Goal: Task Accomplishment & Management: Manage account settings

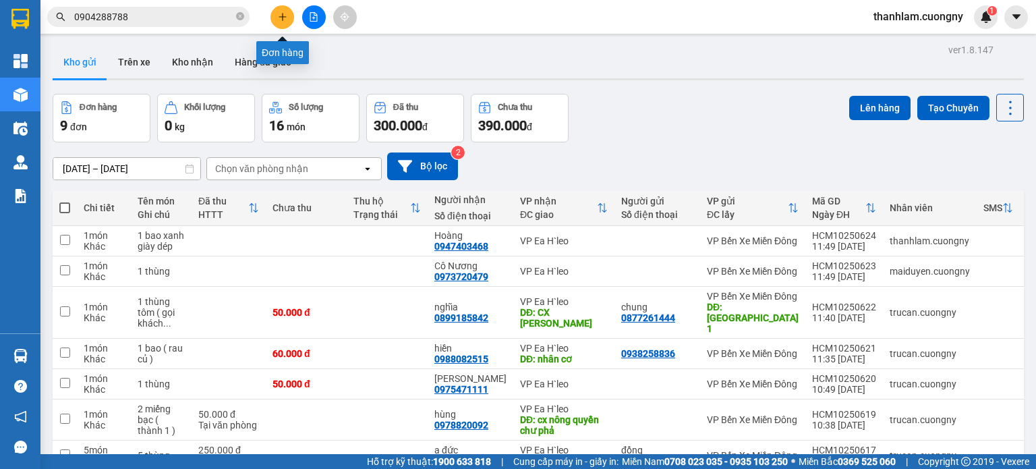
click at [282, 16] on icon "plus" at bounding box center [282, 16] width 1 height 7
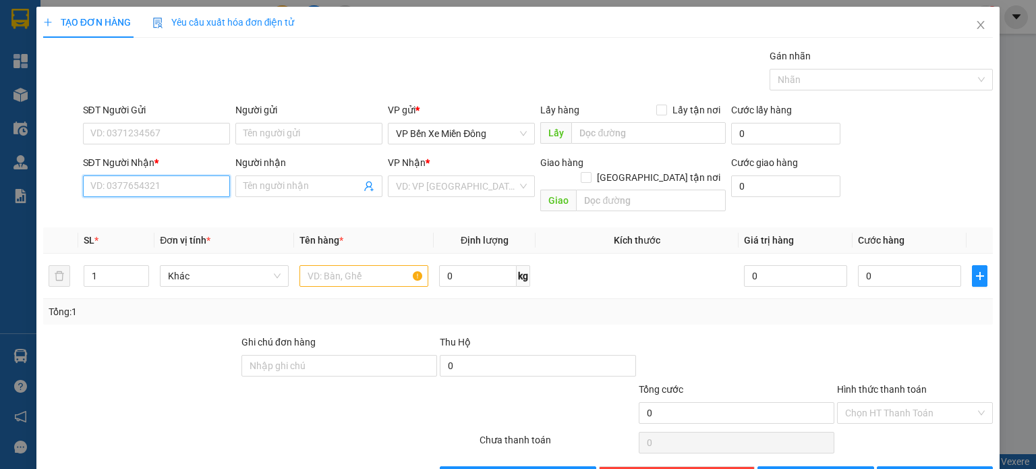
click at [152, 183] on input "SĐT Người Nhận *" at bounding box center [156, 186] width 147 height 22
type input "0377977036"
click at [260, 188] on input "Người nhận" at bounding box center [301, 186] width 117 height 15
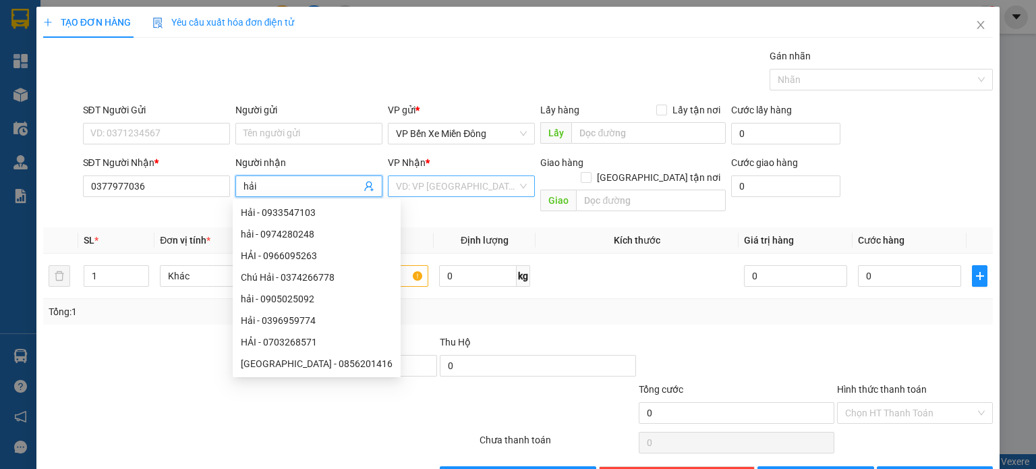
type input "hải"
click at [442, 178] on input "search" at bounding box center [456, 186] width 121 height 20
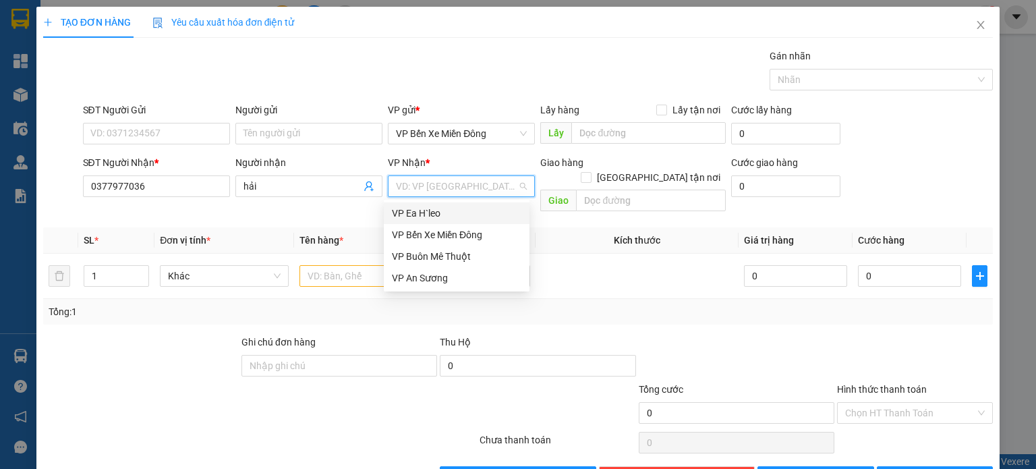
click at [410, 214] on div "VP Ea H`leo" at bounding box center [457, 213] width 130 height 15
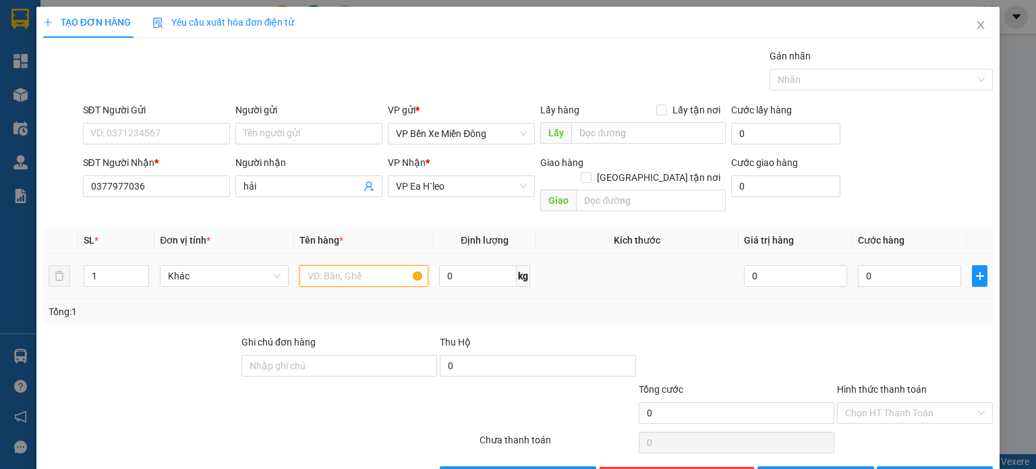
click at [335, 265] on input "text" at bounding box center [363, 276] width 129 height 22
type input "1 thùng giấy ( ĐỒ ĐIỆN TỬ )"
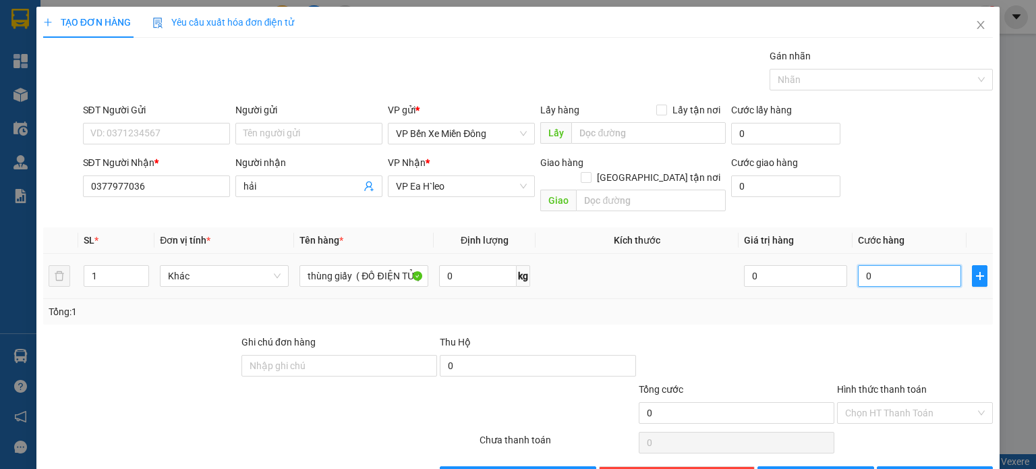
click at [865, 265] on input "0" at bounding box center [909, 276] width 103 height 22
click at [897, 468] on icon "printer" at bounding box center [892, 475] width 9 height 9
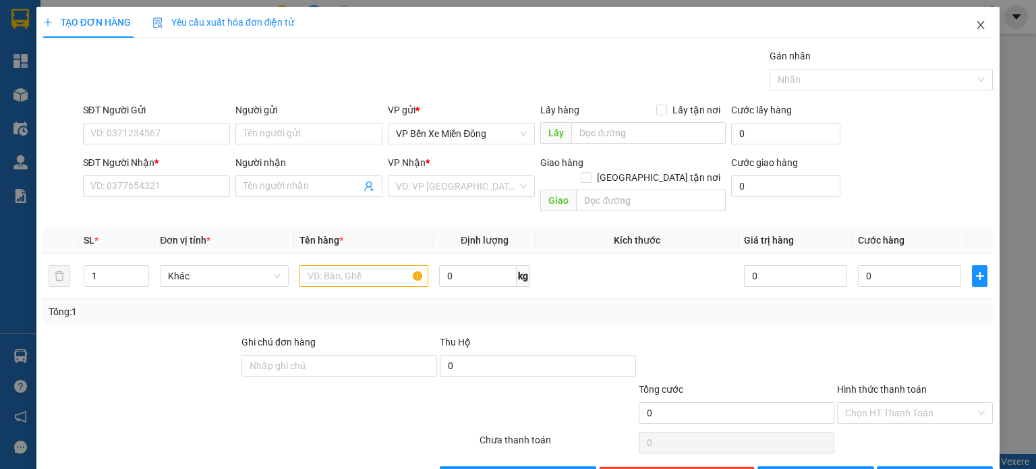
click at [975, 26] on icon "close" at bounding box center [980, 25] width 11 height 11
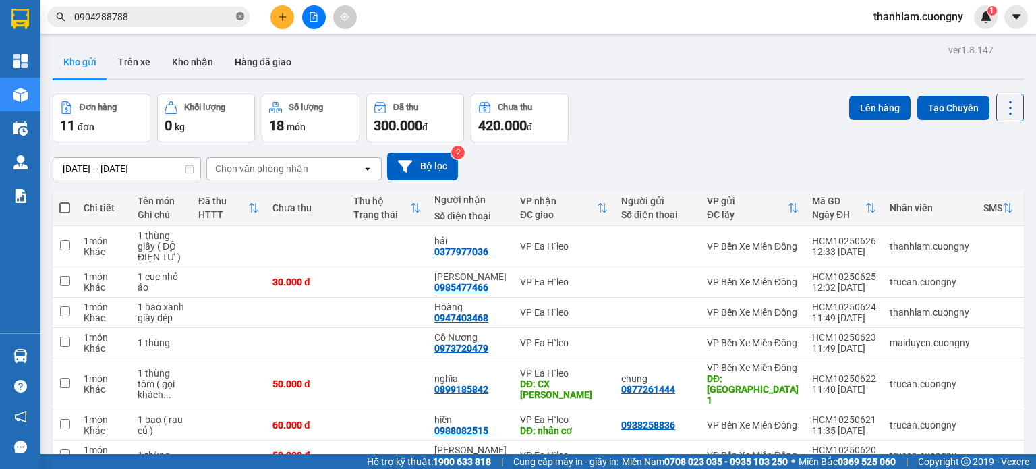
click at [237, 18] on icon "close-circle" at bounding box center [240, 16] width 8 height 8
click at [274, 23] on button at bounding box center [282, 17] width 24 height 24
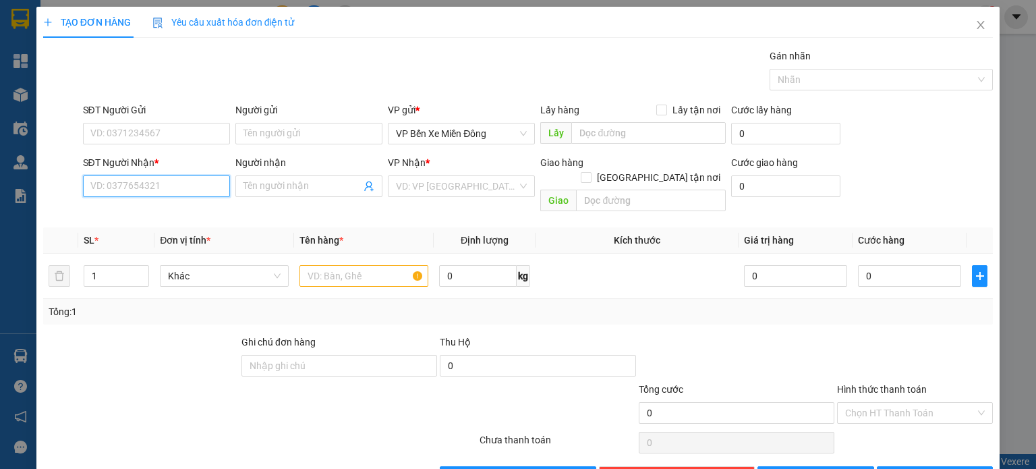
click at [148, 190] on input "SĐT Người Nhận *" at bounding box center [156, 186] width 147 height 22
type input "0981789123"
click at [254, 190] on input "Người nhận" at bounding box center [301, 186] width 117 height 15
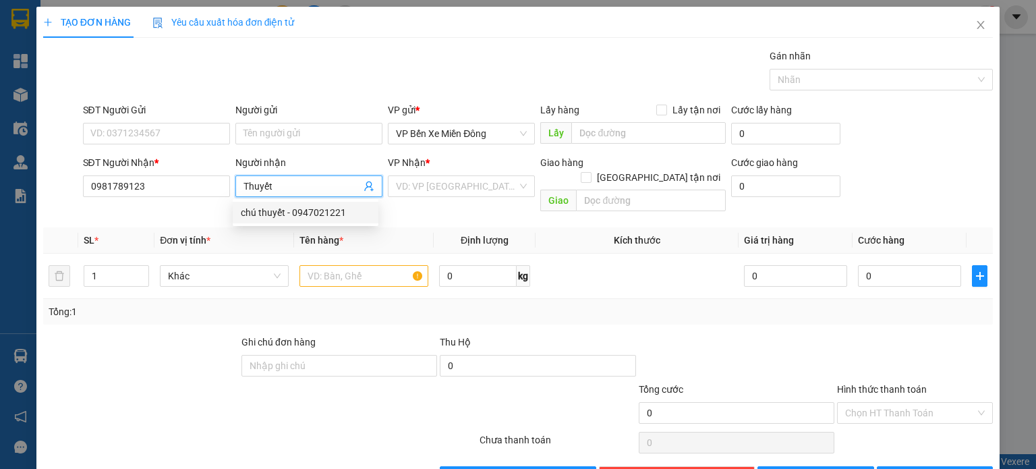
type input "Thuyết"
click at [402, 227] on th "Tên hàng *" at bounding box center [364, 240] width 140 height 26
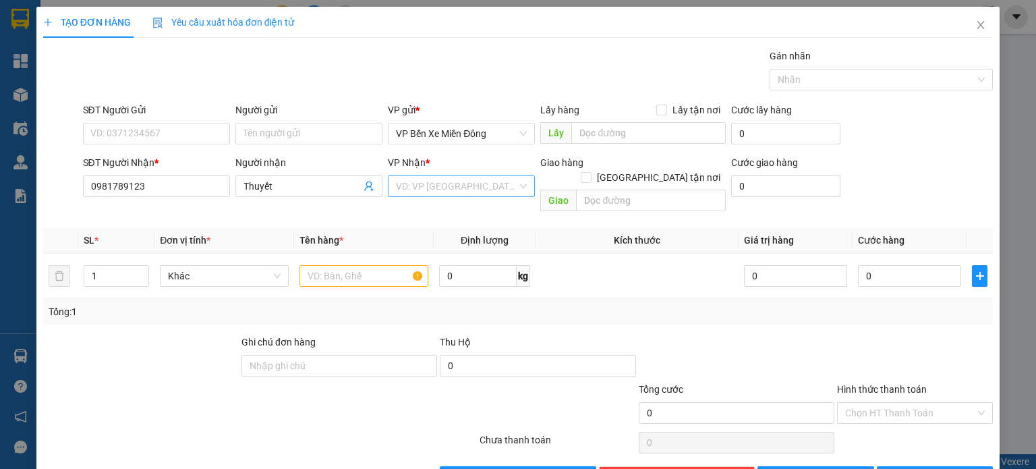
click at [427, 185] on input "search" at bounding box center [456, 186] width 121 height 20
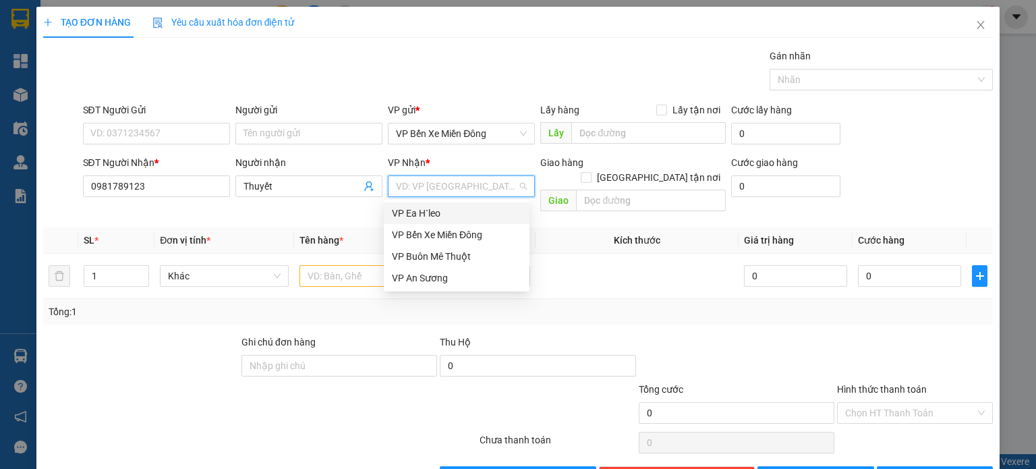
click at [411, 210] on div "VP Ea H`leo" at bounding box center [457, 213] width 130 height 15
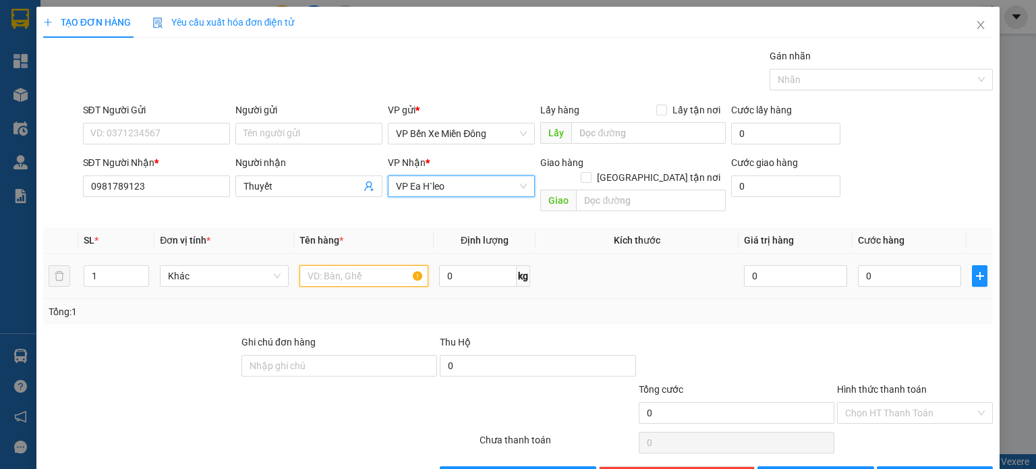
click at [367, 265] on input "text" at bounding box center [363, 276] width 129 height 22
type input "1 bao"
click at [505, 306] on div "Tổng: 1" at bounding box center [518, 312] width 950 height 26
click at [892, 466] on button "[PERSON_NAME] và In" at bounding box center [935, 477] width 117 height 22
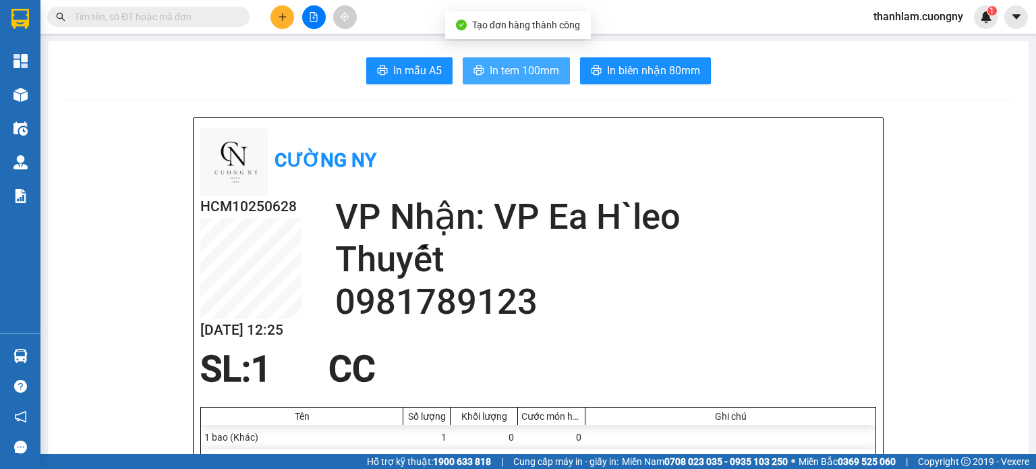
click at [519, 80] on button "In tem 100mm" at bounding box center [516, 70] width 107 height 27
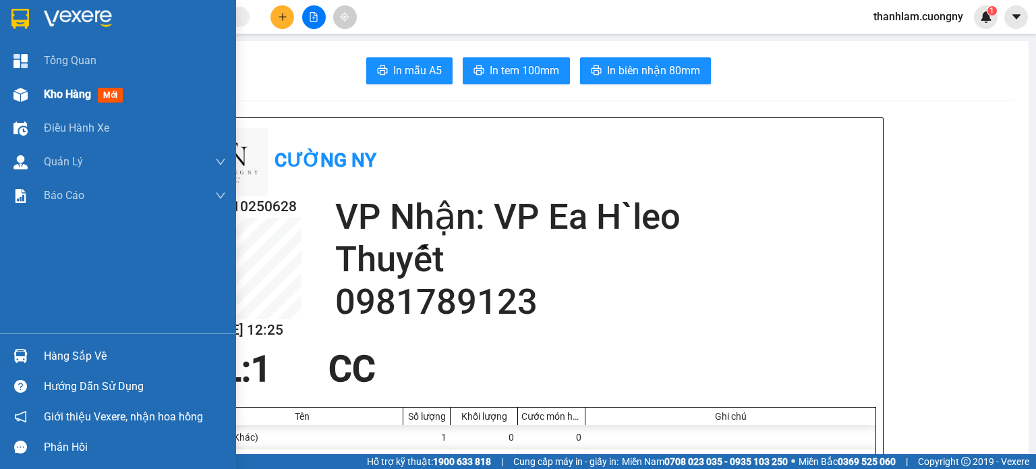
click at [34, 88] on div "Kho hàng mới" at bounding box center [118, 95] width 236 height 34
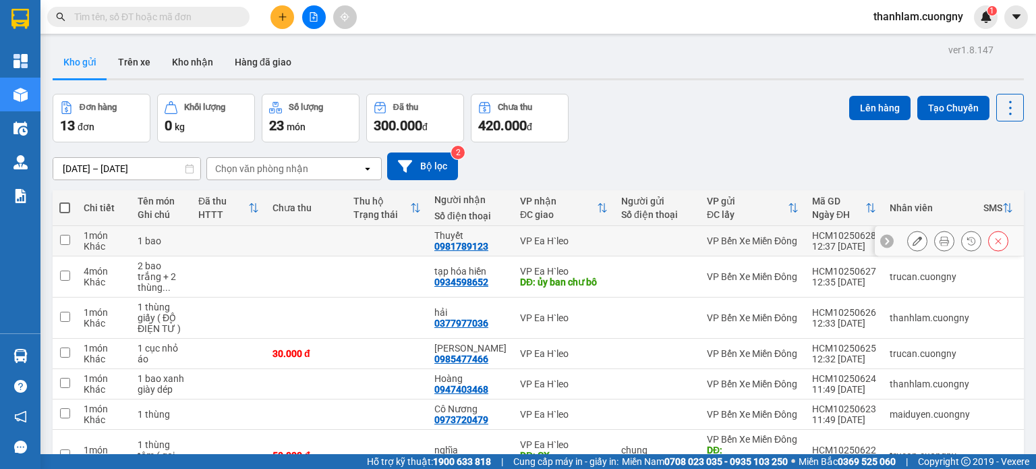
click at [938, 242] on button at bounding box center [944, 241] width 19 height 24
click at [913, 238] on icon at bounding box center [917, 240] width 9 height 9
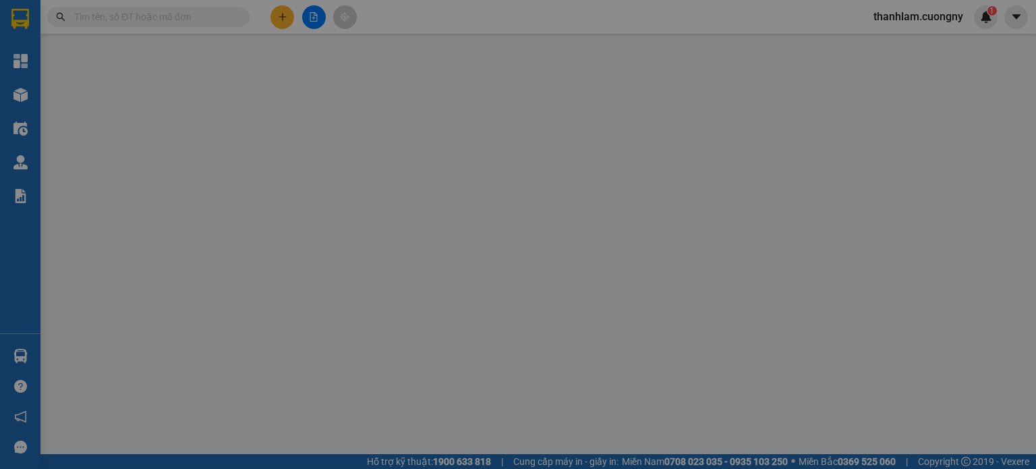
type input "0981789123"
type input "Thuyết"
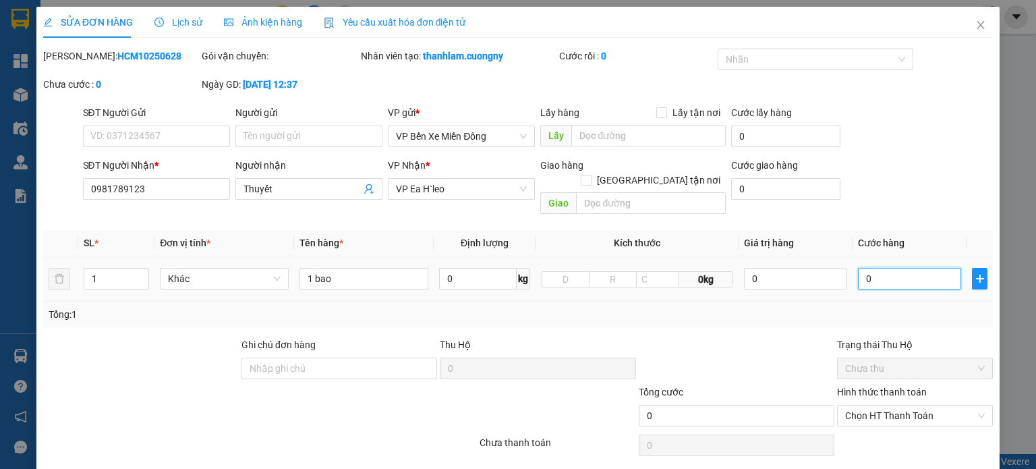
click at [858, 268] on input "0" at bounding box center [909, 279] width 103 height 22
type input "5"
type input "005"
type input "50"
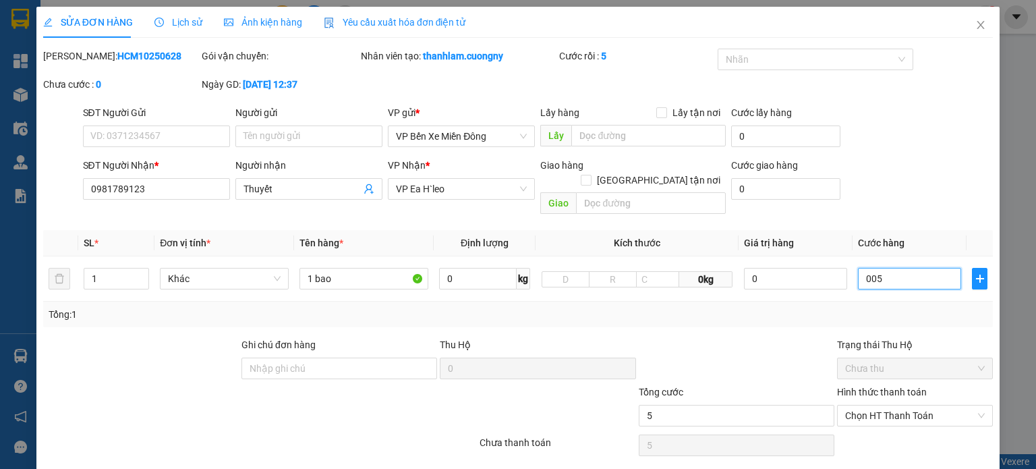
type input "50"
type input "0.050"
type input "500"
type input "00.500"
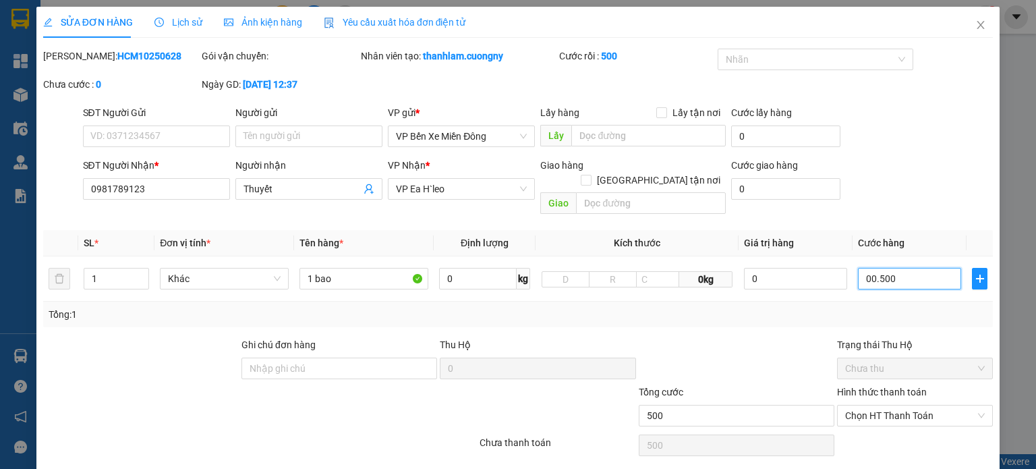
type input "5.000"
type input "0.005.000"
type input "50.000"
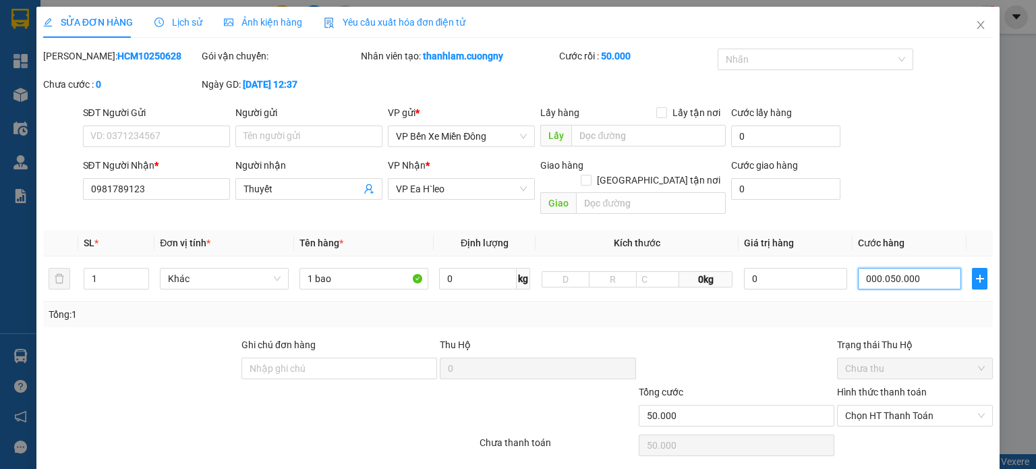
type input "0.050.000"
type input "50.000"
click at [735, 343] on div at bounding box center [736, 360] width 198 height 47
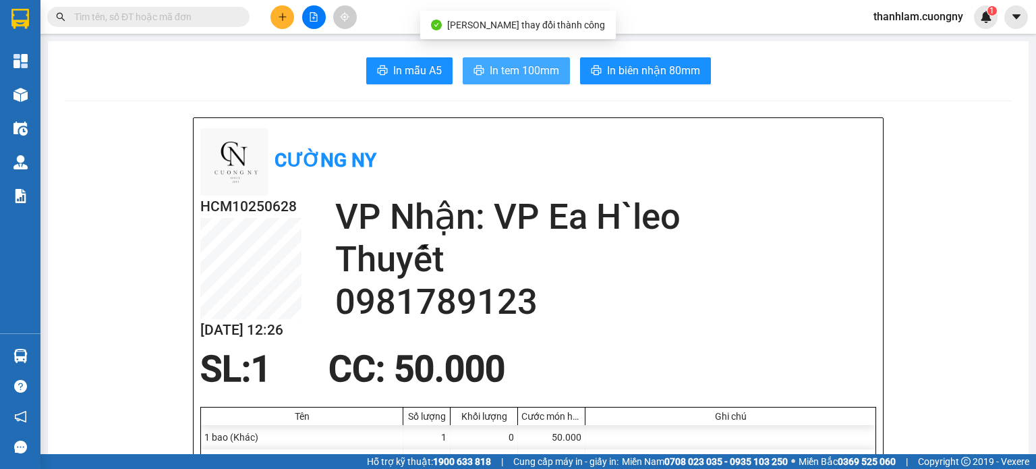
click at [490, 69] on span "In tem 100mm" at bounding box center [524, 70] width 69 height 17
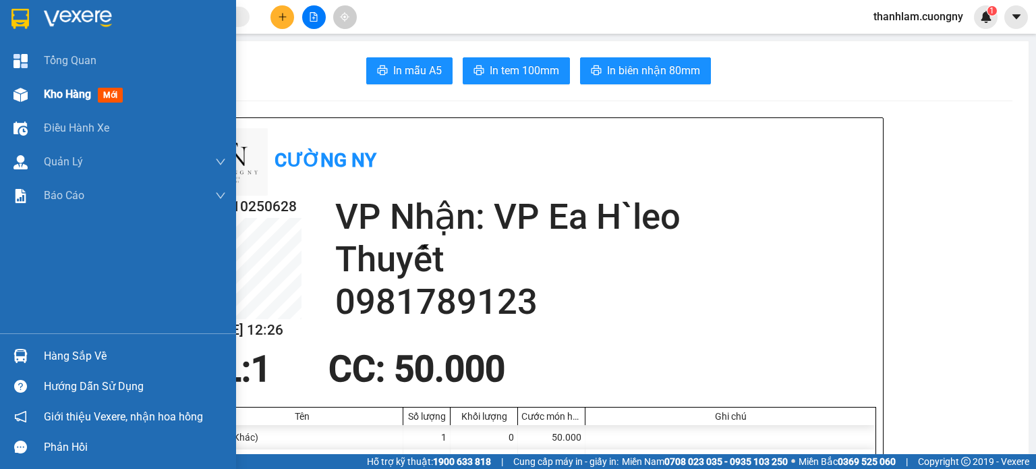
click at [26, 88] on img at bounding box center [20, 95] width 14 height 14
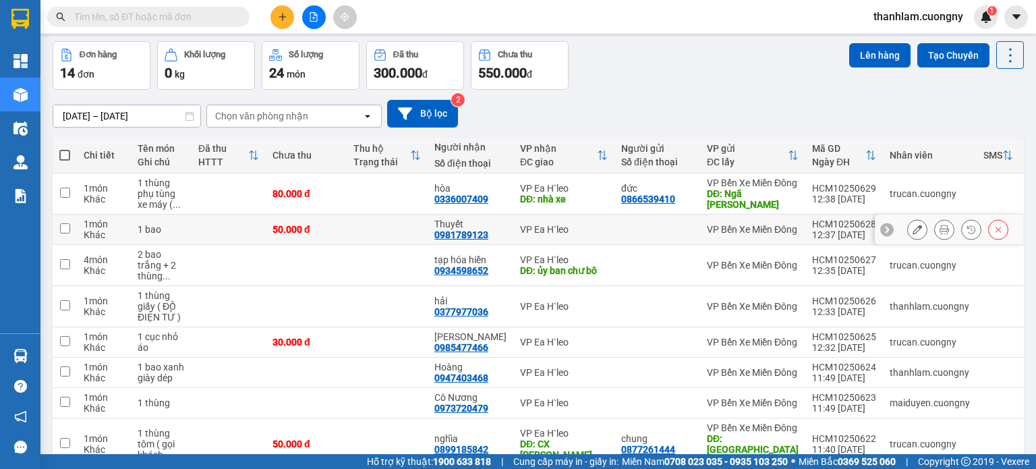
scroll to position [135, 0]
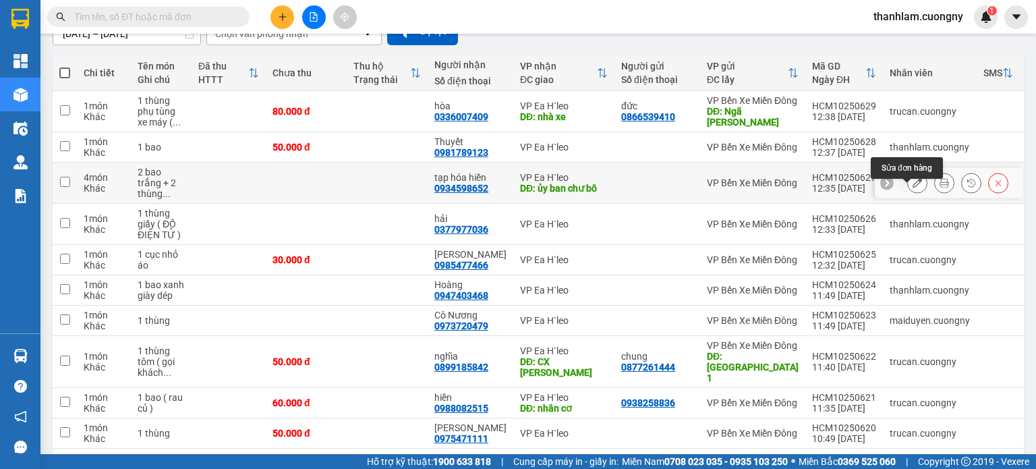
click at [908, 190] on button at bounding box center [917, 183] width 19 height 24
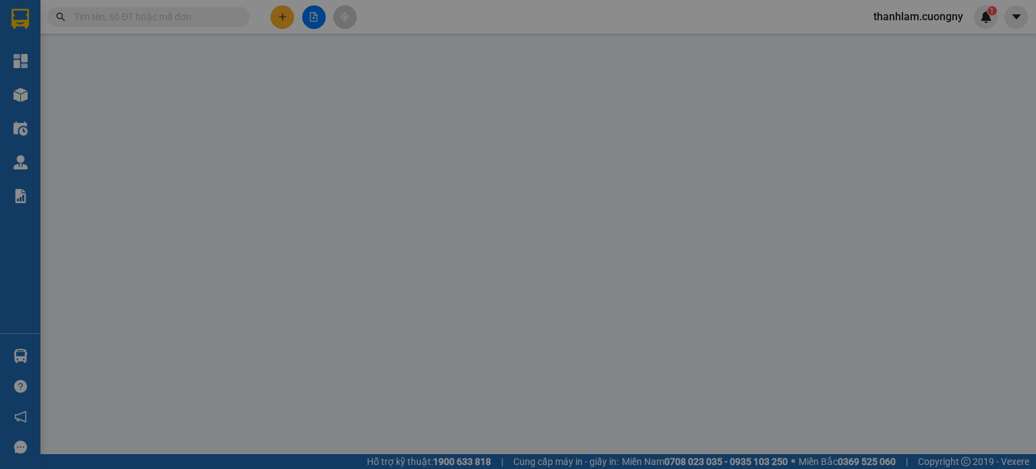
type input "0934598652"
type input "tạp hóa hiền"
type input "ủy ban chư bô"
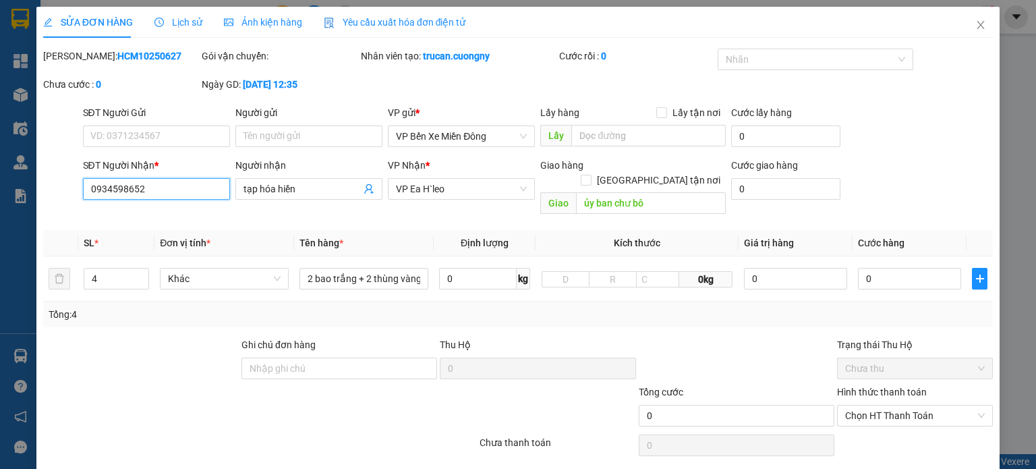
drag, startPoint x: 121, startPoint y: 176, endPoint x: 71, endPoint y: 169, distance: 50.4
click at [71, 169] on div "SĐT Người Nhận * 0934598652 0934598652 Người nhận tạp hóa hiền VP Nhận * VP Ea …" at bounding box center [518, 189] width 952 height 62
click at [975, 23] on icon "close" at bounding box center [980, 25] width 11 height 11
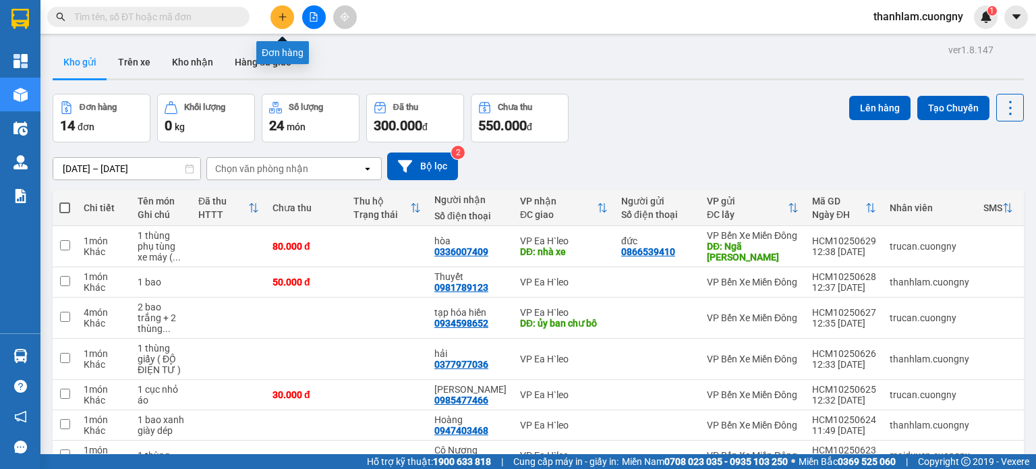
click at [192, 16] on input "text" at bounding box center [153, 16] width 159 height 15
paste input "0934598652"
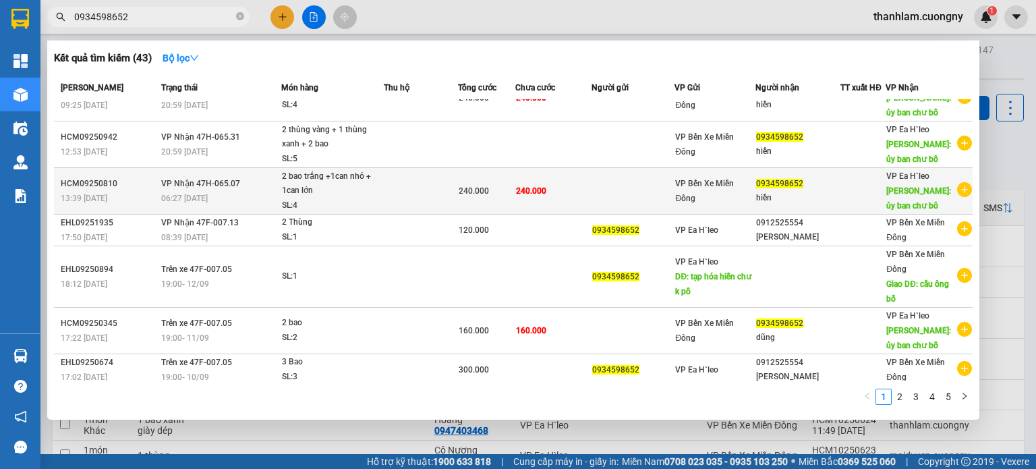
scroll to position [135, 0]
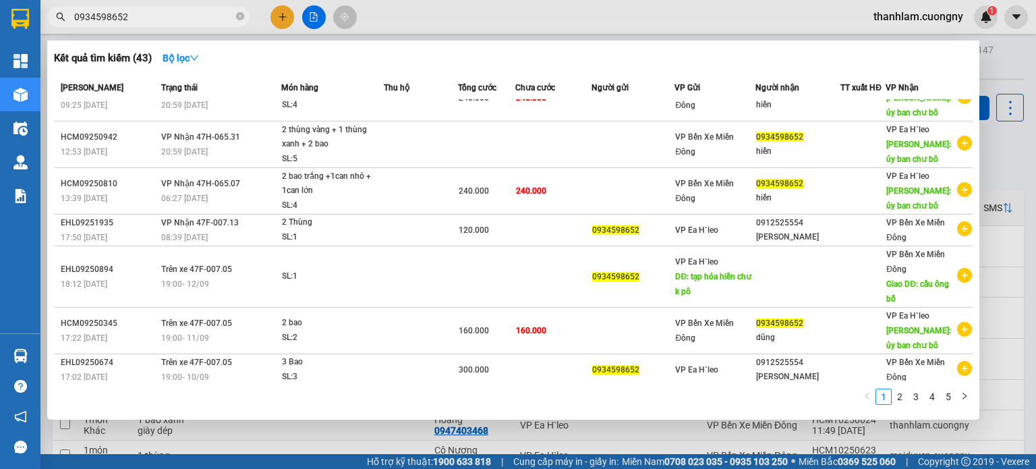
type input "0934598652"
click at [1014, 297] on div at bounding box center [518, 234] width 1036 height 469
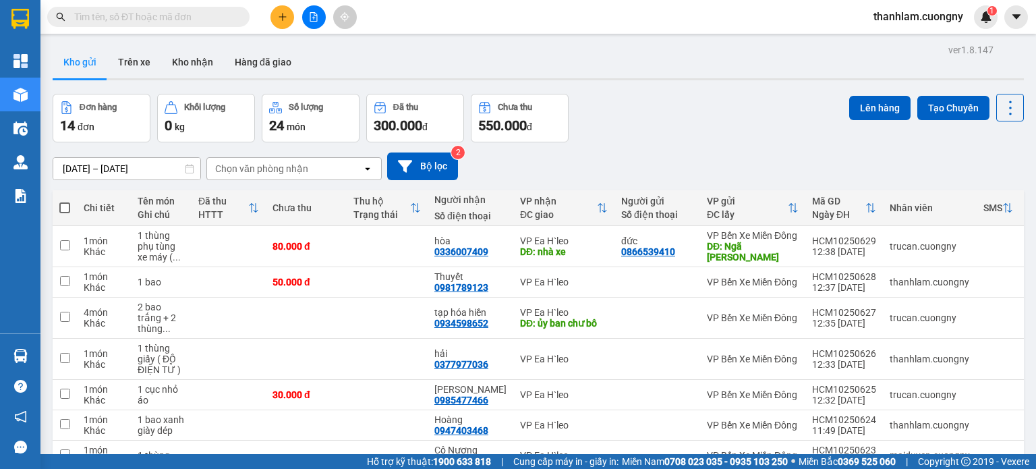
click at [270, 19] on div at bounding box center [313, 17] width 101 height 24
click at [275, 17] on button at bounding box center [282, 17] width 24 height 24
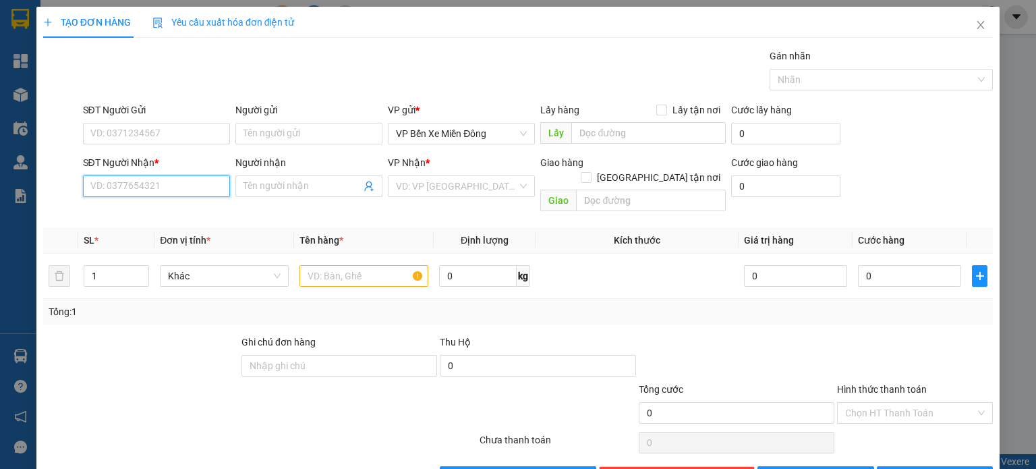
click at [183, 185] on input "SĐT Người Nhận *" at bounding box center [156, 186] width 147 height 22
click at [175, 210] on div "0949476847 - Thanh Hải Auto" at bounding box center [202, 212] width 224 height 15
type input "0949476847"
type input "Thanh Hải Auto"
type input "0949476847"
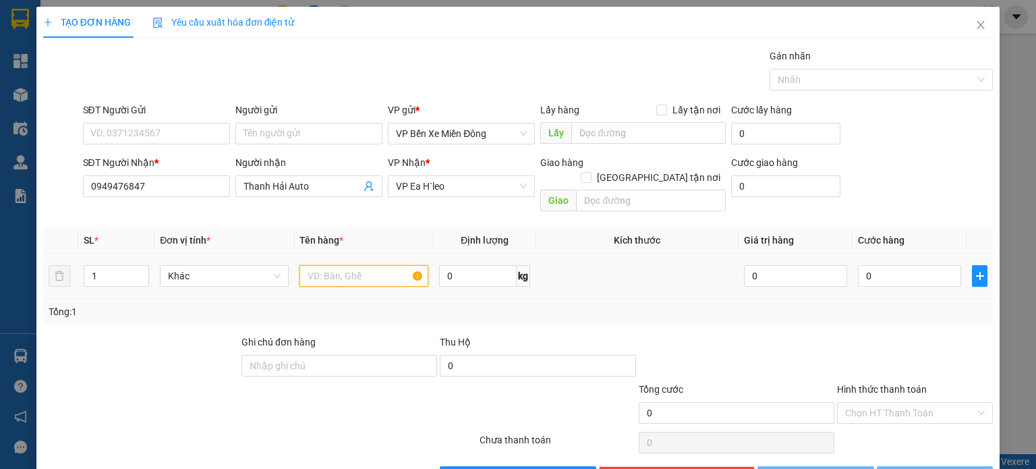
click at [321, 265] on input "text" at bounding box center [363, 276] width 129 height 22
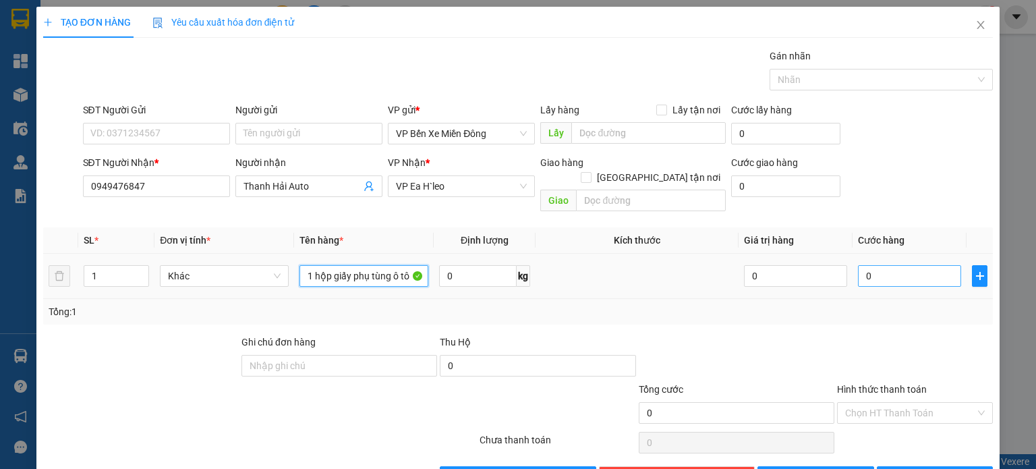
type input "1 hộp giấy phụ tùng ô tô"
click at [867, 265] on input "0" at bounding box center [909, 276] width 103 height 22
type input "005"
type input "5"
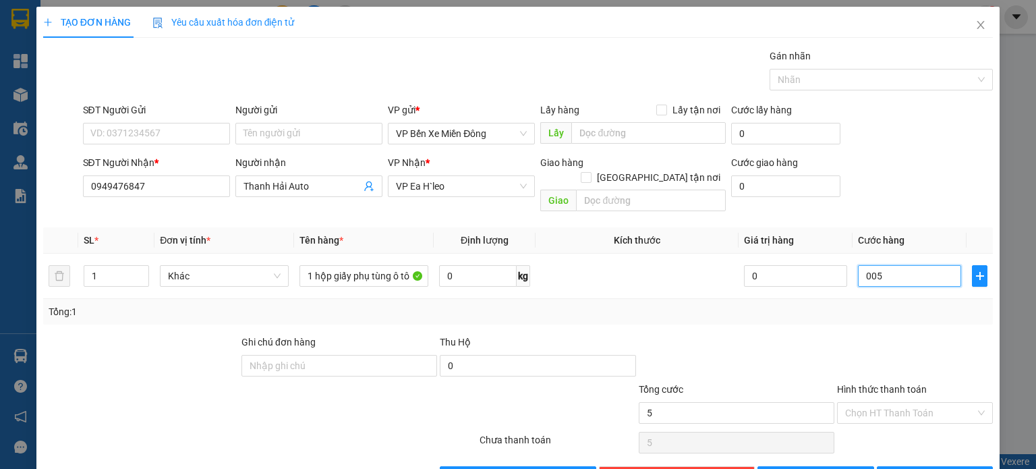
type input "0.050"
type input "50"
type input "00.500"
type input "500"
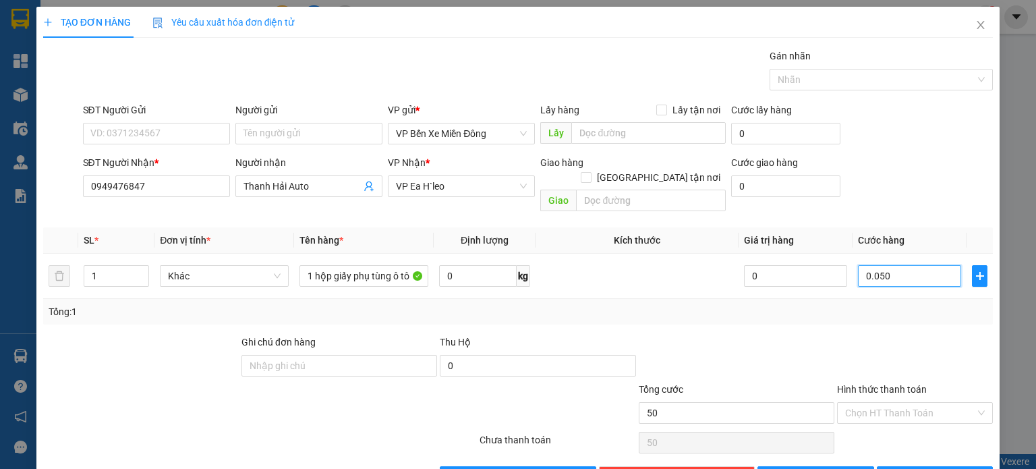
type input "500"
type input "0.005.000"
type input "5.000"
type input "000.050.000"
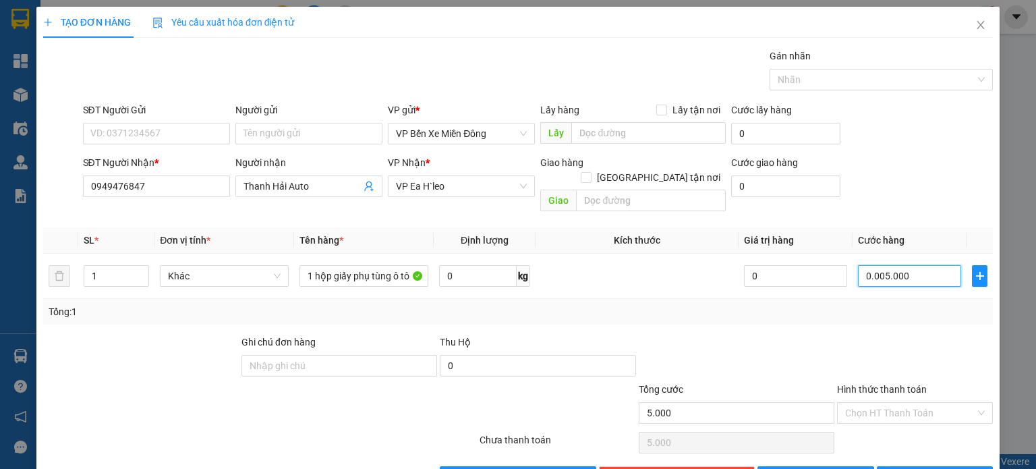
type input "50.000"
click at [602, 335] on div "Thu Hộ" at bounding box center [538, 345] width 196 height 20
type input "50.000"
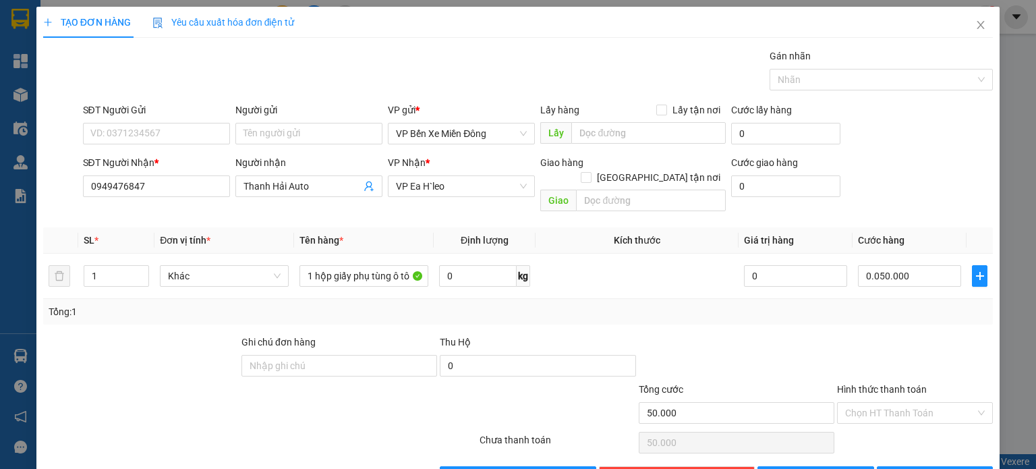
type input "50.000"
click at [786, 466] on button "Lưu" at bounding box center [815, 477] width 117 height 22
type input "0"
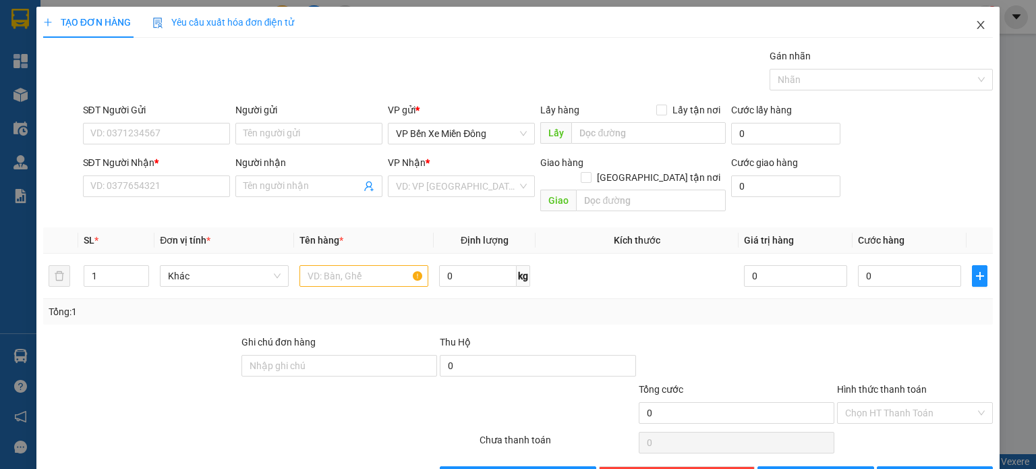
click at [974, 32] on span "Close" at bounding box center [981, 26] width 38 height 38
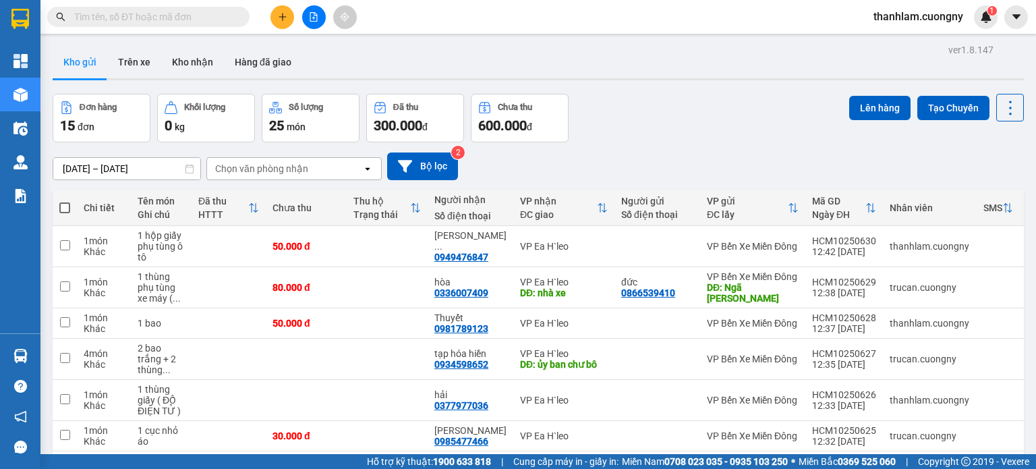
click at [195, 18] on input "text" at bounding box center [153, 16] width 159 height 15
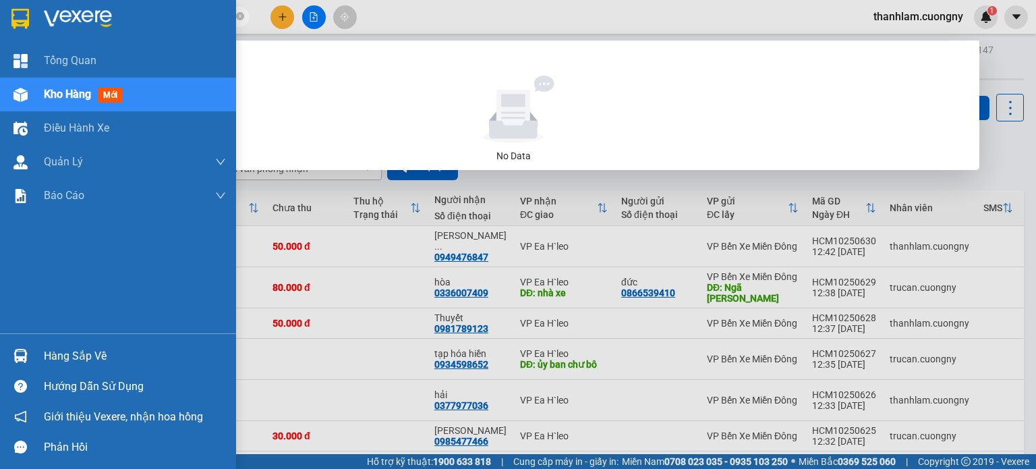
drag, startPoint x: 154, startPoint y: 16, endPoint x: 0, endPoint y: 8, distance: 154.0
click at [0, 8] on section "Kết quả tìm kiếm ( 0 ) Bộ lọc No Data 0909824834 thanhlam.cuongny 1 Tổng Quan K…" at bounding box center [518, 234] width 1036 height 469
type input "0943627038"
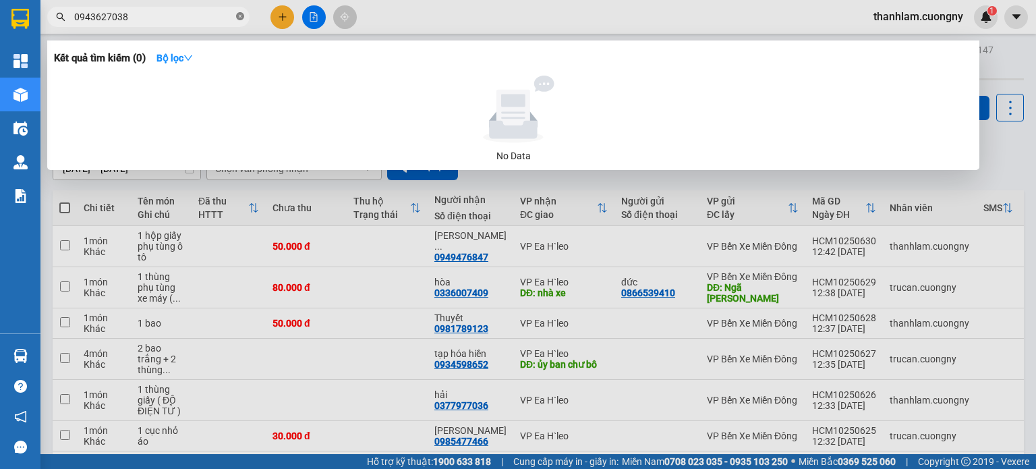
click at [237, 21] on span at bounding box center [240, 17] width 8 height 13
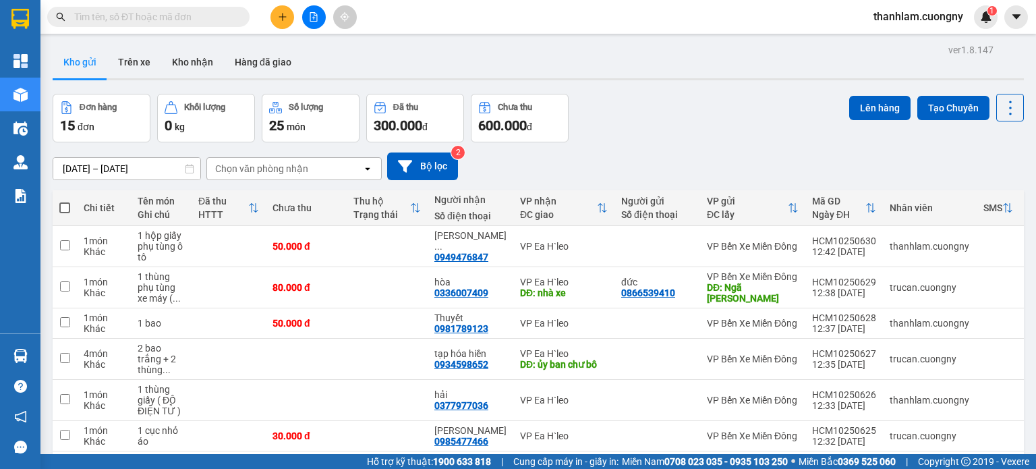
click at [630, 123] on div "Đơn hàng 15 đơn Khối lượng 0 kg Số lượng 25 món Đã thu 300.000 đ Chưa thu 600.0…" at bounding box center [538, 118] width 971 height 49
click at [209, 13] on input "text" at bounding box center [153, 16] width 159 height 15
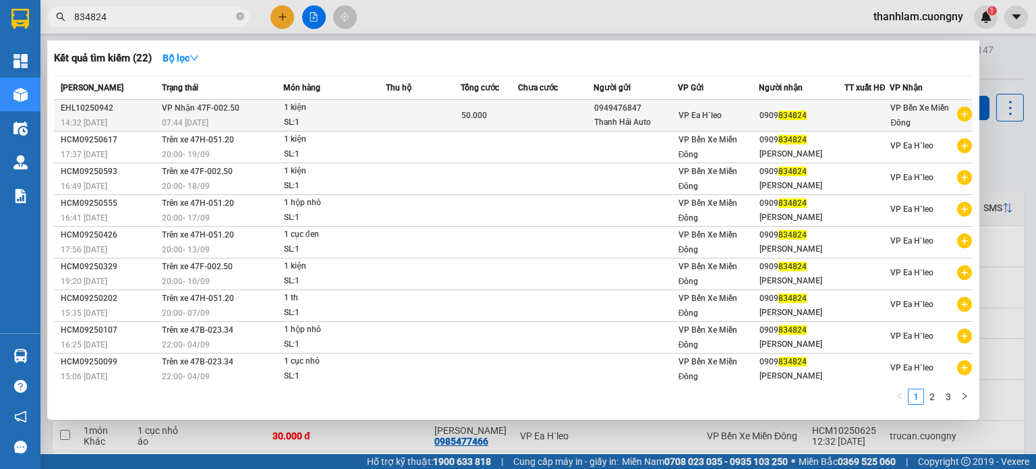
type input "834824"
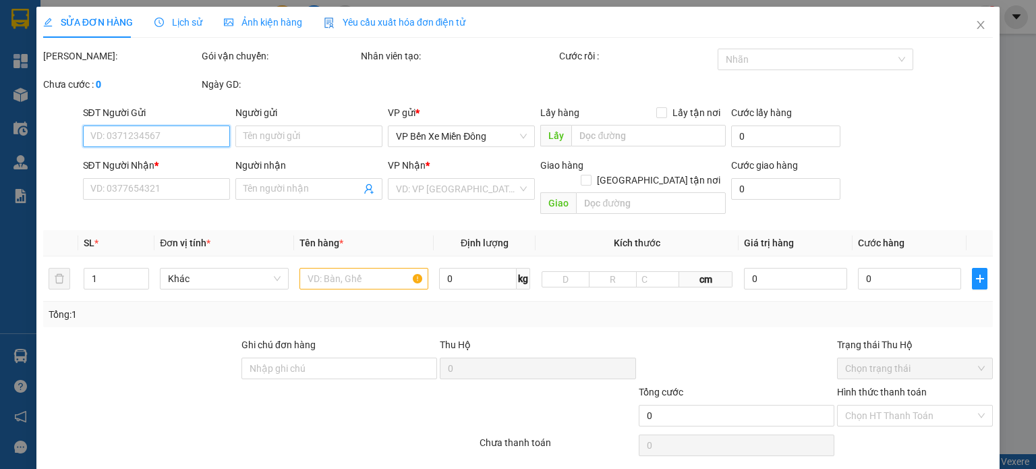
type input "0949476847"
type input "Thanh Hải Auto"
type input "0909834824"
type input "50.000"
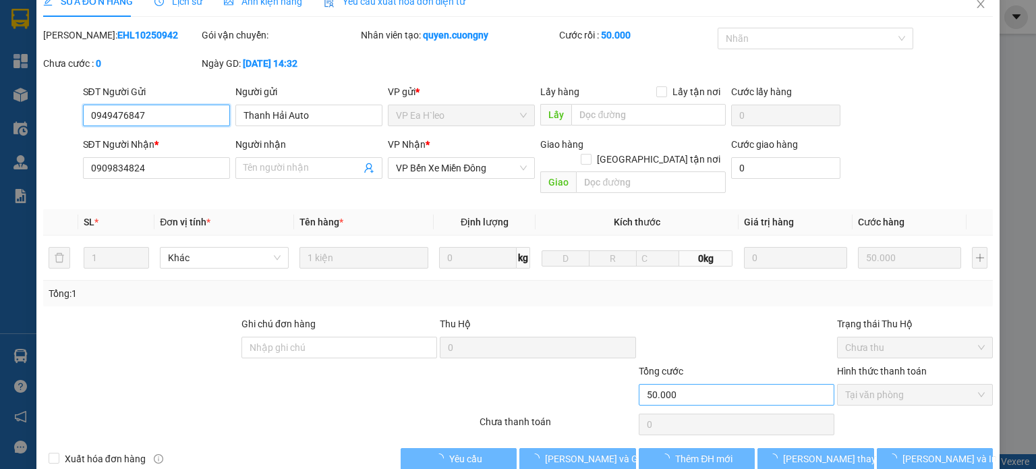
scroll to position [32, 0]
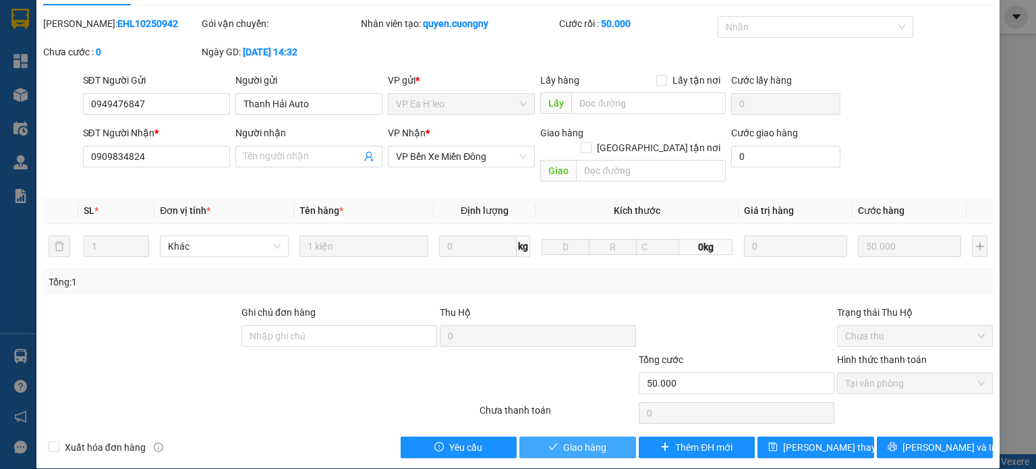
click at [598, 440] on span "Giao hàng" at bounding box center [584, 447] width 43 height 15
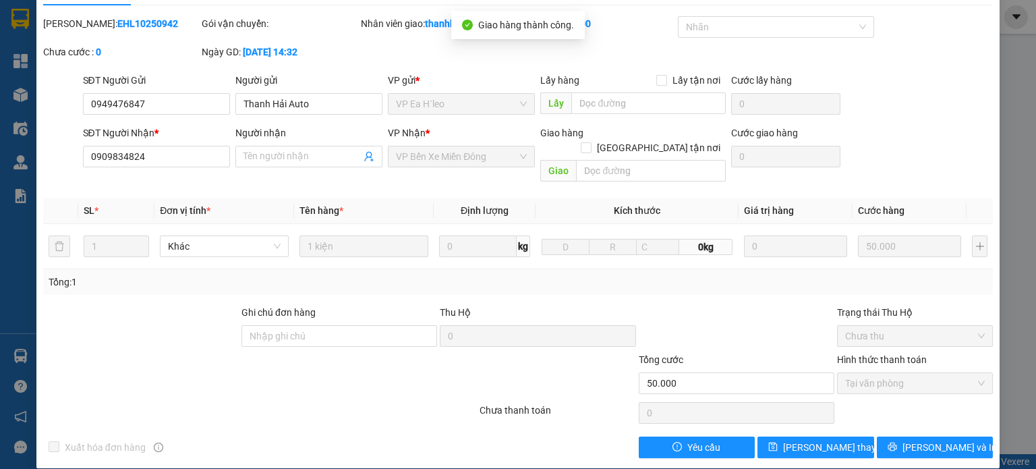
scroll to position [0, 0]
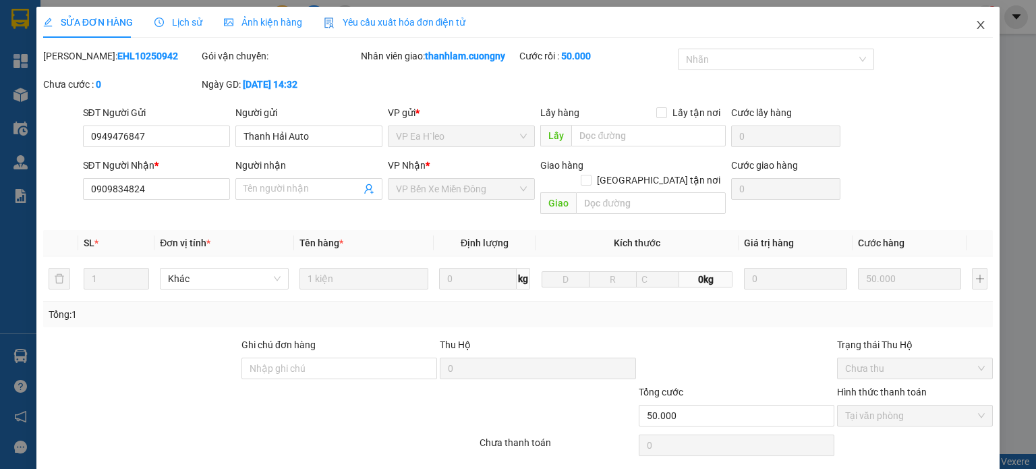
click at [975, 26] on icon "close" at bounding box center [980, 25] width 11 height 11
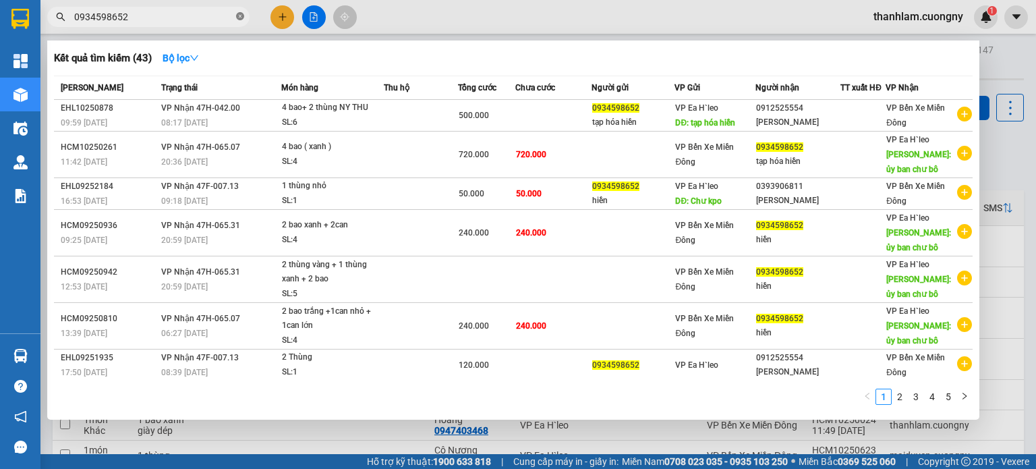
click at [236, 19] on icon "close-circle" at bounding box center [240, 16] width 8 height 8
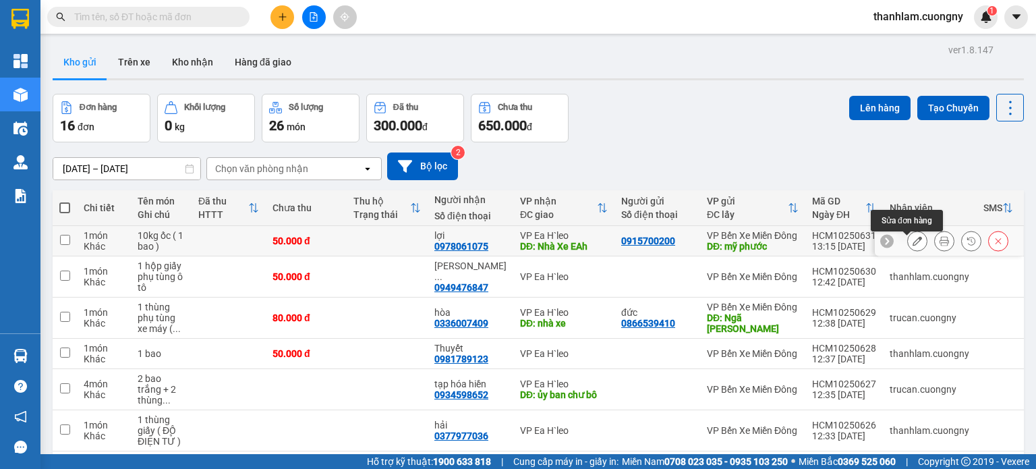
click at [913, 242] on icon at bounding box center [917, 240] width 9 height 9
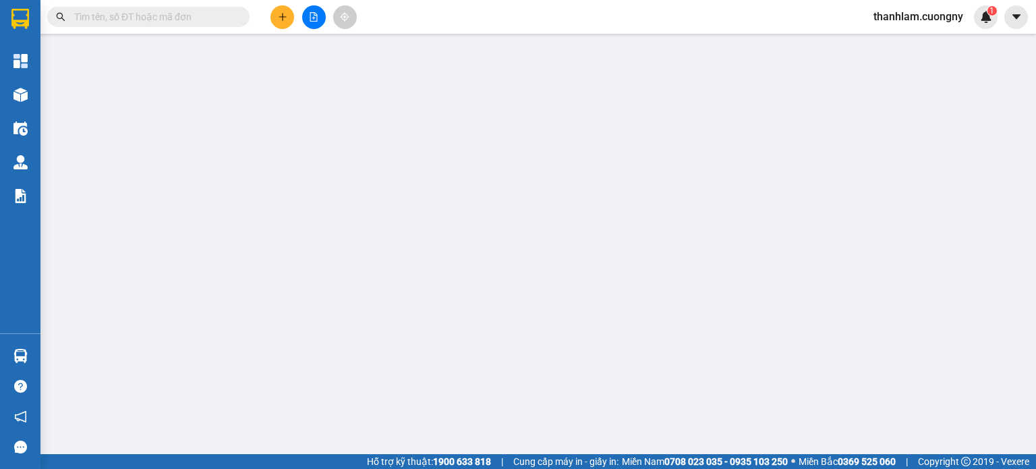
type input "0915700200"
type input "mỹ phước"
type input "0978061075"
type input "lợi"
type input "Nhà Xe EAh"
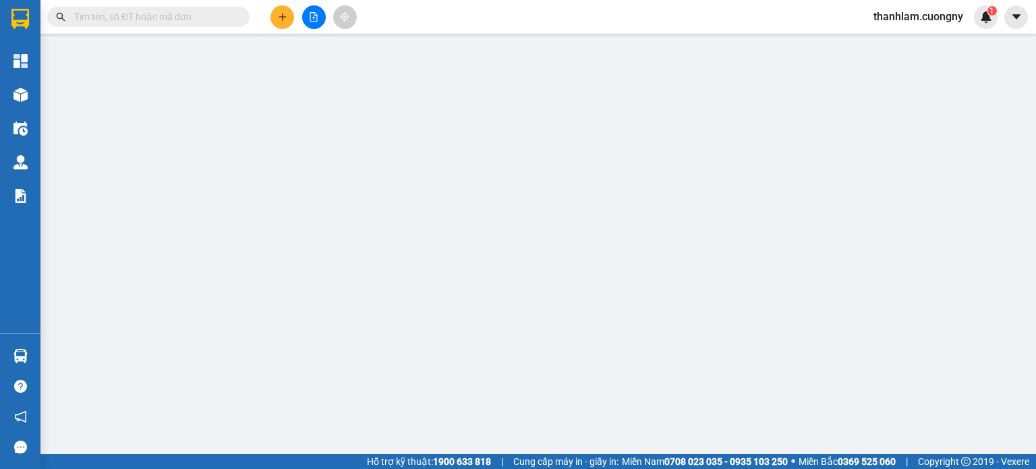
type input "50.000"
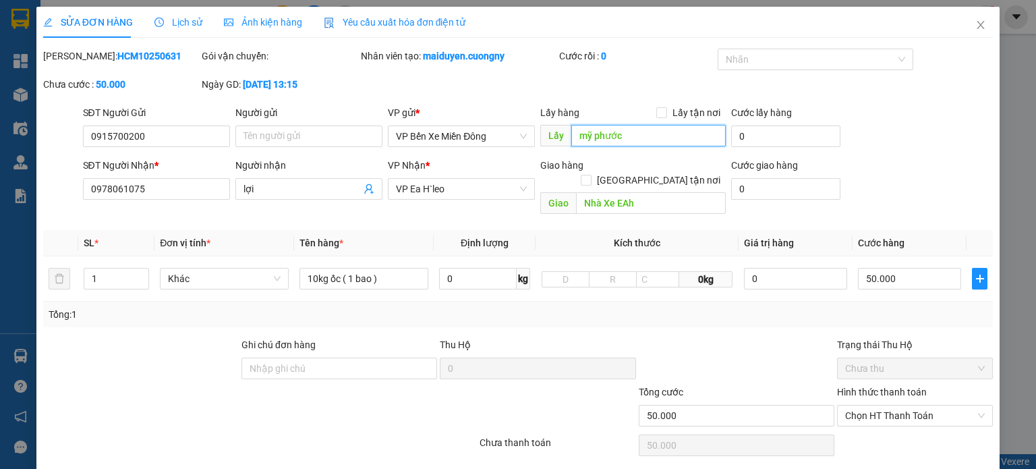
click at [648, 134] on input "mỹ phước" at bounding box center [648, 136] width 154 height 22
click at [632, 130] on input "mỹ phước" at bounding box center [648, 136] width 154 height 22
type input "mỹ phước 3"
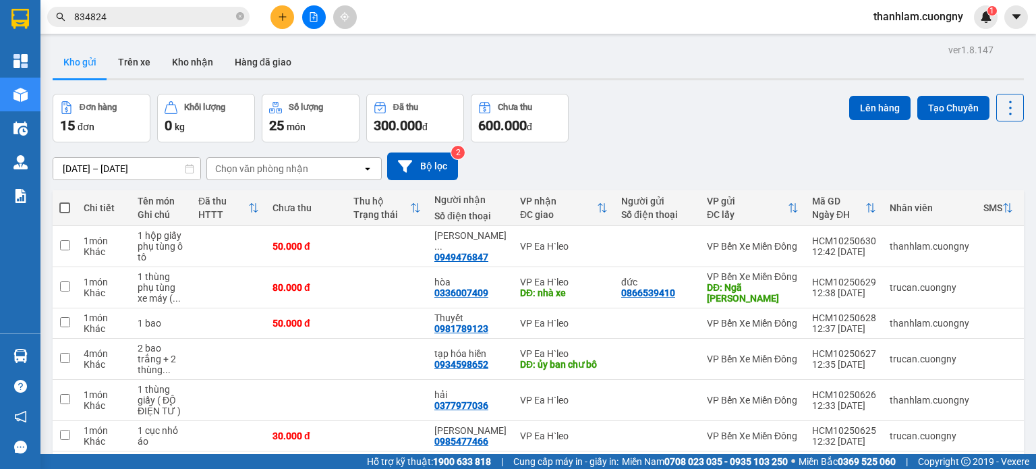
click at [278, 19] on icon "plus" at bounding box center [282, 16] width 9 height 9
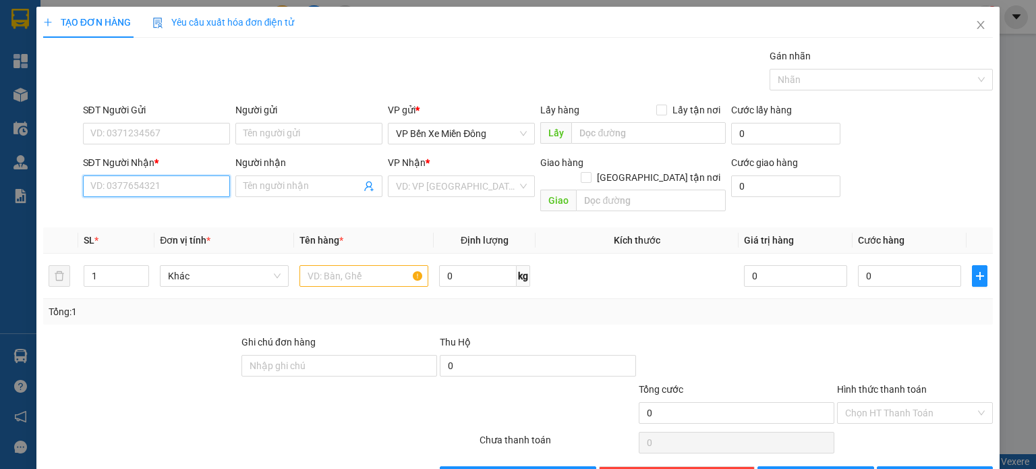
click at [149, 188] on input "SĐT Người Nhận *" at bounding box center [156, 186] width 147 height 22
drag, startPoint x: 337, startPoint y: 264, endPoint x: 339, endPoint y: 257, distance: 6.9
click at [338, 265] on input "text" at bounding box center [363, 276] width 129 height 22
type input "1 thùng"
click at [188, 177] on input "SĐT Người Nhận *" at bounding box center [156, 186] width 147 height 22
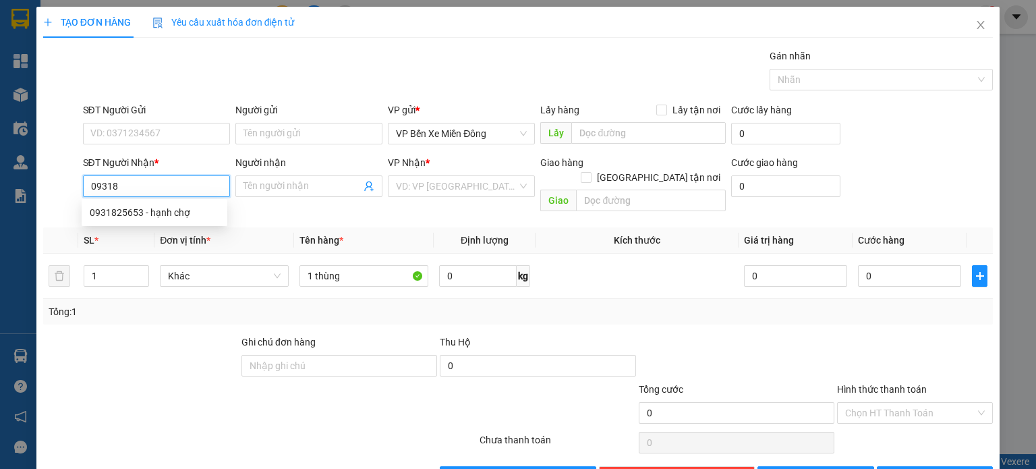
click at [172, 210] on div "0931825653 - hạnh chợ" at bounding box center [155, 212] width 130 height 15
type input "0931825653"
type input "hạnh chợ"
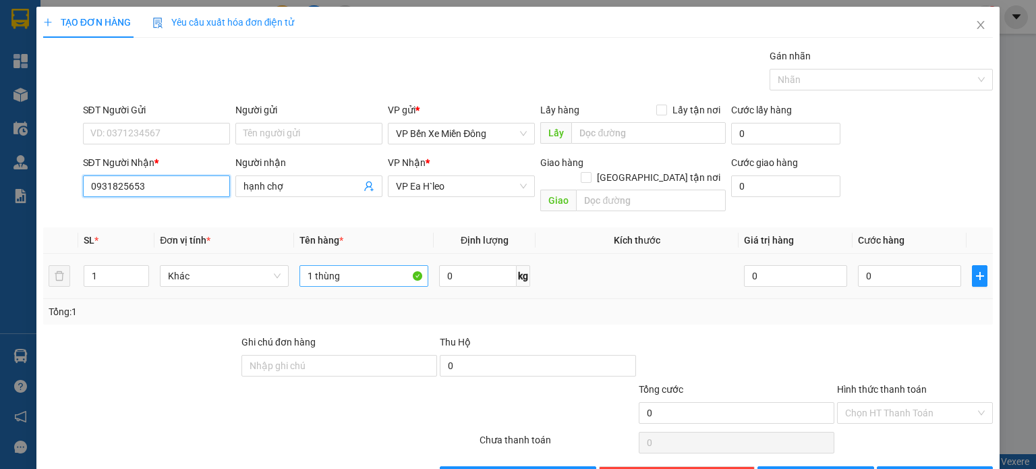
type input "0931825653"
click at [377, 265] on input "1 thùng" at bounding box center [363, 276] width 129 height 22
type input "1 thùng (thuốc tây)"
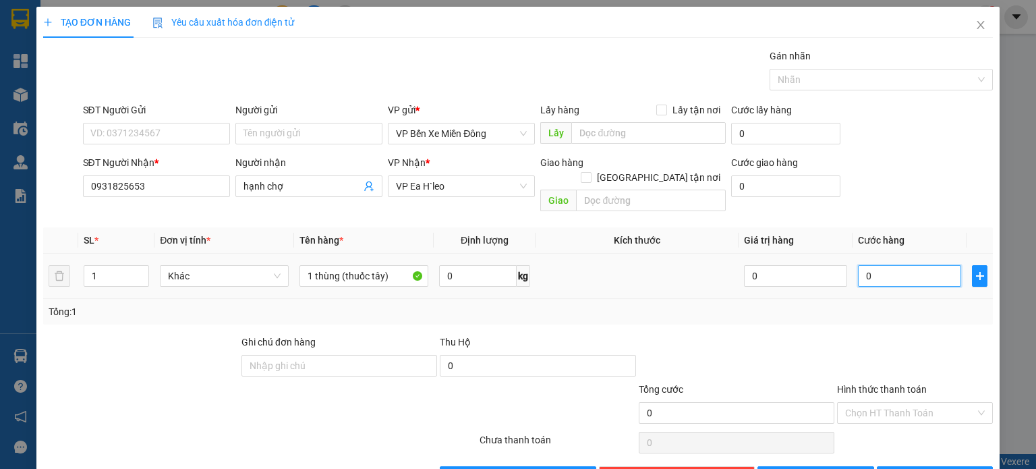
click at [882, 268] on input "0" at bounding box center [909, 276] width 103 height 22
click at [757, 466] on button "[PERSON_NAME]" at bounding box center [815, 477] width 117 height 22
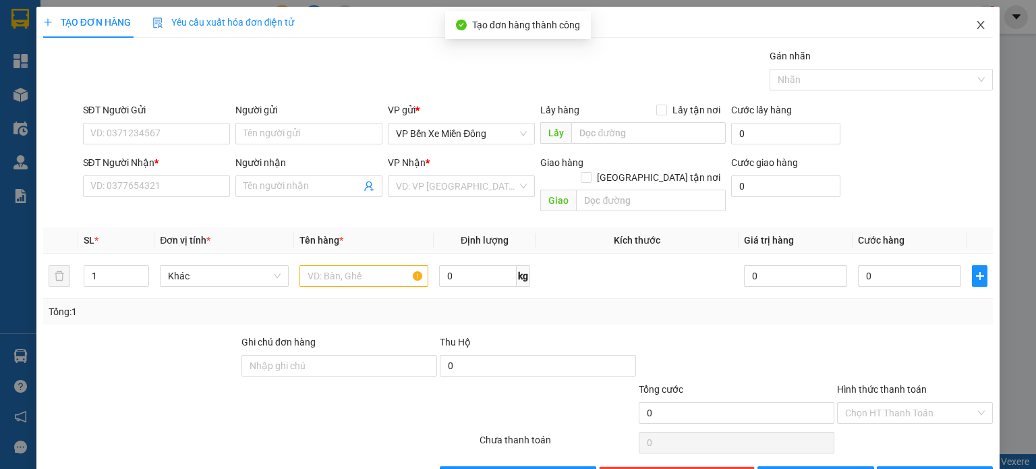
click at [962, 29] on span "Close" at bounding box center [981, 26] width 38 height 38
click at [969, 26] on div "thanhlam.cuongny 1" at bounding box center [930, 17] width 135 height 24
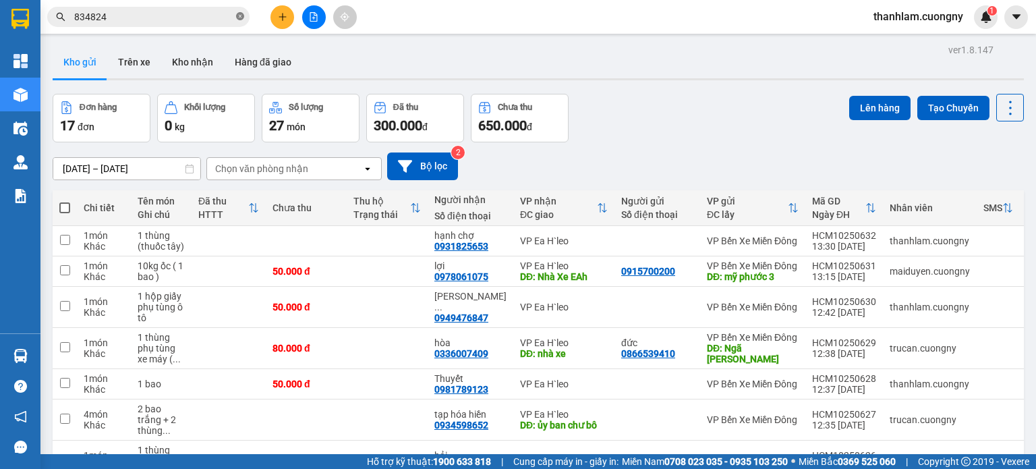
click at [239, 13] on icon "close-circle" at bounding box center [240, 16] width 8 height 8
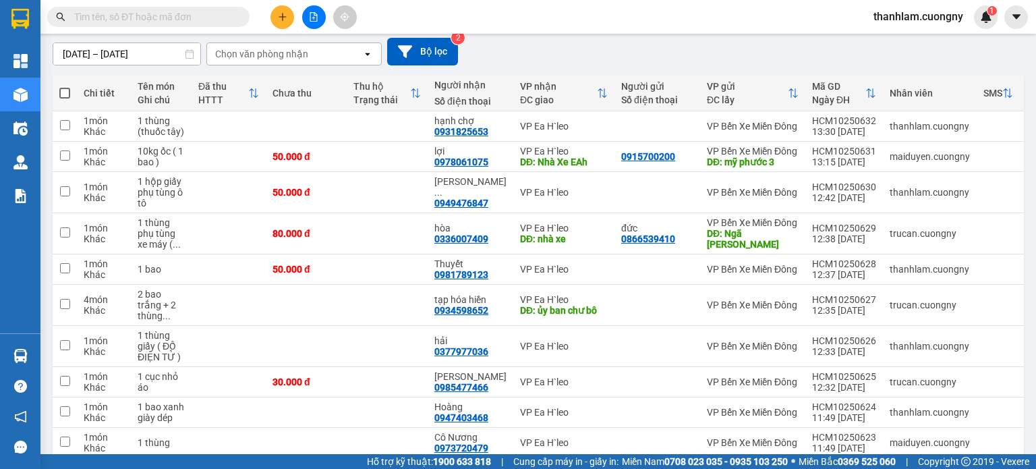
scroll to position [38, 0]
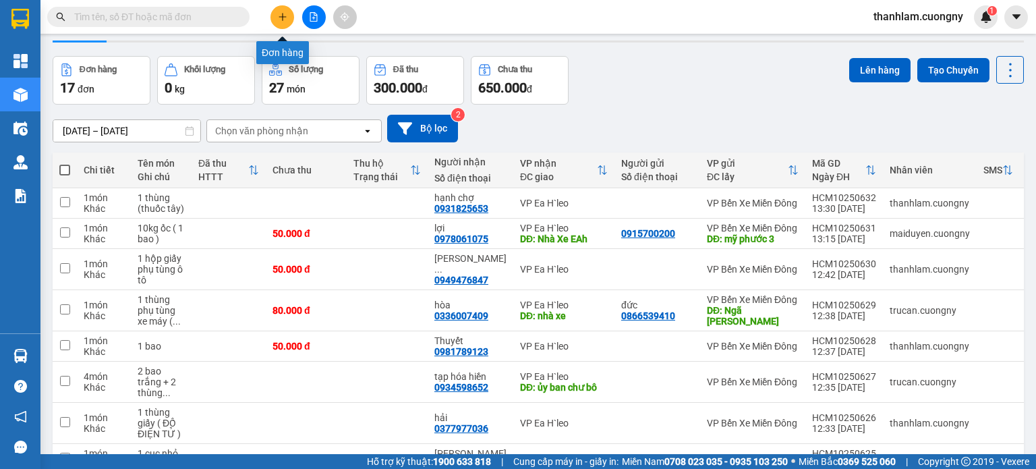
click at [278, 19] on icon "plus" at bounding box center [282, 16] width 9 height 9
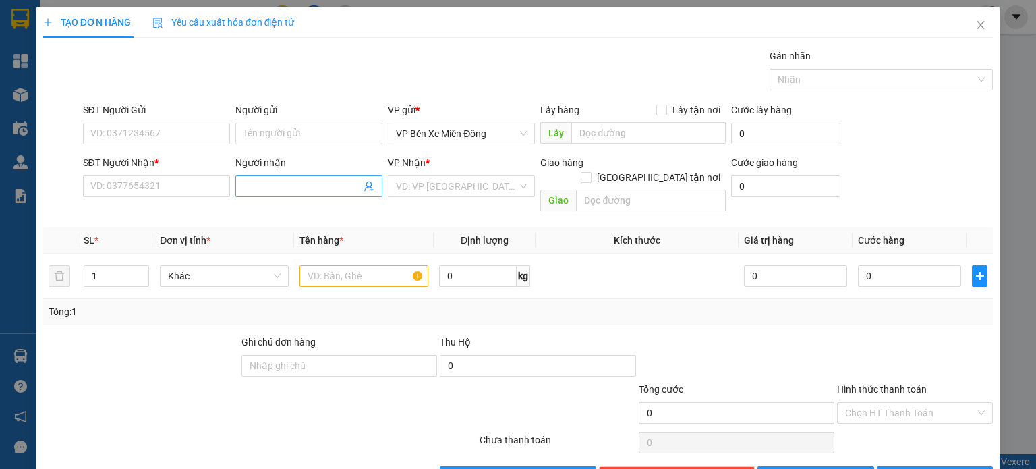
click at [262, 177] on span at bounding box center [308, 186] width 147 height 22
type input "sang"
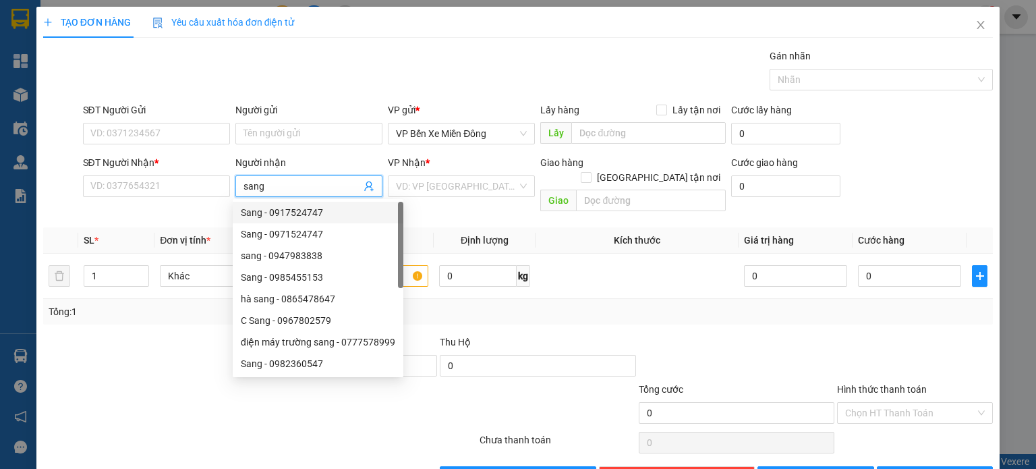
click at [295, 212] on div "Sang - 0917524747" at bounding box center [318, 212] width 154 height 15
type input "0917524747"
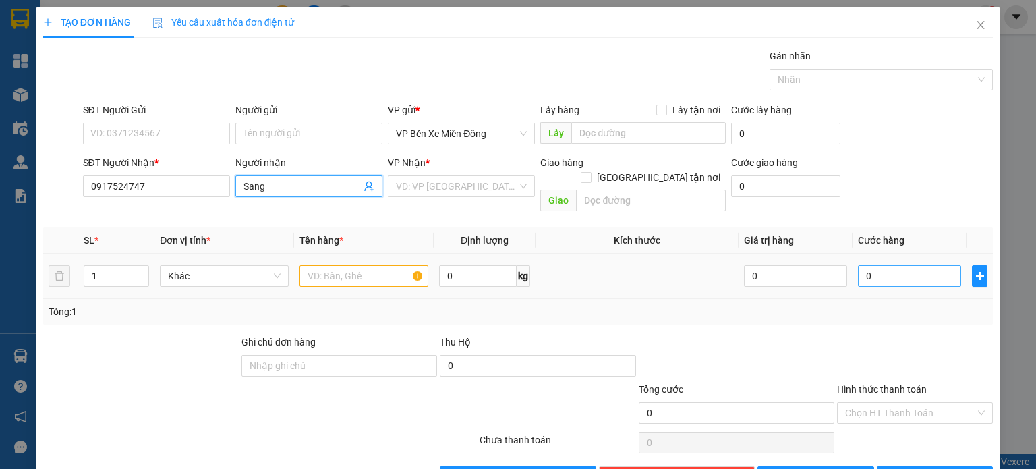
type input "Sang"
click at [865, 265] on input "0" at bounding box center [909, 276] width 103 height 22
type input "005"
type input "5"
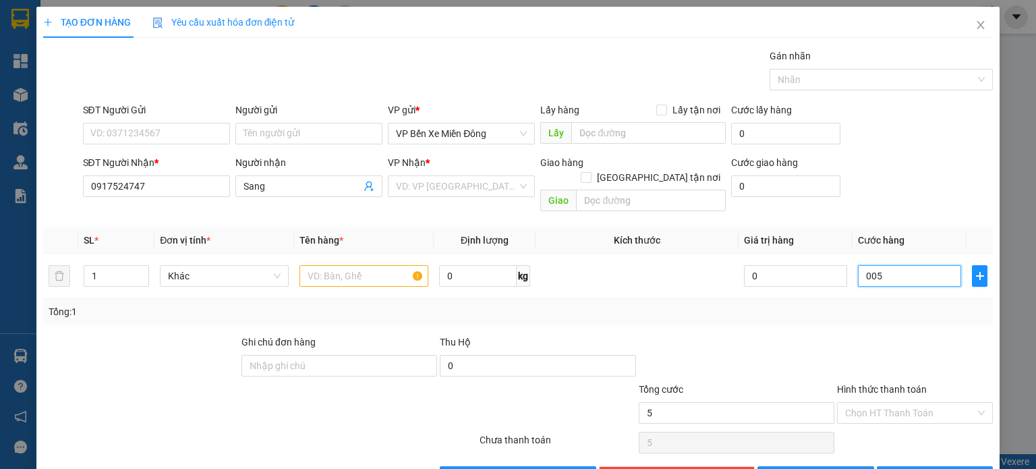
type input "0.050"
type input "50"
type input "00.500"
type input "500"
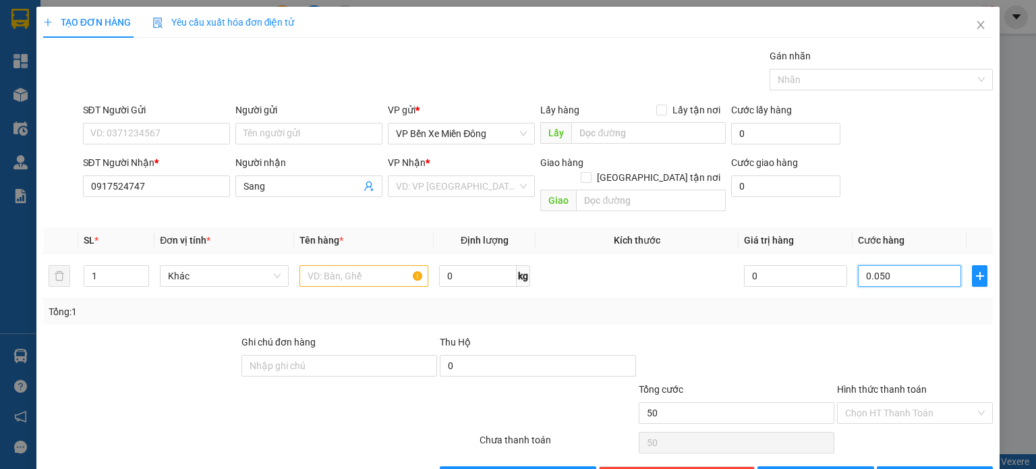
type input "500"
type input "0.005.000"
type input "5.000"
type input "000.050.000"
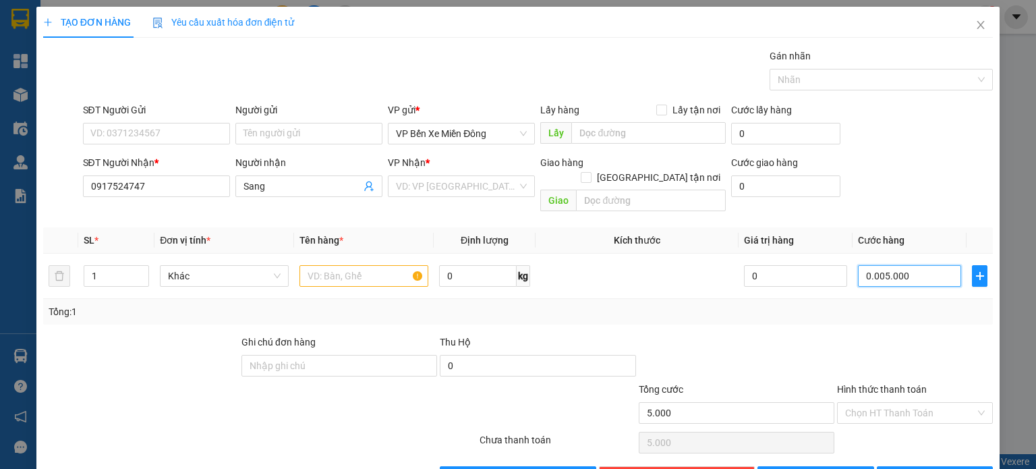
type input "50.000"
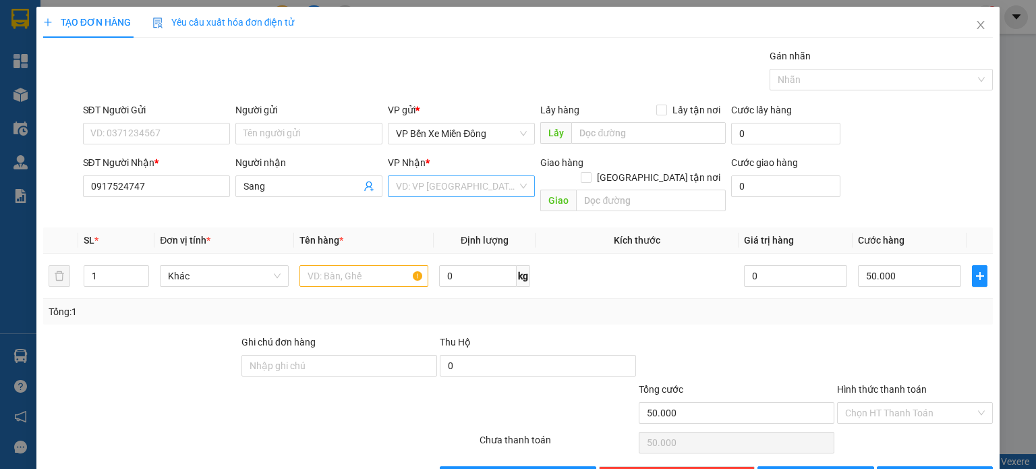
click at [486, 192] on input "search" at bounding box center [456, 186] width 121 height 20
click at [452, 250] on div "VP Buôn Mê Thuột" at bounding box center [457, 256] width 130 height 15
click at [594, 190] on input "text" at bounding box center [651, 201] width 150 height 22
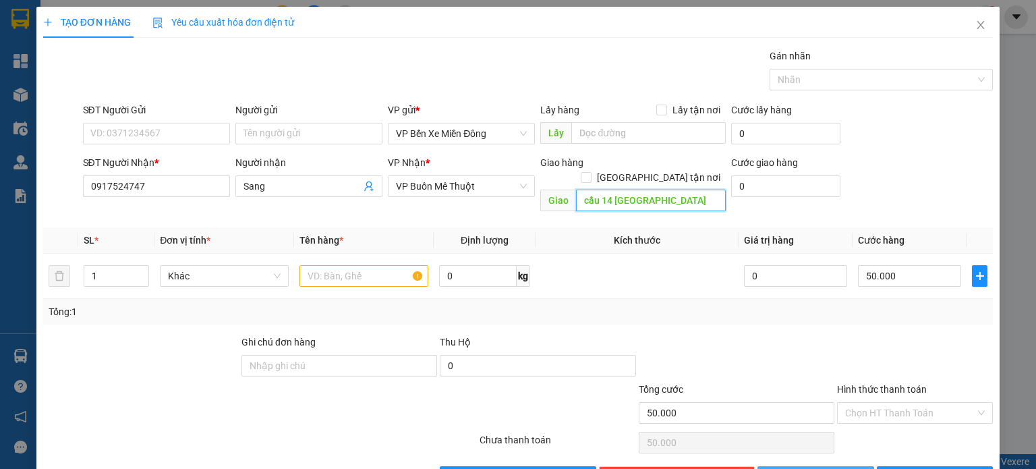
type input "cầu 14 Hòa Phú"
click at [828, 466] on button "Lưu" at bounding box center [815, 477] width 117 height 22
click at [380, 265] on input "text" at bounding box center [363, 276] width 129 height 22
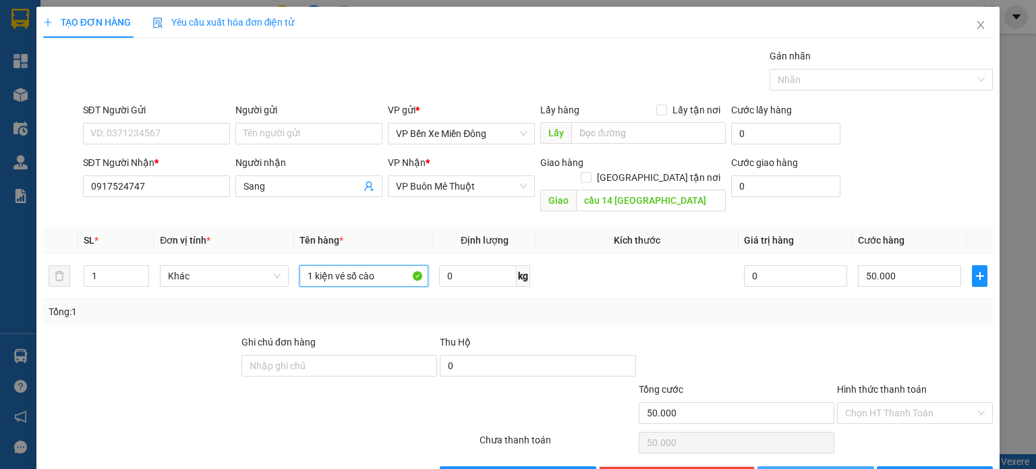
type input "1 kiện vé số cào"
click at [821, 466] on button "Lưu" at bounding box center [815, 477] width 117 height 22
type input "0"
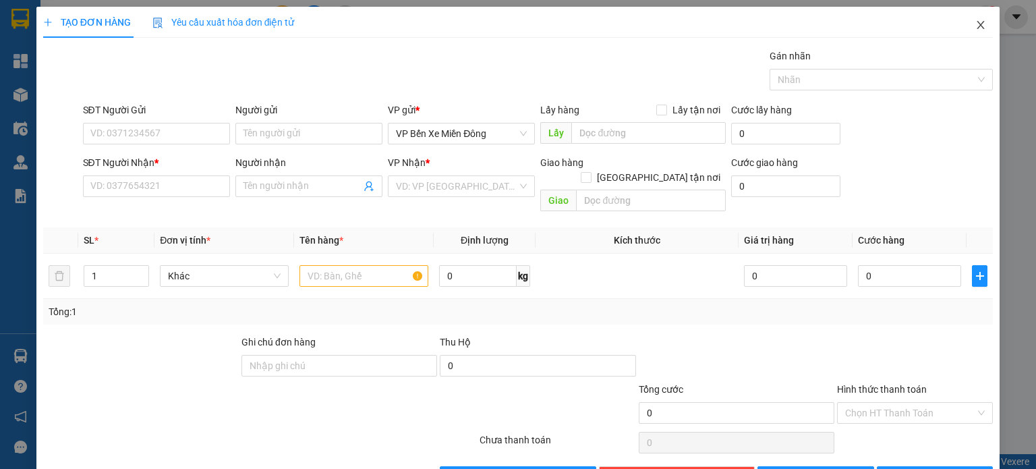
click at [969, 19] on span "Close" at bounding box center [981, 26] width 38 height 38
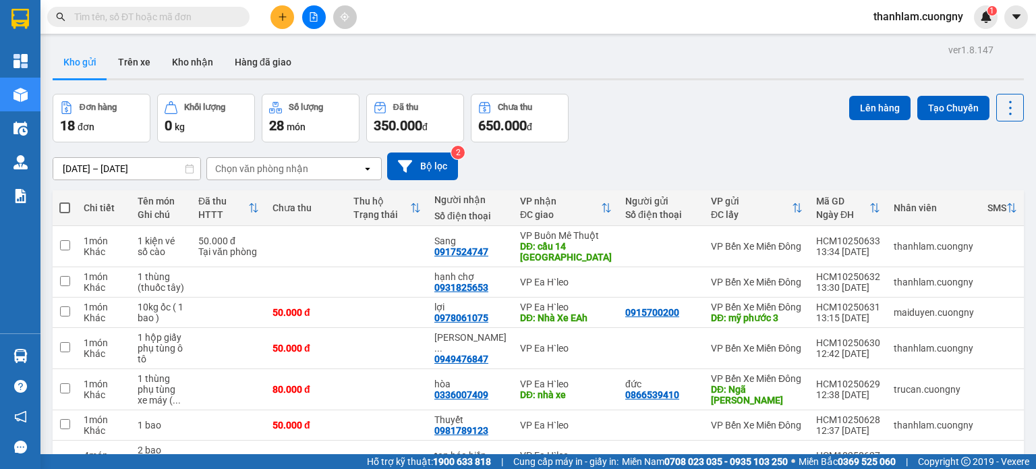
click at [281, 12] on icon "plus" at bounding box center [282, 16] width 9 height 9
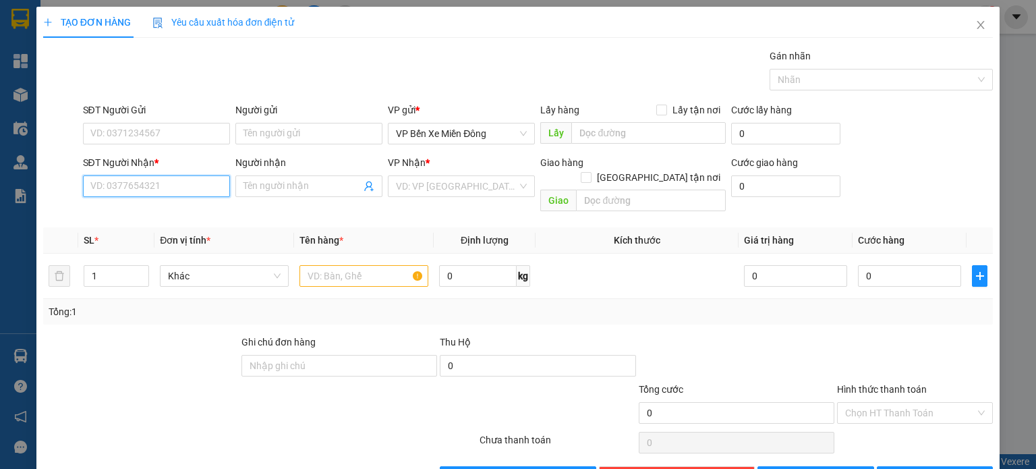
click at [190, 184] on input "SĐT Người Nhận *" at bounding box center [156, 186] width 147 height 22
type input "090603233"
click at [478, 194] on input "search" at bounding box center [456, 186] width 121 height 20
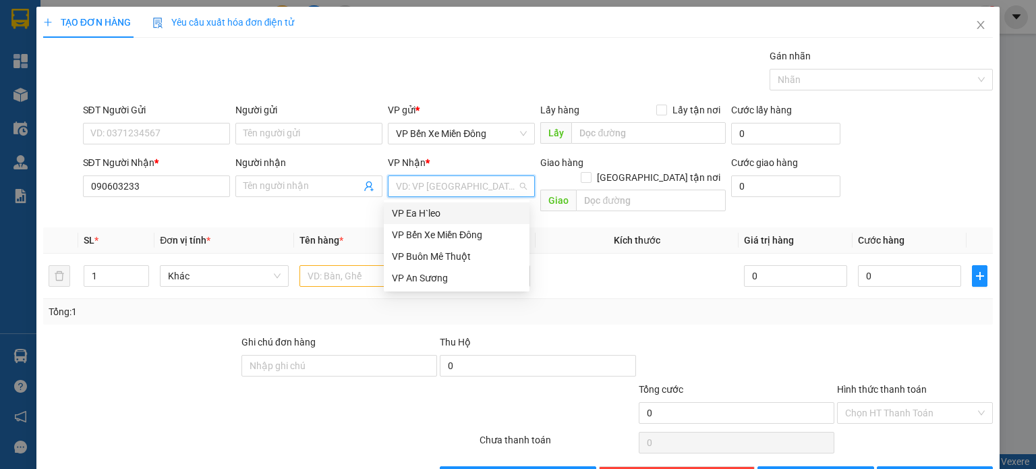
click at [470, 216] on div "VP Ea H`leo" at bounding box center [457, 213] width 130 height 15
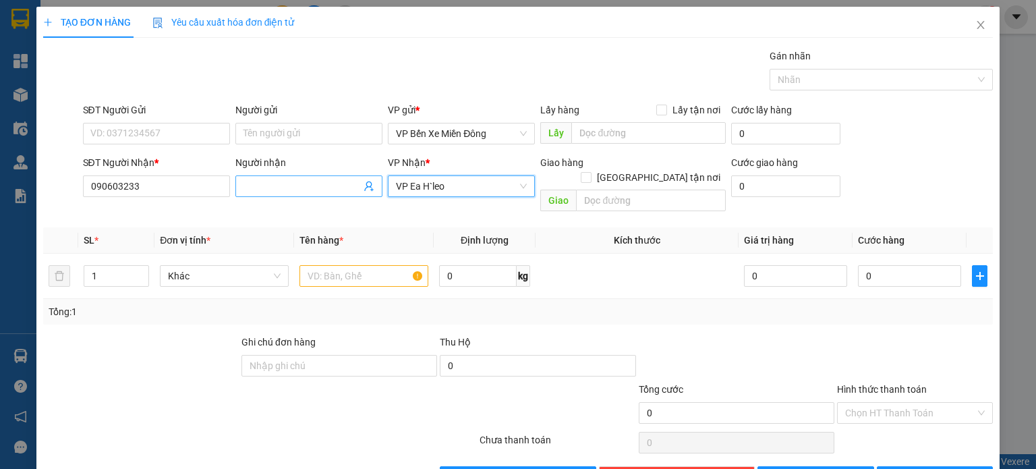
click at [313, 188] on input "Người nhận" at bounding box center [301, 186] width 117 height 15
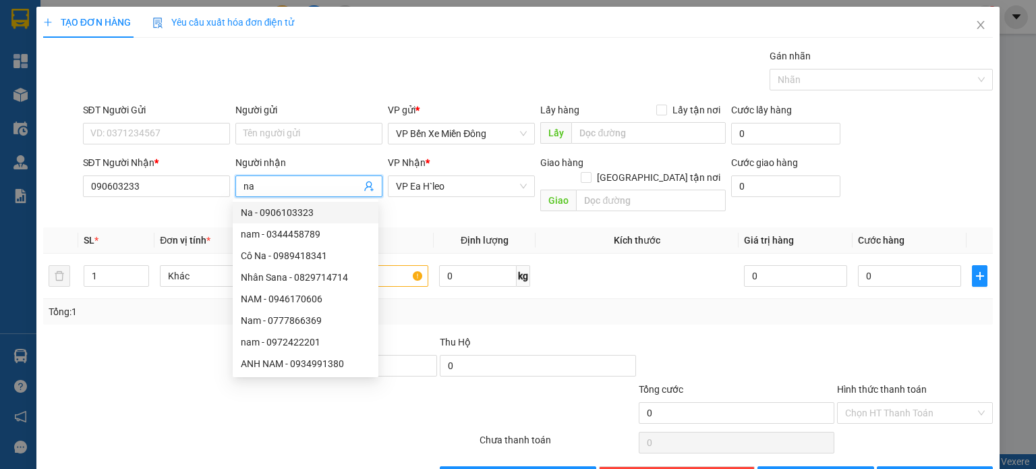
type input "na"
click at [119, 210] on div "Transit Pickup Surcharge Ids Transit Deliver Surcharge Ids Transit Deliver Surc…" at bounding box center [518, 268] width 950 height 439
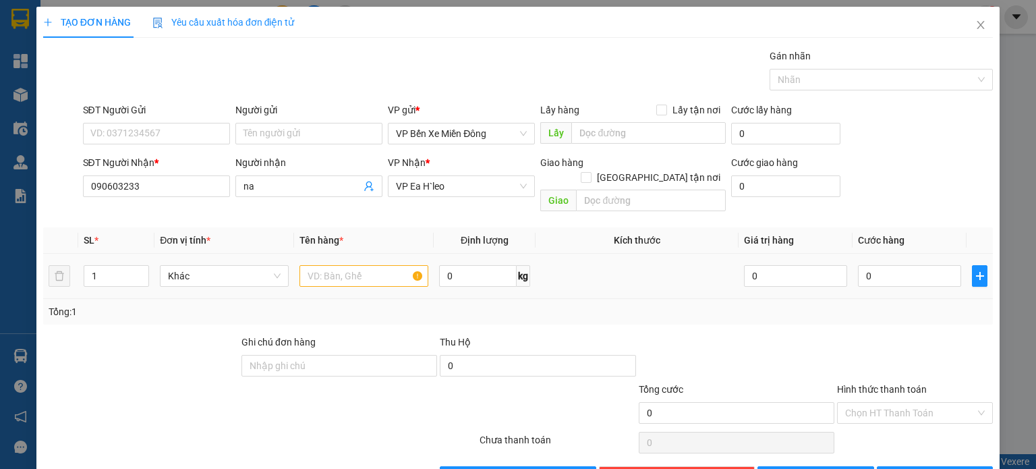
click at [337, 262] on div at bounding box center [363, 275] width 129 height 27
click at [326, 265] on input "text" at bounding box center [363, 276] width 129 height 22
type input "1 thùng giấy (đồ chay)"
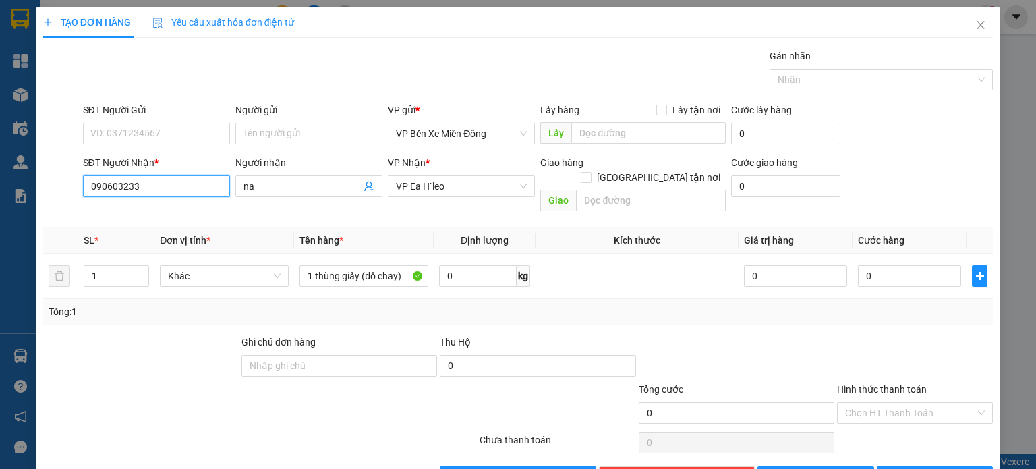
click at [200, 190] on input "090603233" at bounding box center [156, 186] width 147 height 22
click at [263, 181] on input "na" at bounding box center [301, 186] width 117 height 15
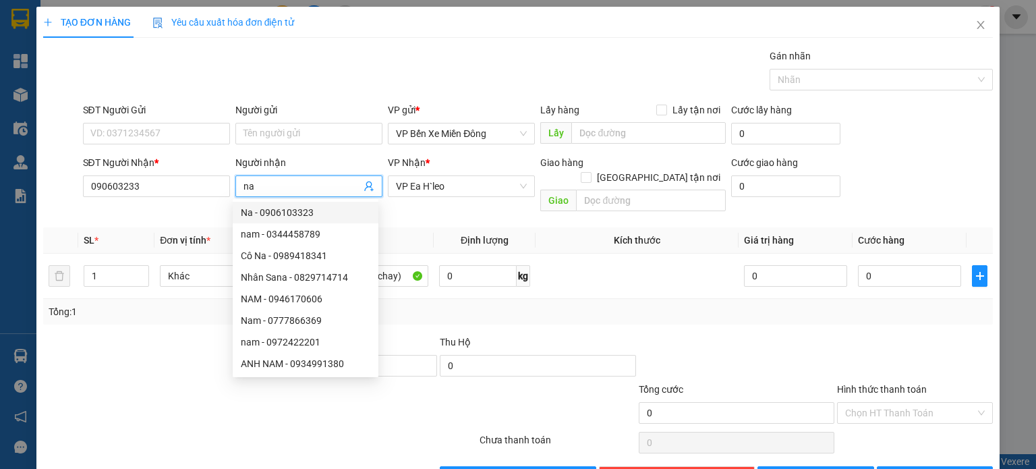
click at [303, 217] on div "Na - 0906103323" at bounding box center [306, 212] width 130 height 15
type input "0906103323"
type input "Na"
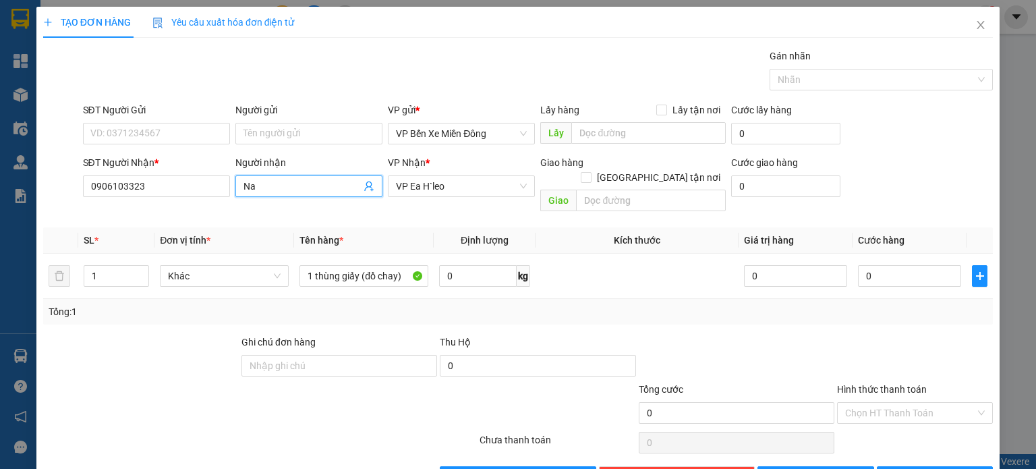
click at [228, 304] on div "Tổng: 1" at bounding box center [225, 311] width 352 height 15
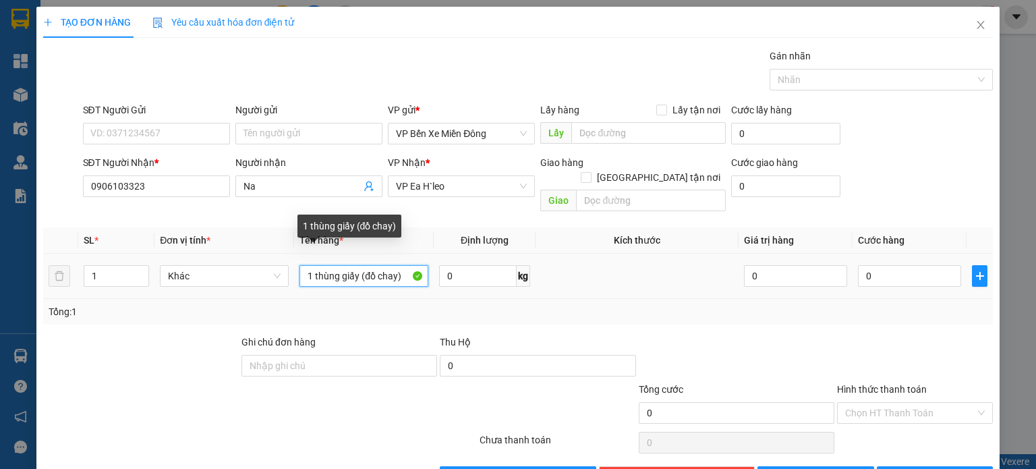
click at [399, 265] on input "1 thùng giấy (đồ chay)" at bounding box center [363, 276] width 129 height 22
type input "1 thùng giấy (đồ chay) - 0906103233"
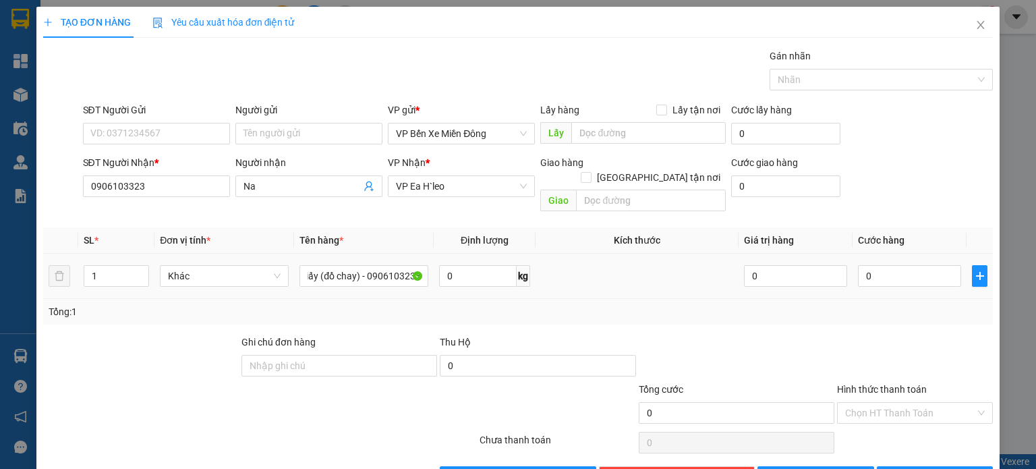
click at [407, 278] on td "1 thùng giấy (đồ chay) - 0906103233" at bounding box center [364, 276] width 140 height 45
click at [782, 468] on icon "save" at bounding box center [776, 475] width 9 height 9
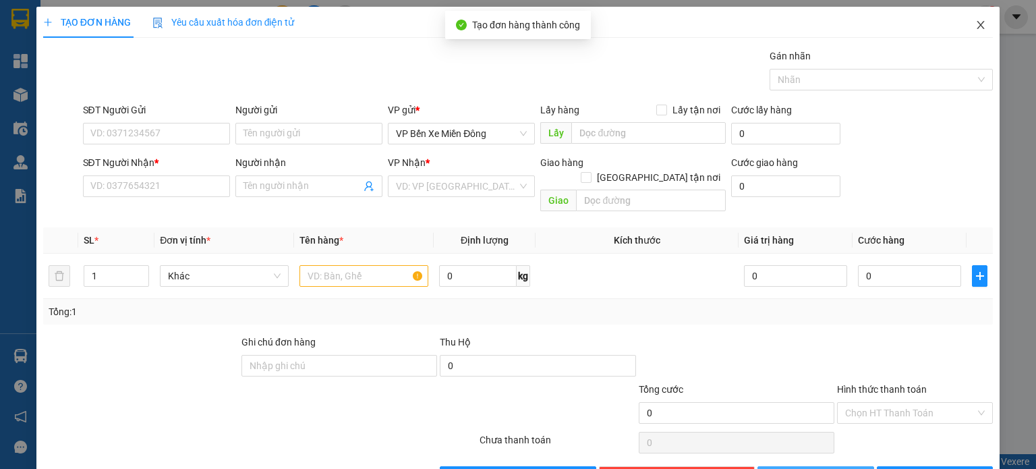
click at [977, 24] on span "Close" at bounding box center [981, 26] width 38 height 38
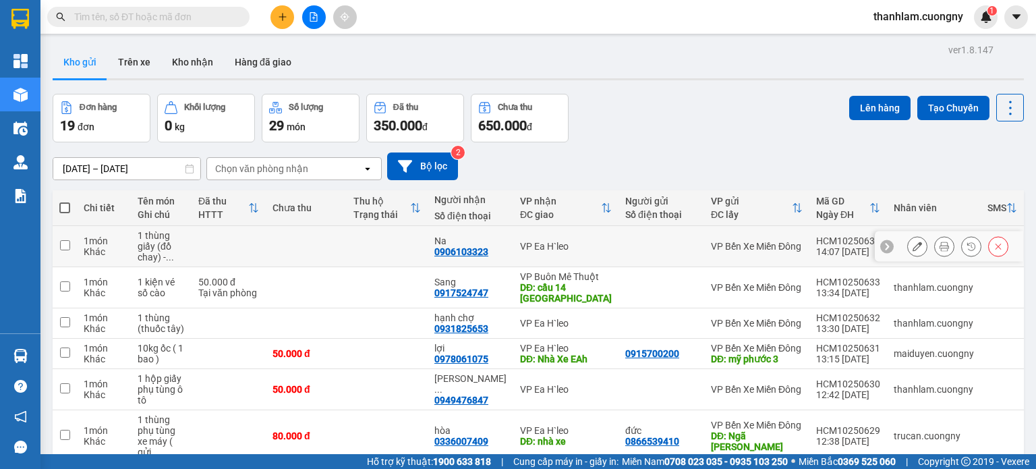
click at [913, 242] on icon at bounding box center [917, 245] width 9 height 9
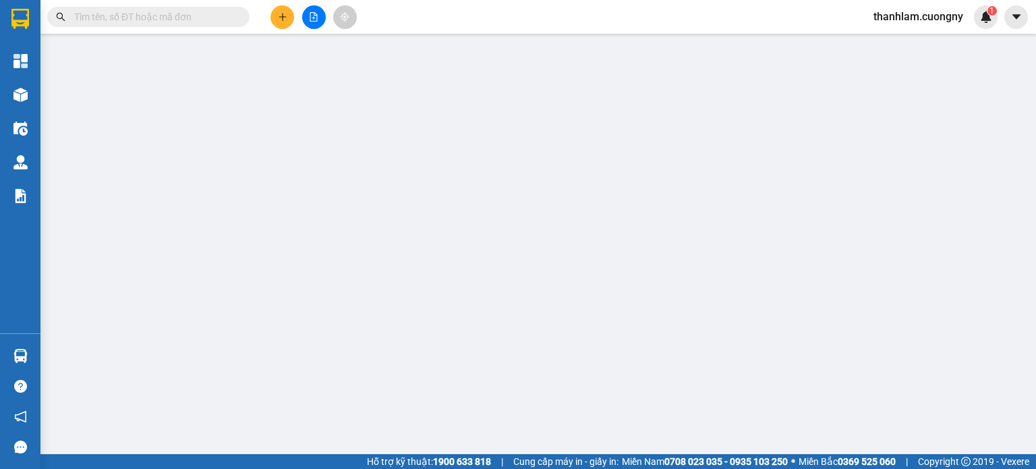
type input "0906103323"
type input "Na"
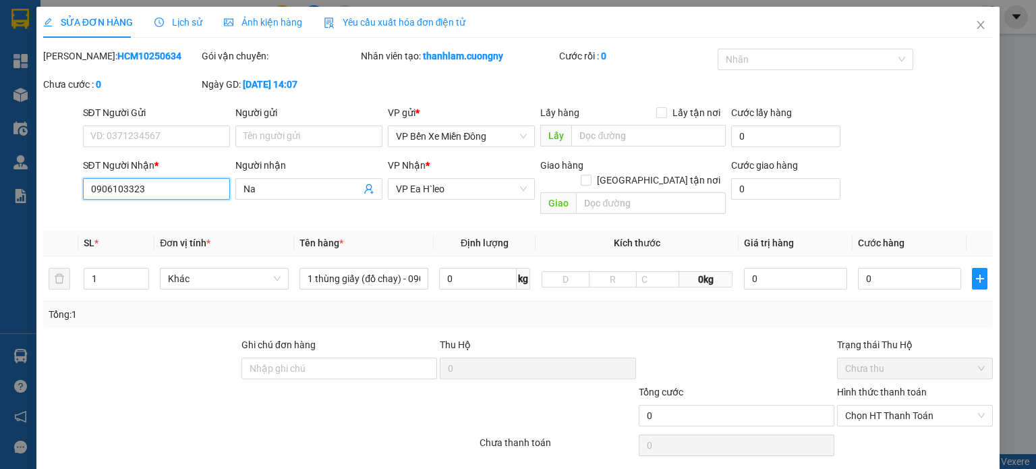
drag, startPoint x: 169, startPoint y: 183, endPoint x: 61, endPoint y: 193, distance: 109.0
click at [61, 192] on div "SĐT Người Nhận * 0906103323 0906103323 Người nhận Na VP Nhận * VP Ea H`leo Giao…" at bounding box center [518, 189] width 952 height 62
drag, startPoint x: 969, startPoint y: 26, endPoint x: 336, endPoint y: 0, distance: 633.9
click at [975, 23] on icon "close" at bounding box center [980, 25] width 11 height 11
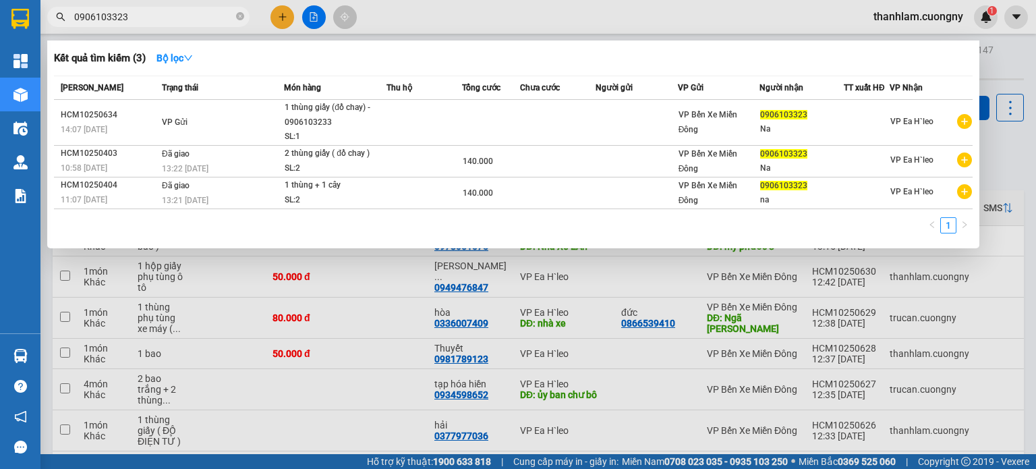
type input "0906103323"
click at [514, 3] on div at bounding box center [518, 234] width 1036 height 469
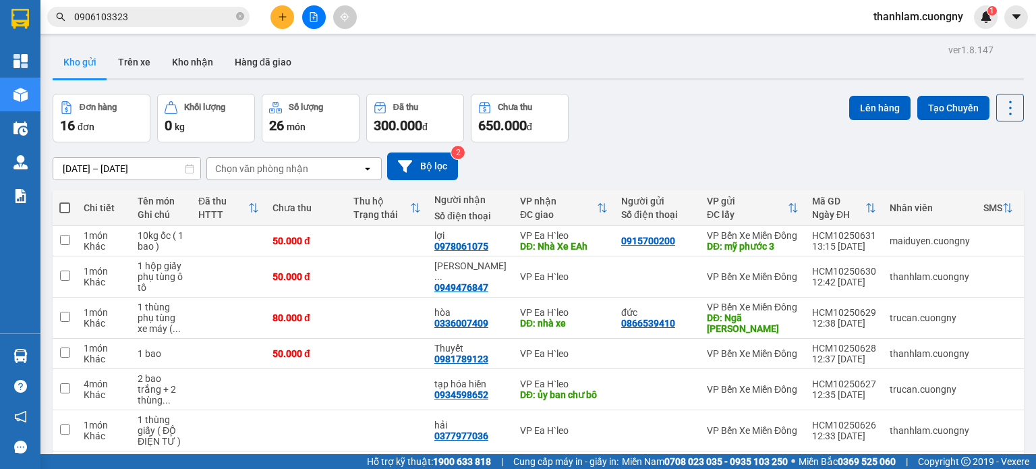
click at [623, 155] on div "14/10/2025 – 14/10/2025 Press the down arrow key to interact with the calendar …" at bounding box center [538, 166] width 971 height 28
click at [239, 20] on icon "close-circle" at bounding box center [240, 16] width 8 height 8
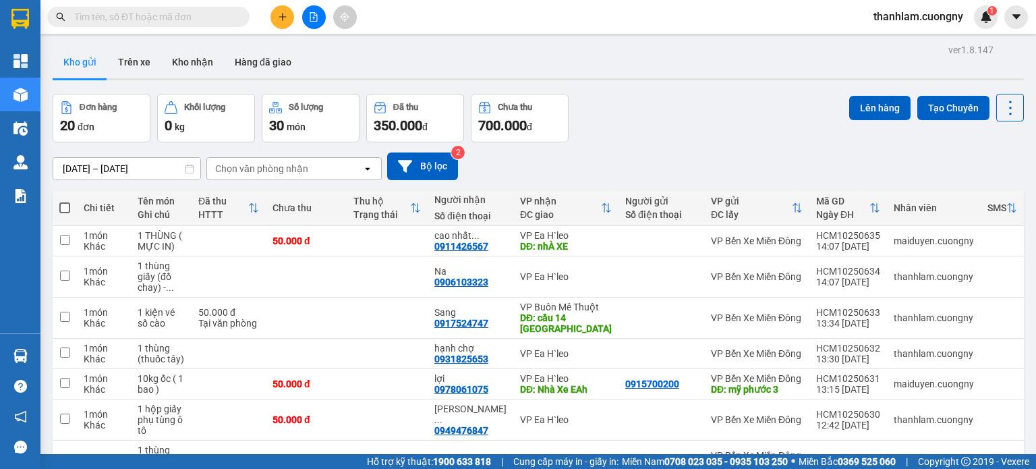
click at [150, 26] on span at bounding box center [148, 17] width 202 height 20
click at [154, 15] on input "text" at bounding box center [153, 16] width 159 height 15
paste input "0906103323"
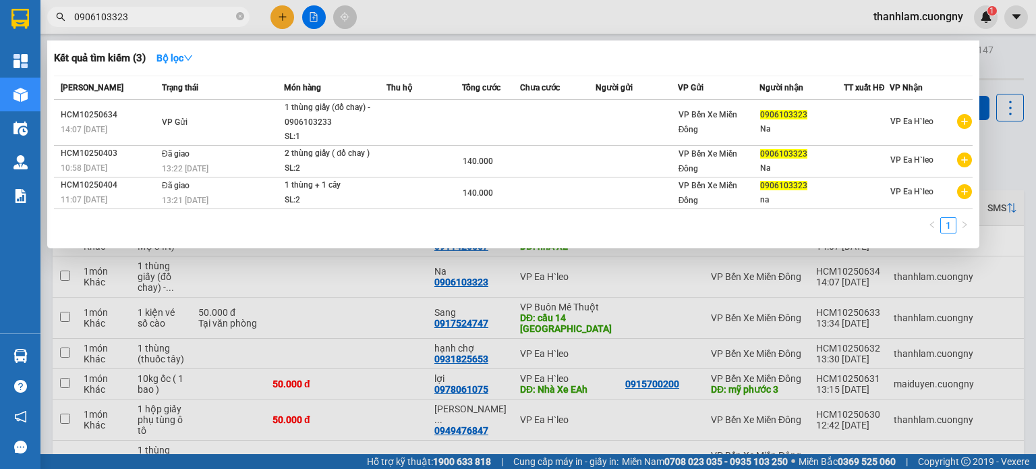
type input "0906103323"
click at [471, 9] on div at bounding box center [518, 234] width 1036 height 469
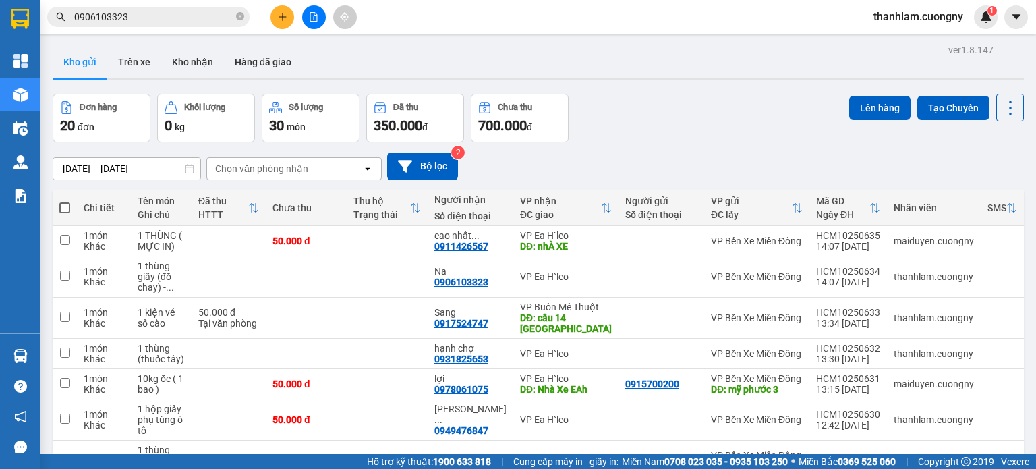
click at [244, 22] on span "0906103323" at bounding box center [148, 17] width 202 height 20
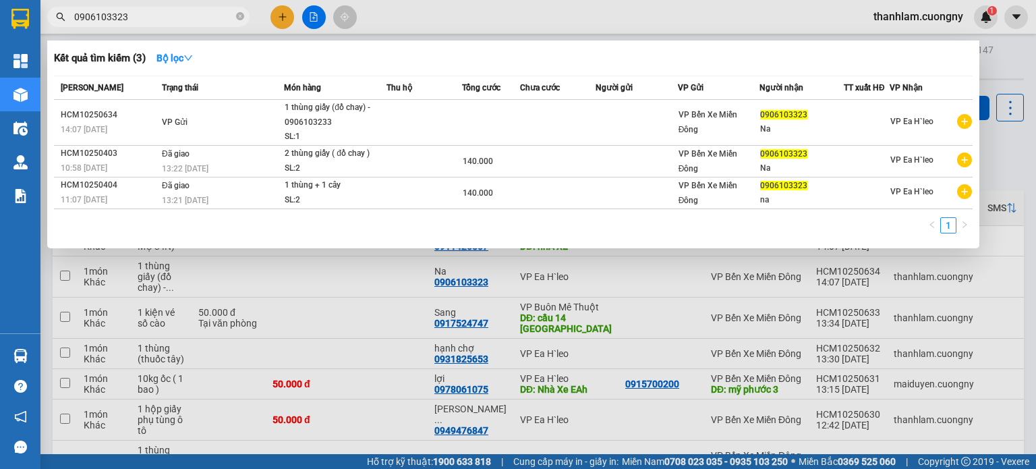
drag, startPoint x: 247, startPoint y: 16, endPoint x: 252, endPoint y: 24, distance: 8.8
click at [249, 18] on span "0906103323" at bounding box center [148, 17] width 202 height 20
click at [246, 20] on span "0906103323" at bounding box center [148, 17] width 202 height 20
click at [243, 16] on icon "close-circle" at bounding box center [240, 16] width 8 height 8
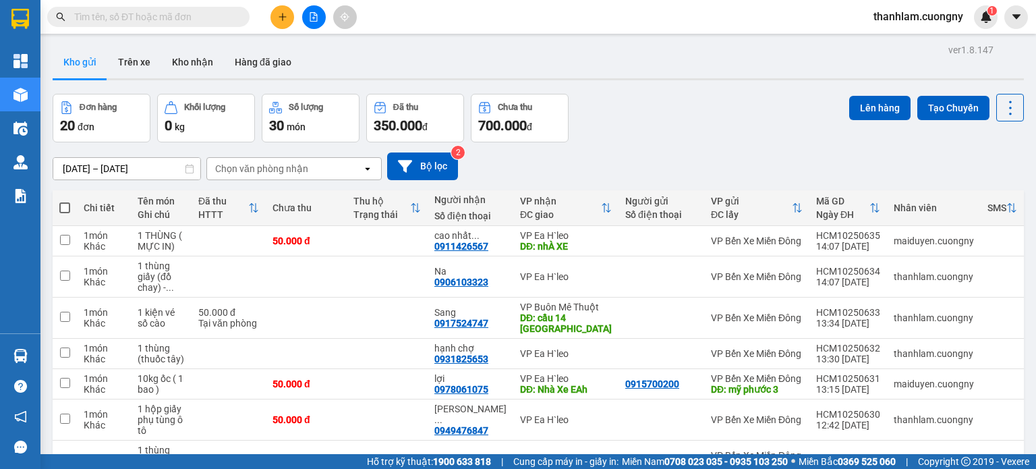
click at [281, 22] on button at bounding box center [282, 17] width 24 height 24
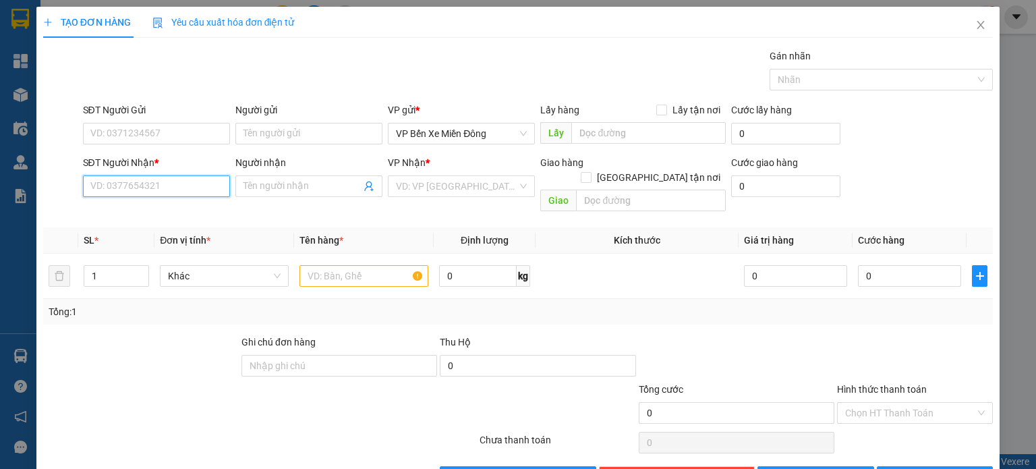
click at [181, 183] on input "SĐT Người Nhận *" at bounding box center [156, 186] width 147 height 22
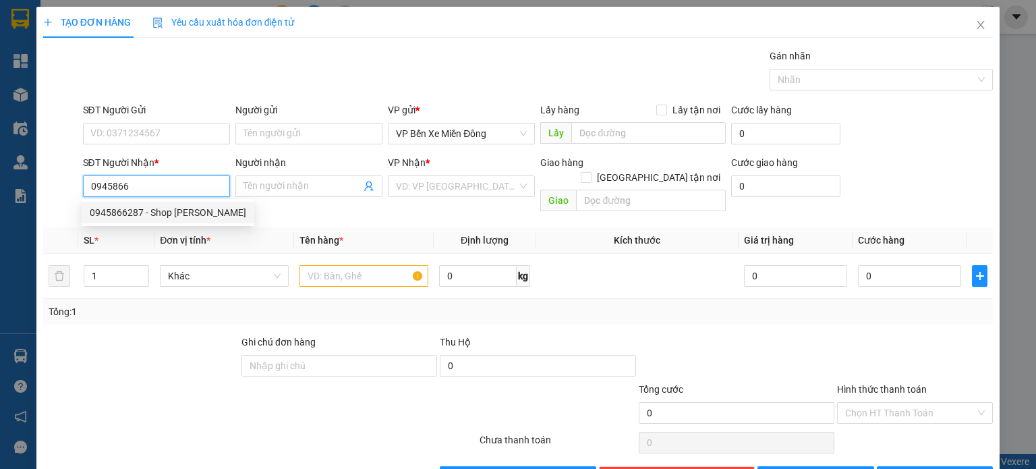
click at [181, 217] on div "0945866287 - Shop [PERSON_NAME]" at bounding box center [168, 212] width 156 height 15
type input "0945866287"
type input "Shop [PERSON_NAME]"
type input "nhà xe"
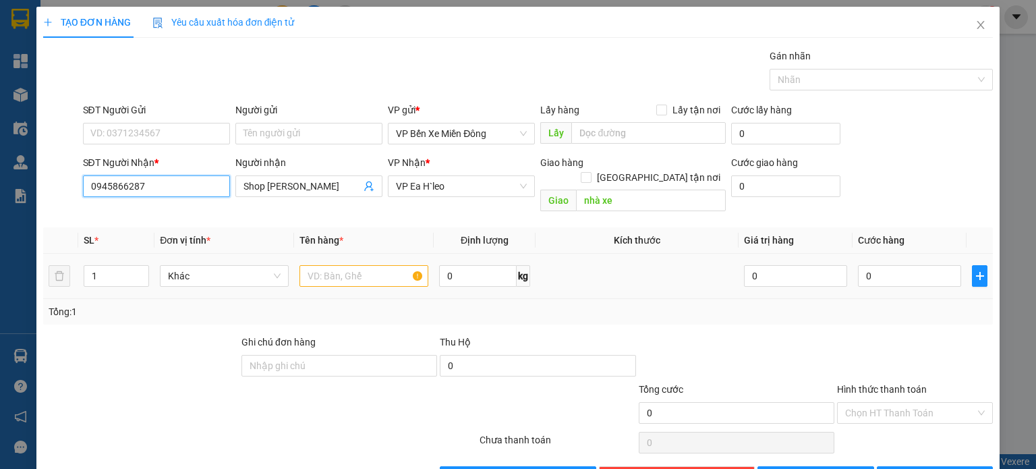
type input "0945866287"
click at [359, 265] on input "text" at bounding box center [363, 276] width 129 height 22
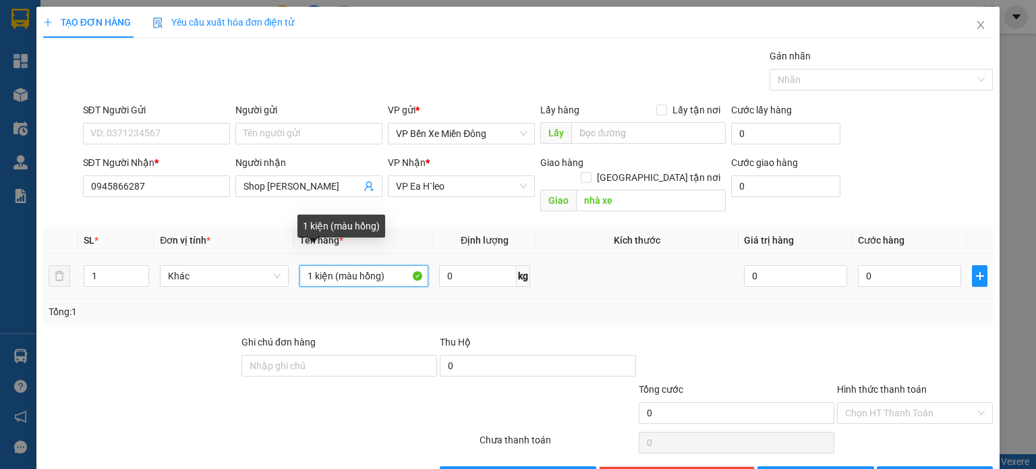
drag, startPoint x: 356, startPoint y: 262, endPoint x: 336, endPoint y: 268, distance: 20.9
click at [336, 268] on input "1 kiện (màu hồng)" at bounding box center [363, 276] width 129 height 22
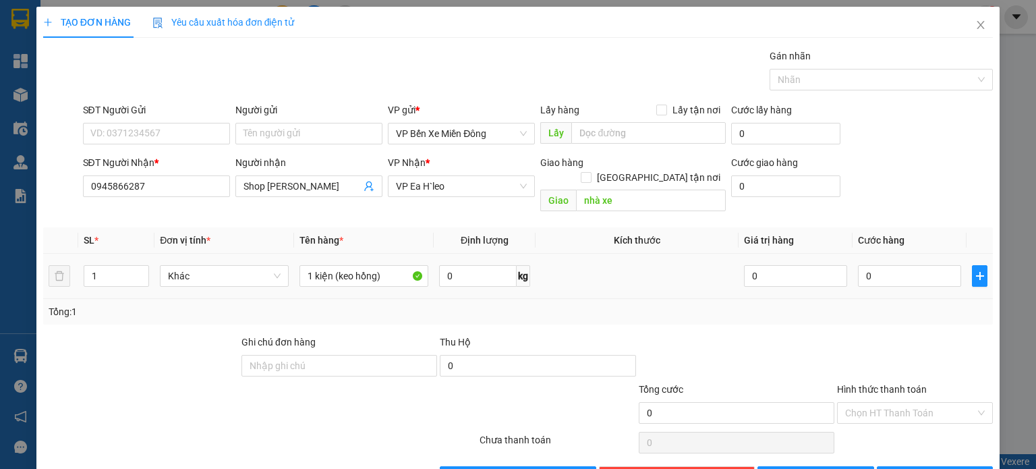
click at [642, 272] on td at bounding box center [637, 276] width 203 height 45
click at [335, 265] on input "1 kiện (keo hồng)" at bounding box center [363, 276] width 129 height 22
click at [330, 265] on input "1 kiện (keo hồng)" at bounding box center [363, 276] width 129 height 22
type input "1 kiện quần áo (keo hồng)"
click at [828, 466] on button "Lưu" at bounding box center [815, 477] width 117 height 22
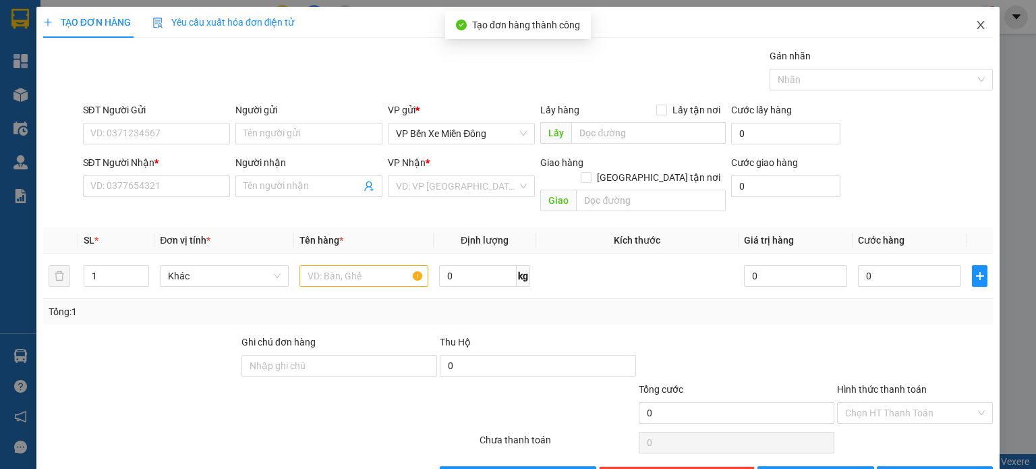
click at [969, 32] on span "Close" at bounding box center [981, 26] width 38 height 38
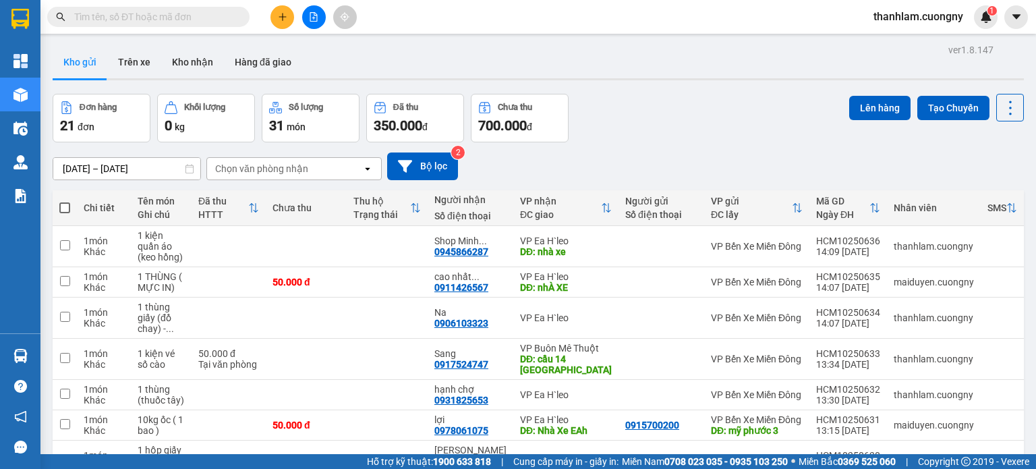
click at [289, 11] on button at bounding box center [282, 17] width 24 height 24
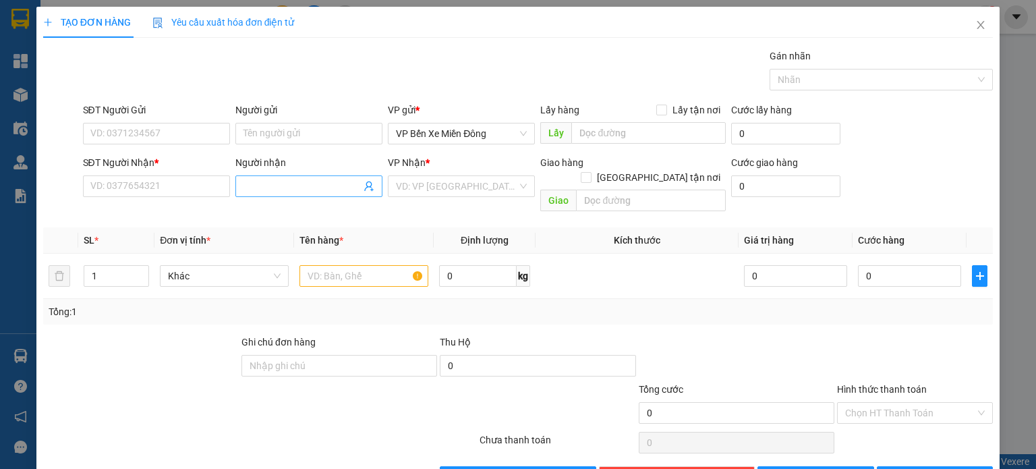
click at [335, 186] on input "Người nhận" at bounding box center [301, 186] width 117 height 15
type input "ngọc cháo"
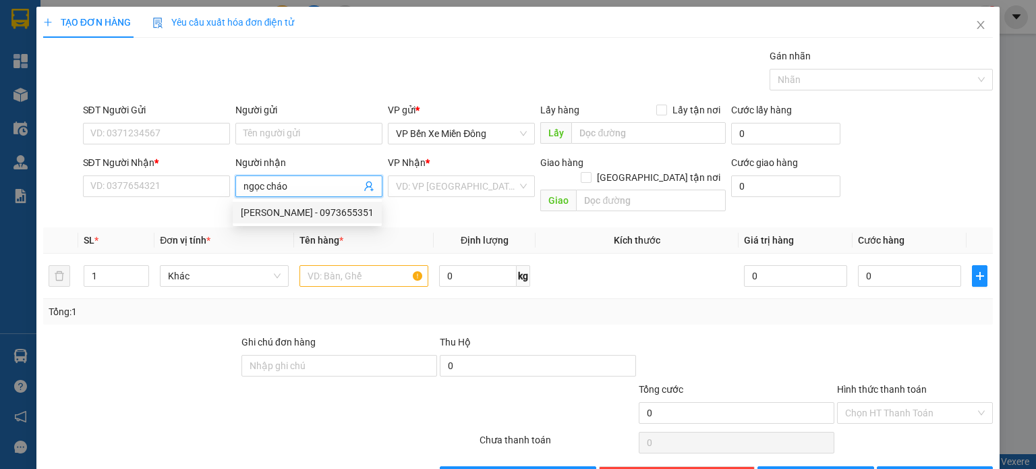
click at [264, 213] on div "ngọc cháo - 0973655351" at bounding box center [307, 212] width 133 height 15
type input "0973655351"
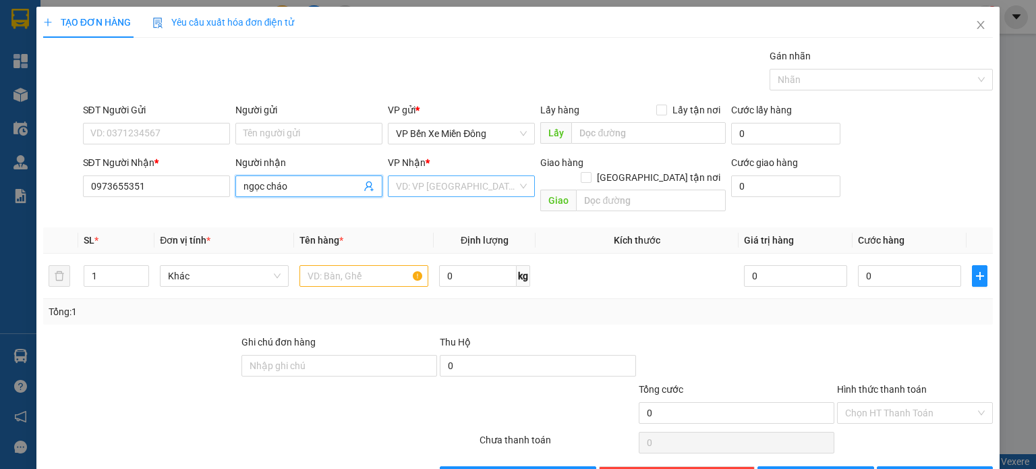
type input "ngọc cháo"
click at [412, 188] on input "search" at bounding box center [456, 186] width 121 height 20
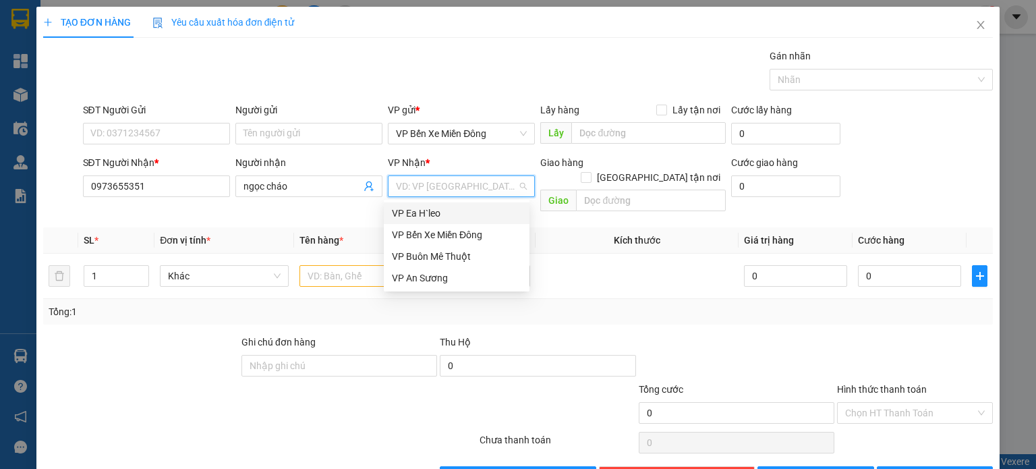
click at [415, 207] on div "VP Ea H`leo" at bounding box center [457, 213] width 130 height 15
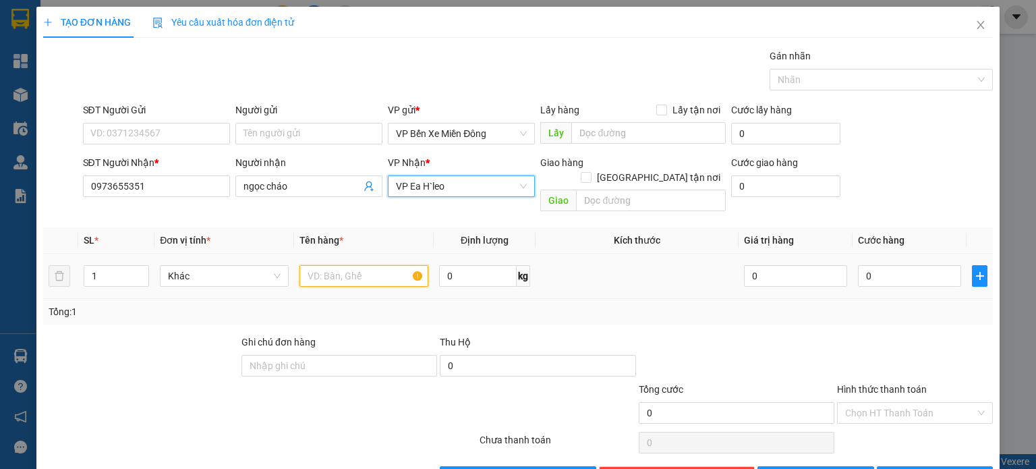
click at [333, 265] on input "text" at bounding box center [363, 276] width 129 height 22
type input "1 thùng giấy"
click at [812, 468] on span "Lưu" at bounding box center [823, 476] width 72 height 15
click at [973, 32] on span "Close" at bounding box center [981, 26] width 38 height 38
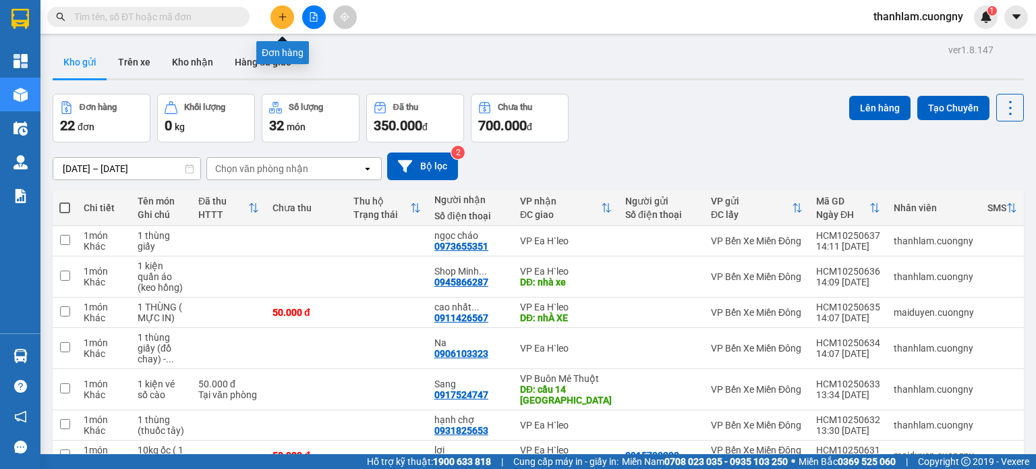
click at [287, 18] on button at bounding box center [282, 17] width 24 height 24
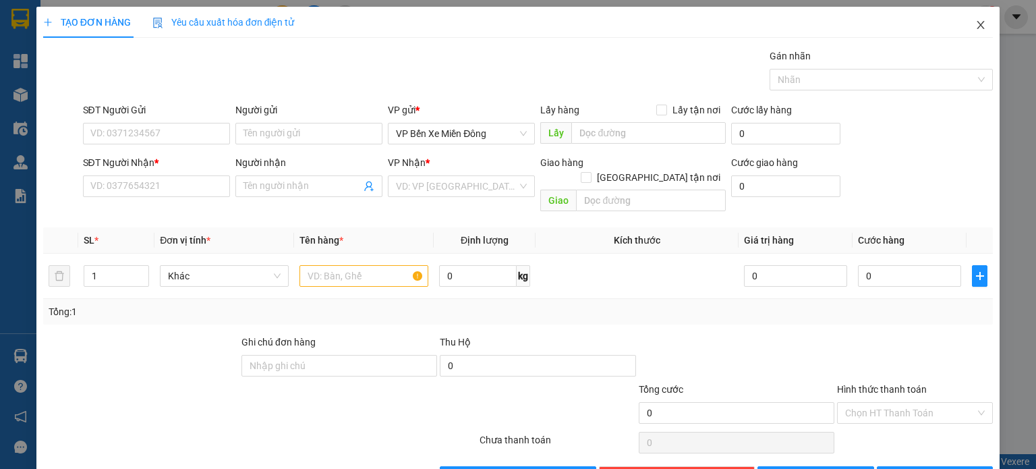
click at [975, 25] on icon "close" at bounding box center [980, 25] width 11 height 11
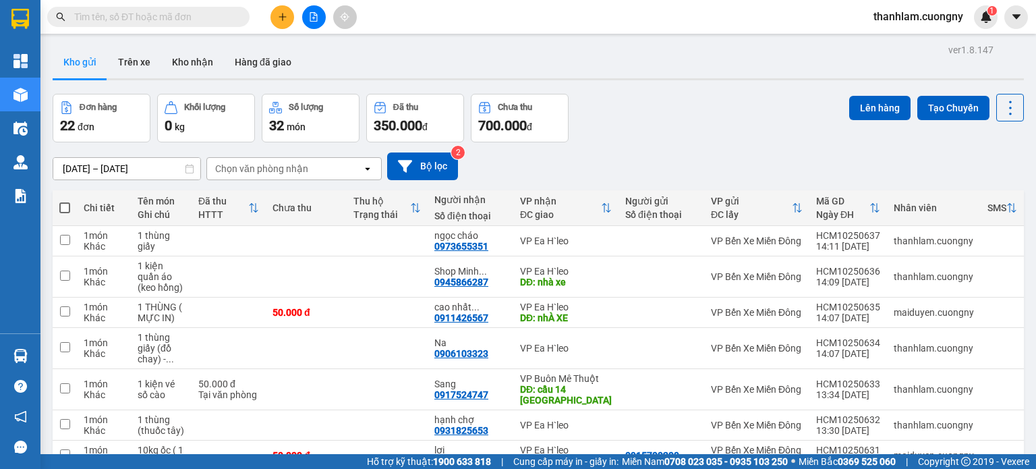
click at [202, 7] on div at bounding box center [131, 17] width 263 height 20
click at [202, 17] on input "text" at bounding box center [153, 16] width 159 height 15
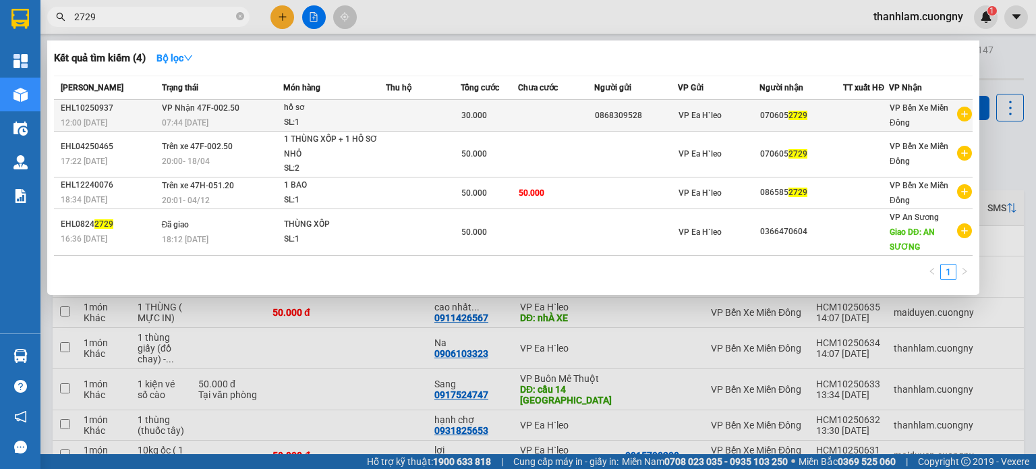
type input "2729"
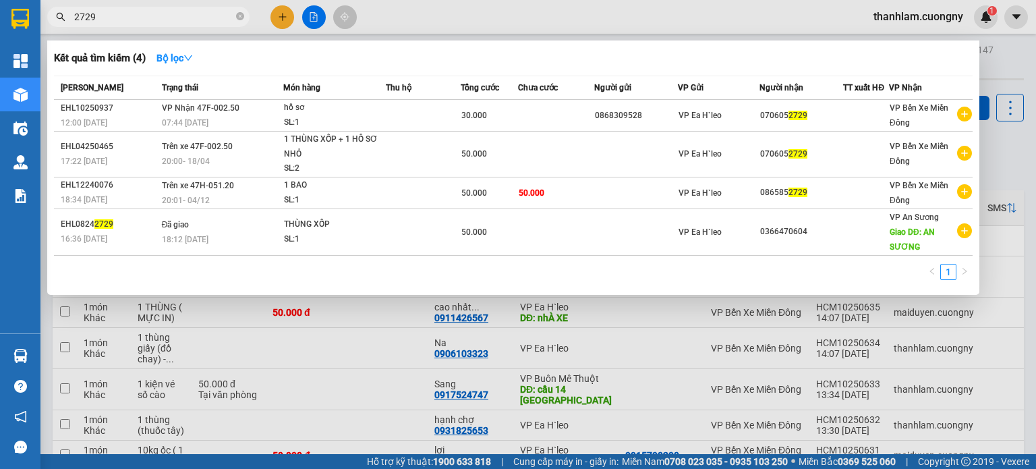
click at [183, 115] on div "07:44 - 14/10" at bounding box center [222, 122] width 121 height 15
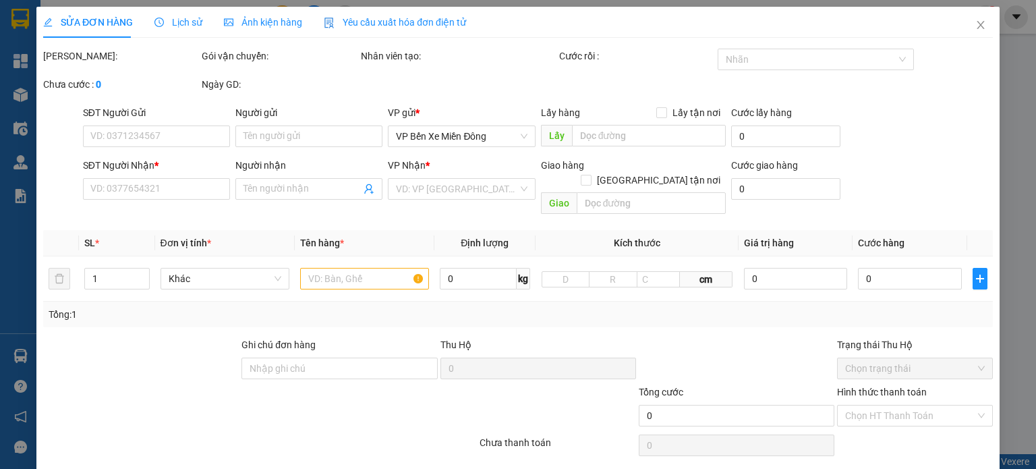
type input "0868309528"
type input "0706052729"
type input "30.000"
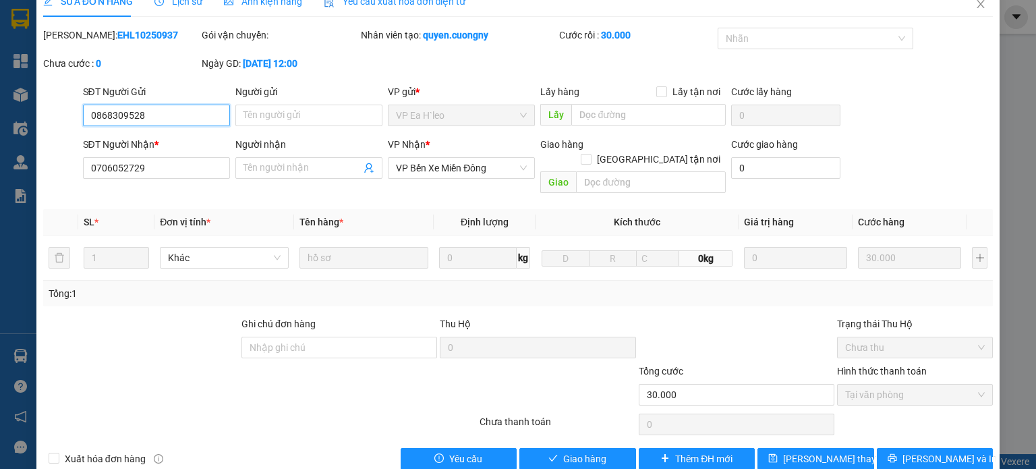
scroll to position [32, 0]
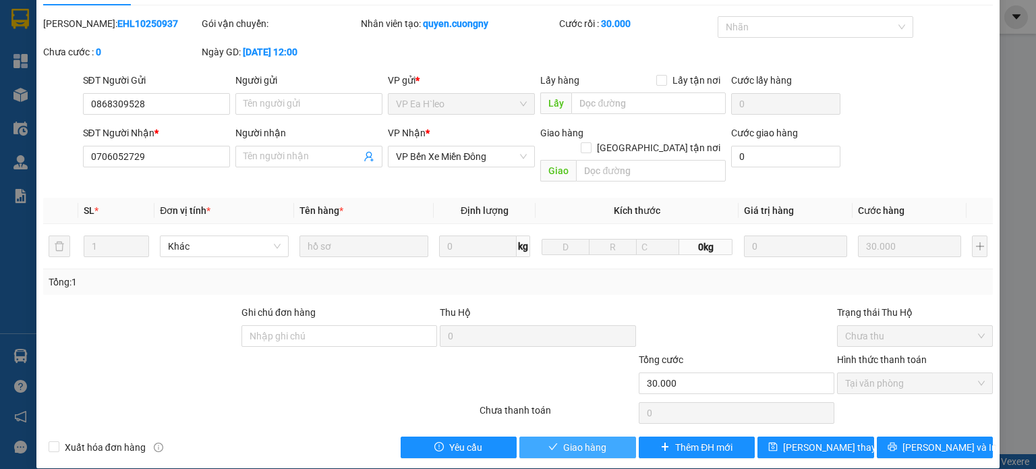
click at [583, 440] on span "Giao hàng" at bounding box center [584, 447] width 43 height 15
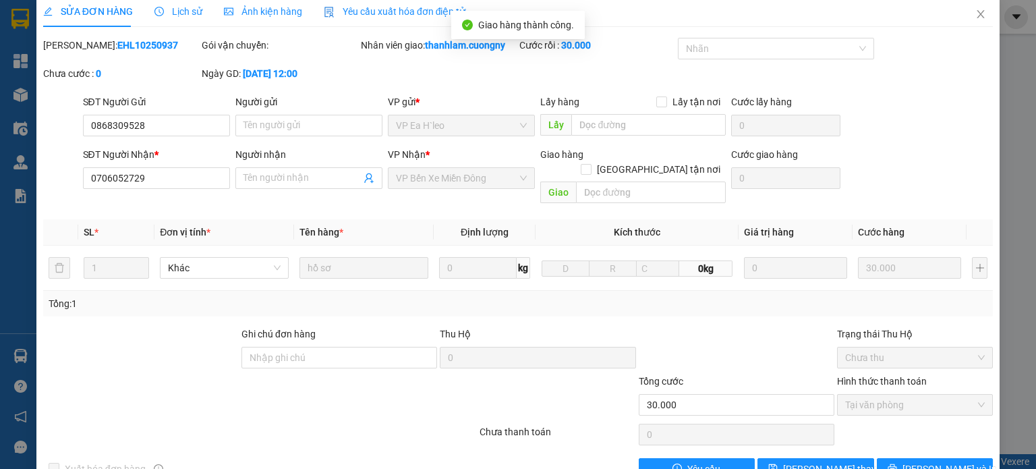
scroll to position [0, 0]
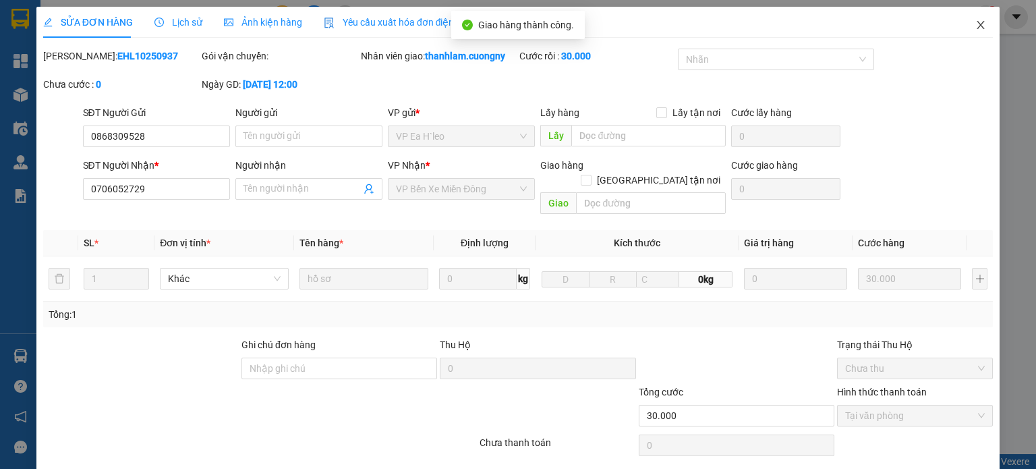
click at [974, 32] on span "Close" at bounding box center [981, 26] width 38 height 38
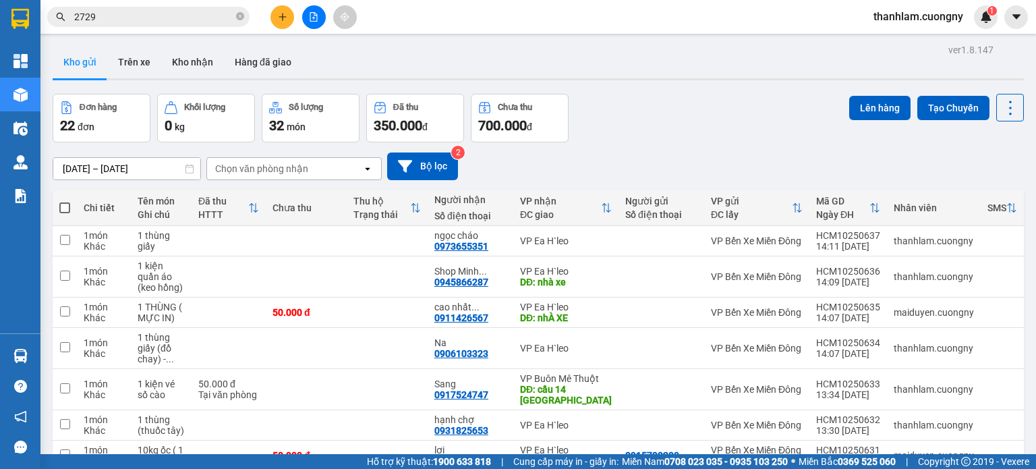
click at [288, 8] on button at bounding box center [282, 17] width 24 height 24
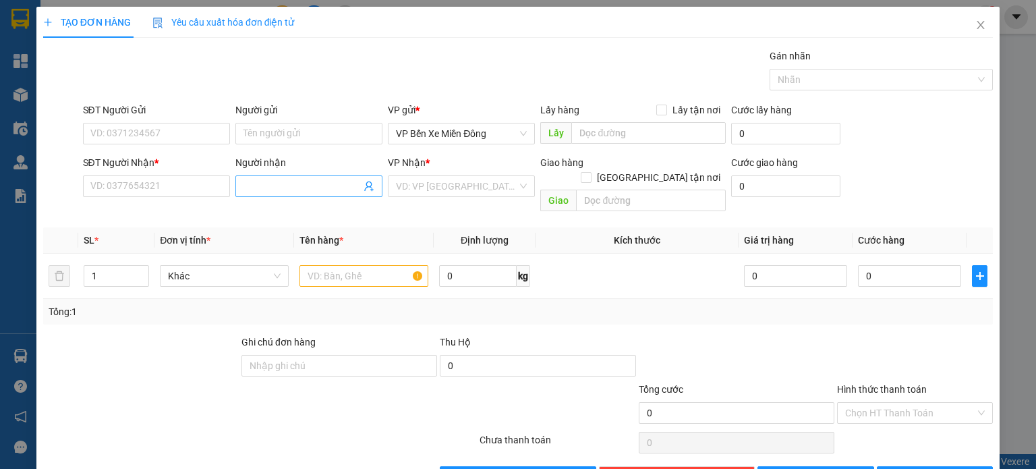
click at [275, 181] on input "Người nhận" at bounding box center [301, 186] width 117 height 15
click at [69, 260] on tr "1 Khác 0 kg 0 0" at bounding box center [518, 276] width 950 height 45
type input "5"
click at [292, 190] on input "Người nhận" at bounding box center [301, 186] width 117 height 15
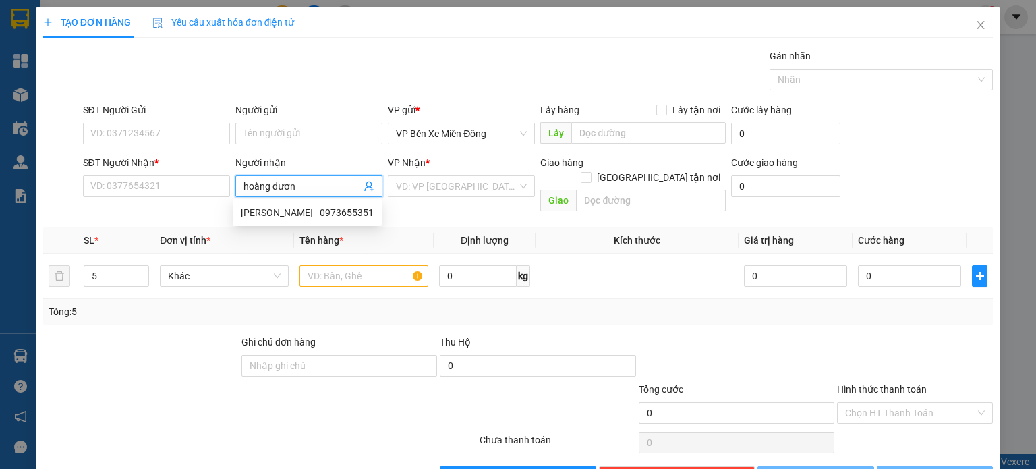
type input "hoàng dương"
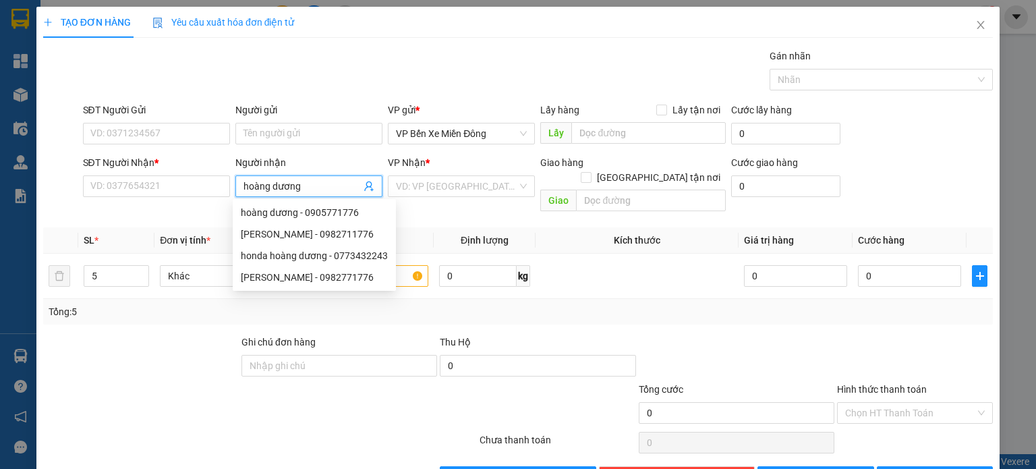
click at [313, 255] on div "honda hoàng dương - 0773432243" at bounding box center [314, 255] width 147 height 15
type input "0773432243"
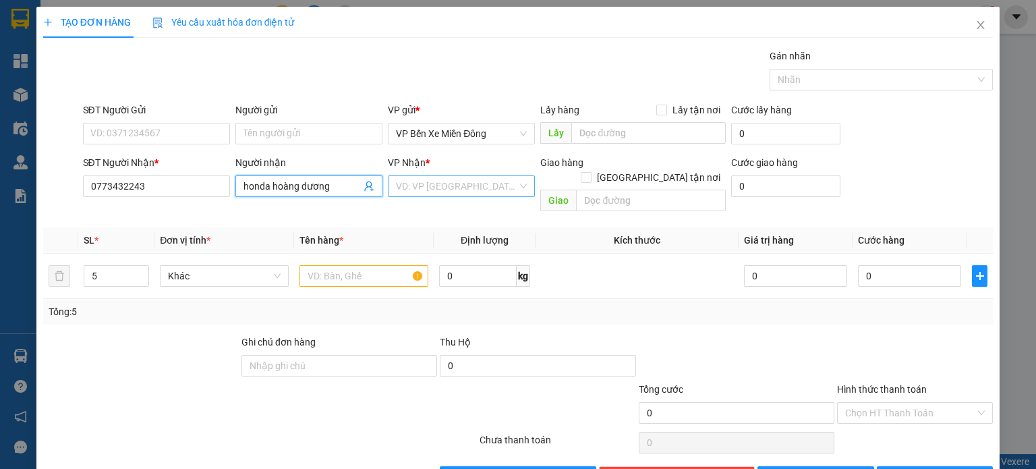
type input "honda hoàng dương"
click at [428, 183] on input "search" at bounding box center [456, 186] width 121 height 20
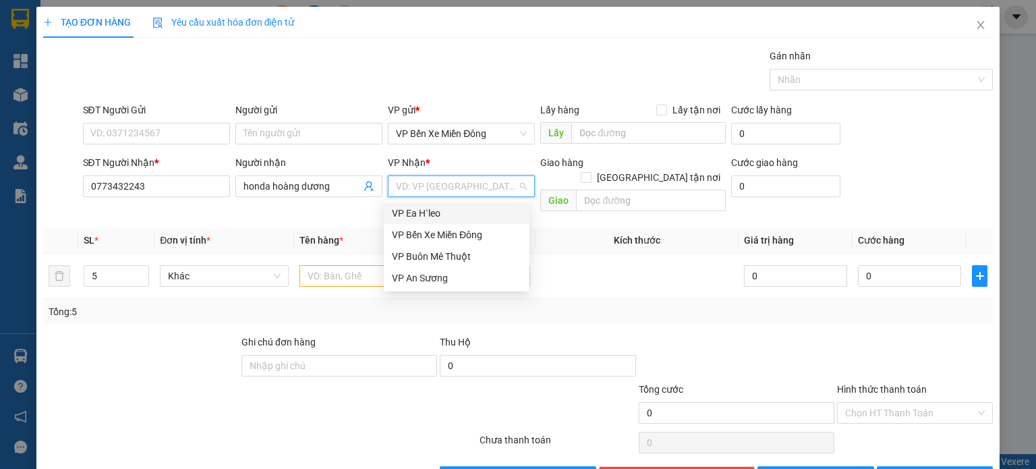
click at [410, 213] on div "VP Ea H`leo" at bounding box center [457, 213] width 130 height 15
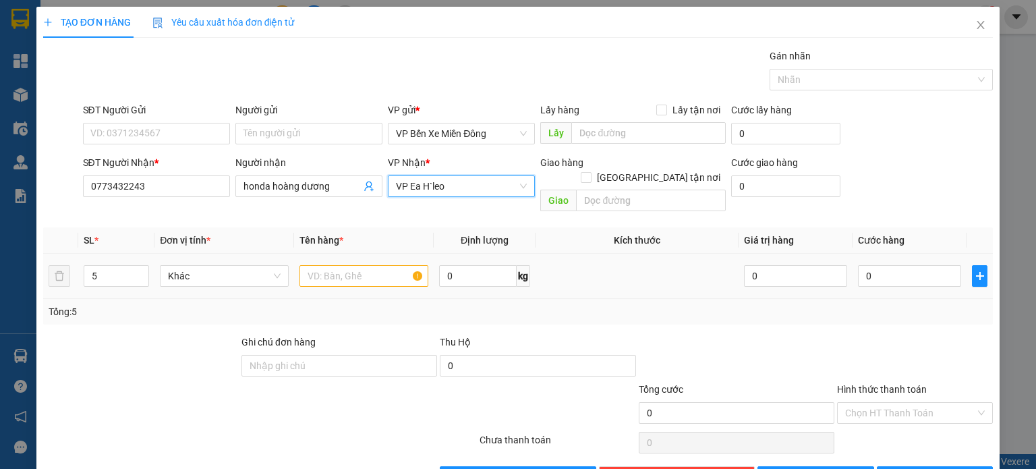
click at [355, 281] on td at bounding box center [364, 276] width 140 height 45
click at [357, 265] on input "text" at bounding box center [363, 276] width 129 height 22
type input "5 kiện"
click at [645, 283] on td at bounding box center [637, 276] width 203 height 45
click at [831, 466] on button "Lưu" at bounding box center [815, 477] width 117 height 22
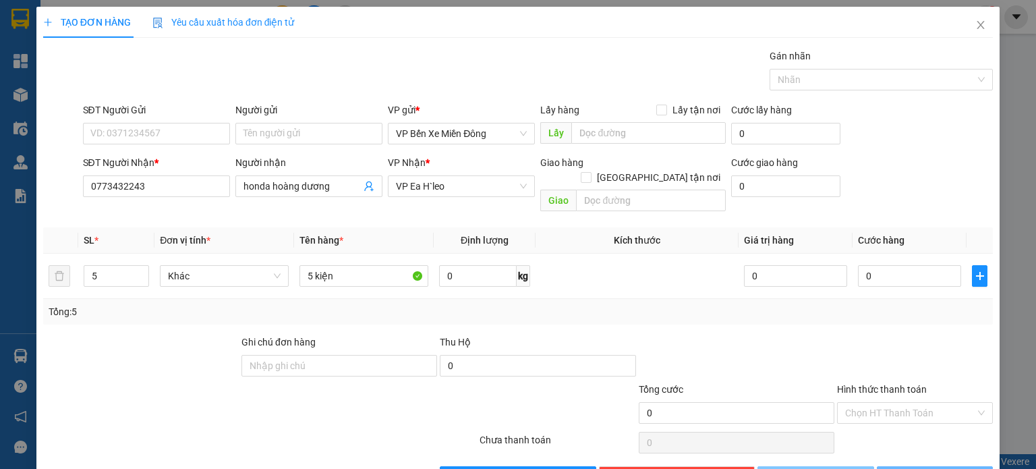
type input "1"
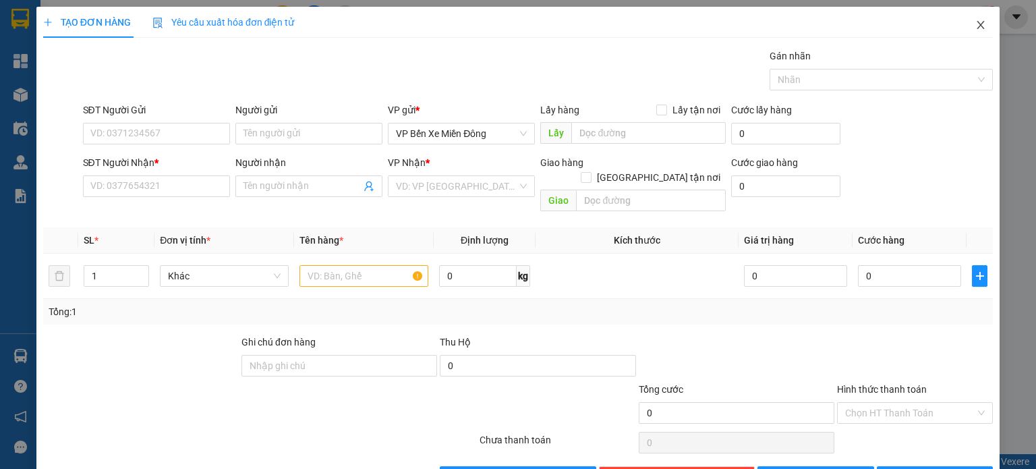
click at [975, 30] on icon "close" at bounding box center [980, 25] width 11 height 11
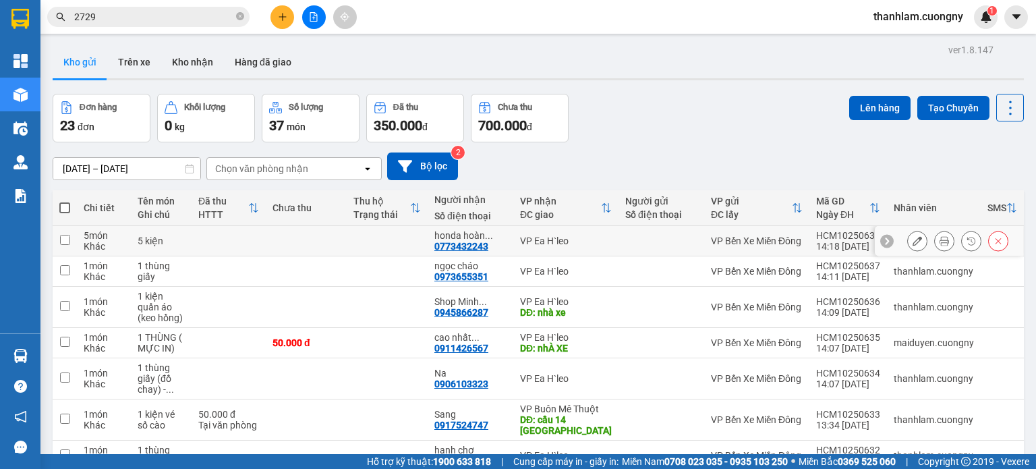
click at [207, 239] on td at bounding box center [229, 241] width 74 height 30
checkbox input "true"
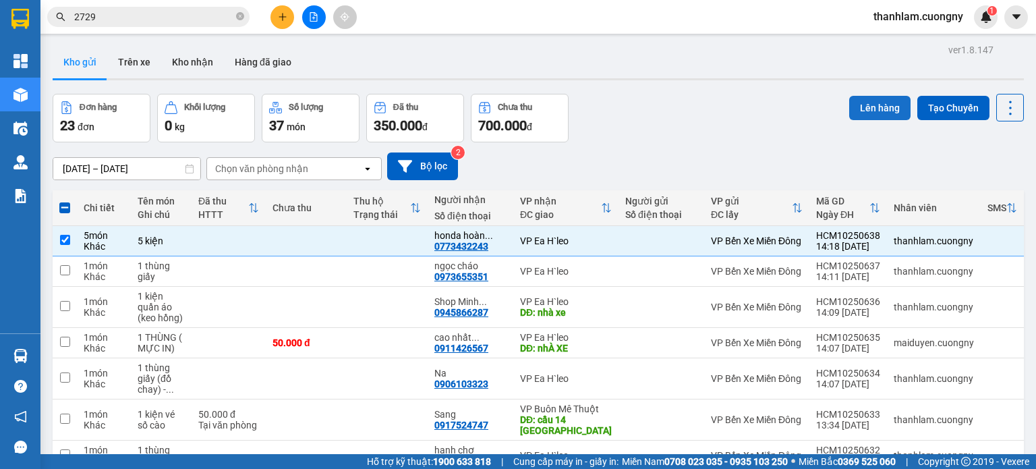
click at [871, 107] on button "Lên hàng" at bounding box center [879, 108] width 61 height 24
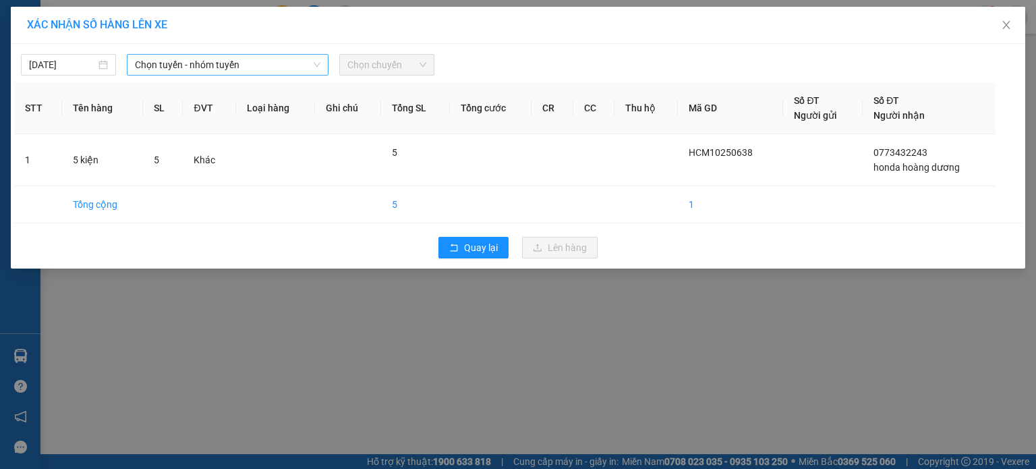
click at [257, 63] on span "Chọn tuyến - nhóm tuyến" at bounding box center [227, 65] width 185 height 20
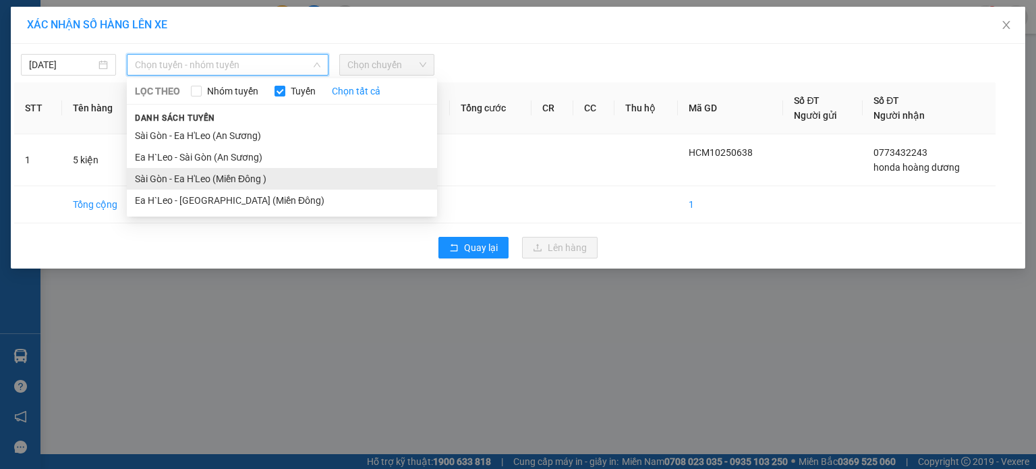
click at [254, 180] on li "Sài Gòn - Ea H'Leo (Miền Đông )" at bounding box center [282, 179] width 310 height 22
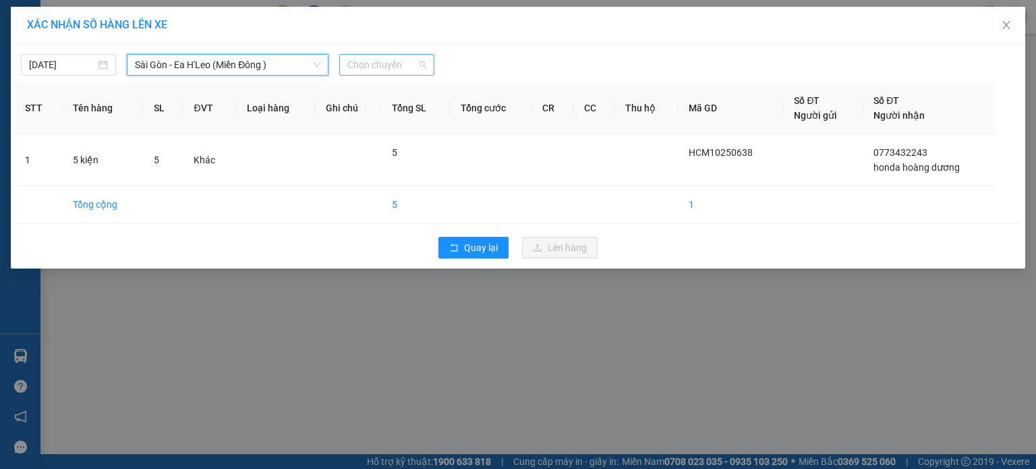
click at [372, 67] on span "Chọn chuyến" at bounding box center [386, 65] width 79 height 20
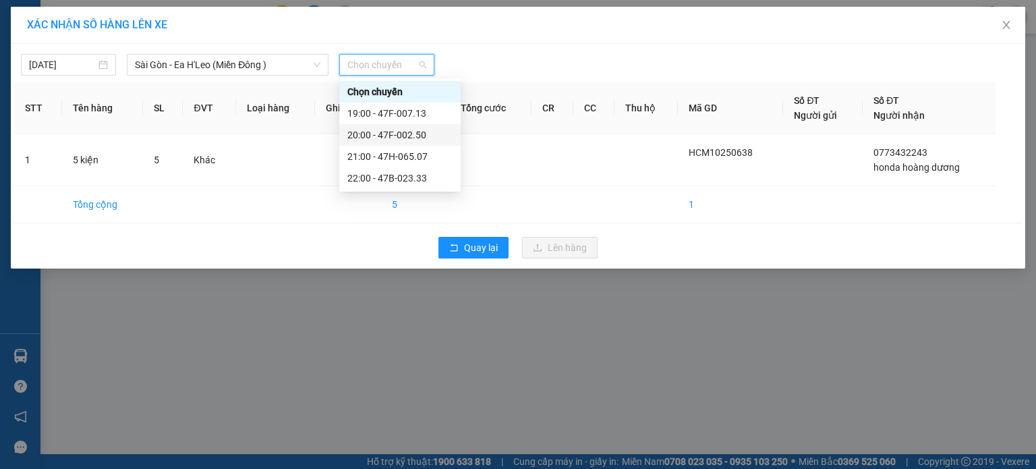
click at [380, 142] on div "20:00 - 47F-002.50" at bounding box center [399, 134] width 105 height 15
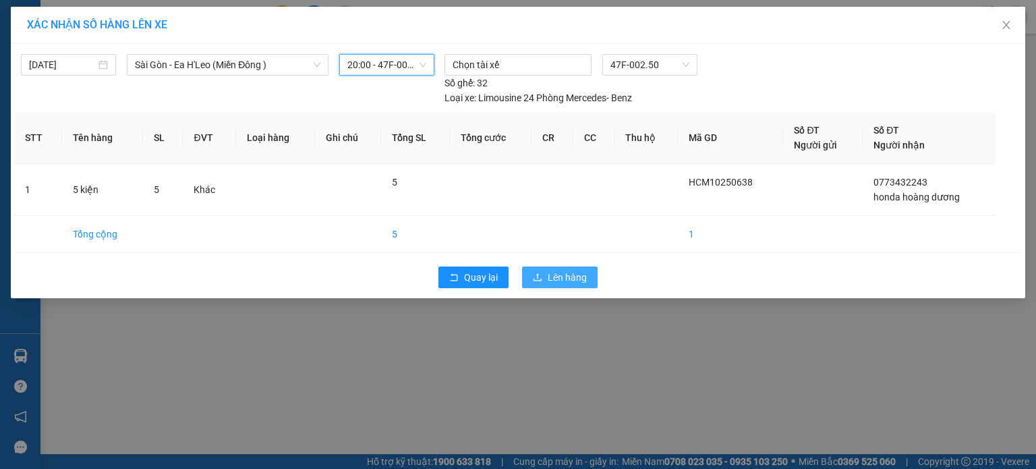
click at [554, 272] on span "Lên hàng" at bounding box center [567, 277] width 39 height 15
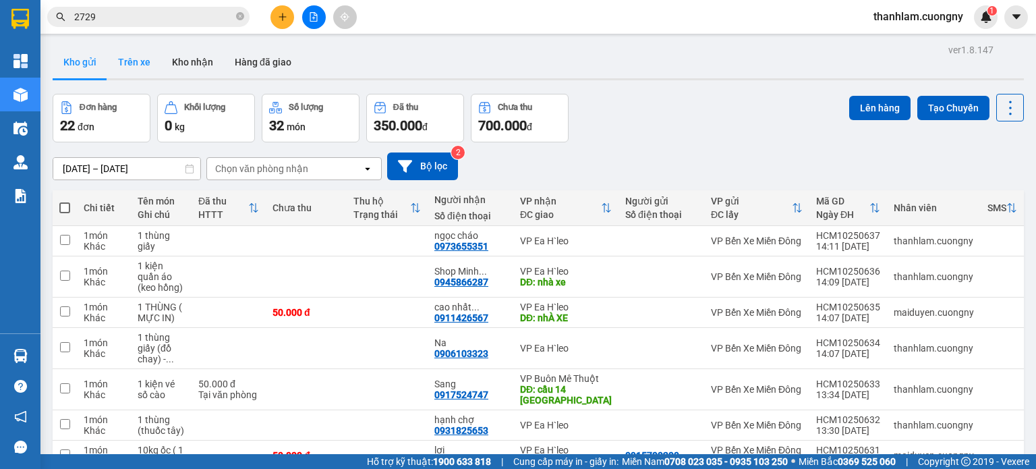
click at [142, 60] on button "Trên xe" at bounding box center [134, 62] width 54 height 32
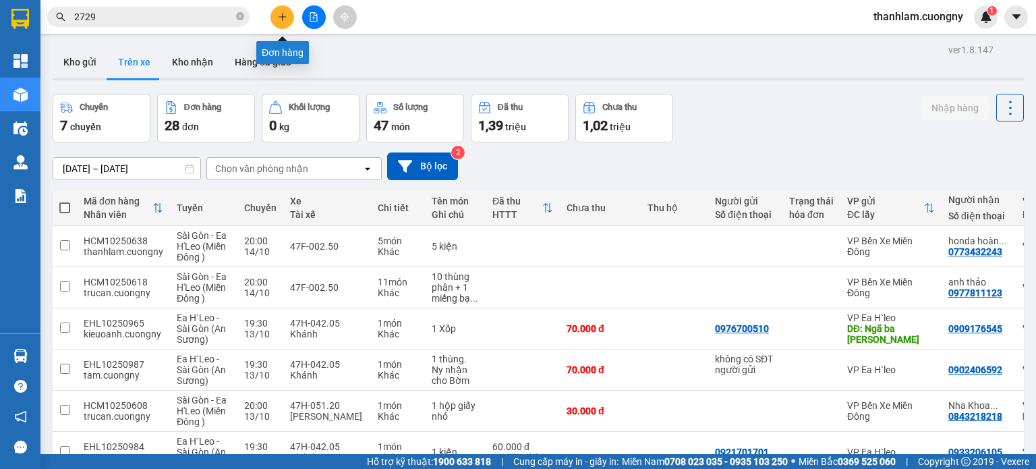
click at [288, 16] on button at bounding box center [282, 17] width 24 height 24
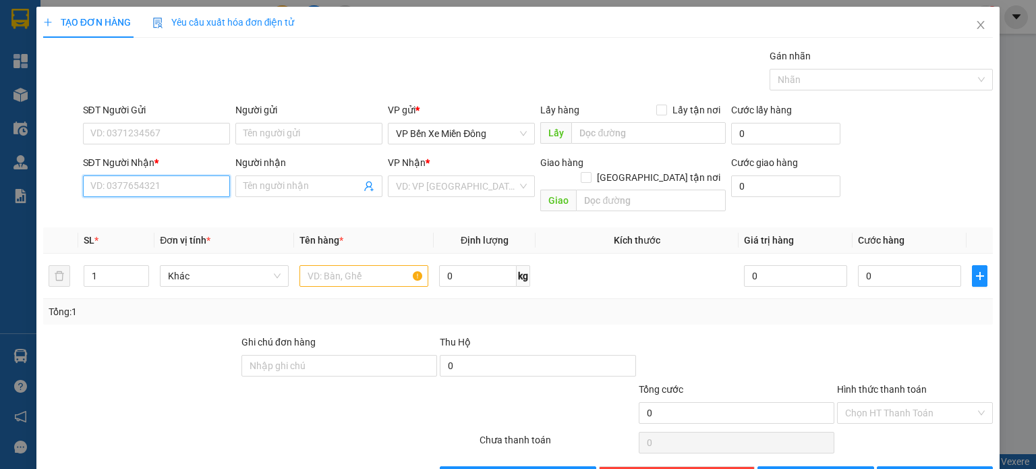
click at [171, 176] on input "SĐT Người Nhận *" at bounding box center [156, 186] width 147 height 22
click at [113, 188] on input "036666697526" at bounding box center [156, 186] width 147 height 22
click at [165, 179] on input "0366697526" at bounding box center [156, 186] width 147 height 22
type input "0366697526"
click at [272, 187] on input "Người nhận" at bounding box center [301, 186] width 117 height 15
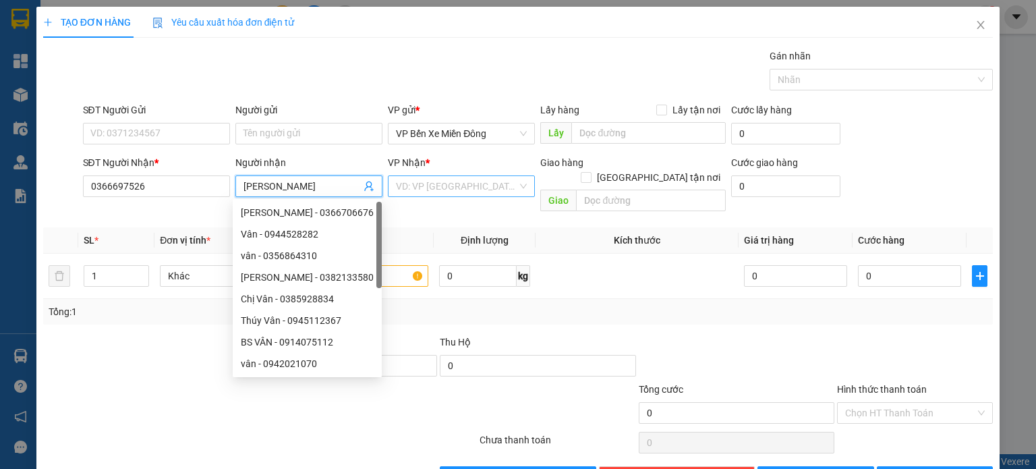
type input "[PERSON_NAME]"
click at [461, 183] on input "search" at bounding box center [456, 186] width 121 height 20
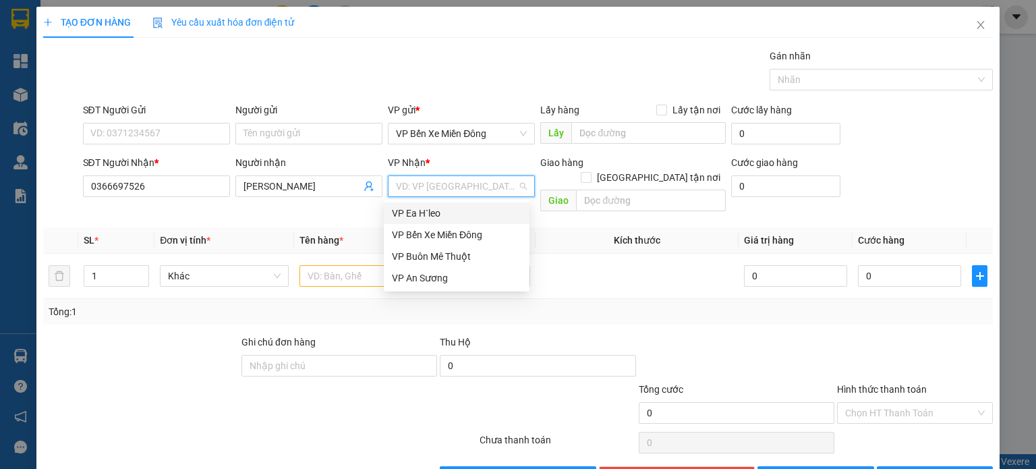
click at [456, 207] on div "VP Ea H`leo" at bounding box center [457, 213] width 130 height 15
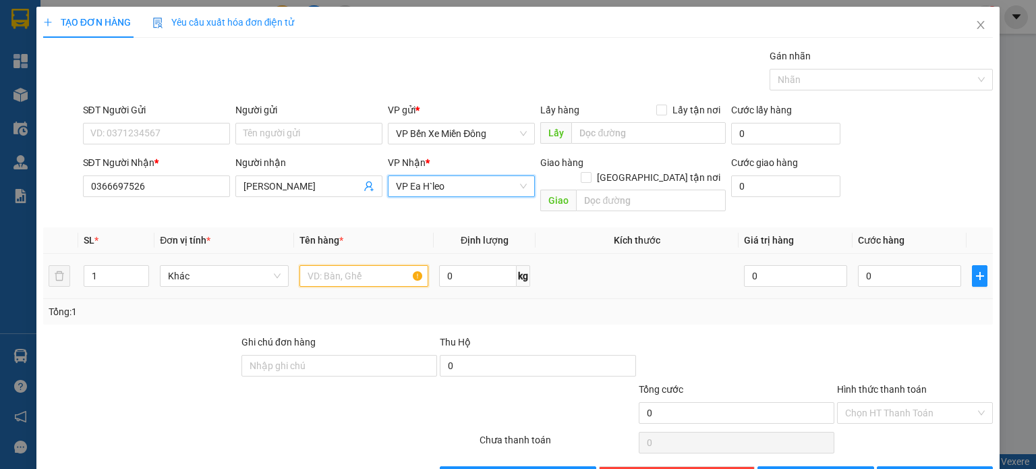
click at [370, 265] on input "text" at bounding box center [363, 276] width 129 height 22
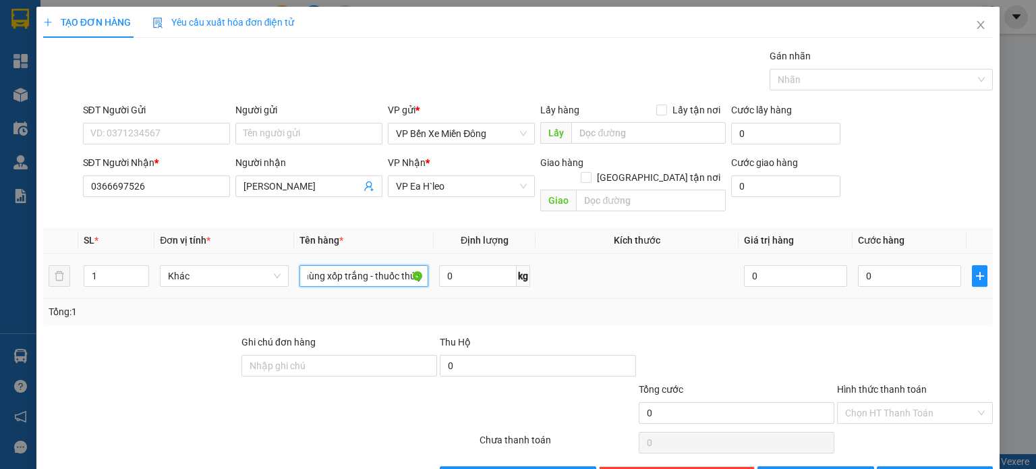
scroll to position [0, 20]
type input "1 thùng xốp trắng - thuốc thú y"
click at [889, 265] on input "0" at bounding box center [909, 276] width 103 height 22
type input "005"
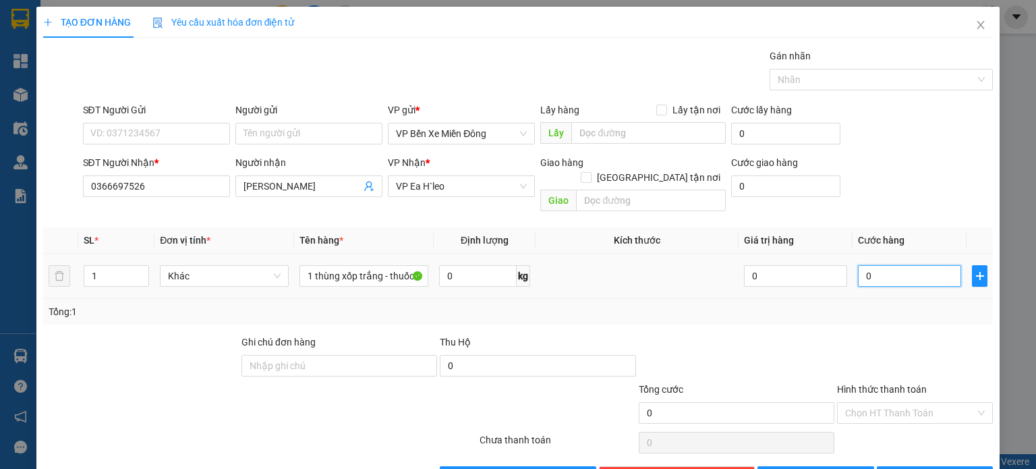
type input "5"
type input "0.050"
type input "50"
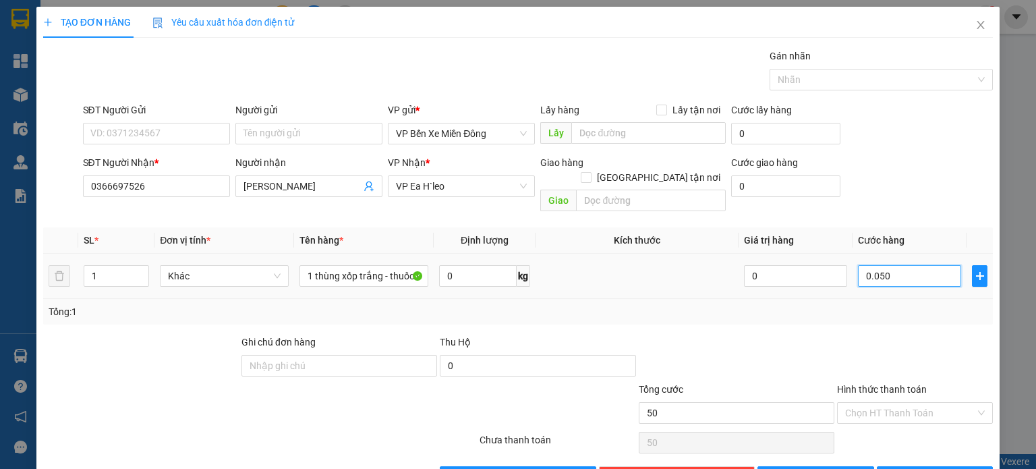
type input "00.500"
type input "500"
type input "0.005.000"
type input "5.000"
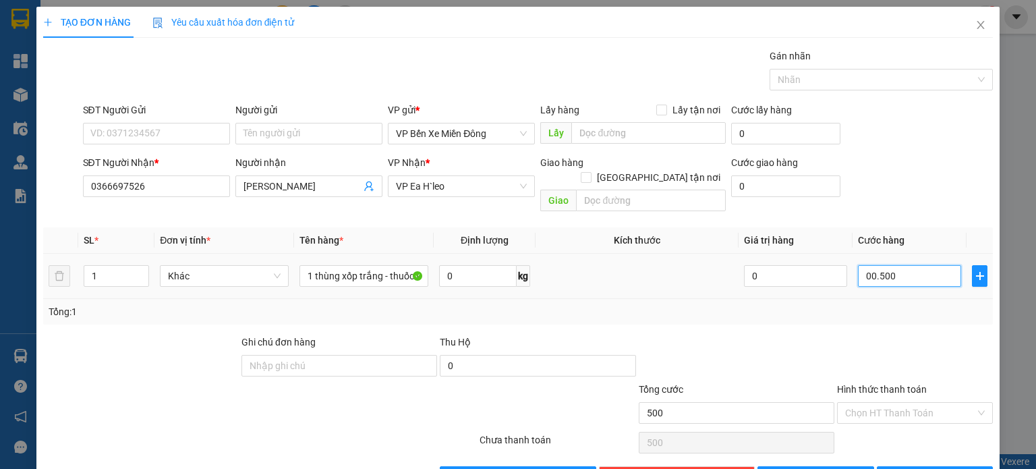
type input "5.000"
type input "000.050.000"
type input "50.000"
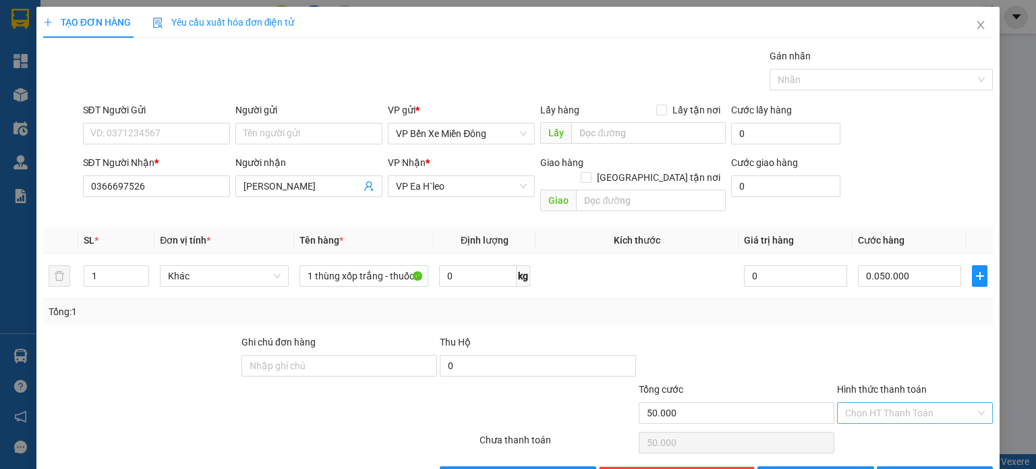
type input "50.000"
click at [858, 403] on input "Hình thức thanh toán" at bounding box center [910, 413] width 130 height 20
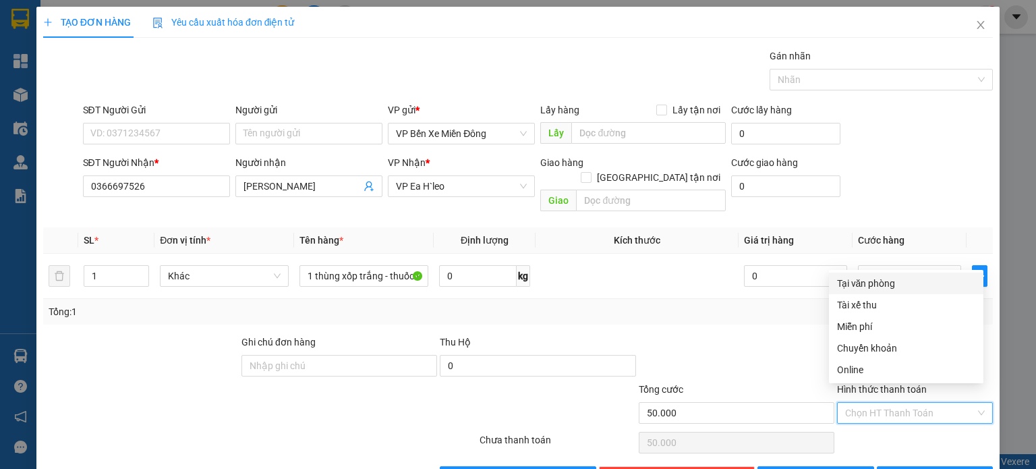
drag, startPoint x: 855, startPoint y: 283, endPoint x: 865, endPoint y: 295, distance: 16.2
click at [858, 283] on div "Tại văn phòng" at bounding box center [906, 283] width 138 height 15
type input "0"
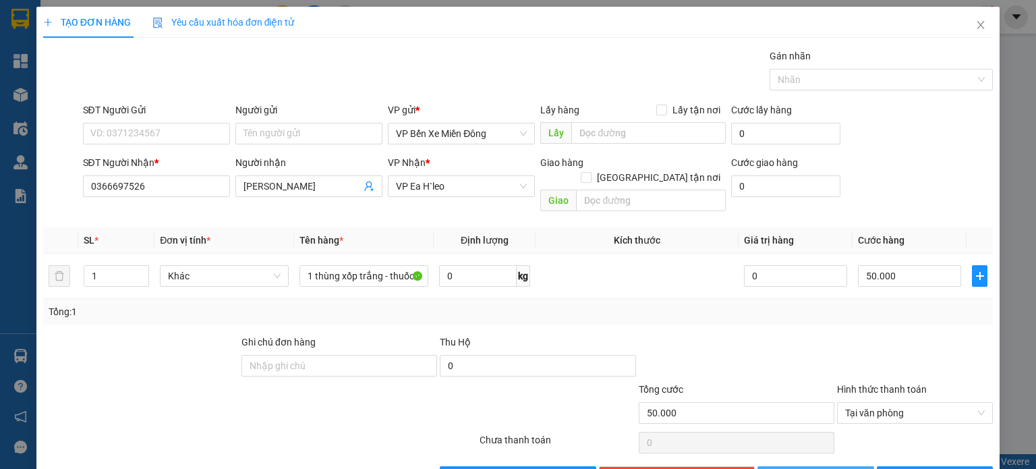
click at [834, 466] on button "Lưu" at bounding box center [815, 477] width 117 height 22
type input "0"
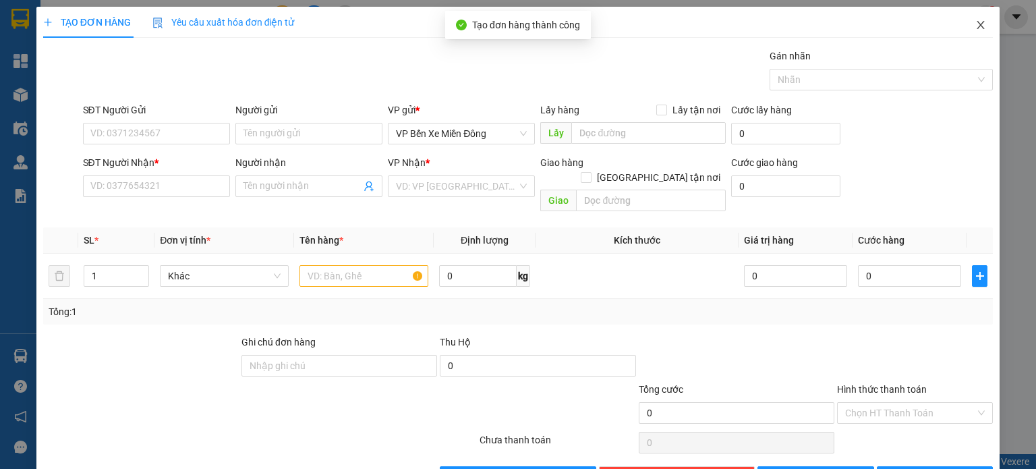
click at [977, 22] on icon "close" at bounding box center [980, 25] width 7 height 8
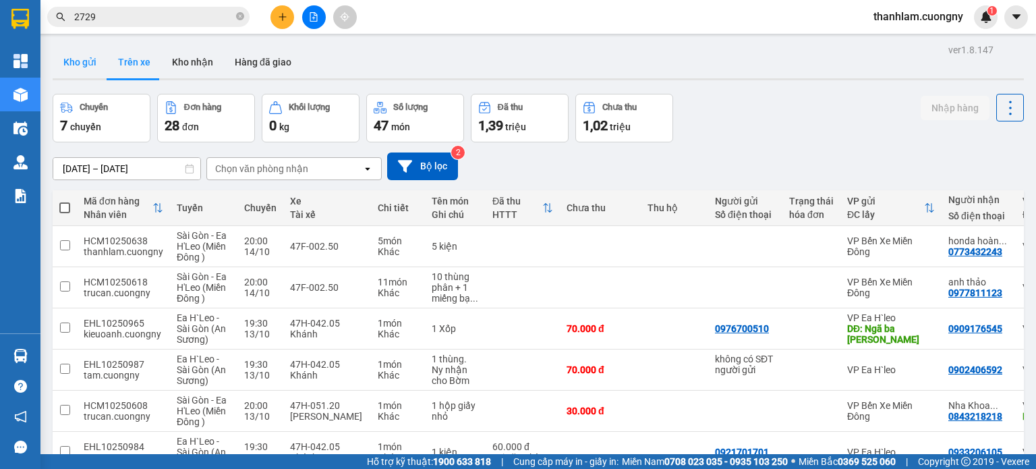
click at [76, 69] on button "Kho gửi" at bounding box center [80, 62] width 55 height 32
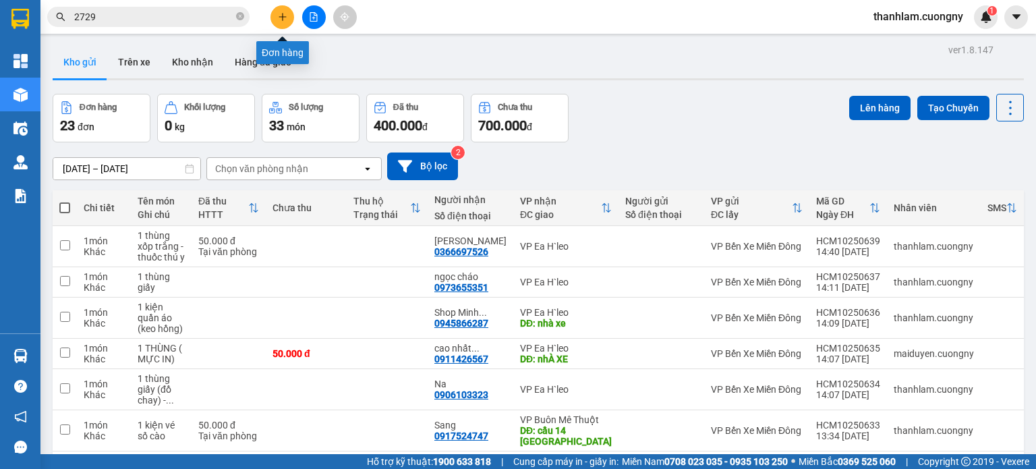
click at [279, 13] on icon "plus" at bounding box center [282, 16] width 9 height 9
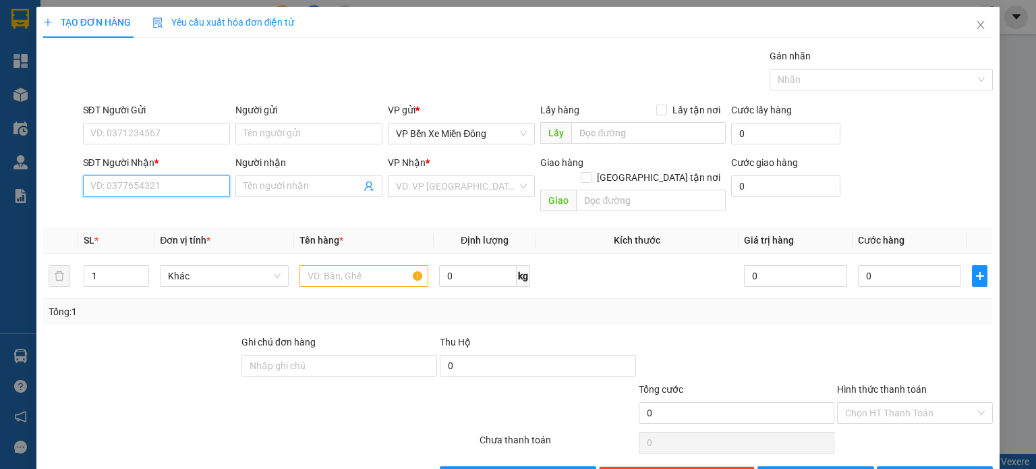
click at [144, 188] on input "SĐT Người Nhận *" at bounding box center [156, 186] width 147 height 22
click at [129, 207] on div "0373016664" at bounding box center [155, 212] width 130 height 15
type input "0373016664"
type input "Ngã 3 đợi chờ Chư Phả"
type input "0373016664"
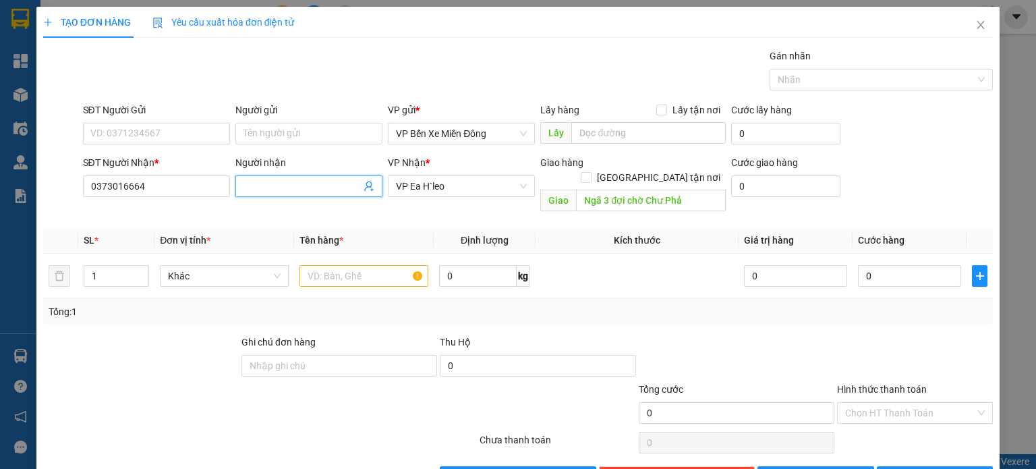
click at [289, 188] on input "Người nhận" at bounding box center [301, 186] width 117 height 15
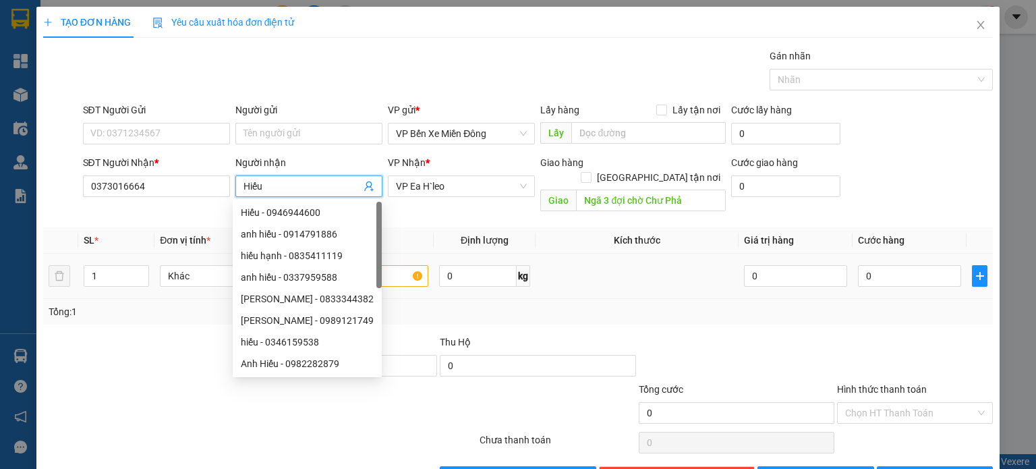
type input "Hiếu"
click at [654, 283] on td at bounding box center [637, 276] width 203 height 45
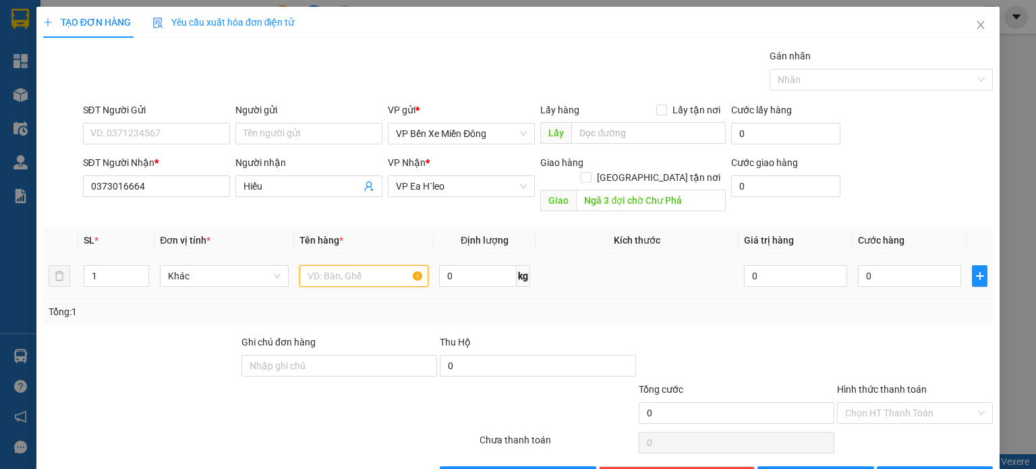
click at [383, 265] on input "text" at bounding box center [363, 276] width 129 height 22
type input "1 kiện phụ tùng"
drag, startPoint x: 691, startPoint y: 266, endPoint x: 701, endPoint y: 264, distance: 10.2
click at [697, 264] on td at bounding box center [637, 276] width 203 height 45
click at [916, 265] on input "0" at bounding box center [909, 276] width 103 height 22
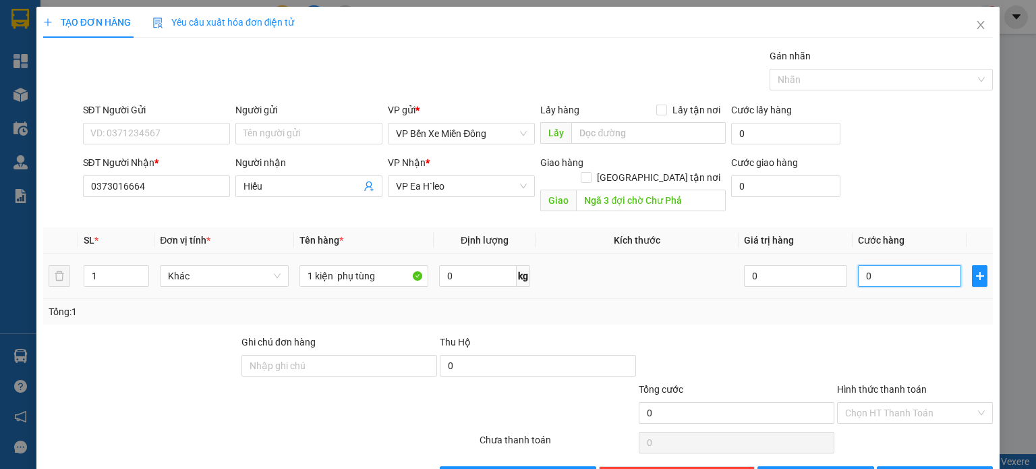
type input "004"
type input "4"
type input "0.040"
type input "40"
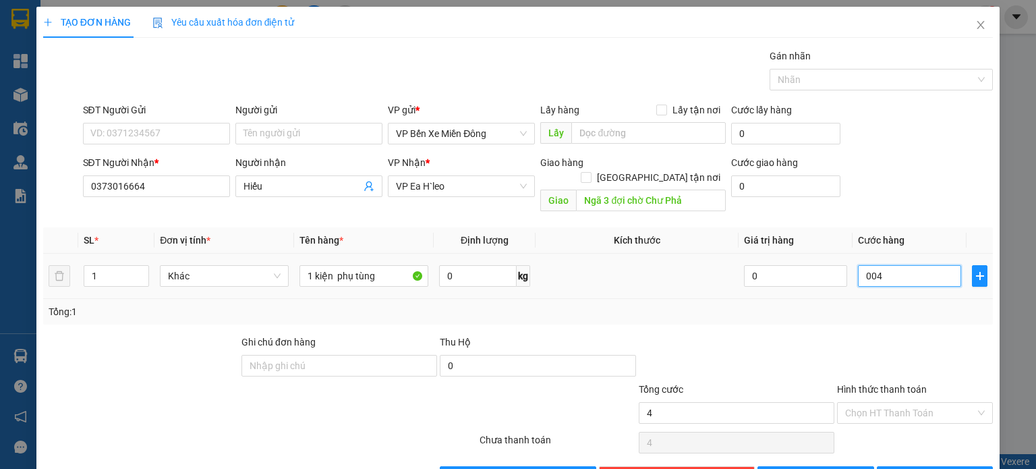
type input "40"
type input "00.400"
type input "400"
type input "0.004.000"
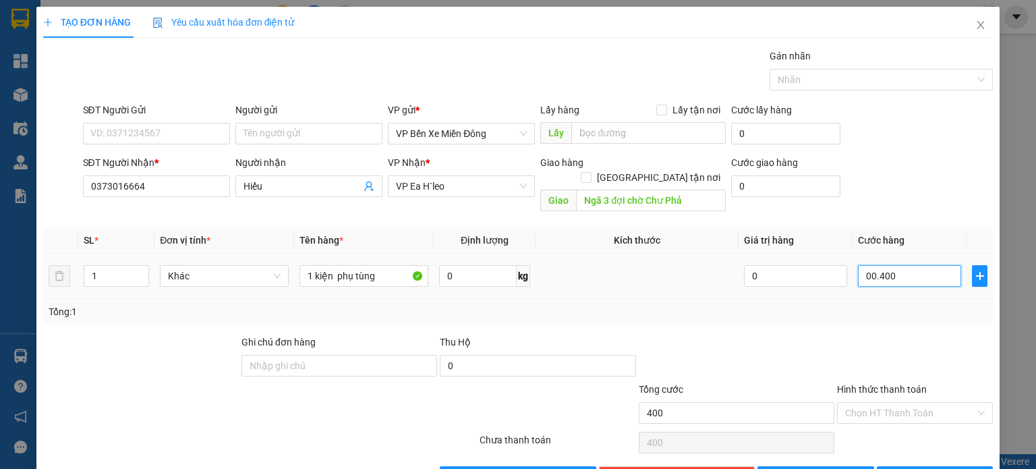
type input "4.000"
type input "000.040.000"
type input "40.000"
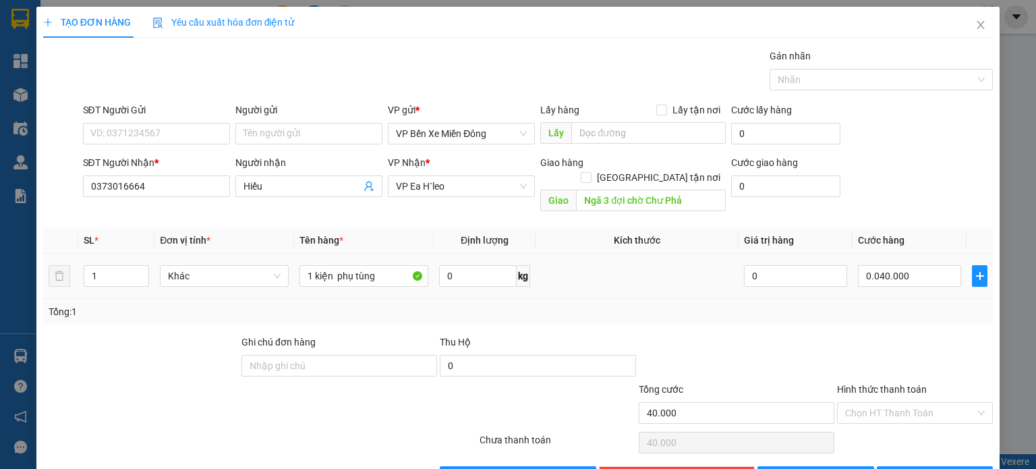
type input "40.000"
click at [933, 335] on div at bounding box center [915, 358] width 159 height 47
click at [826, 466] on button "Lưu" at bounding box center [815, 477] width 117 height 22
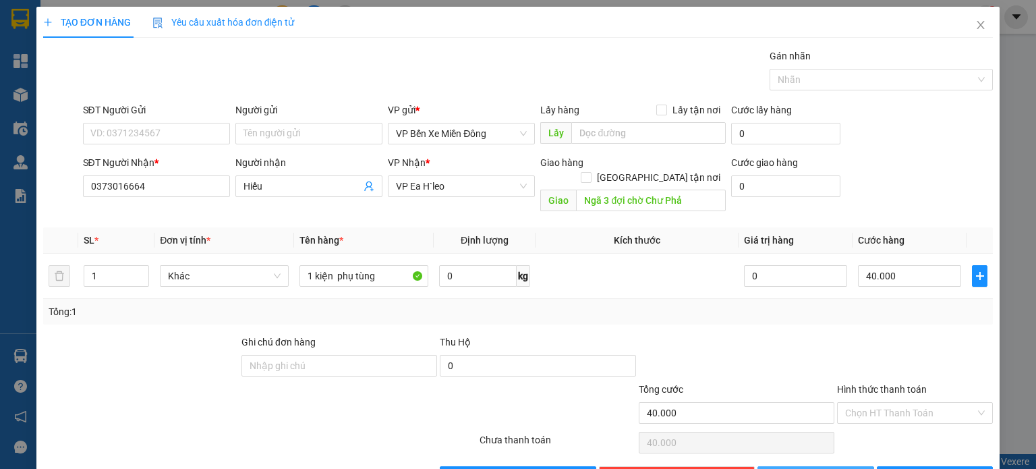
type input "0"
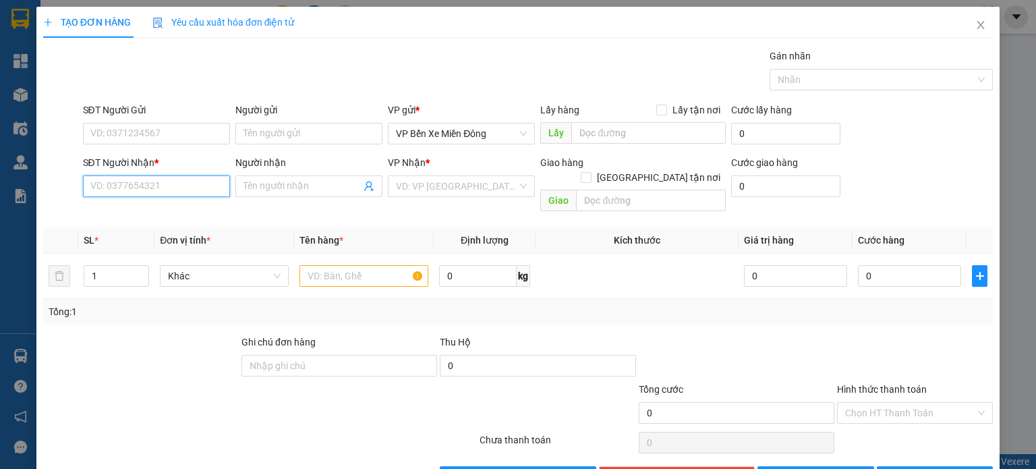
click at [172, 183] on input "SĐT Người Nhận *" at bounding box center [156, 186] width 147 height 22
type input "0964838615"
click at [326, 180] on input "Người nhận" at bounding box center [301, 186] width 117 height 15
drag, startPoint x: 149, startPoint y: 189, endPoint x: 77, endPoint y: 188, distance: 72.2
click at [77, 188] on div "SĐT Người Nhận * 0964838615 0964838615 Người nhận Tên người nhận VP Nhận * VD: …" at bounding box center [518, 186] width 952 height 62
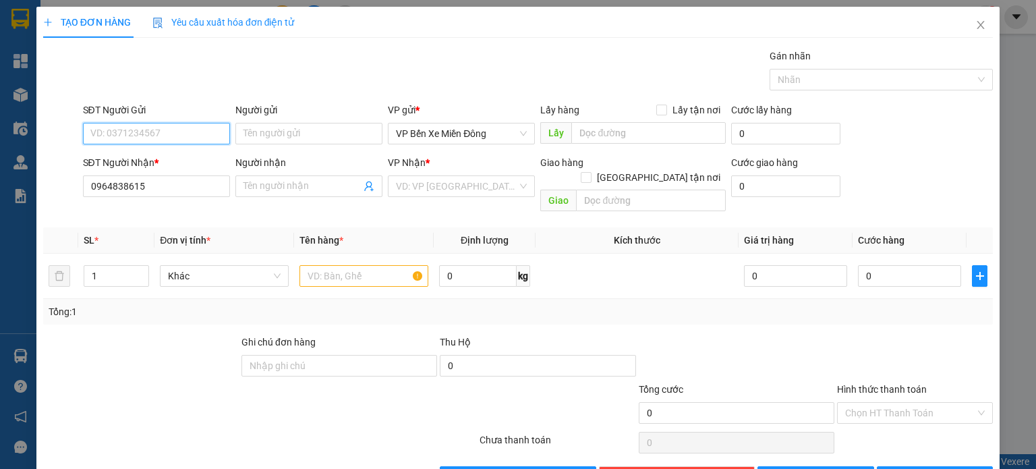
click at [173, 138] on input "SĐT Người Gửi" at bounding box center [156, 134] width 147 height 22
paste input "0964838615"
type input "0964838615"
drag, startPoint x: 164, startPoint y: 184, endPoint x: 24, endPoint y: 173, distance: 140.8
click at [24, 173] on div "TẠO ĐƠN HÀNG Yêu cầu xuất hóa đơn điện tử Transit Pickup Surcharge Ids Transit …" at bounding box center [518, 234] width 1036 height 469
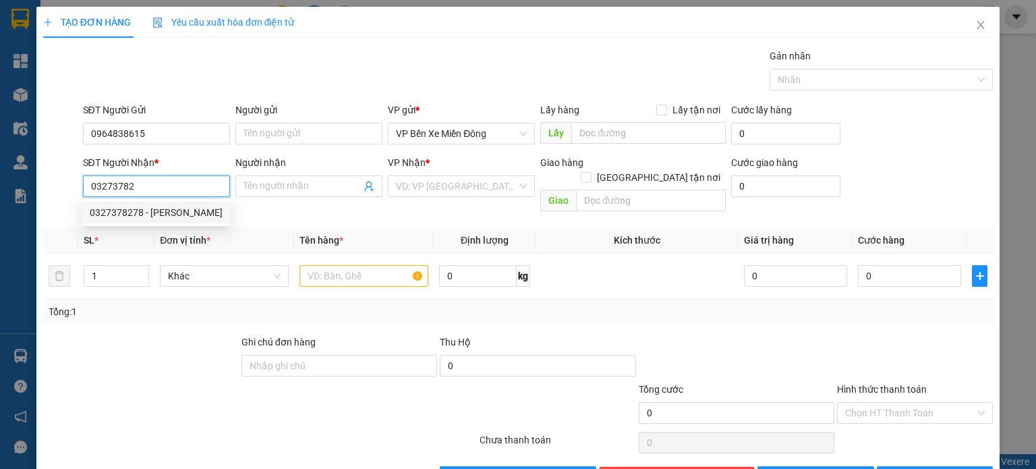
click at [144, 215] on div "0327378278 - Nguyên" at bounding box center [156, 212] width 133 height 15
type input "0327378278"
type input "Nguyên"
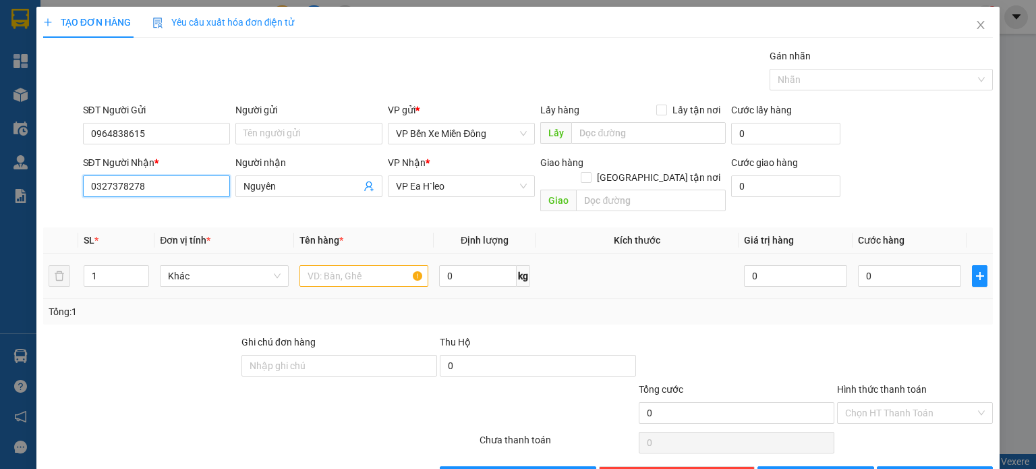
type input "0327378278"
click at [337, 265] on input "text" at bounding box center [363, 276] width 129 height 22
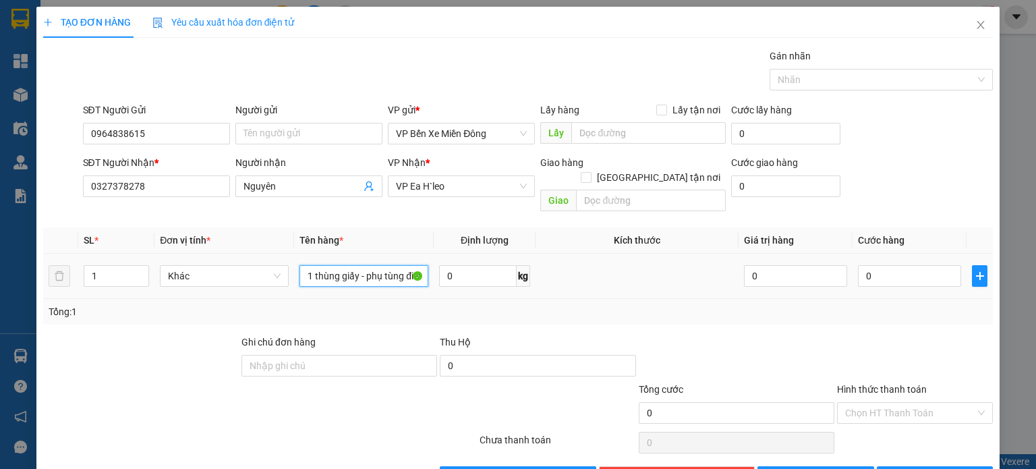
scroll to position [0, 8]
type input "1 thùng giấy - phụ tùng điện"
click at [888, 265] on input "0" at bounding box center [909, 276] width 103 height 22
type input "005"
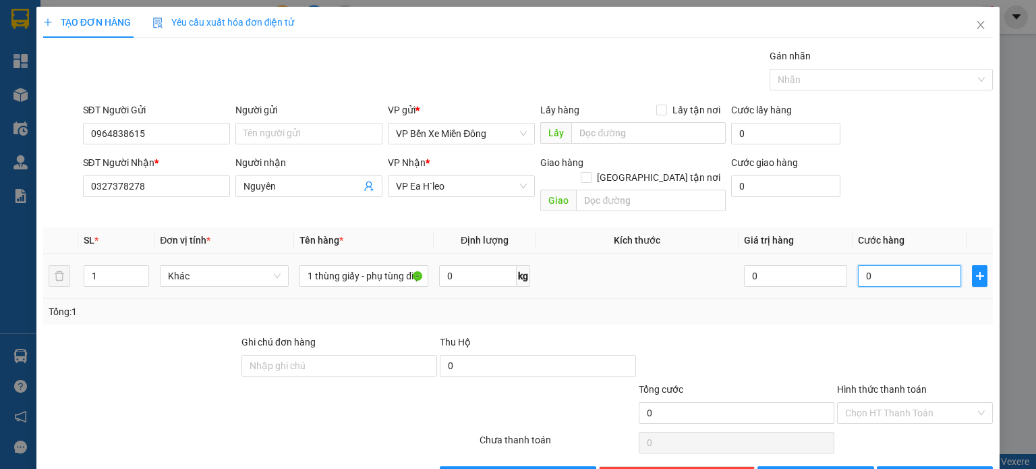
type input "5"
type input "0.050"
type input "50"
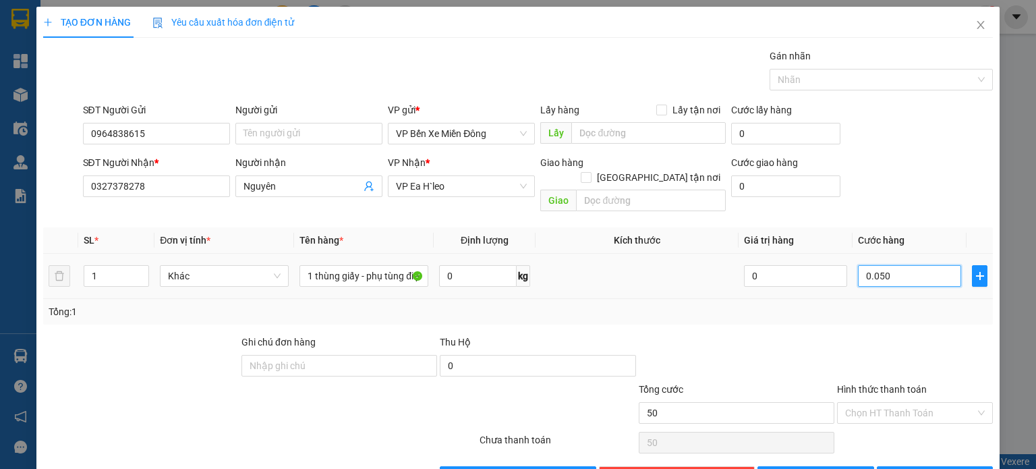
type input "00.500"
type input "500"
type input "0.005.000"
type input "5.000"
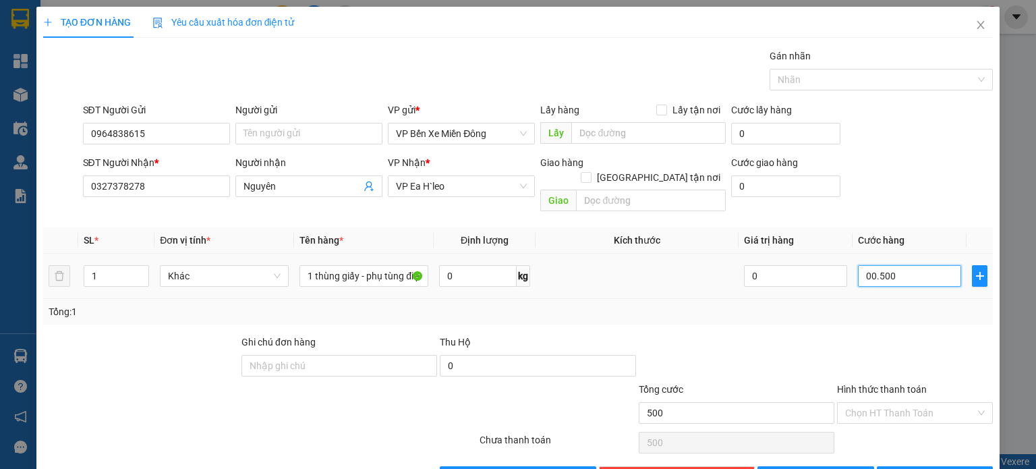
type input "5.000"
type input "000.050.000"
type input "50.000"
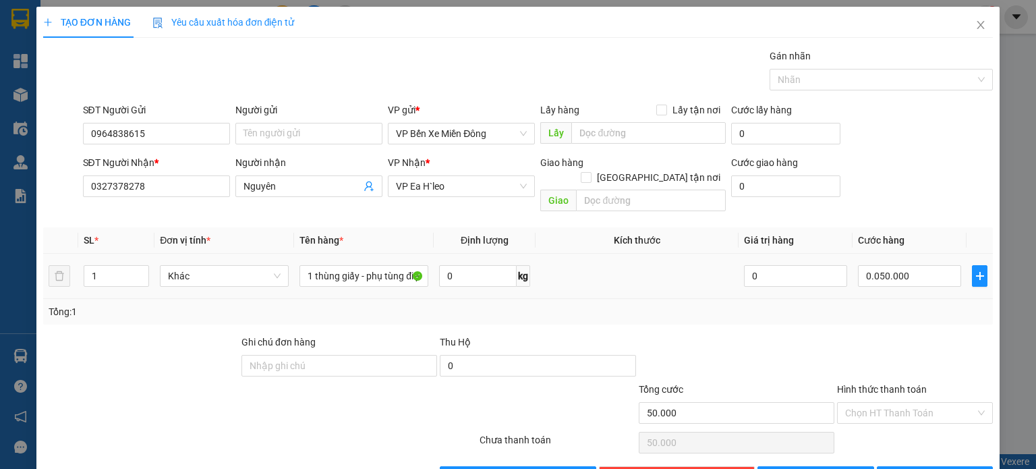
type input "50.000"
click at [863, 304] on div "Tổng: 1" at bounding box center [518, 311] width 939 height 15
click at [782, 468] on span "save" at bounding box center [776, 476] width 9 height 11
type input "0"
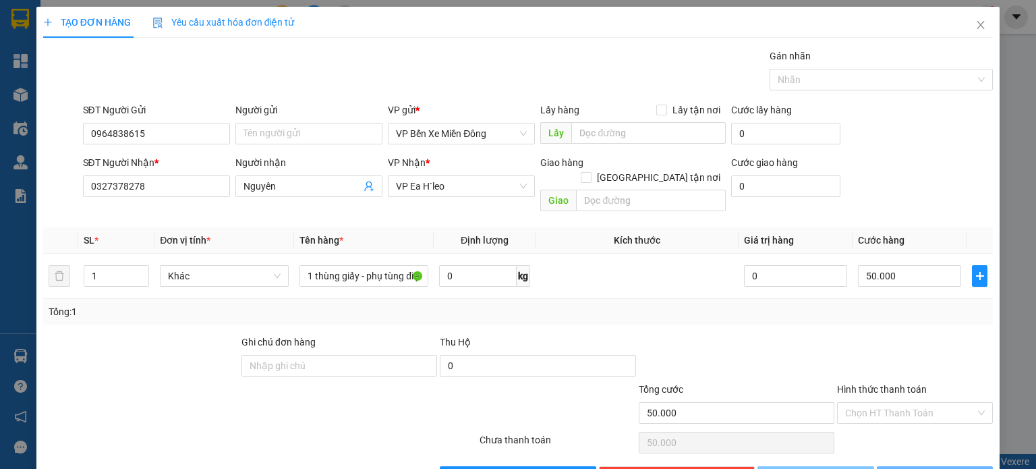
type input "0"
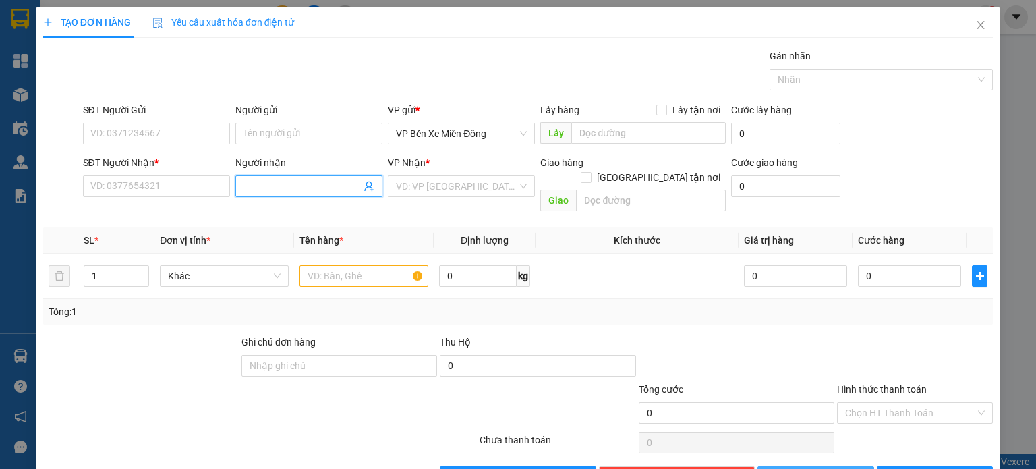
click at [299, 194] on span at bounding box center [308, 186] width 147 height 22
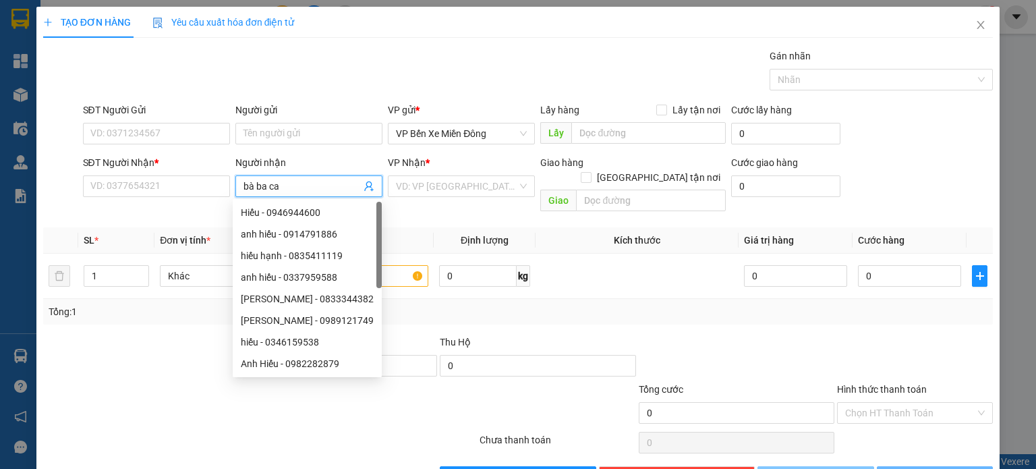
type input "bà ba cá"
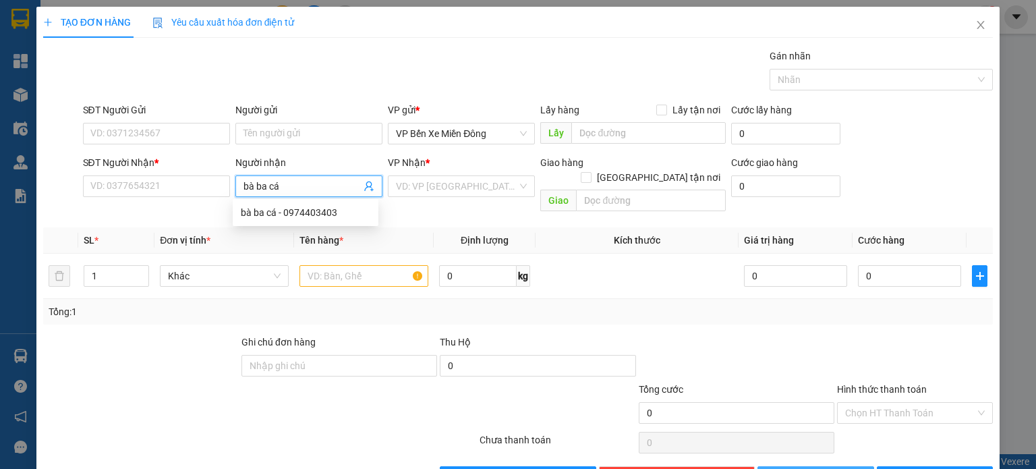
click at [308, 222] on div "bà ba cá - 0974403403" at bounding box center [306, 213] width 146 height 22
type input "0974403403"
type input "bà ba cá"
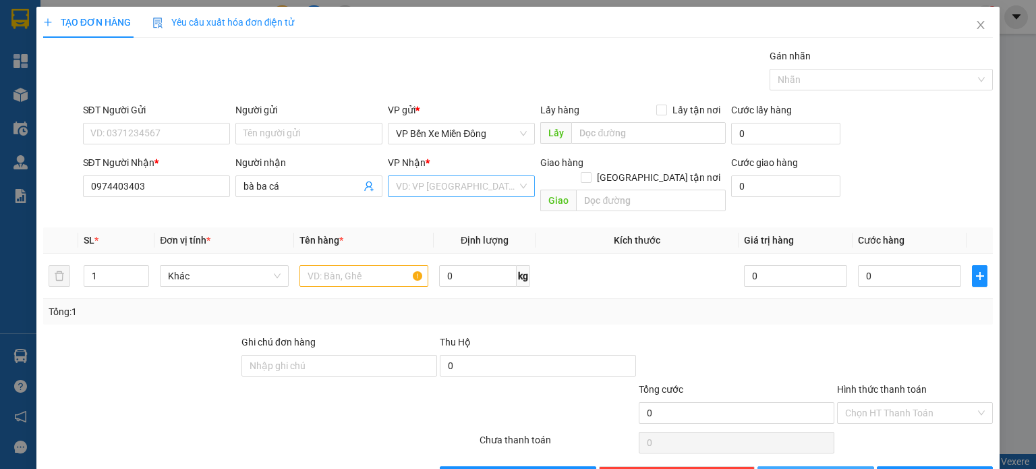
click at [459, 196] on div "VP Nhận * VD: VP Sài Gòn" at bounding box center [461, 178] width 147 height 47
click at [459, 193] on input "search" at bounding box center [456, 186] width 121 height 20
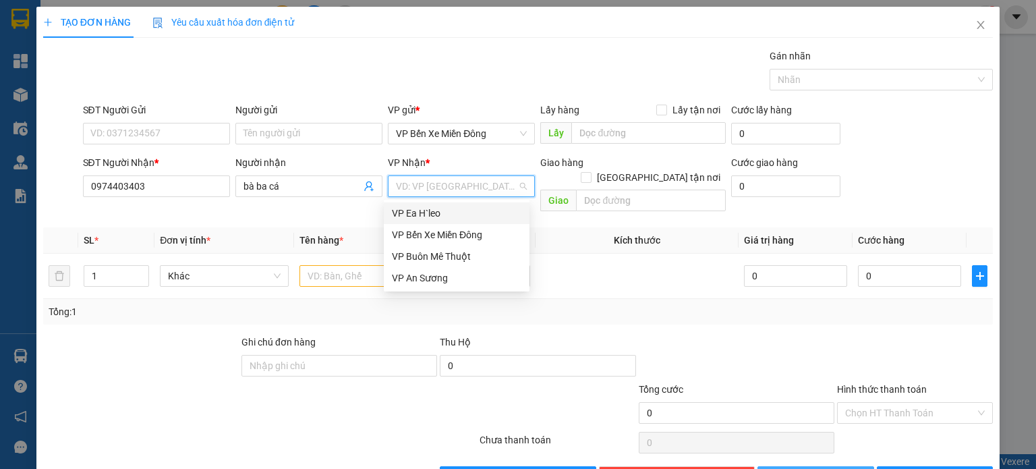
click at [440, 216] on div "VP Ea H`leo" at bounding box center [457, 213] width 130 height 15
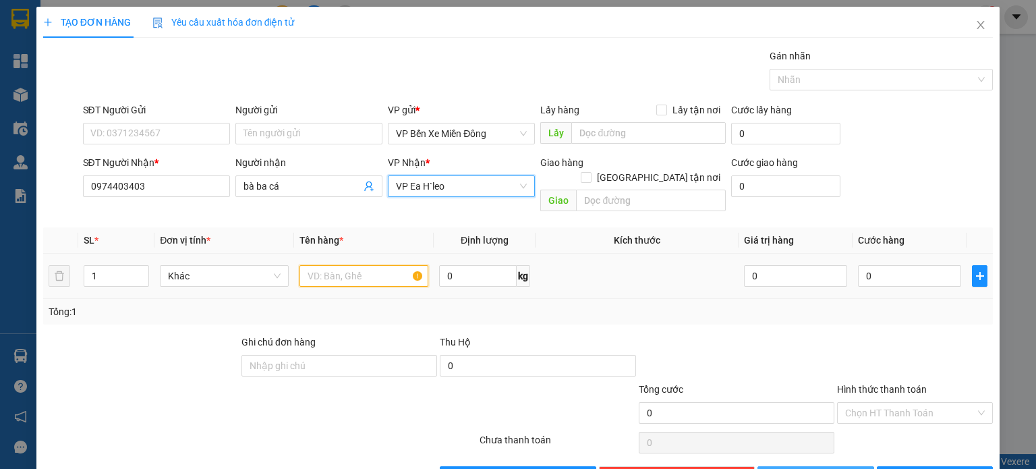
click at [374, 265] on input "text" at bounding box center [363, 276] width 129 height 22
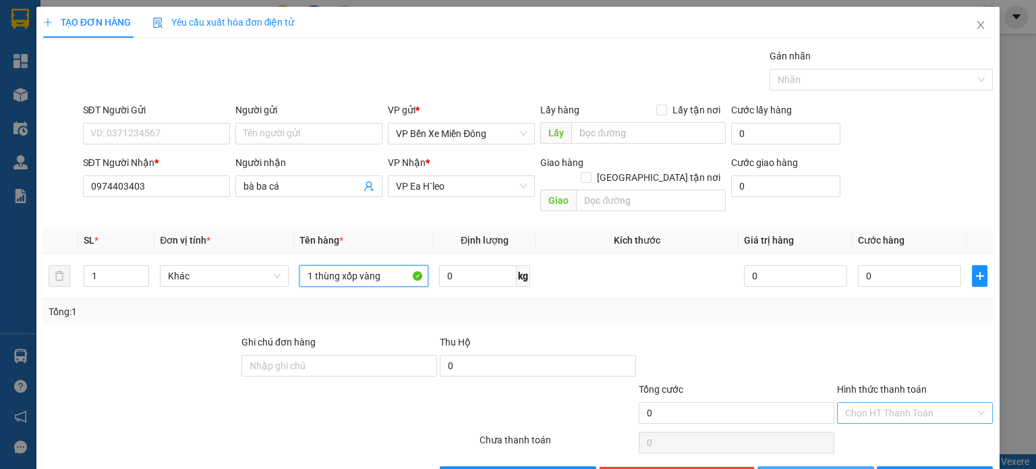
type input "1 thùng xốp vàng"
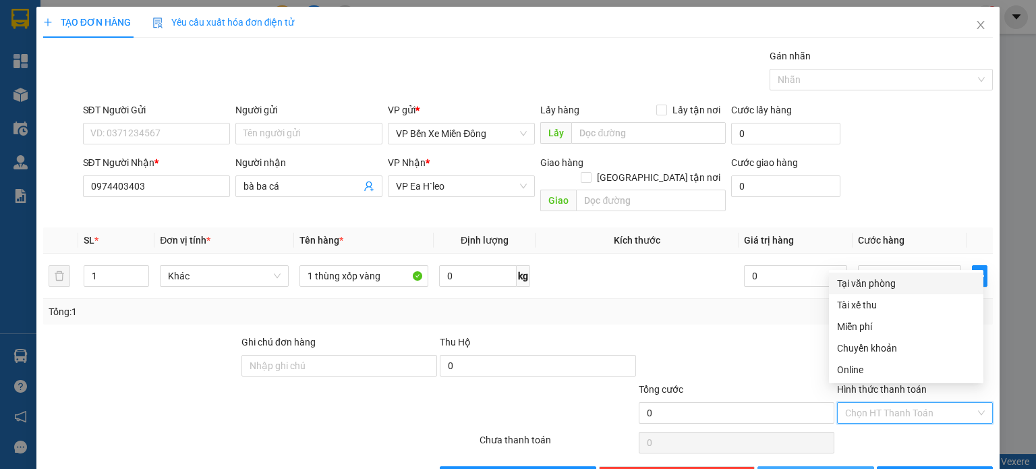
click at [865, 403] on input "Hình thức thanh toán" at bounding box center [910, 413] width 130 height 20
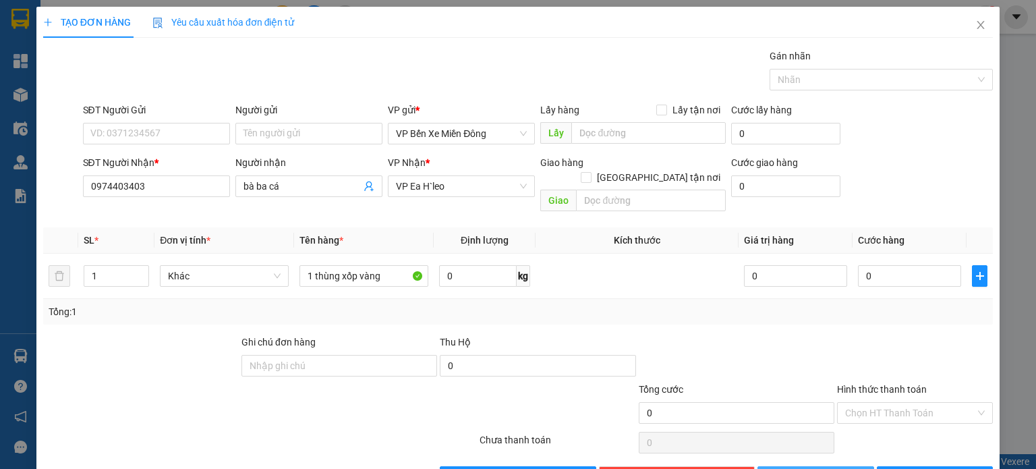
click at [782, 468] on icon "save" at bounding box center [776, 475] width 9 height 9
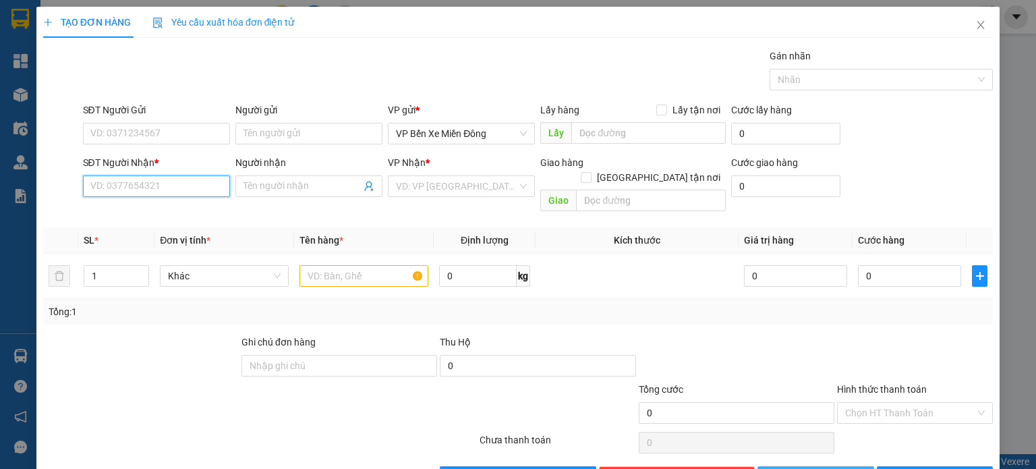
click at [171, 188] on input "SĐT Người Nhận *" at bounding box center [156, 186] width 147 height 22
type input "0396328310"
click at [299, 179] on input "Người nhận" at bounding box center [301, 186] width 117 height 15
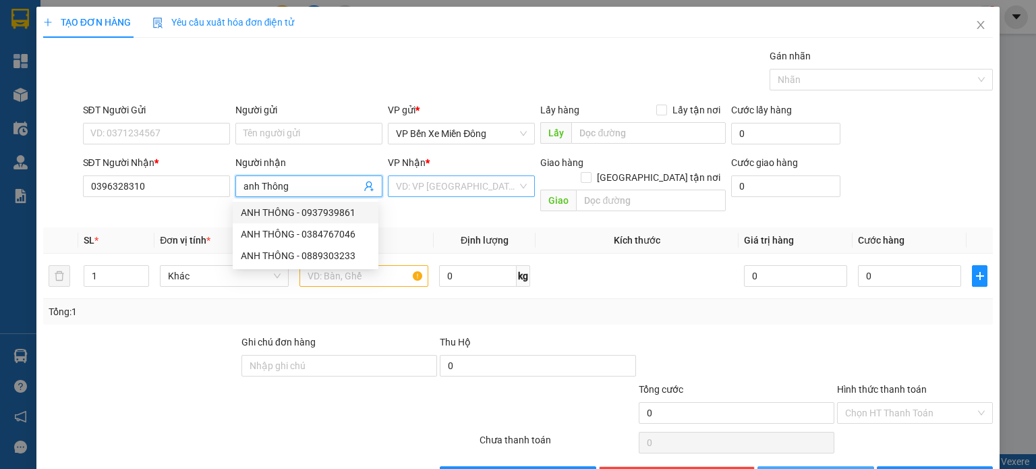
type input "anh Thông"
click at [421, 185] on input "search" at bounding box center [456, 186] width 121 height 20
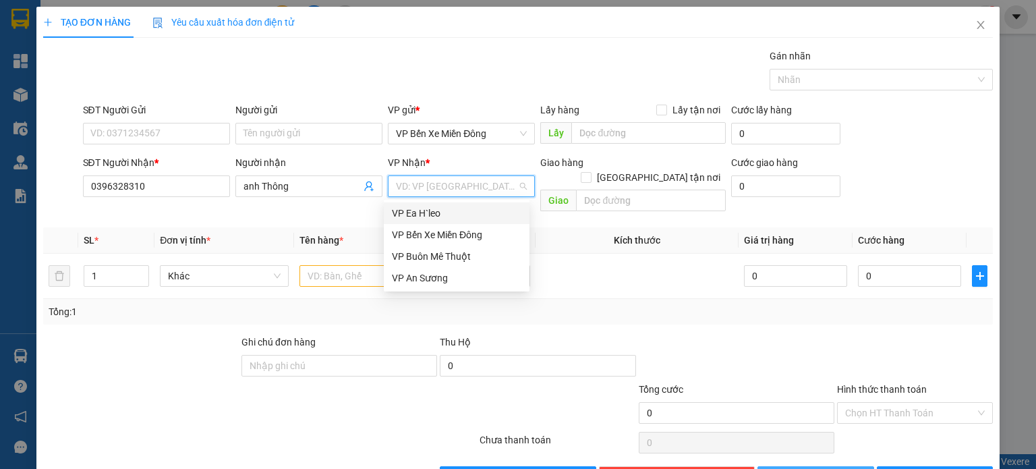
click at [427, 214] on div "VP Ea H`leo" at bounding box center [457, 213] width 130 height 15
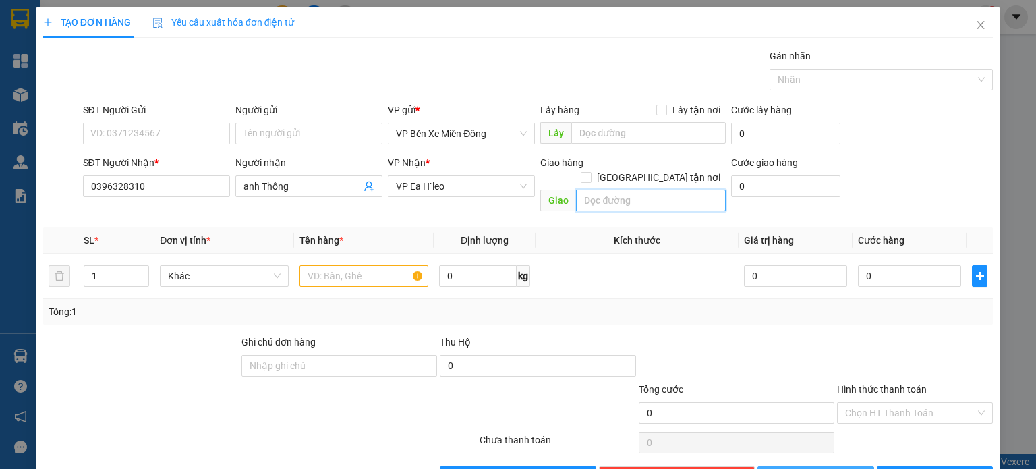
click at [607, 190] on input "text" at bounding box center [651, 201] width 150 height 22
click at [580, 191] on input "Cư Bao" at bounding box center [651, 201] width 150 height 22
type input "Cư Bao"
click at [617, 204] on div "Transit Pickup Surcharge Ids Transit Deliver Surcharge Ids Transit Deliver Surc…" at bounding box center [518, 268] width 950 height 439
click at [378, 265] on input "text" at bounding box center [363, 276] width 129 height 22
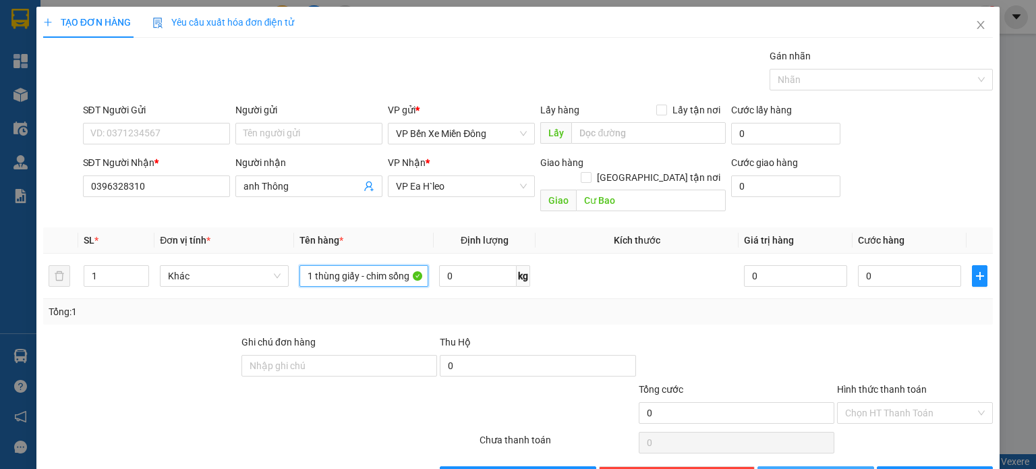
type input "1 thùng giấy - chim sống"
click at [695, 304] on div "Tổng: 1" at bounding box center [518, 311] width 939 height 15
click at [880, 265] on input "0" at bounding box center [909, 276] width 103 height 22
type input "005"
type input "5"
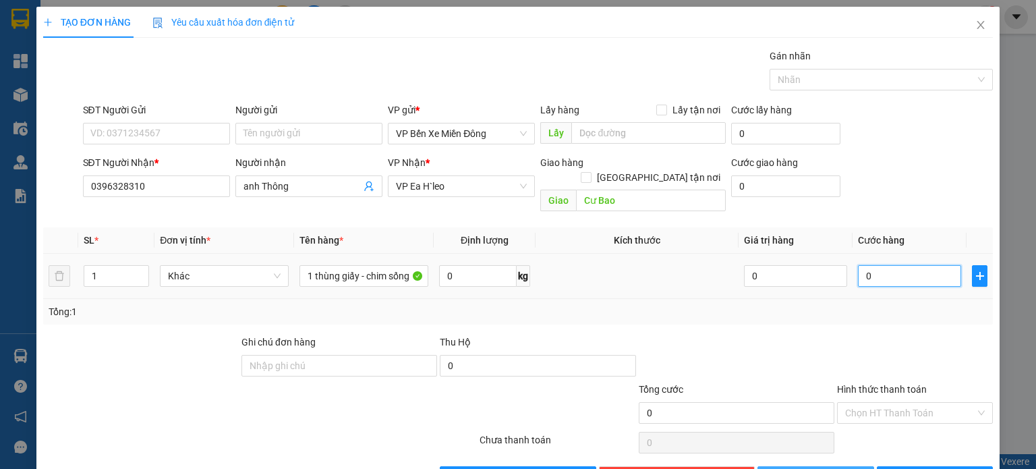
type input "5"
type input "0.050"
type input "50"
type input "00.500"
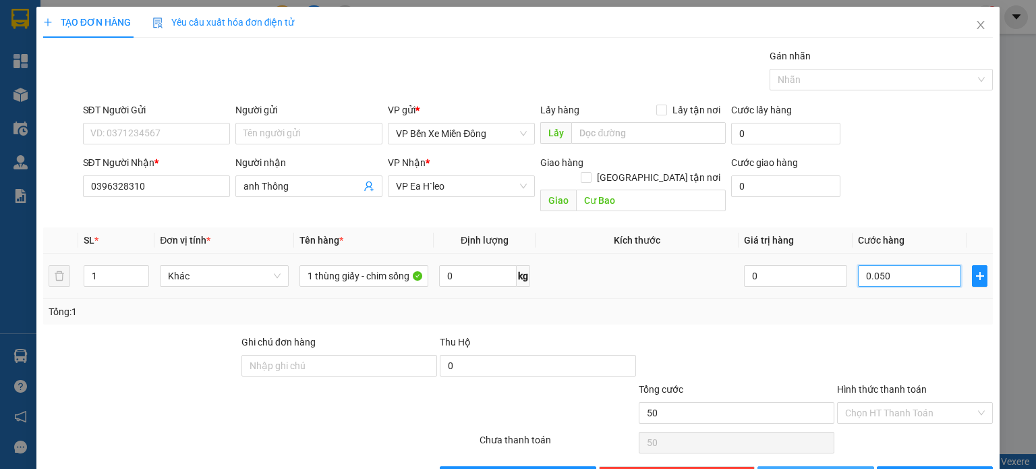
type input "500"
type input "0.005.000"
type input "5.000"
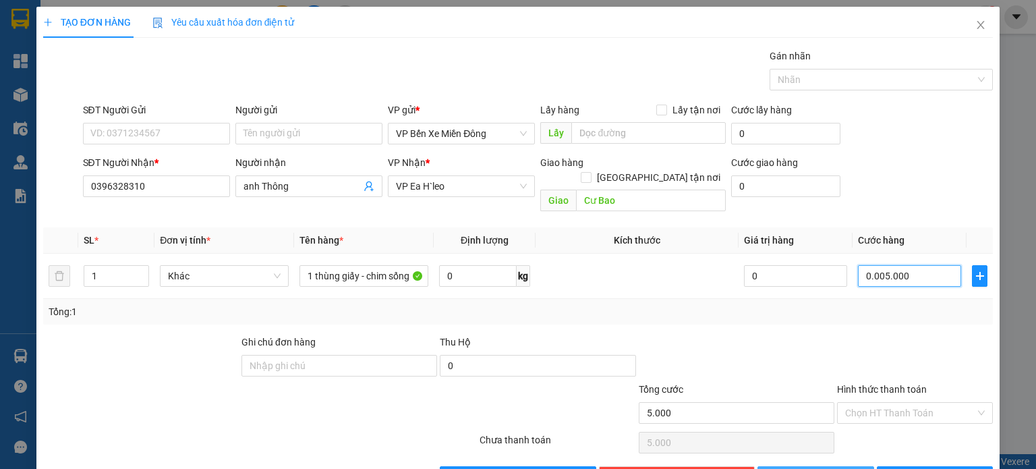
type input "000.050.000"
type input "50.000"
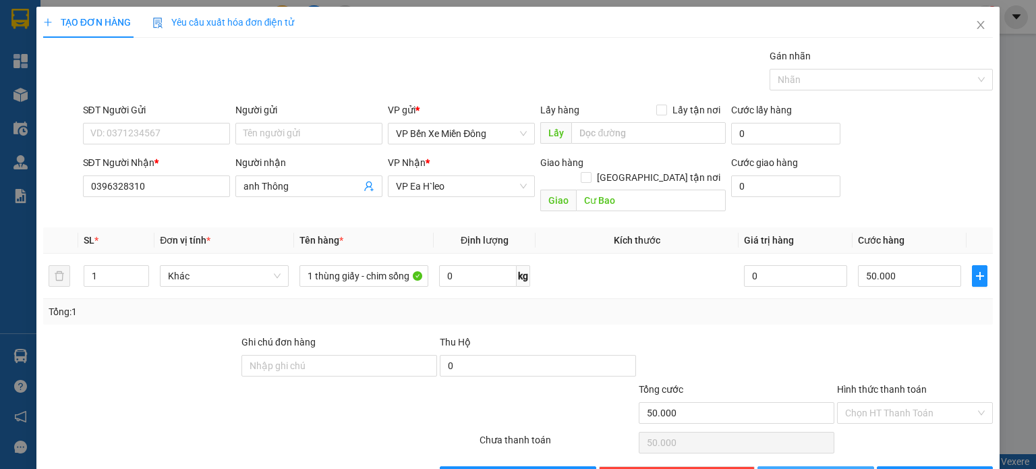
click at [869, 304] on div "Tổng: 1" at bounding box center [518, 311] width 939 height 15
click at [866, 404] on input "Hình thức thanh toán" at bounding box center [910, 413] width 130 height 20
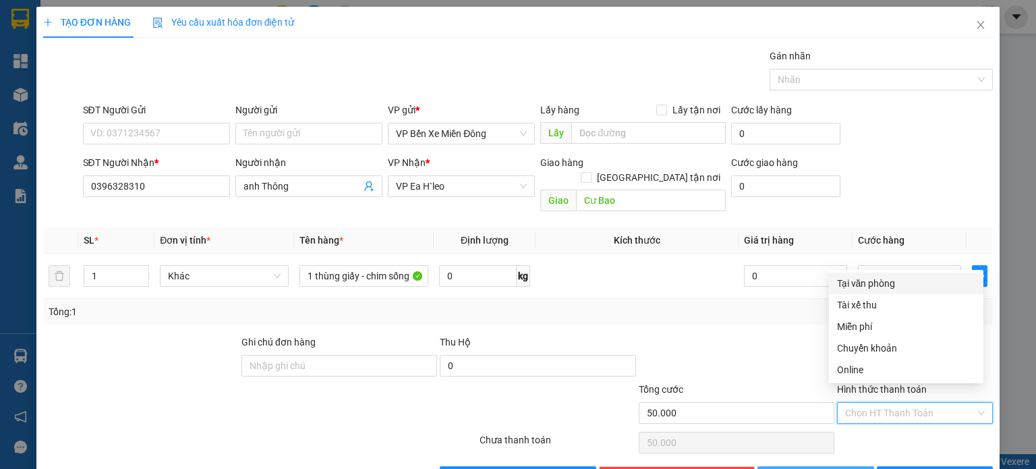
click at [898, 283] on div "Tại văn phòng" at bounding box center [906, 283] width 138 height 15
type input "0"
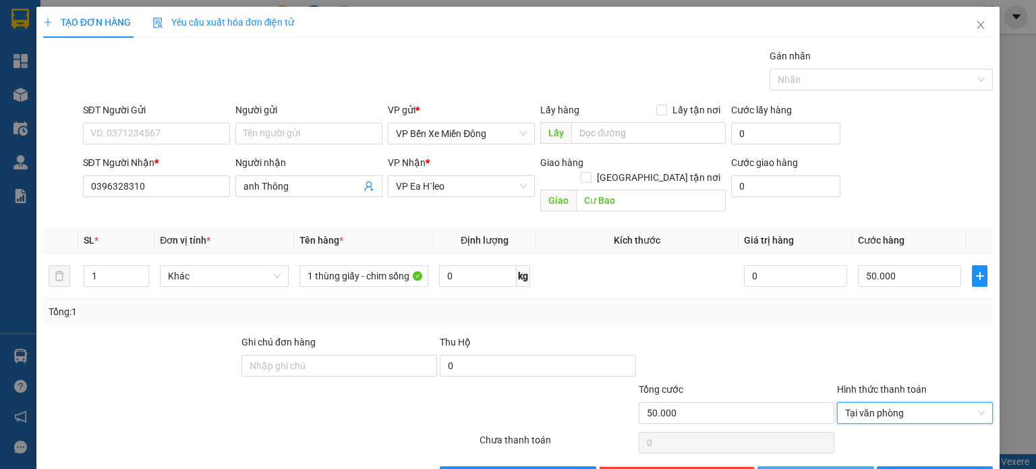
click at [817, 468] on span "[PERSON_NAME]" at bounding box center [823, 476] width 72 height 15
type input "0"
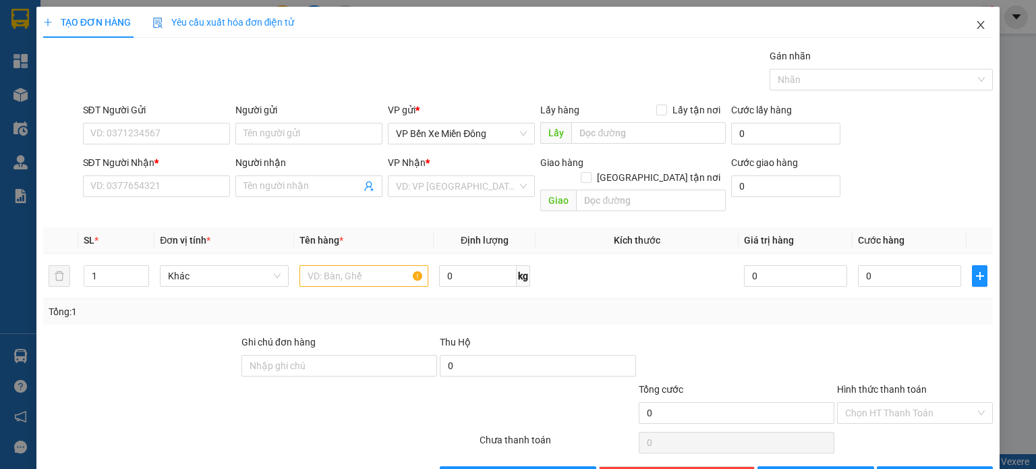
click at [975, 26] on icon "close" at bounding box center [980, 25] width 11 height 11
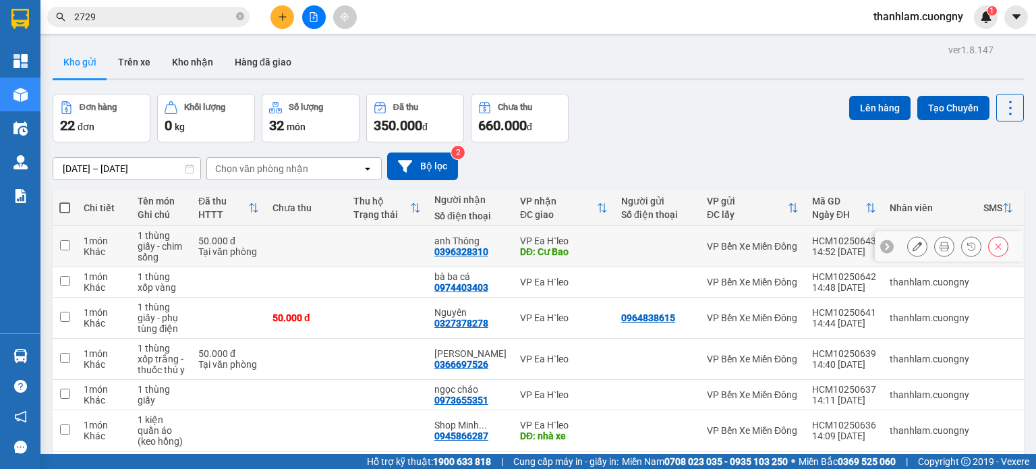
click at [297, 239] on td at bounding box center [306, 246] width 81 height 41
checkbox input "true"
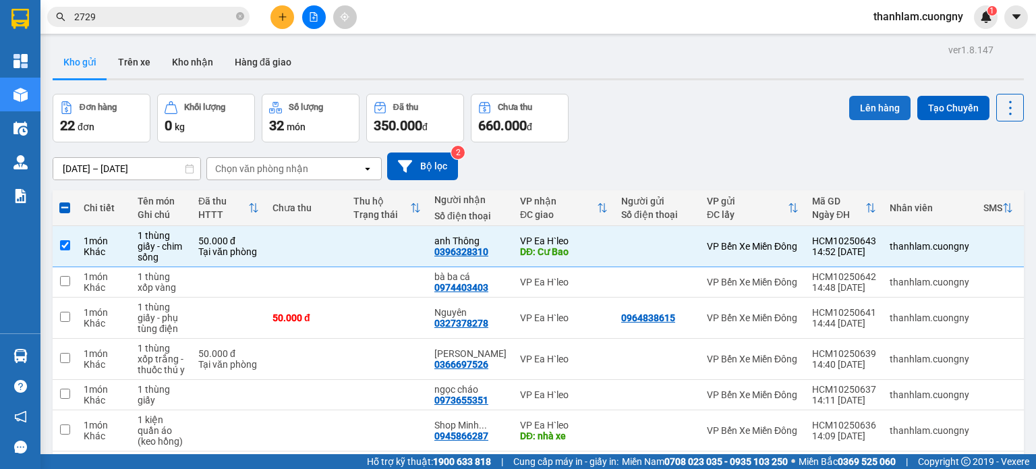
click at [869, 108] on button "Lên hàng" at bounding box center [879, 108] width 61 height 24
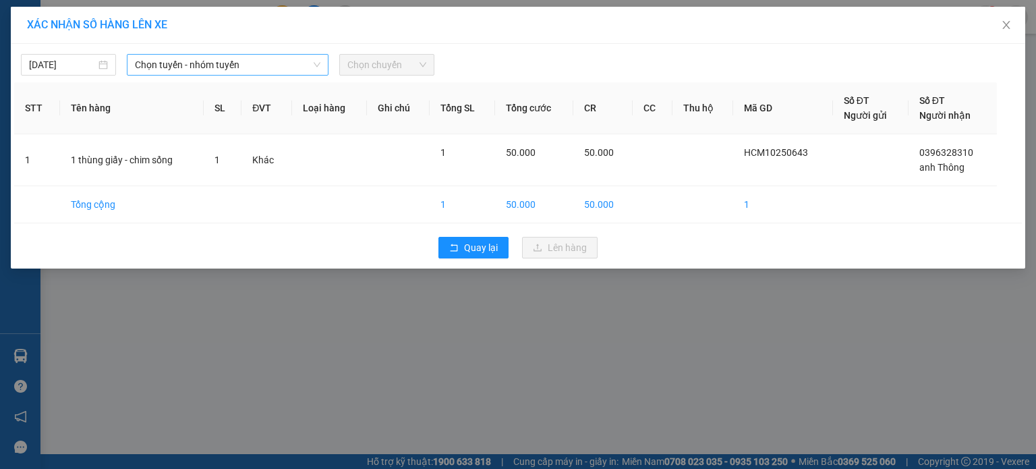
click at [260, 63] on span "Chọn tuyến - nhóm tuyến" at bounding box center [227, 65] width 185 height 20
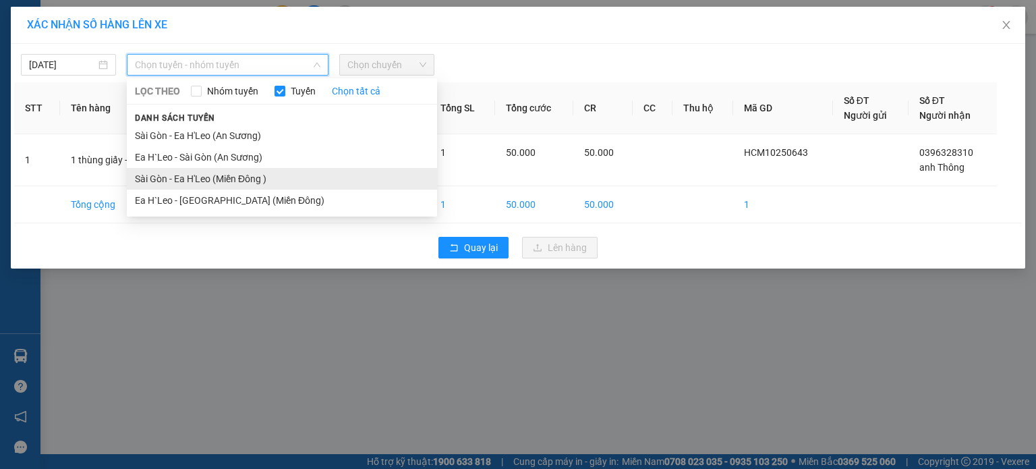
click at [258, 177] on li "Sài Gòn - Ea H'Leo (Miền Đông )" at bounding box center [282, 179] width 310 height 22
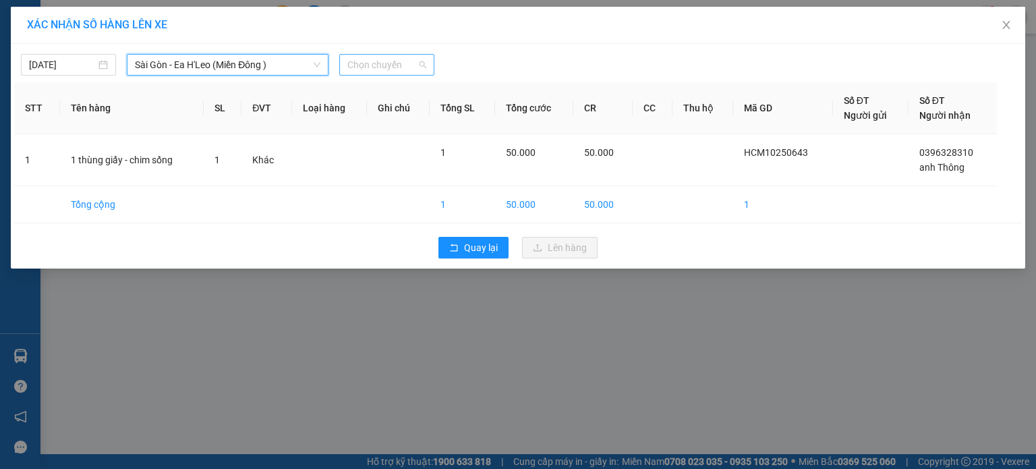
click at [386, 57] on span "Chọn chuyến" at bounding box center [386, 65] width 79 height 20
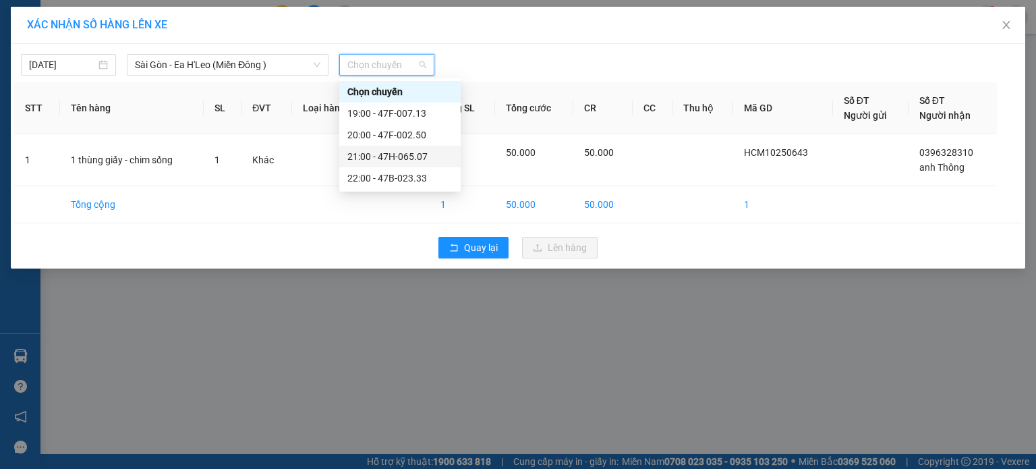
click at [395, 157] on div "21:00 - 47H-065.07" at bounding box center [399, 156] width 105 height 15
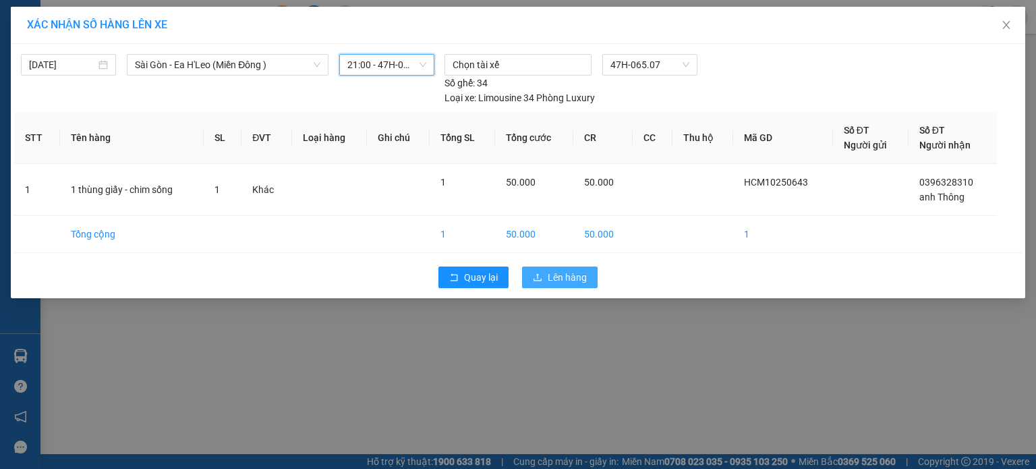
click at [545, 273] on button "Lên hàng" at bounding box center [560, 277] width 76 height 22
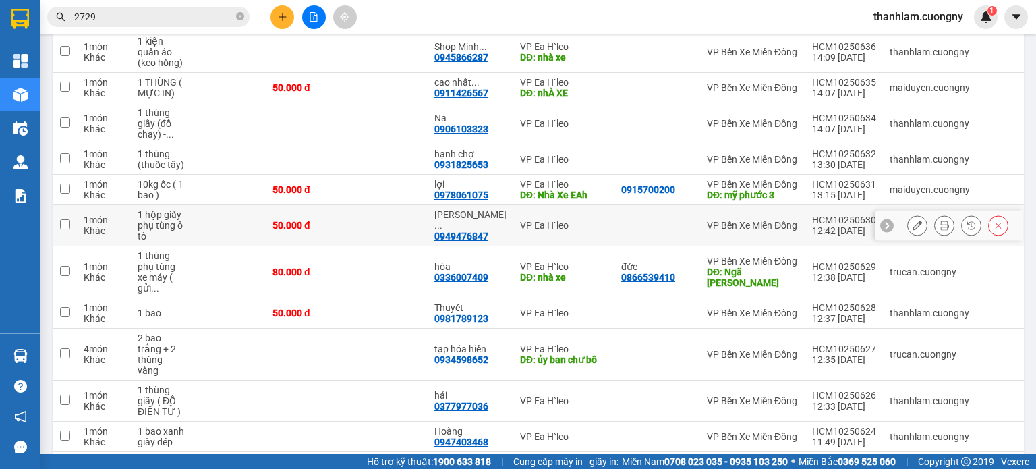
scroll to position [472, 0]
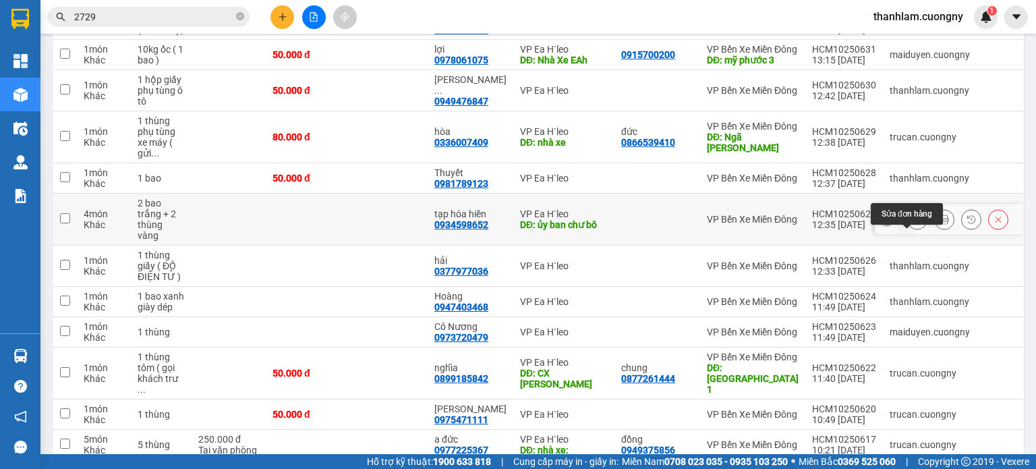
click at [913, 224] on icon at bounding box center [917, 218] width 9 height 9
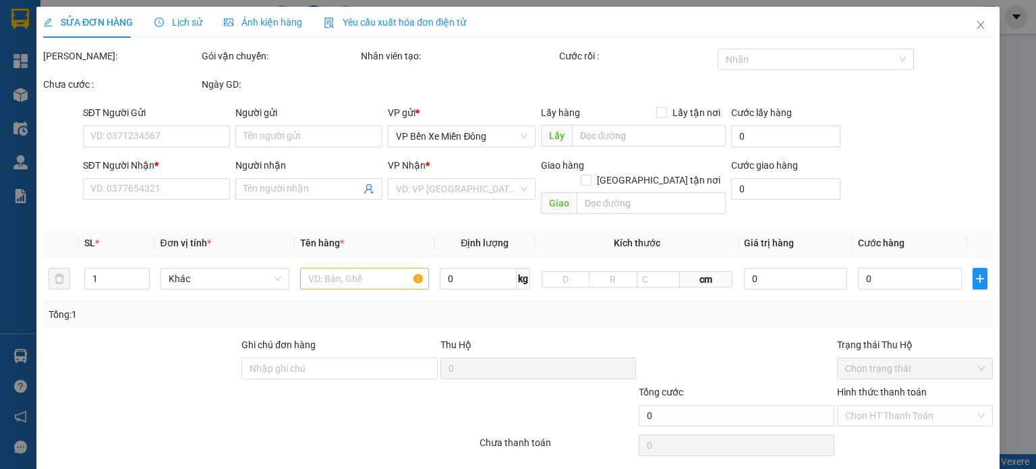
type input "0934598652"
type input "tạp hóa hiền"
type input "ủy ban chư bô"
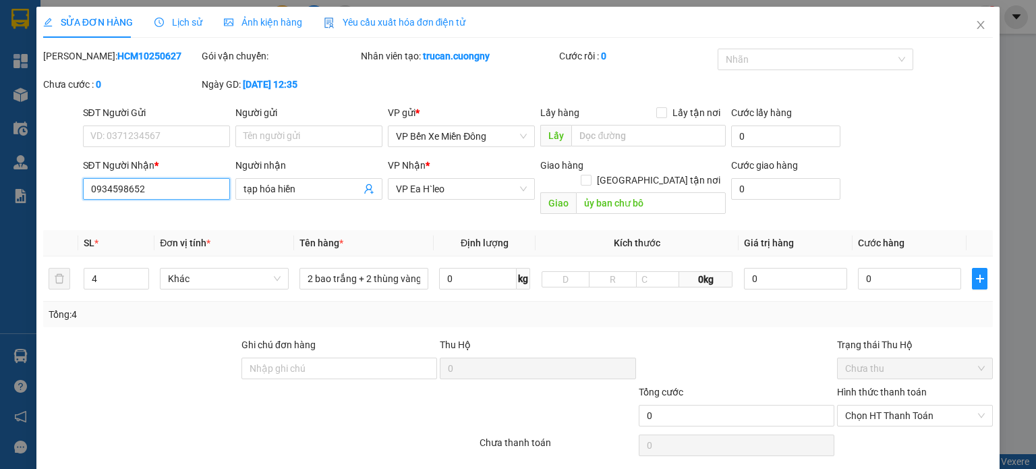
drag, startPoint x: 156, startPoint y: 191, endPoint x: 70, endPoint y: 192, distance: 86.3
click at [70, 192] on div "SĐT Người Nhận * 0934598652 0934598652 Người nhận tạp hóa hiền VP Nhận * VP Ea …" at bounding box center [518, 189] width 952 height 62
click at [963, 28] on span "Close" at bounding box center [981, 26] width 38 height 38
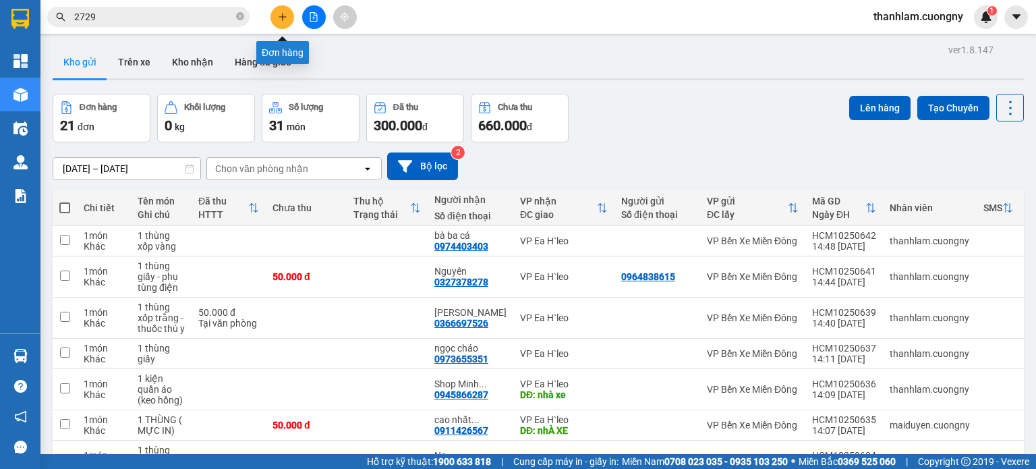
click at [288, 13] on button at bounding box center [282, 17] width 24 height 24
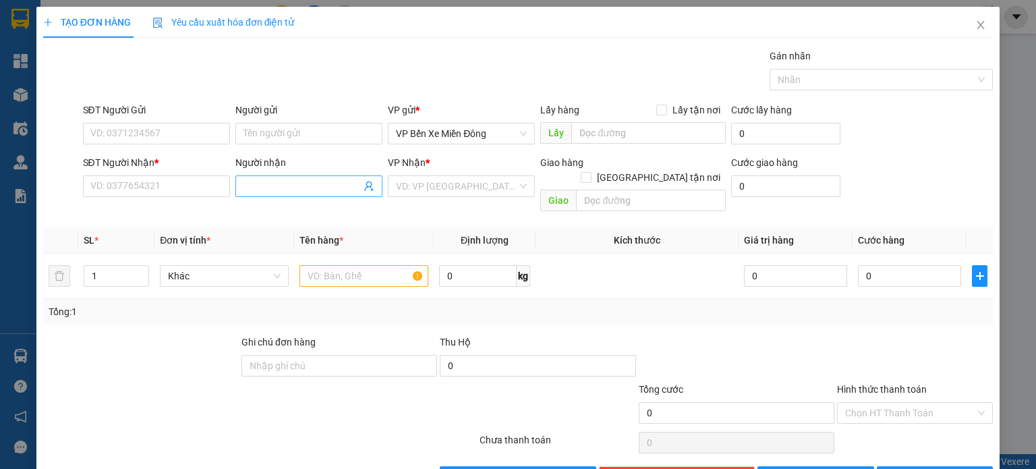
click at [316, 188] on input "Người nhận" at bounding box center [301, 186] width 117 height 15
type input "cơm"
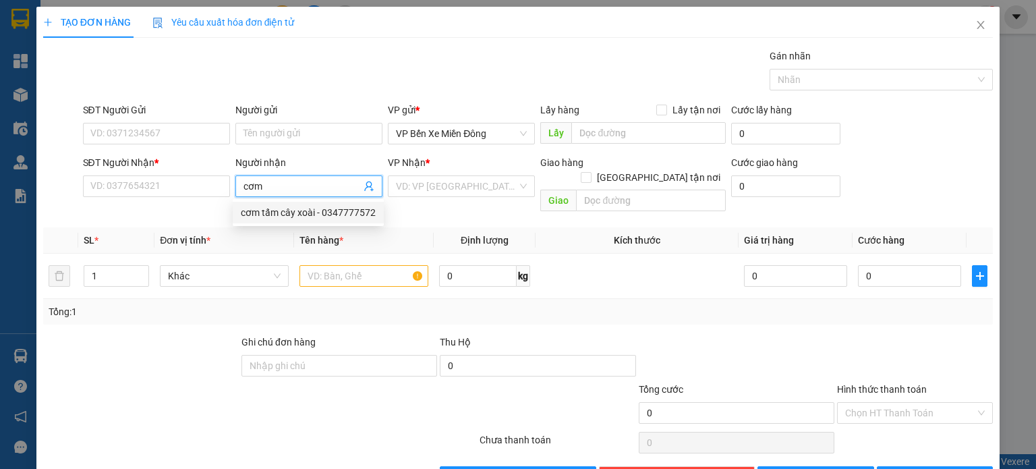
click at [326, 220] on div "cơm tấm cây xoài - 0347777572" at bounding box center [308, 213] width 151 height 22
type input "0347777572"
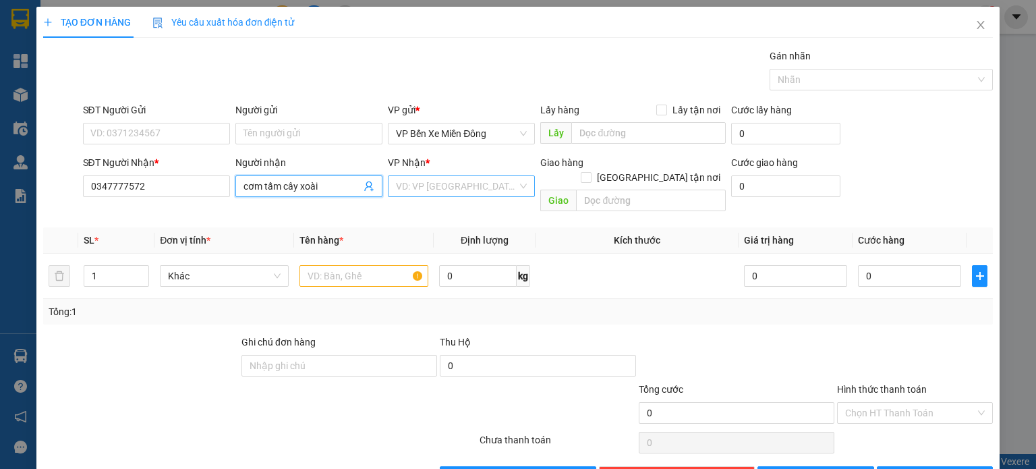
type input "cơm tấm cây xoài"
click at [468, 190] on input "search" at bounding box center [456, 186] width 121 height 20
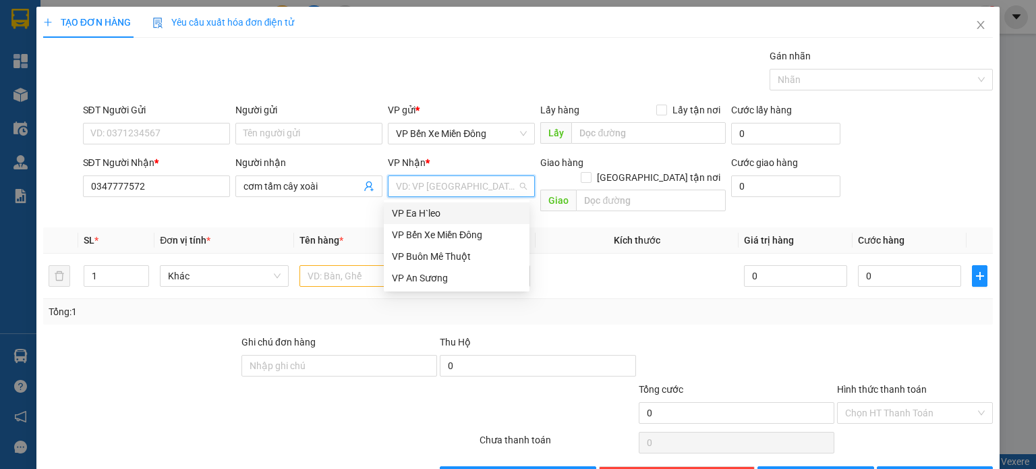
click at [461, 210] on div "VP Ea H`leo" at bounding box center [457, 213] width 130 height 15
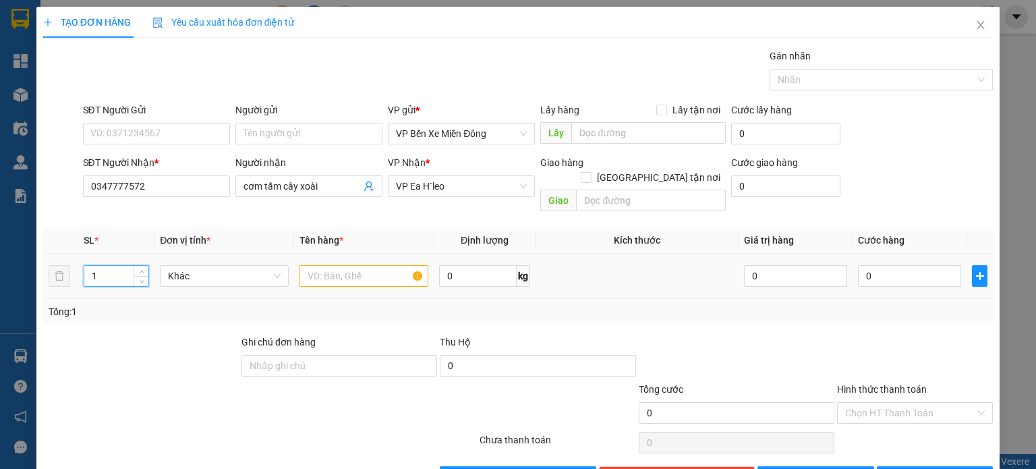
drag, startPoint x: 113, startPoint y: 259, endPoint x: 76, endPoint y: 261, distance: 36.5
click at [76, 261] on tr "1 Khác 0 kg 0 0" at bounding box center [518, 276] width 950 height 45
type input "6"
click at [381, 265] on input "text" at bounding box center [363, 276] width 129 height 22
type input "6 BAO GẠO"
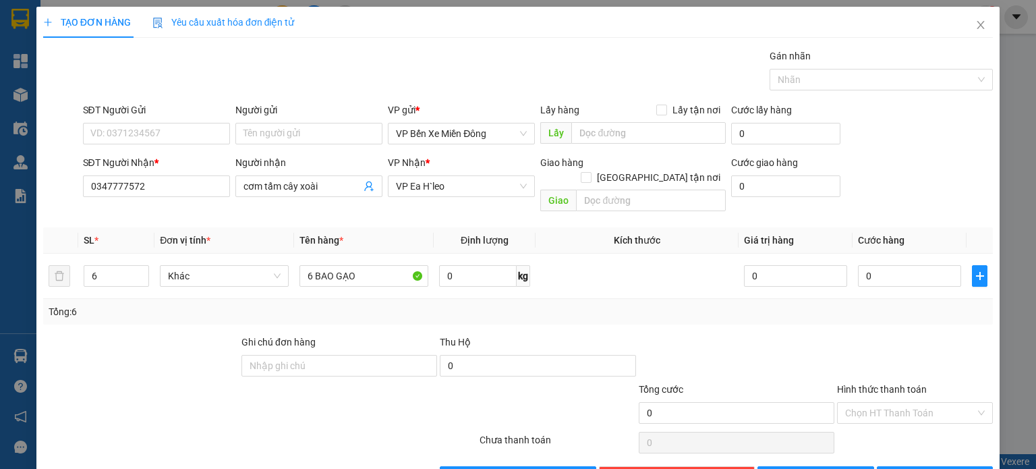
click at [543, 299] on div "Tổng: 6" at bounding box center [518, 312] width 950 height 26
drag, startPoint x: 135, startPoint y: 188, endPoint x: 69, endPoint y: 191, distance: 65.5
click at [69, 191] on div "SĐT Người Nhận * 0347777572 0347777572 Người nhận cơm tấm cây xoài VP Nhận * VP…" at bounding box center [518, 186] width 952 height 62
click at [859, 265] on input "0" at bounding box center [909, 276] width 103 height 22
type input "003"
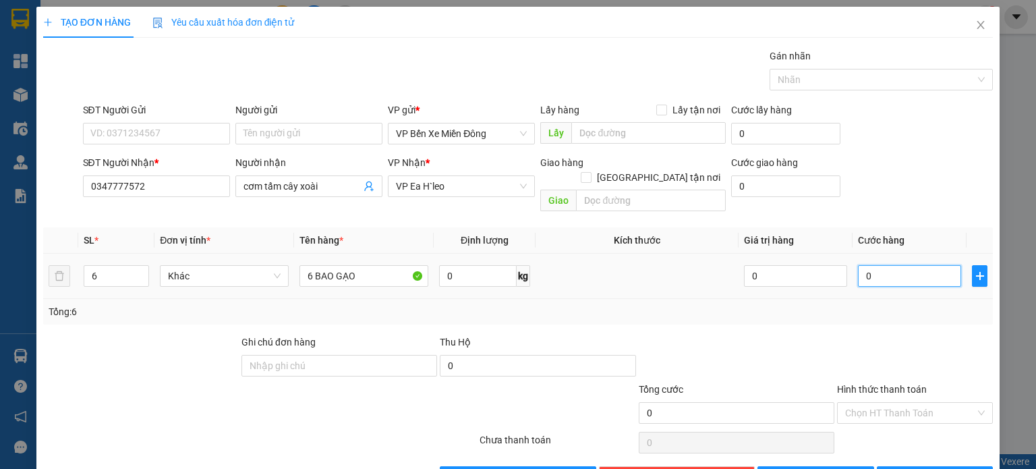
type input "3"
type input "0.030"
type input "30"
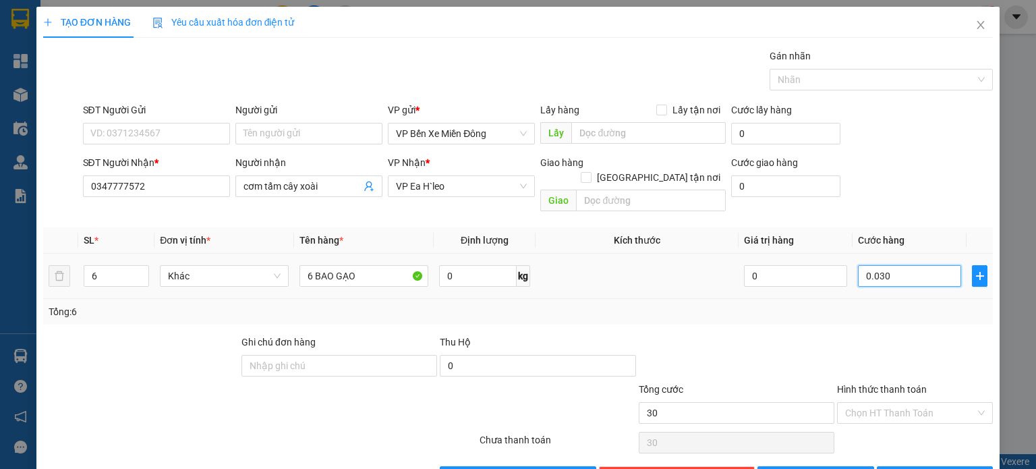
type input "00.300"
type input "300"
type input "0.003.000"
type input "3.000"
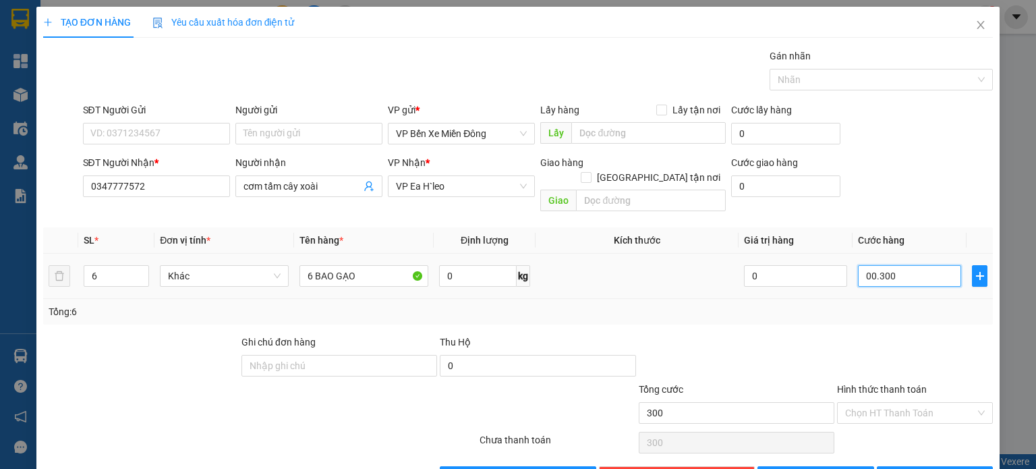
type input "3.000"
type input "000.030.000"
type input "30.000"
type input "00.000.300.000"
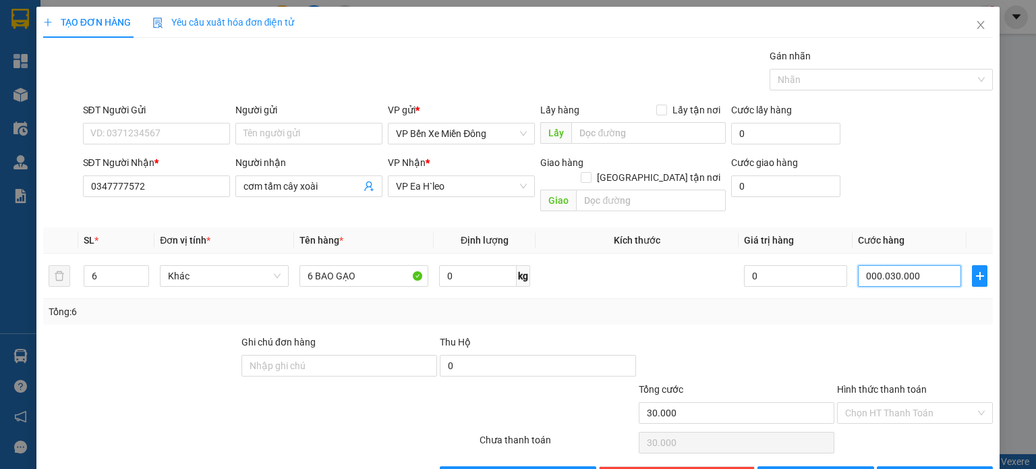
type input "300.000"
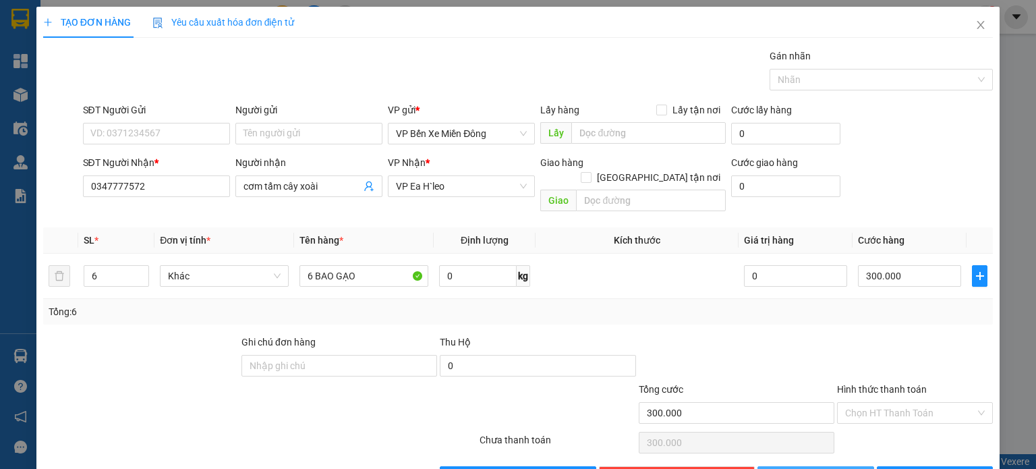
click at [835, 466] on button "[PERSON_NAME]" at bounding box center [815, 477] width 117 height 22
type input "1"
type input "0"
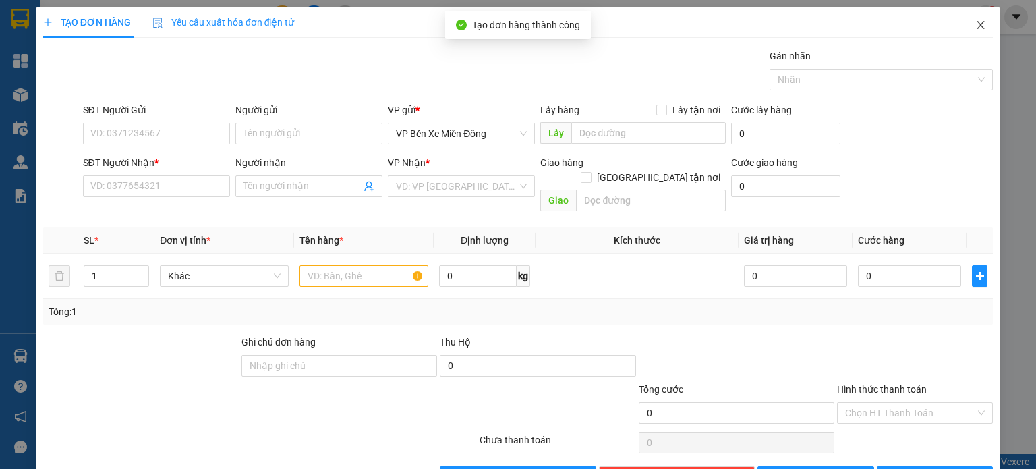
click at [979, 37] on span "Close" at bounding box center [981, 26] width 38 height 38
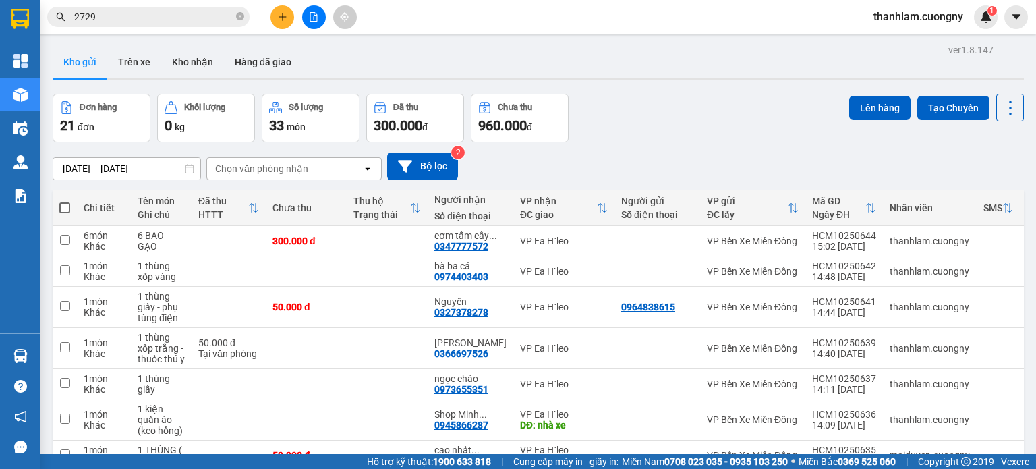
click at [283, 24] on button at bounding box center [282, 17] width 24 height 24
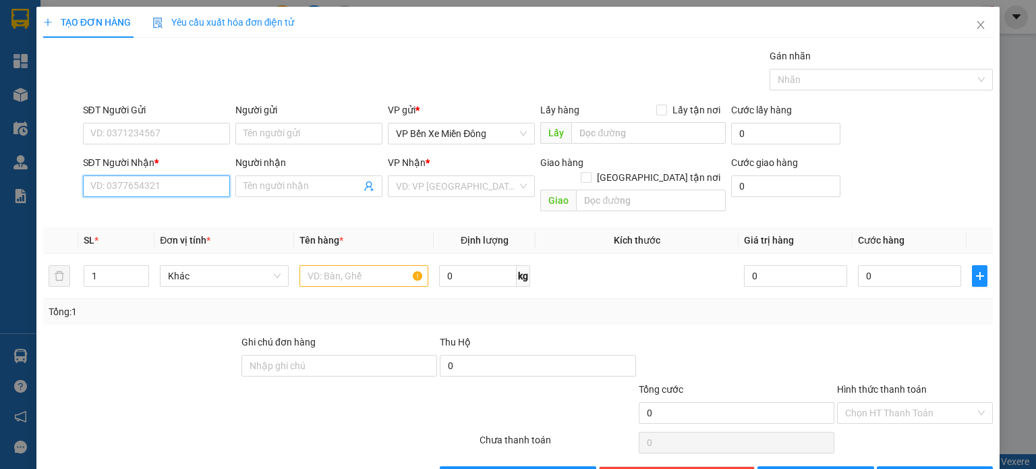
click at [194, 176] on input "SĐT Người Nhận *" at bounding box center [156, 186] width 147 height 22
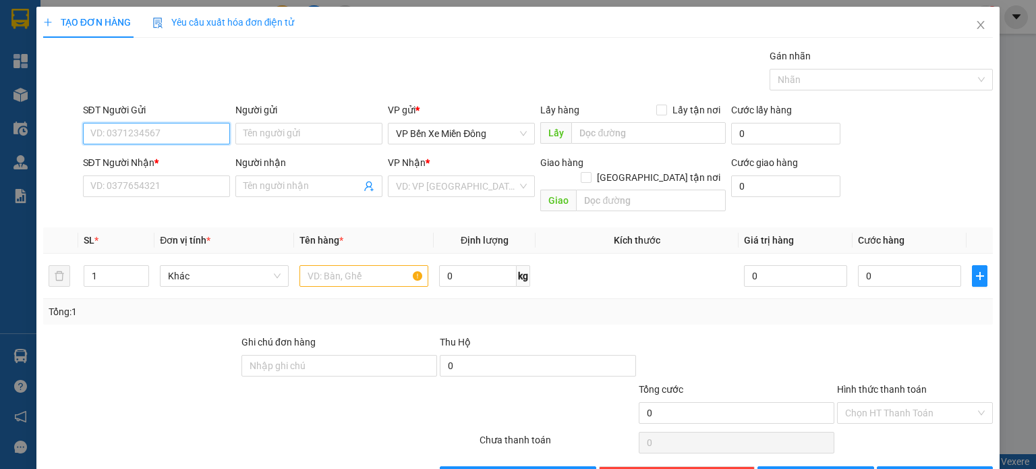
click at [211, 137] on input "SĐT Người Gửi" at bounding box center [156, 134] width 147 height 22
click at [144, 159] on div "0777176333" at bounding box center [155, 159] width 130 height 15
type input "0777176333"
type input "trạm thu phí lái thiêu"
type input "km 72"
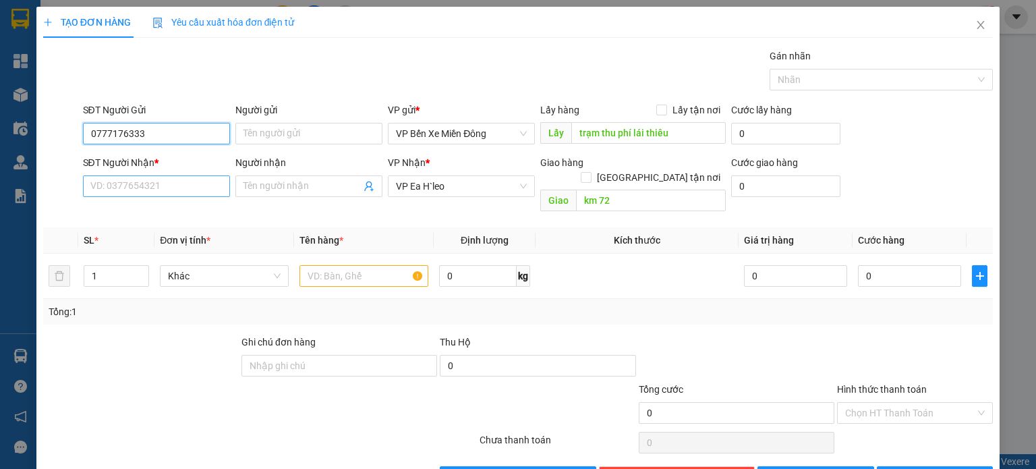
type input "0777176333"
click at [154, 194] on input "SĐT Người Nhận *" at bounding box center [156, 186] width 147 height 22
type input "0399216830"
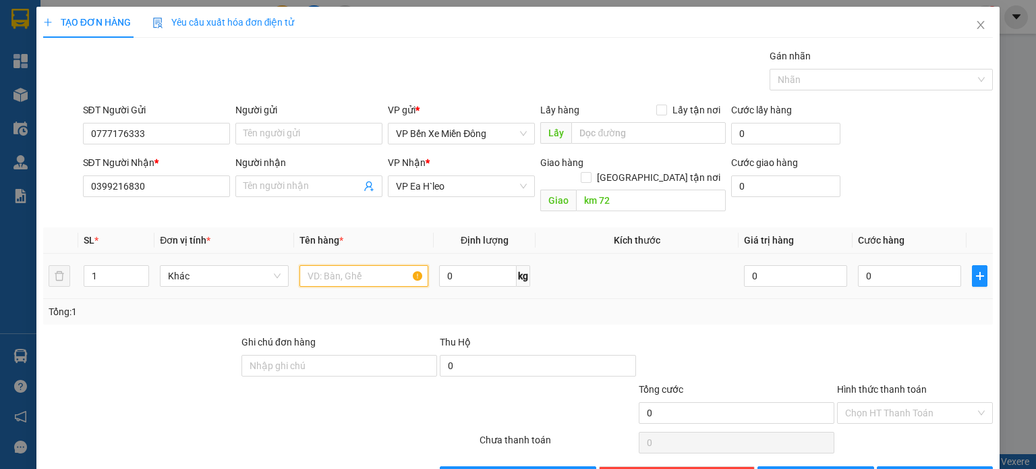
click at [397, 265] on input "text" at bounding box center [363, 276] width 129 height 22
type input "1 KIỆN KHĂN LẠNH"
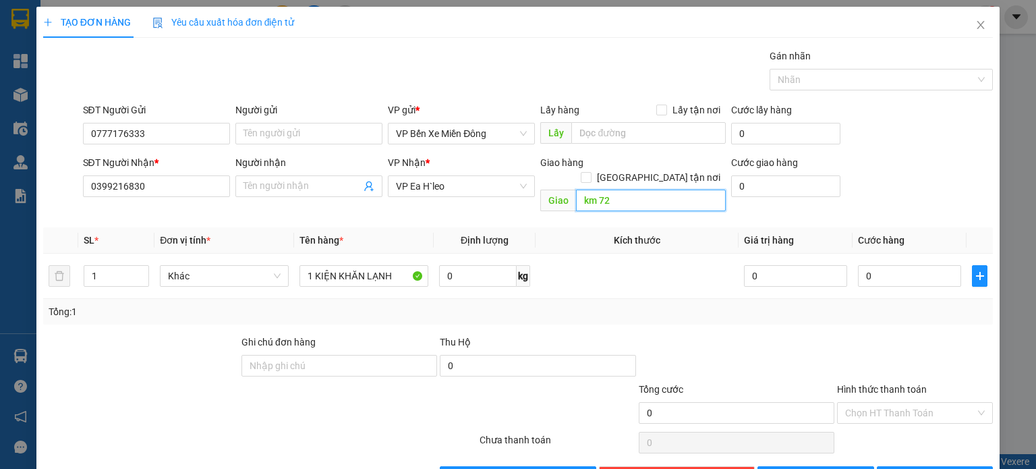
click at [576, 190] on input "km 72" at bounding box center [651, 201] width 150 height 22
click at [639, 190] on input "Cây xăng km 72" at bounding box center [651, 201] width 150 height 22
click at [637, 190] on input "Cây xăng km 72" at bounding box center [651, 201] width 150 height 22
type input "Cây xăng km72"
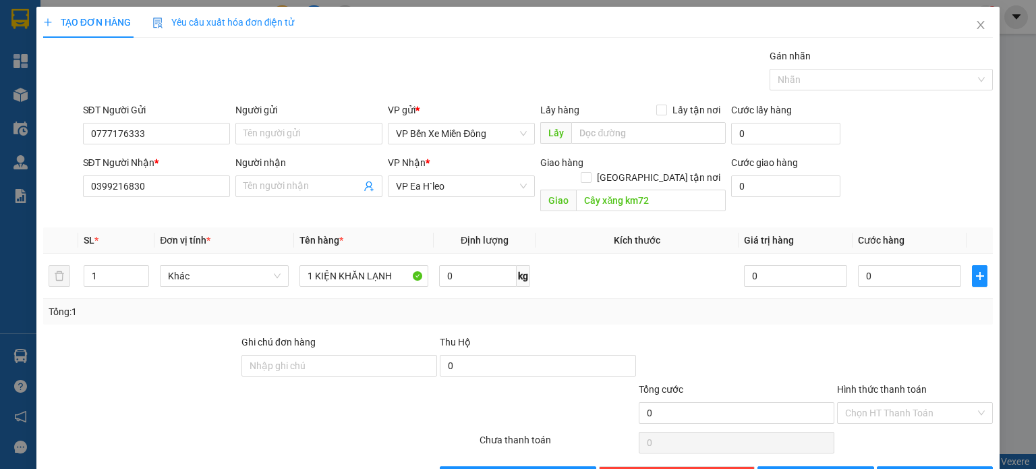
click at [867, 382] on div "Hình thức thanh toán" at bounding box center [915, 392] width 156 height 20
click at [888, 277] on td "0" at bounding box center [910, 276] width 114 height 45
click at [890, 270] on input "0" at bounding box center [909, 276] width 103 height 22
type input "008"
type input "8"
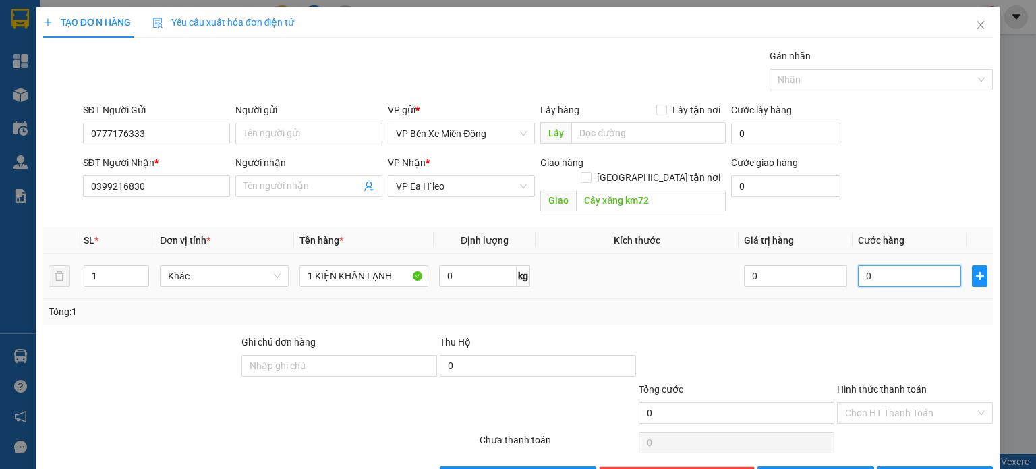
type input "8"
click at [903, 304] on div "Tổng: 1" at bounding box center [518, 312] width 950 height 26
click at [782, 468] on icon "save" at bounding box center [776, 475] width 9 height 9
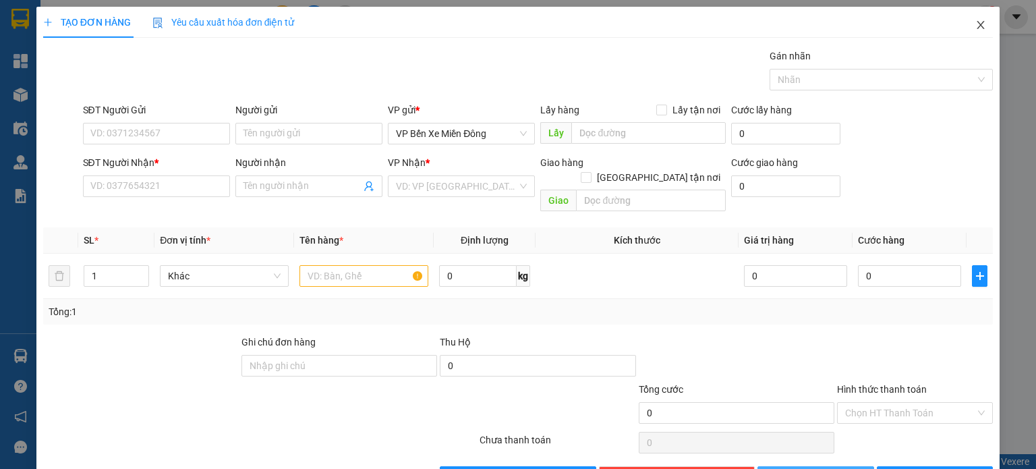
click at [977, 30] on span "Close" at bounding box center [981, 26] width 38 height 38
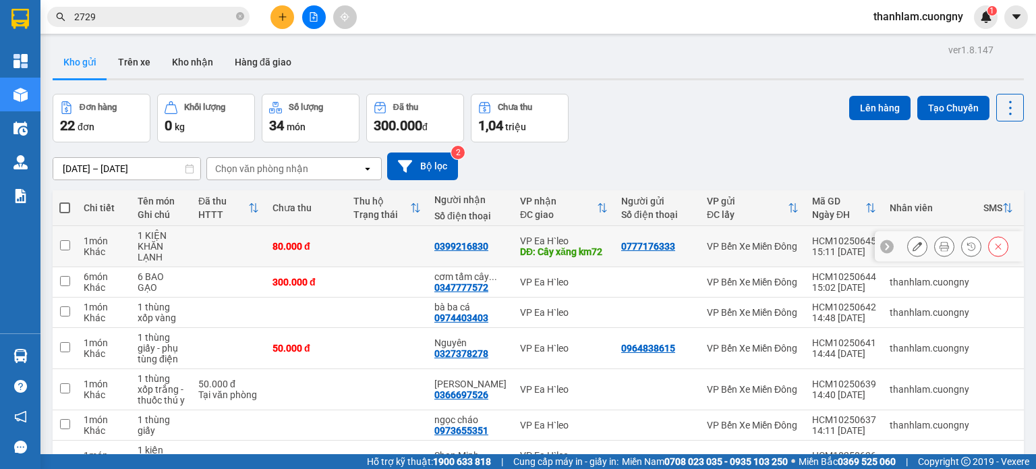
click at [335, 253] on td "80.000 đ" at bounding box center [306, 246] width 81 height 41
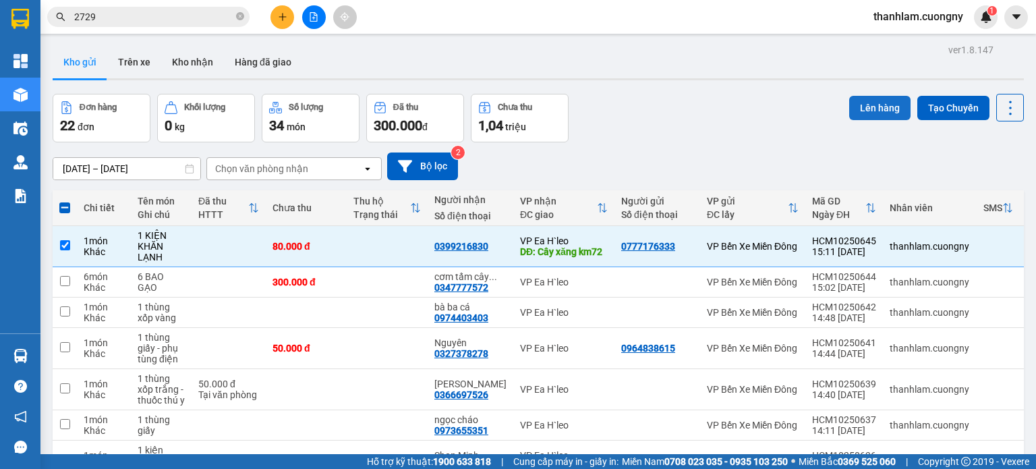
click at [849, 98] on button "Lên hàng" at bounding box center [879, 108] width 61 height 24
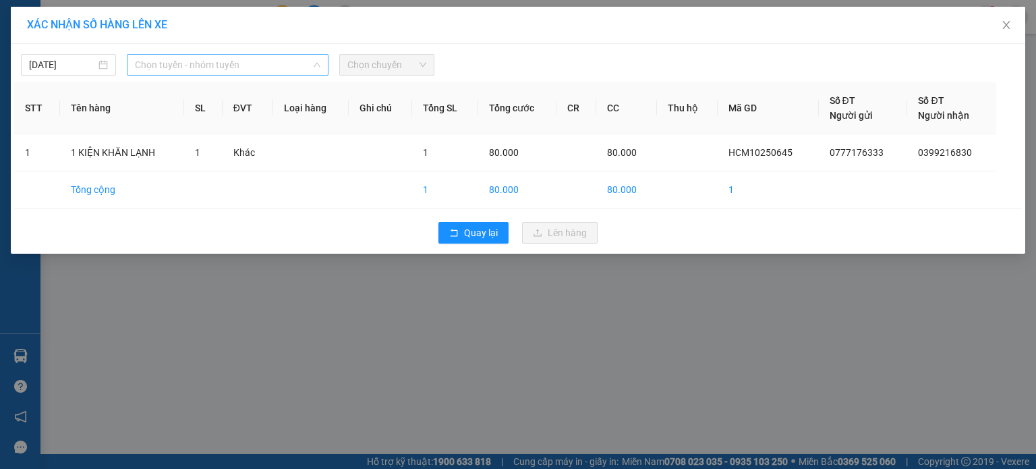
click at [299, 66] on span "Chọn tuyến - nhóm tuyến" at bounding box center [227, 65] width 185 height 20
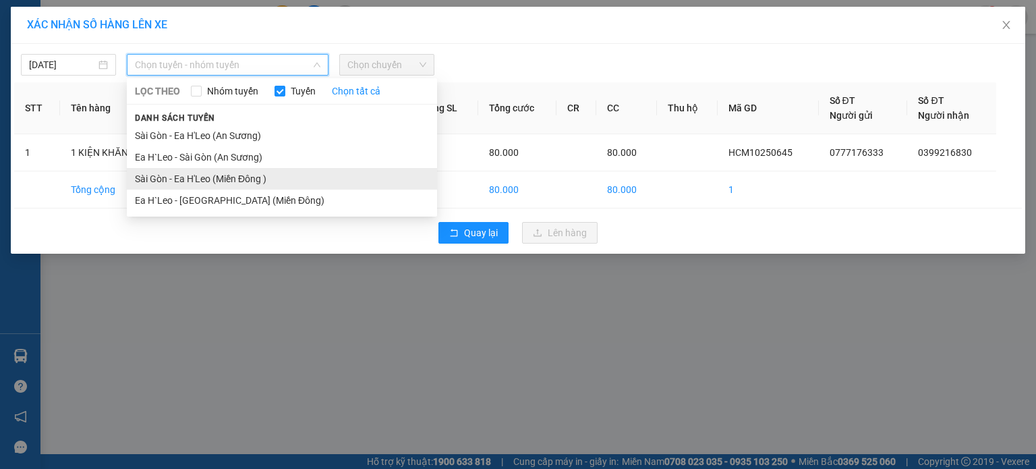
click at [275, 179] on li "Sài Gòn - Ea H'Leo (Miền Đông )" at bounding box center [282, 179] width 310 height 22
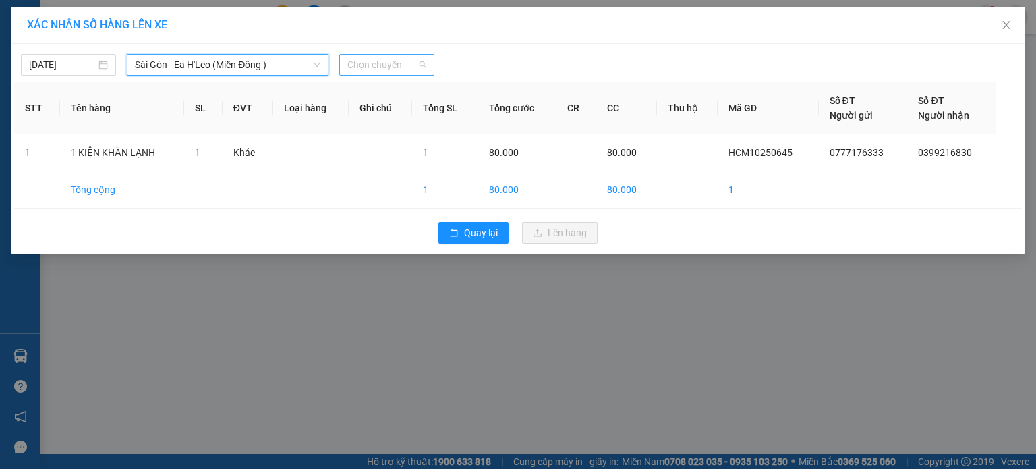
click at [370, 66] on span "Chọn chuyến" at bounding box center [386, 65] width 79 height 20
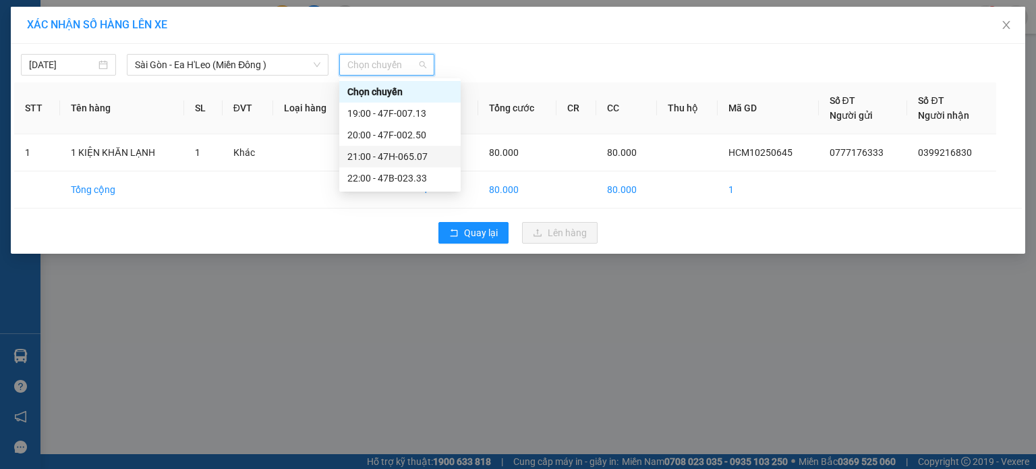
click at [374, 152] on div "21:00 - 47H-065.07" at bounding box center [399, 156] width 105 height 15
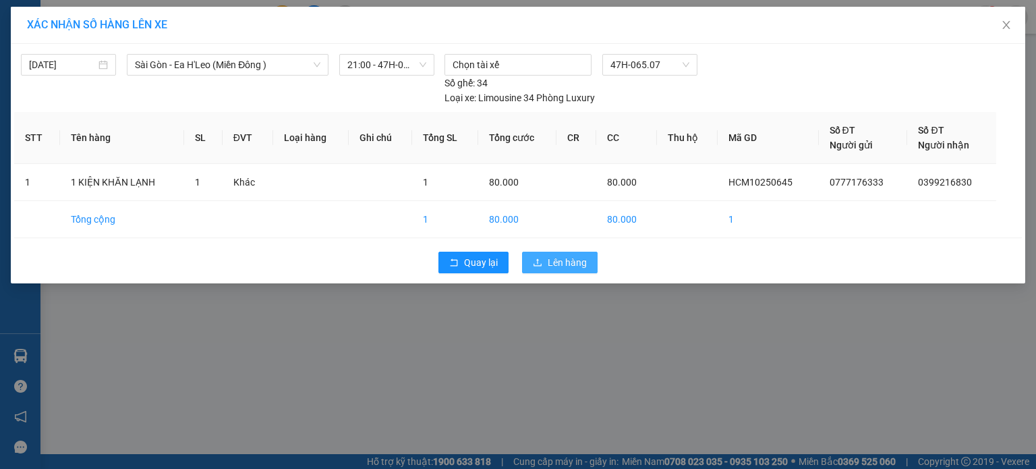
click at [532, 262] on button "Lên hàng" at bounding box center [560, 263] width 76 height 22
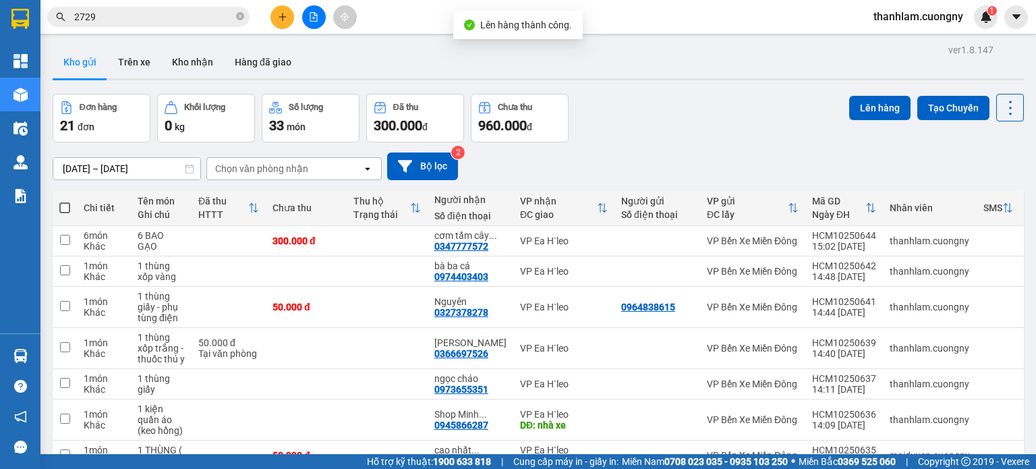
click at [627, 130] on div "Đơn hàng 21 đơn Khối lượng 0 kg Số lượng 33 món Đã thu 300.000 đ Chưa thu 960.0…" at bounding box center [538, 118] width 971 height 49
click at [173, 245] on div "6 BAO GẠO" at bounding box center [161, 241] width 47 height 22
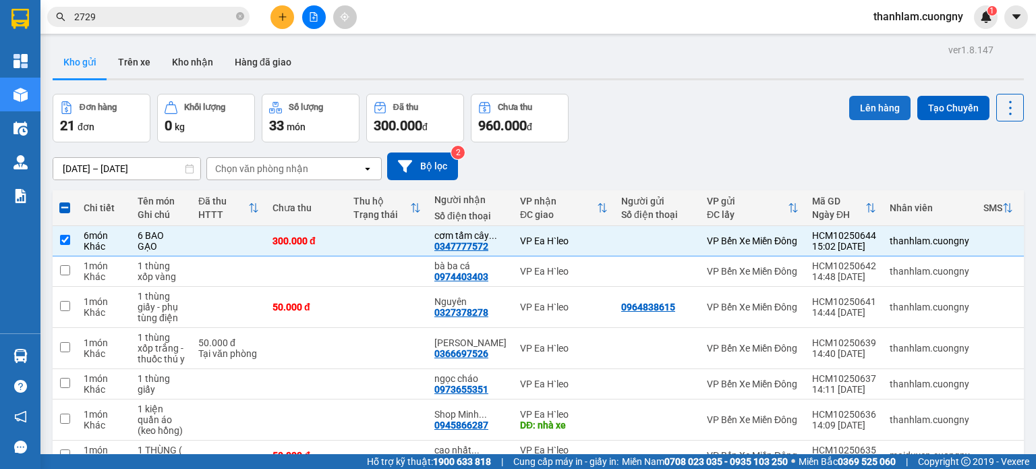
click at [867, 98] on button "Lên hàng" at bounding box center [879, 108] width 61 height 24
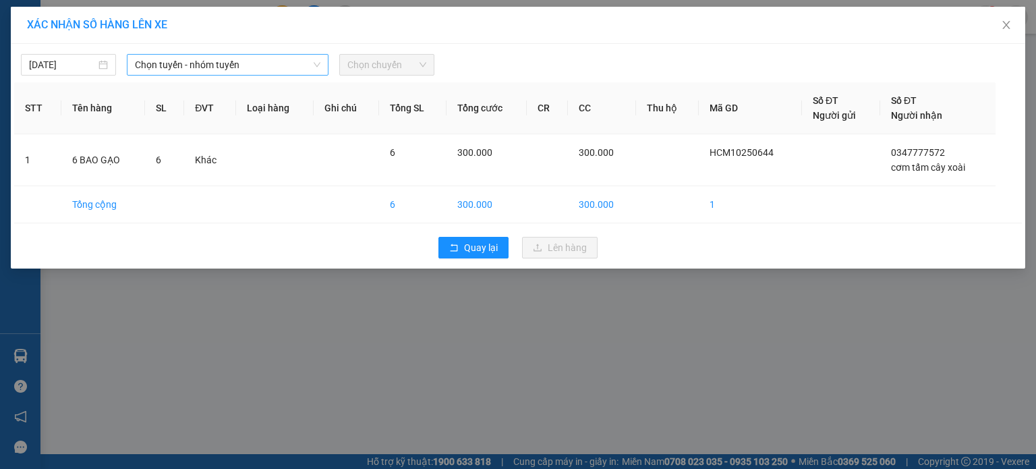
click at [254, 64] on span "Chọn tuyến - nhóm tuyến" at bounding box center [227, 65] width 185 height 20
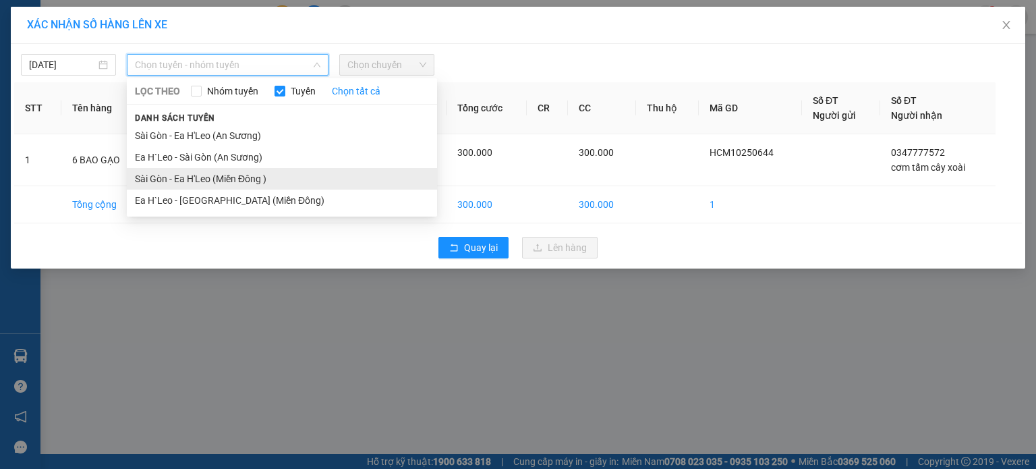
click at [250, 184] on li "Sài Gòn - Ea H'Leo (Miền Đông )" at bounding box center [282, 179] width 310 height 22
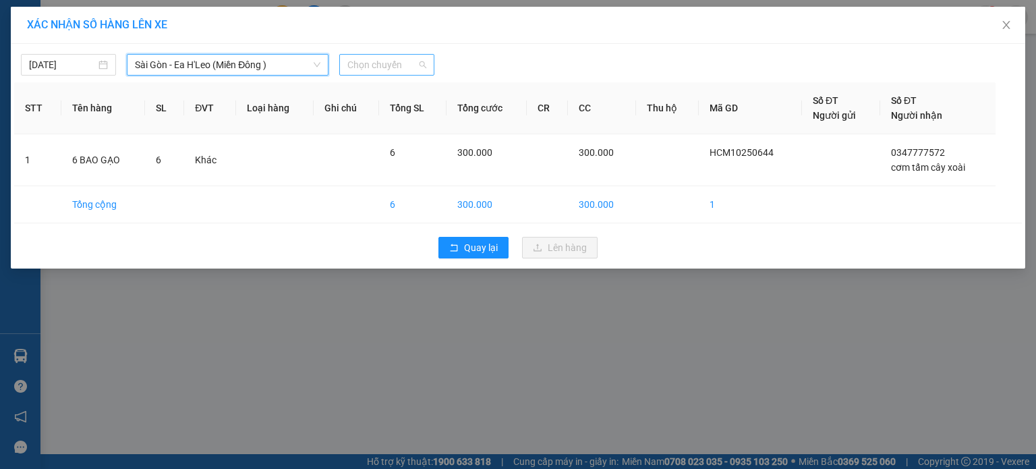
click at [378, 67] on span "Chọn chuyến" at bounding box center [386, 65] width 79 height 20
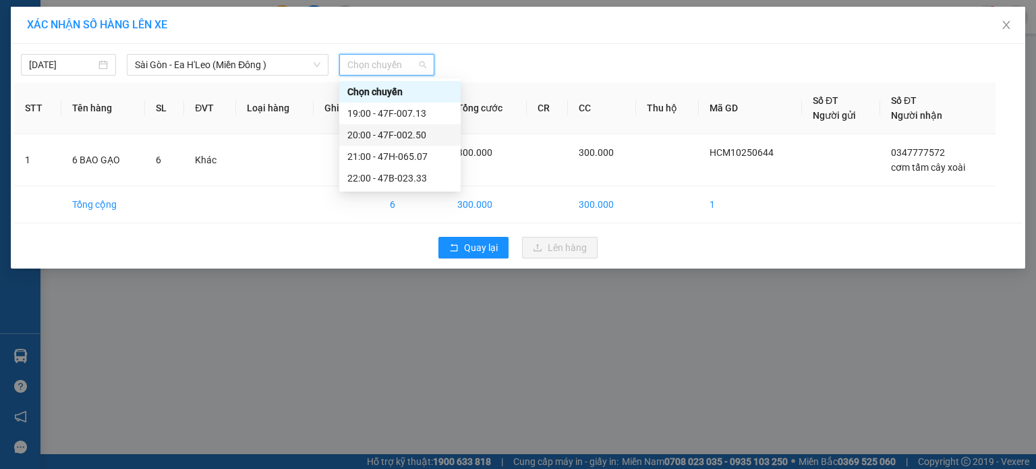
click at [384, 132] on div "20:00 - 47F-002.50" at bounding box center [399, 134] width 105 height 15
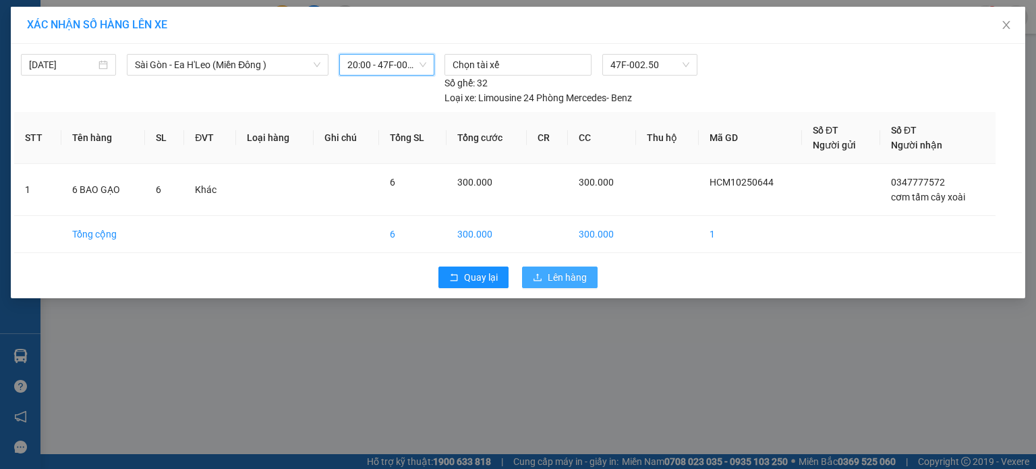
click at [557, 272] on span "Lên hàng" at bounding box center [567, 277] width 39 height 15
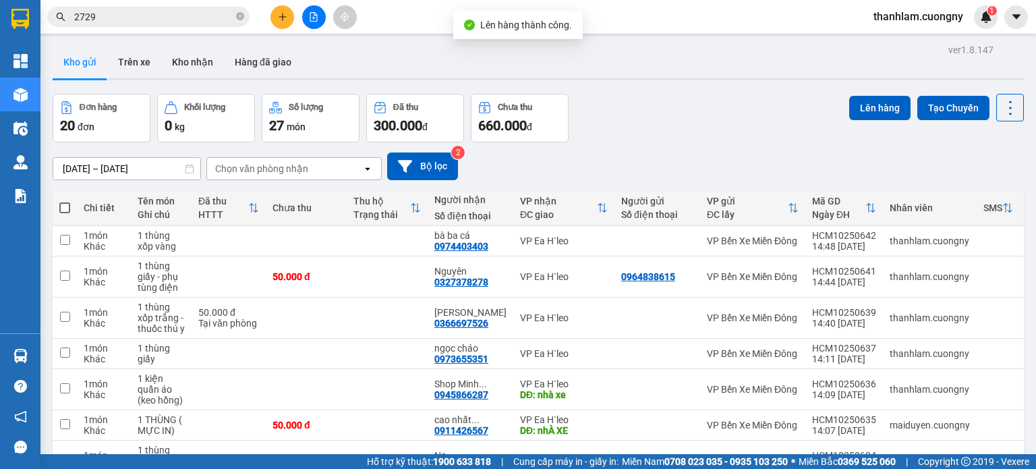
click at [677, 119] on div "Đơn hàng 20 đơn Khối lượng 0 kg Số lượng 27 món Đã thu 300.000 đ Chưa thu 660.0…" at bounding box center [538, 118] width 971 height 49
click at [278, 14] on icon "plus" at bounding box center [282, 16] width 9 height 9
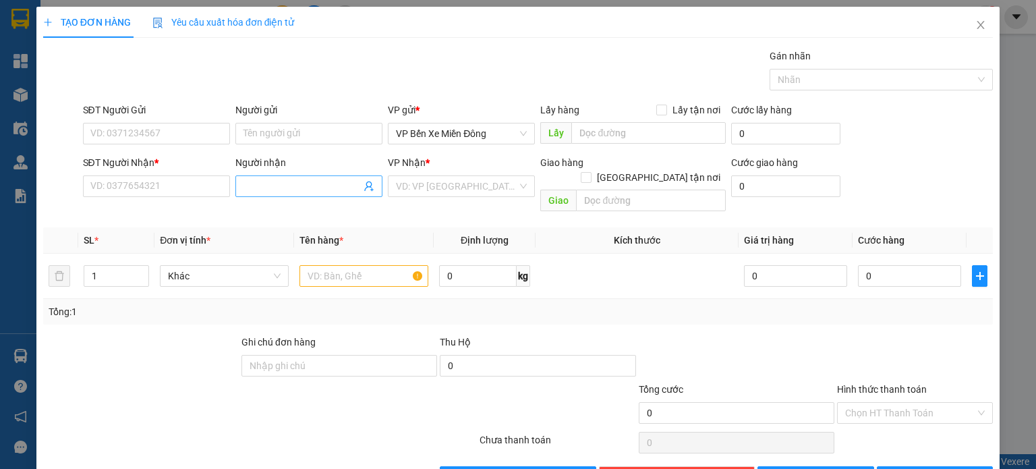
click at [305, 188] on input "Người nhận" at bounding box center [301, 186] width 117 height 15
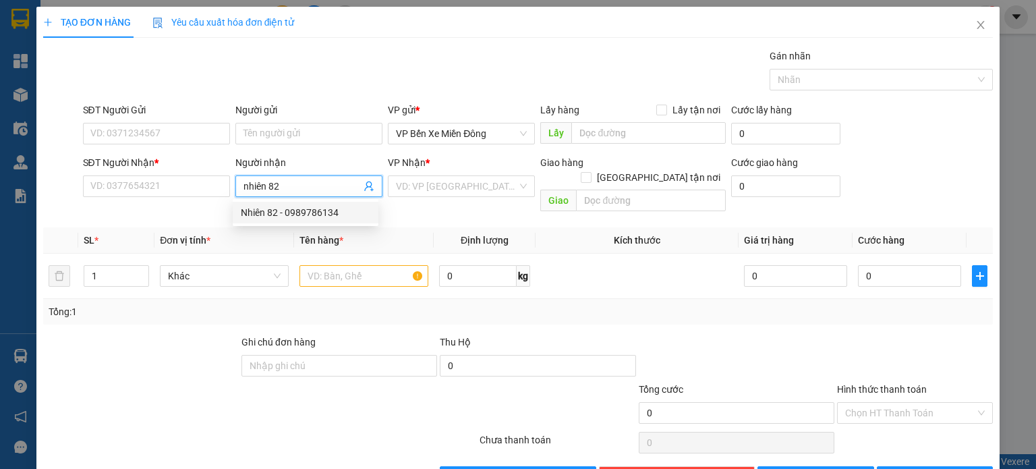
click at [267, 210] on div "Nhiên 82 - 0989786134" at bounding box center [306, 212] width 130 height 15
click at [405, 178] on input "search" at bounding box center [456, 186] width 121 height 20
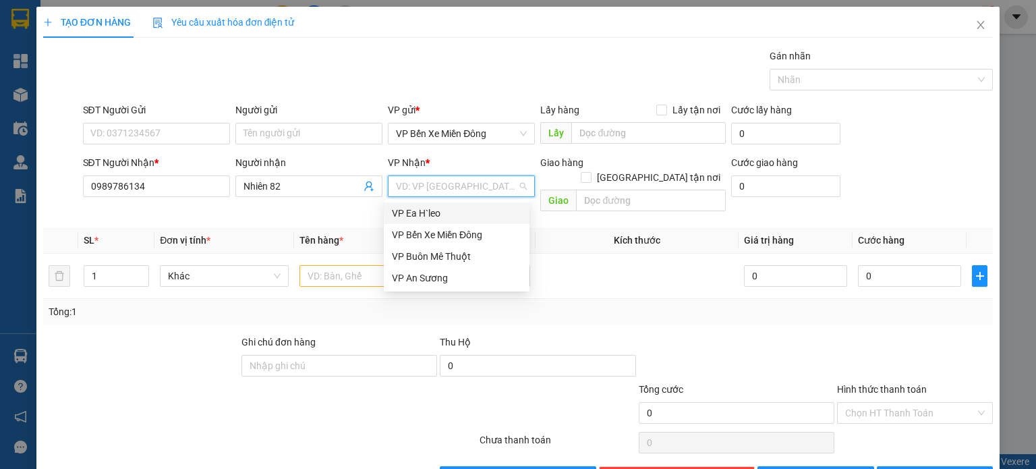
click at [410, 207] on div "VP Ea H`leo" at bounding box center [457, 213] width 130 height 15
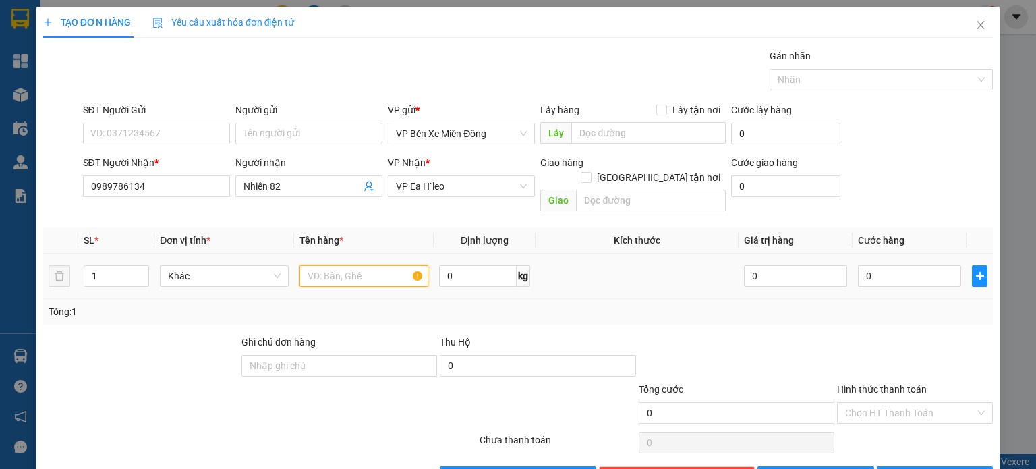
click at [358, 268] on input "text" at bounding box center [363, 276] width 129 height 22
click at [790, 466] on button "Lưu" at bounding box center [815, 477] width 117 height 22
click at [975, 24] on icon "close" at bounding box center [980, 25] width 11 height 11
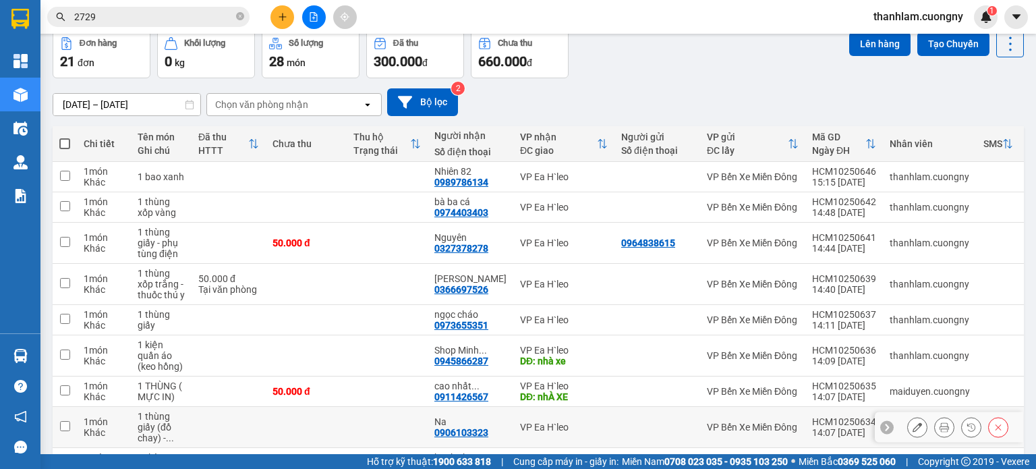
scroll to position [56, 0]
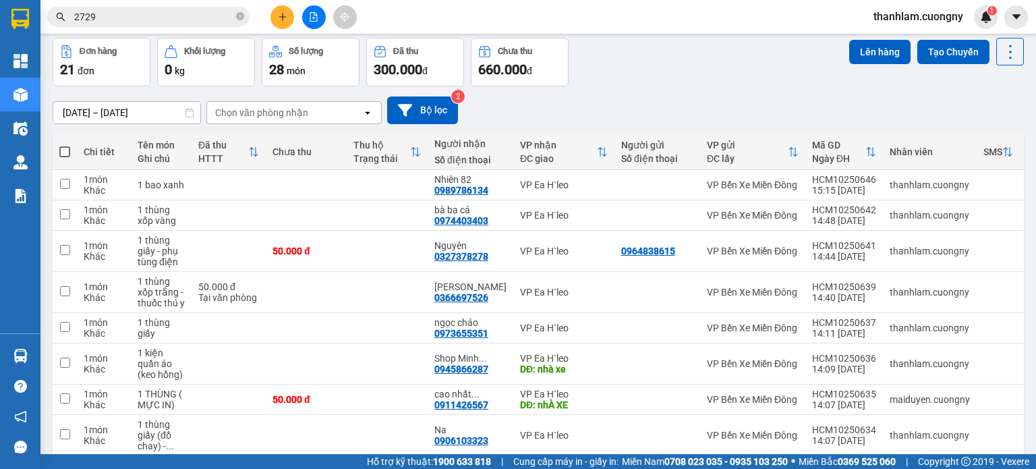
click at [635, 86] on div "Đơn hàng 21 đơn Khối lượng 0 kg Số lượng 28 món Đã thu 300.000 đ Chưa thu 660.0…" at bounding box center [538, 62] width 971 height 49
click at [270, 22] on div at bounding box center [313, 17] width 101 height 24
click at [274, 21] on button at bounding box center [282, 17] width 24 height 24
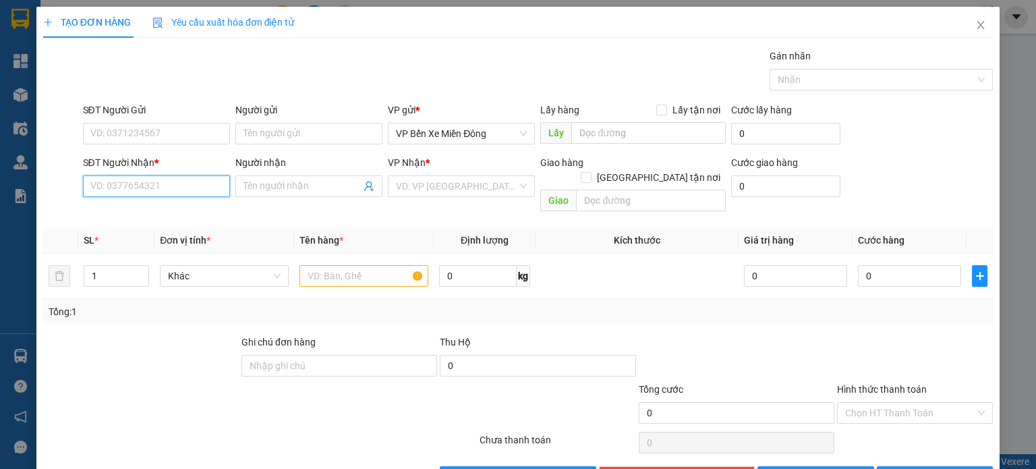
click at [209, 177] on input "SĐT Người Nhận *" at bounding box center [156, 186] width 147 height 22
click at [170, 210] on div "0359491064 - Phượng" at bounding box center [155, 212] width 130 height 15
click at [324, 265] on input "text" at bounding box center [363, 276] width 129 height 22
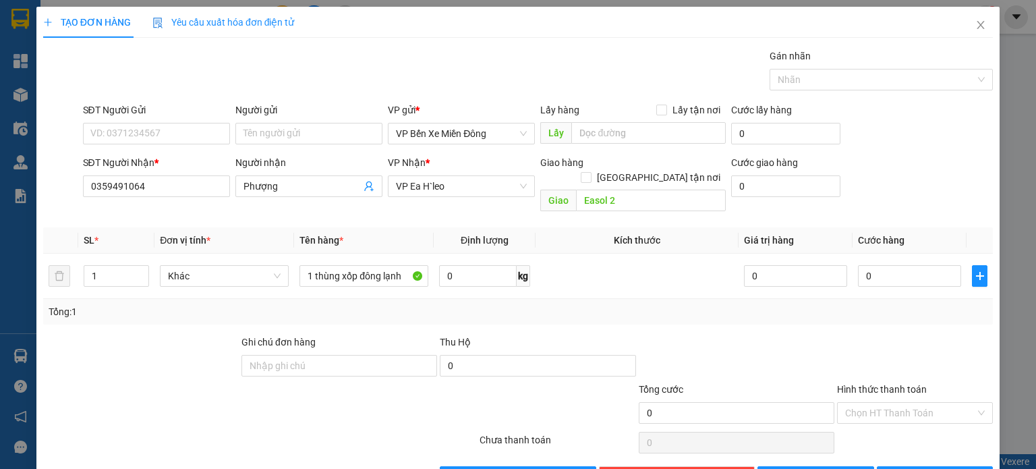
click at [629, 304] on div "Tổng: 1" at bounding box center [518, 311] width 939 height 15
click at [869, 265] on input "0" at bounding box center [909, 276] width 103 height 22
click at [780, 316] on div "Transit Pickup Surcharge Ids Transit Deliver Surcharge Ids Transit Deliver Surc…" at bounding box center [518, 268] width 950 height 439
click at [790, 466] on button "Lưu" at bounding box center [815, 477] width 117 height 22
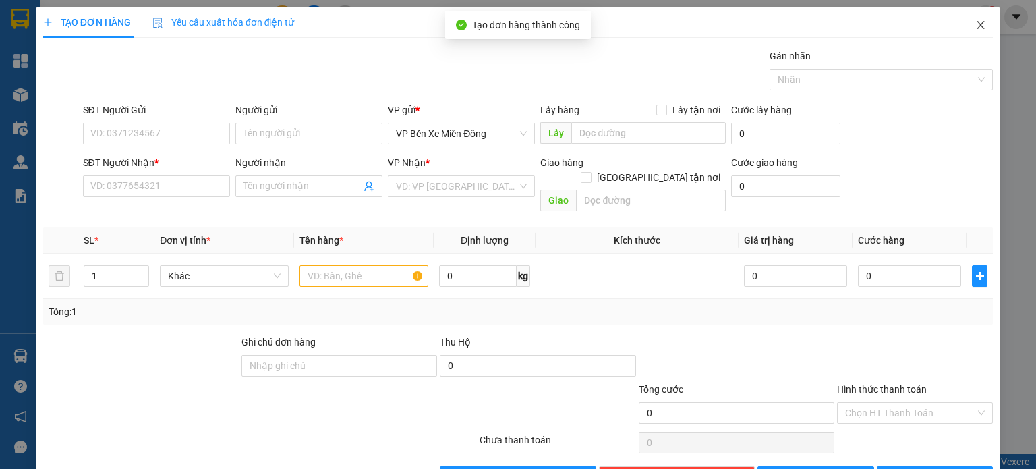
click at [975, 35] on span "Close" at bounding box center [981, 26] width 38 height 38
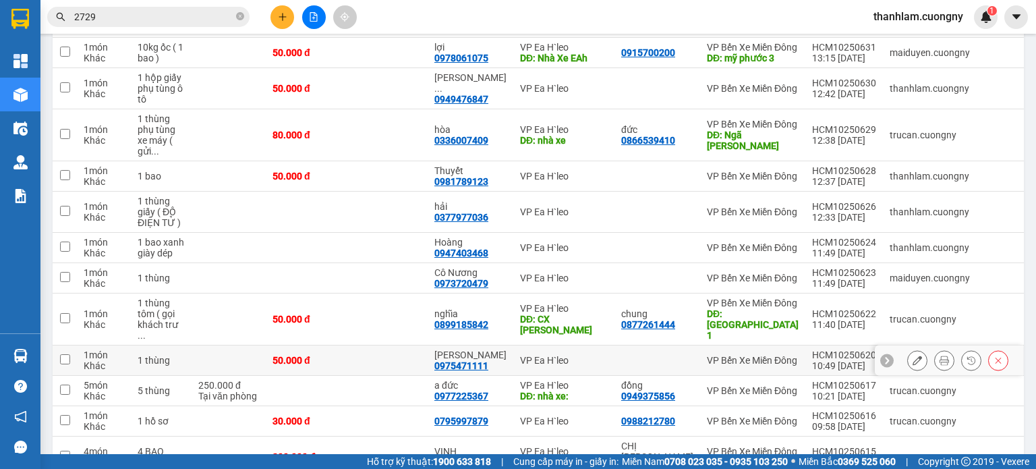
scroll to position [607, 0]
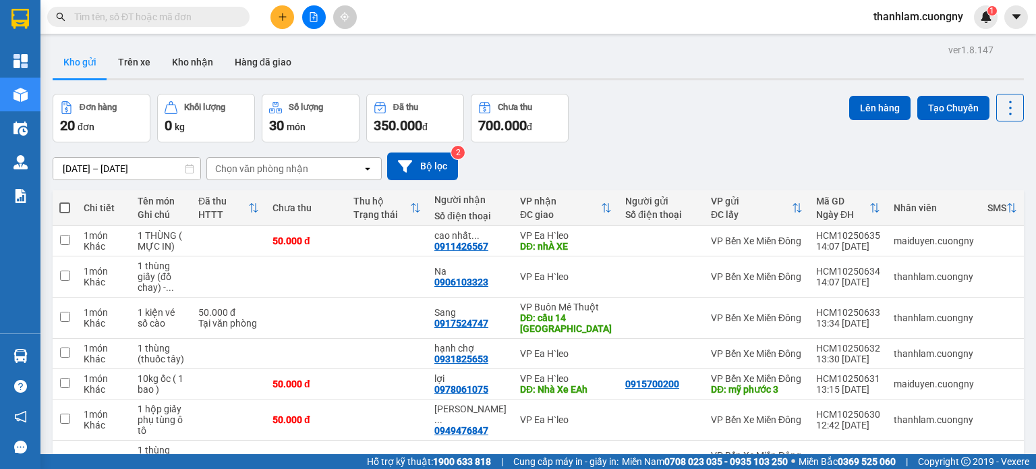
type input "0934598652"
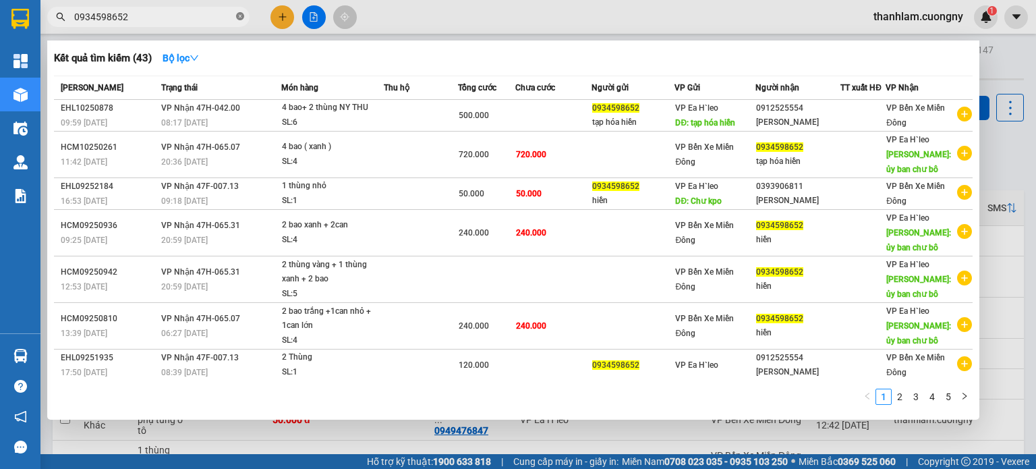
click at [241, 16] on icon "close-circle" at bounding box center [240, 16] width 8 height 8
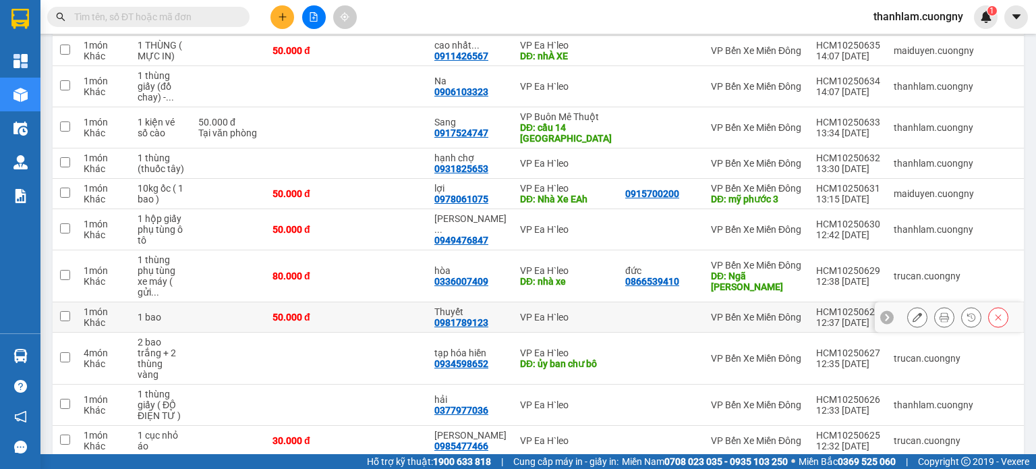
scroll to position [270, 0]
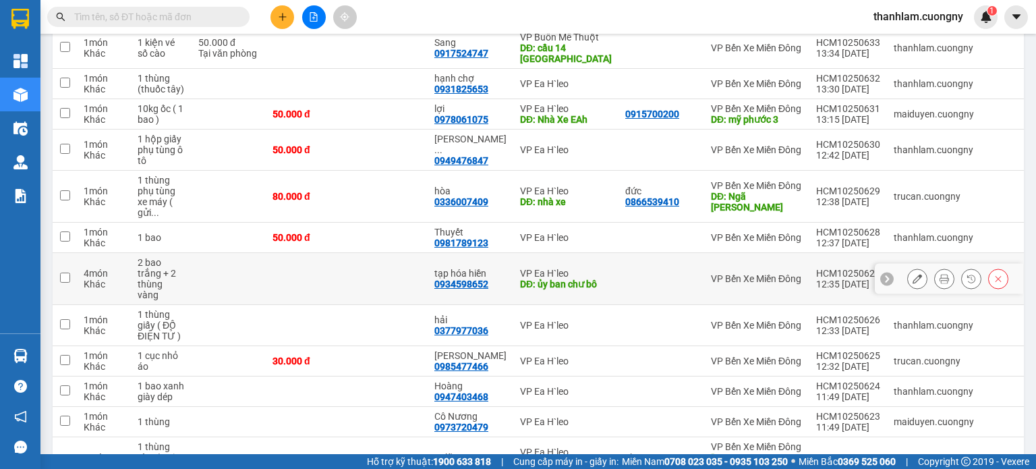
click at [355, 293] on td at bounding box center [387, 279] width 81 height 52
checkbox input "true"
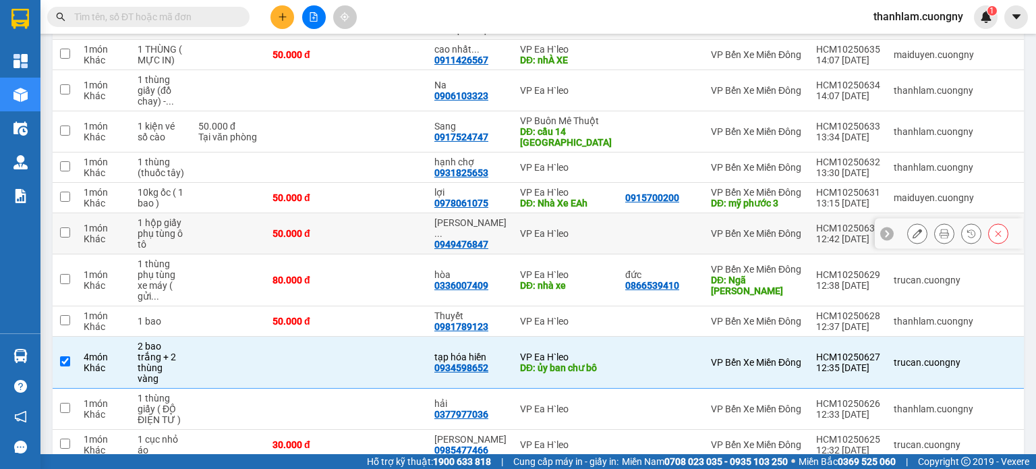
scroll to position [67, 0]
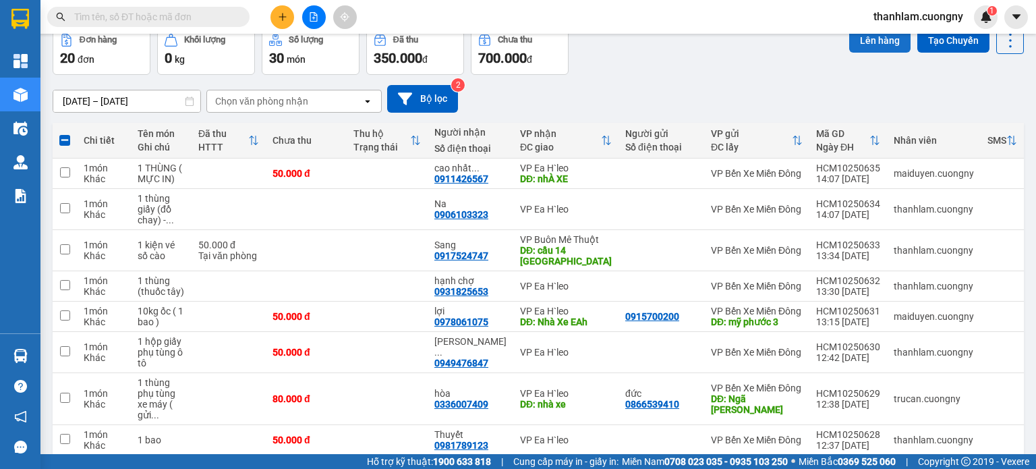
click at [877, 48] on button "Lên hàng" at bounding box center [879, 40] width 61 height 24
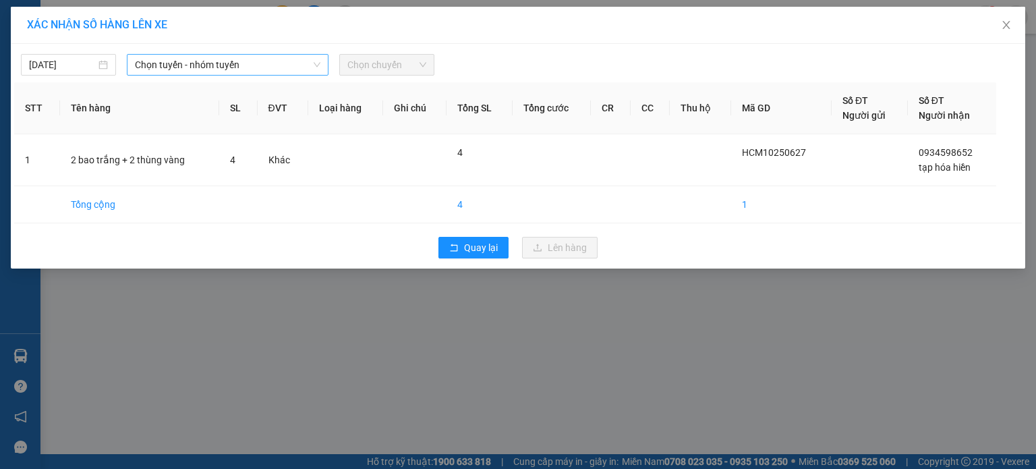
click at [308, 65] on span "Chọn tuyến - nhóm tuyến" at bounding box center [227, 65] width 185 height 20
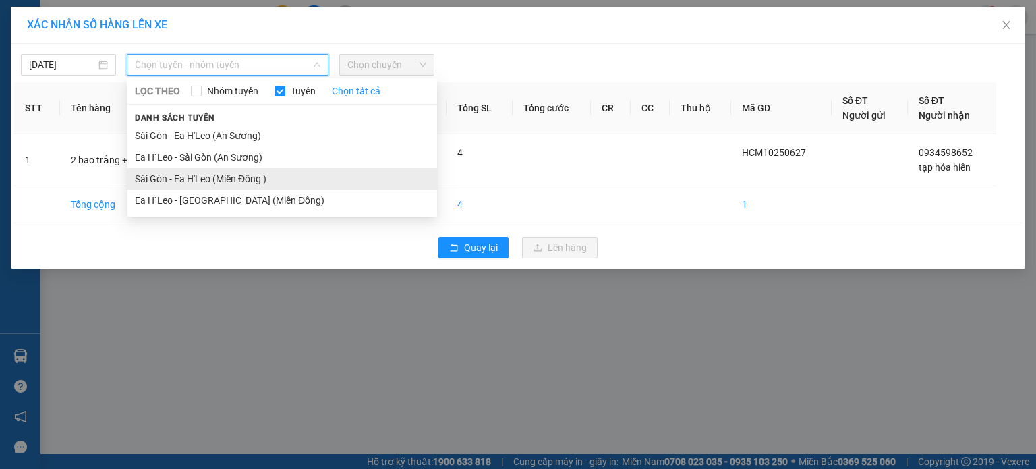
click at [252, 177] on li "Sài Gòn - Ea H'Leo (Miền Đông )" at bounding box center [282, 179] width 310 height 22
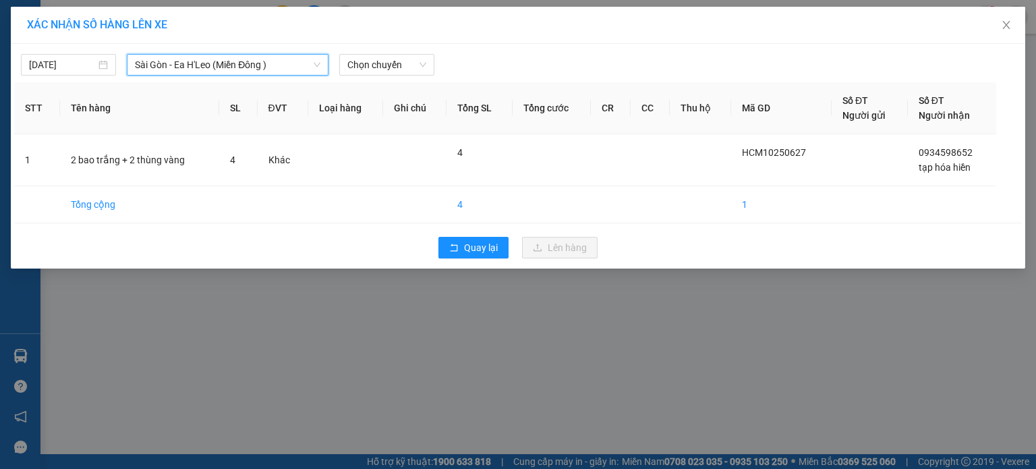
click at [366, 49] on div "[DATE] [GEOGRAPHIC_DATA] - [GEOGRAPHIC_DATA] ([GEOGRAPHIC_DATA] ) [GEOGRAPHIC_D…" at bounding box center [518, 61] width 1008 height 28
click at [368, 64] on span "Chọn chuyến" at bounding box center [386, 65] width 79 height 20
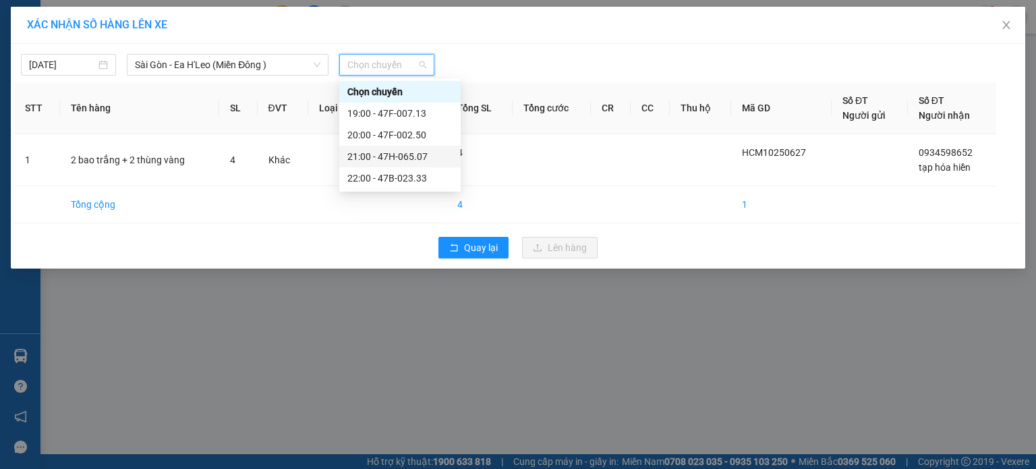
click at [380, 161] on div "21:00 - 47H-065.07" at bounding box center [399, 156] width 105 height 15
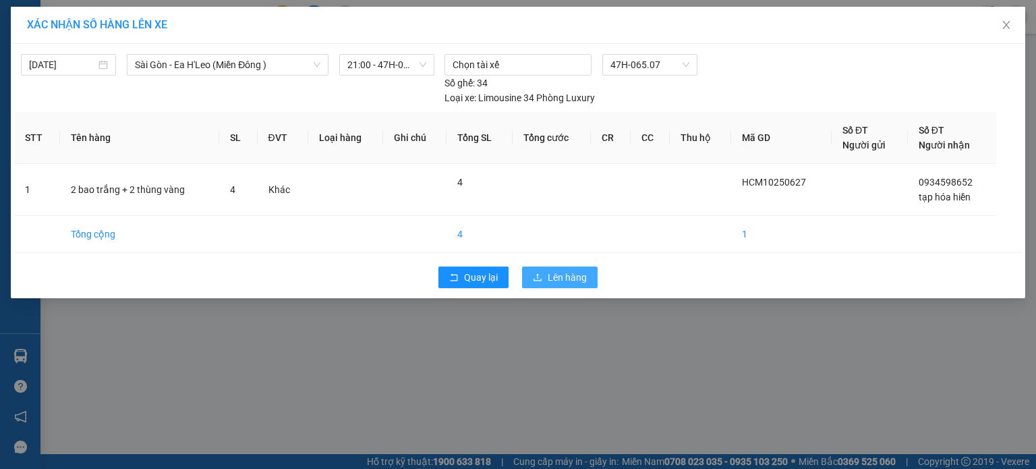
click at [540, 277] on icon "upload" at bounding box center [537, 276] width 9 height 9
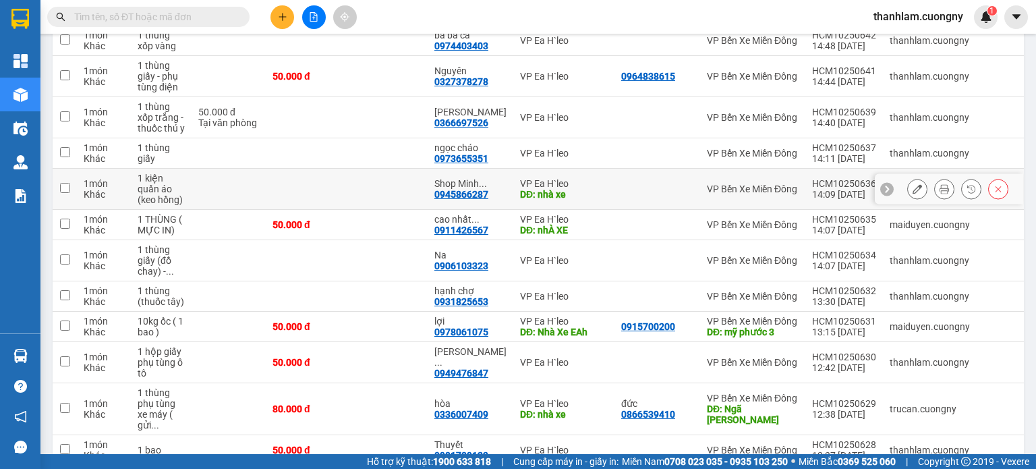
scroll to position [135, 0]
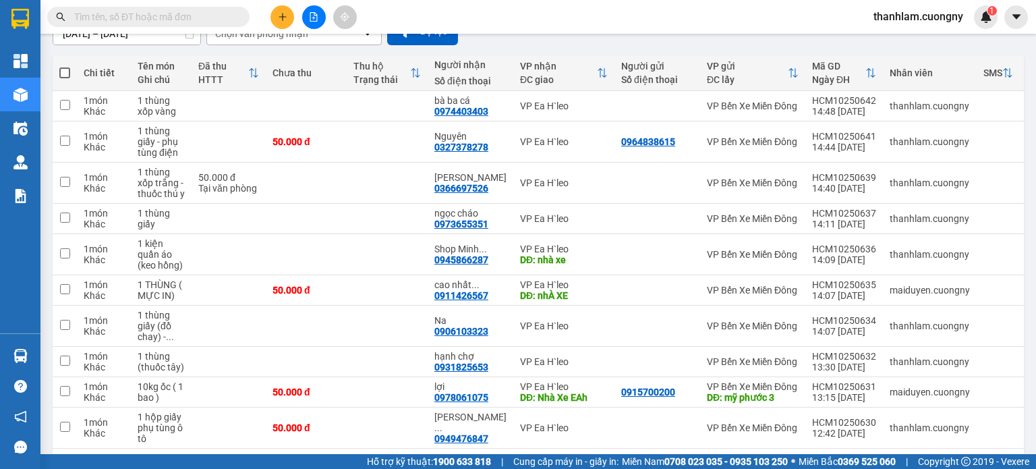
click at [189, 15] on input "text" at bounding box center [153, 16] width 159 height 15
paste input "0347777572"
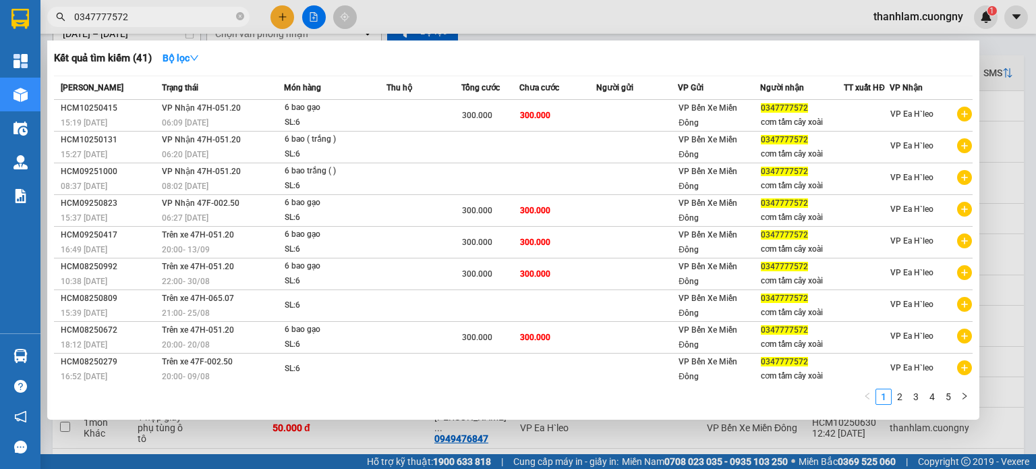
type input "0347777572"
click at [243, 18] on icon "close-circle" at bounding box center [240, 16] width 8 height 8
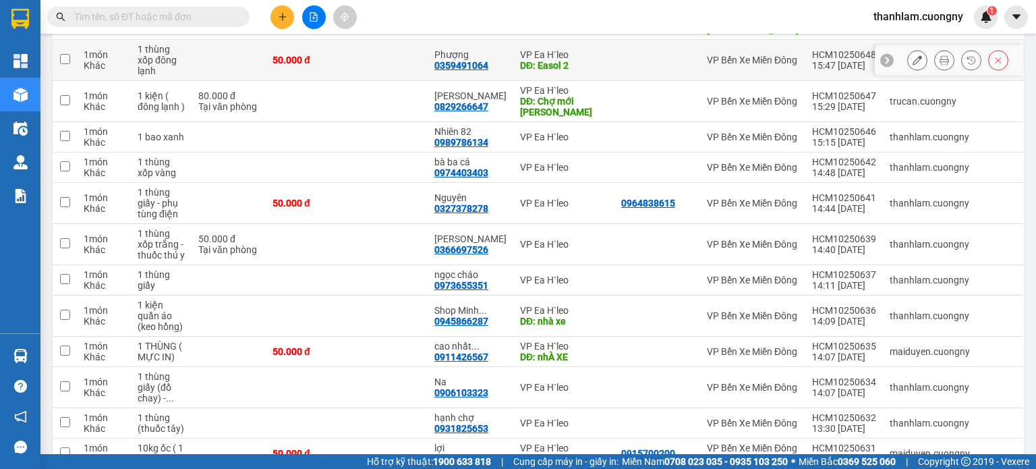
scroll to position [135, 0]
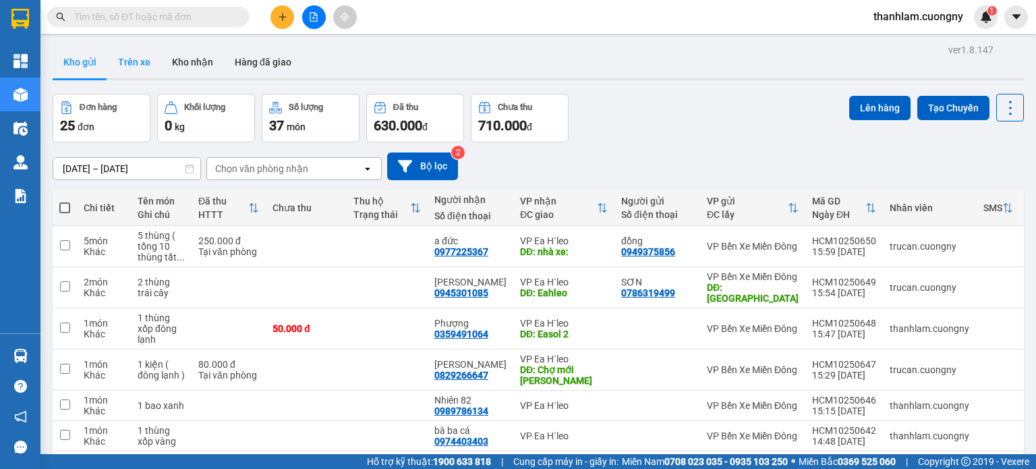
click at [143, 64] on button "Trên xe" at bounding box center [134, 62] width 54 height 32
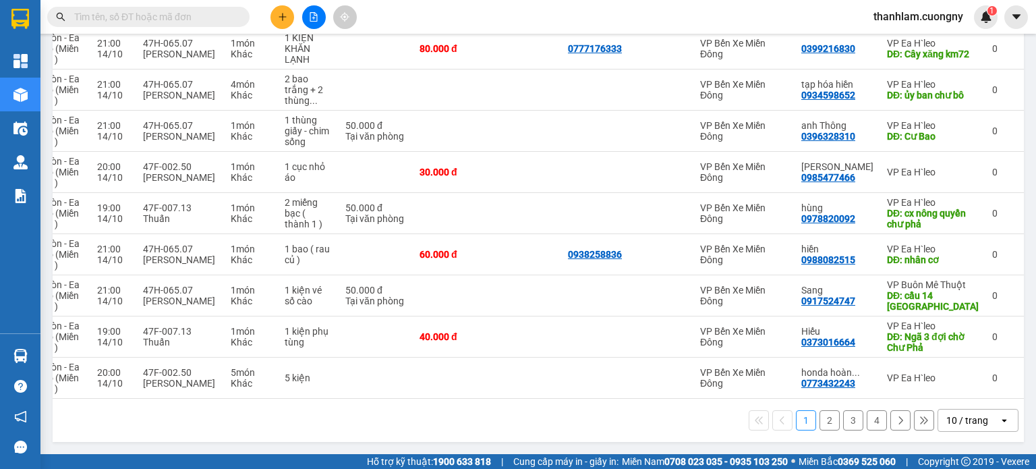
scroll to position [0, 148]
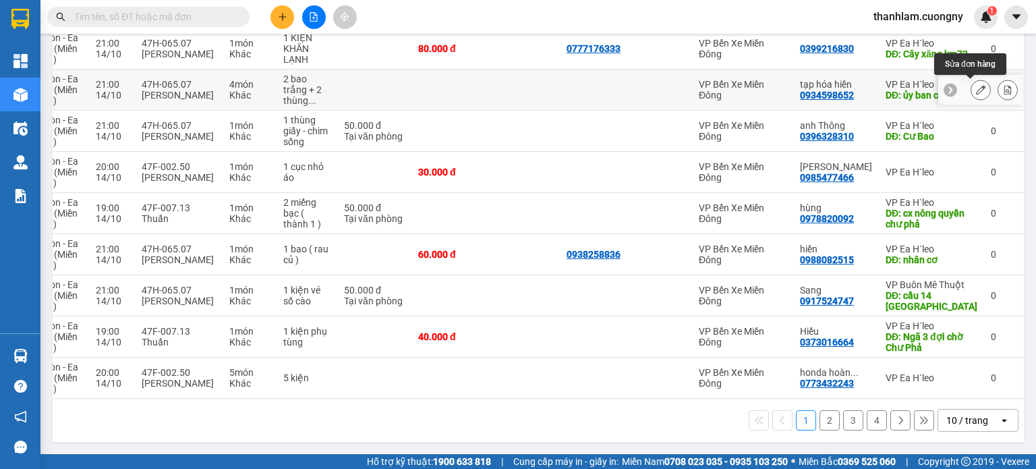
click at [976, 85] on icon at bounding box center [980, 89] width 9 height 9
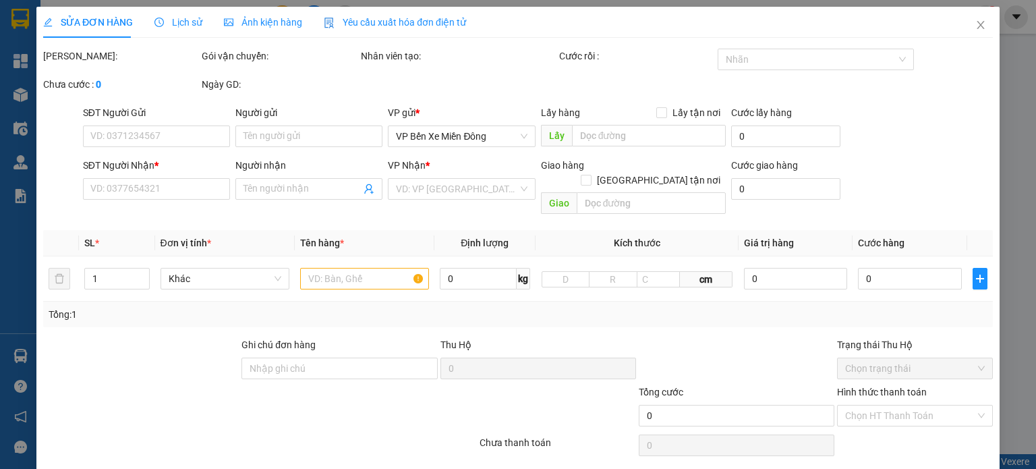
type input "0934598652"
type input "tạp hóa hiền"
type input "ủy ban chư bô"
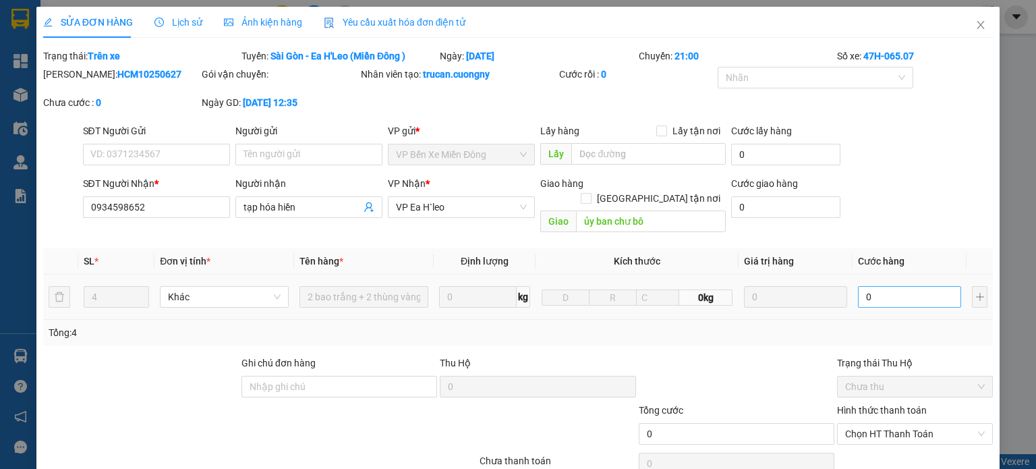
drag, startPoint x: 845, startPoint y: 288, endPoint x: 853, endPoint y: 287, distance: 7.5
click at [853, 287] on td "0" at bounding box center [910, 297] width 114 height 45
type input "2"
type input "0.024"
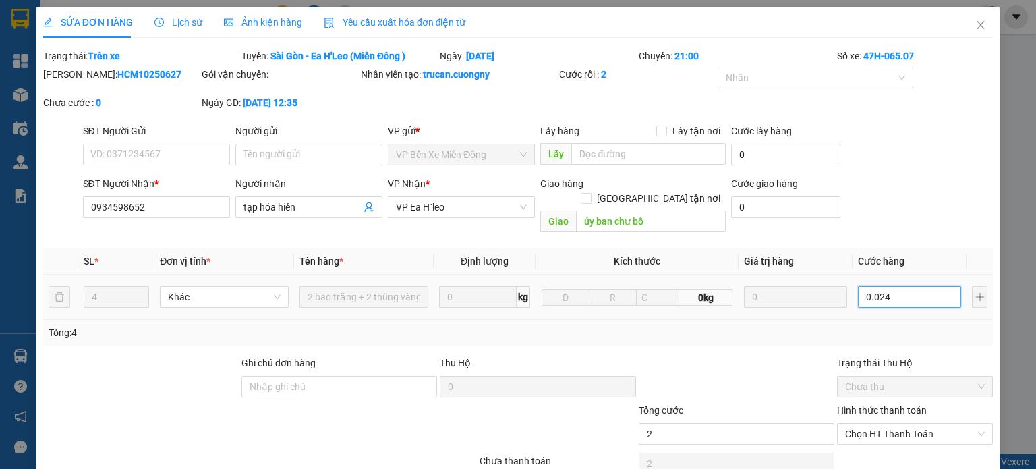
type input "24"
type input "240"
type input "00.240"
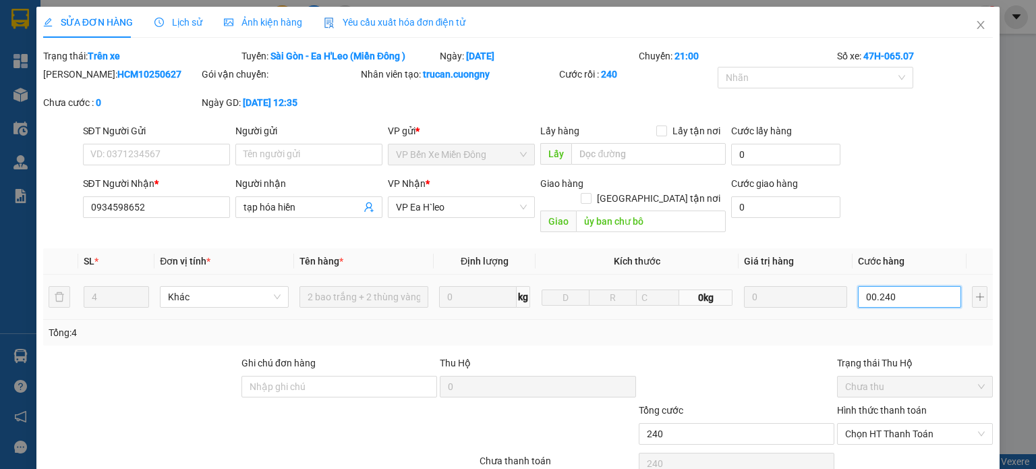
type input "2.400"
type input "0.002.400"
type input "24.000"
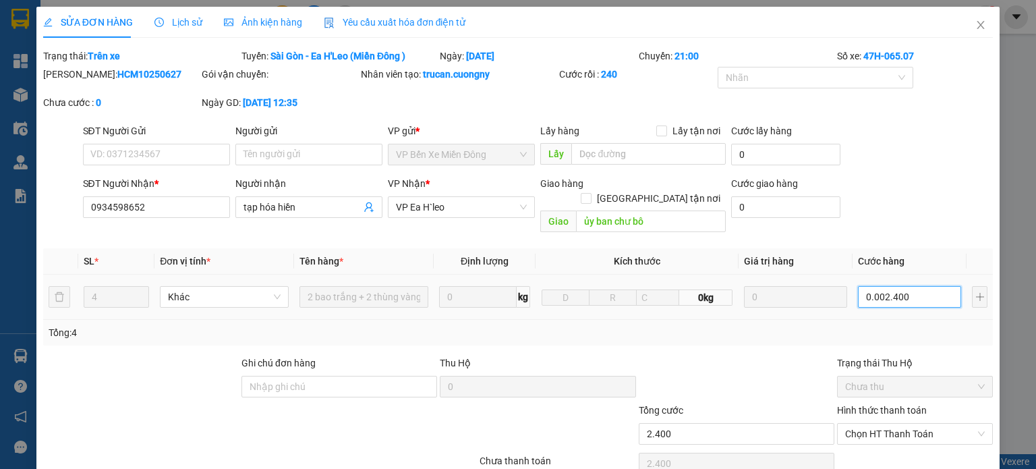
type input "000.024.000"
type input "240.000"
type input "00.240.000"
type input "240.000"
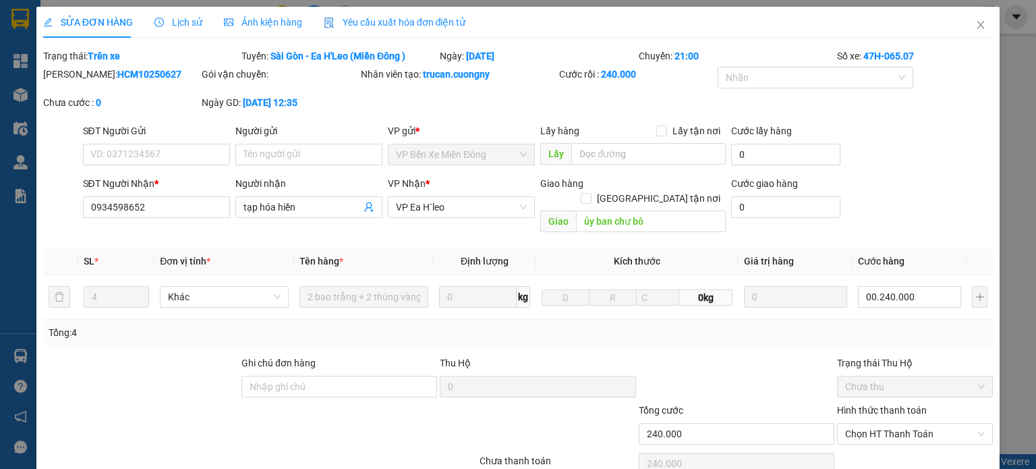
type input "240.000"
click at [742, 337] on div "Total Paid Fee 0 Total UnPaid Fee 0 Cash Collection Total Fee Trạng thái: Trên …" at bounding box center [518, 279] width 950 height 460
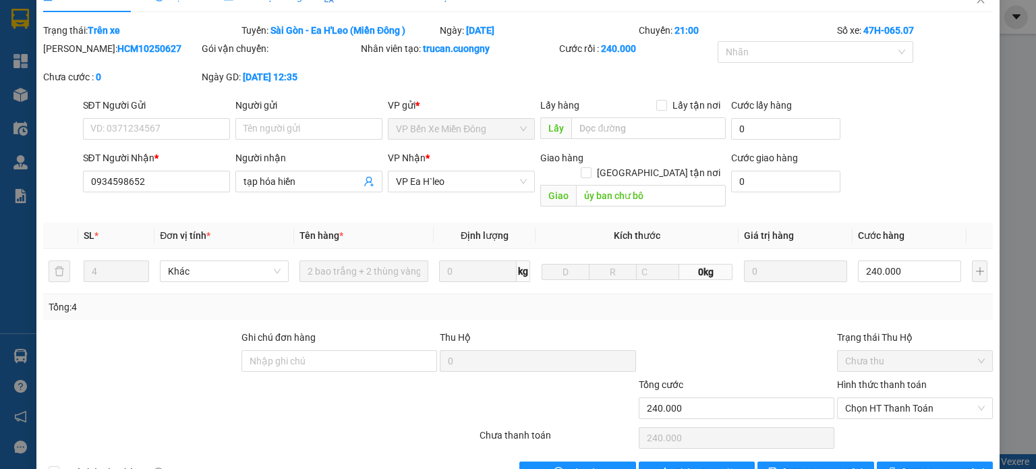
scroll to position [51, 0]
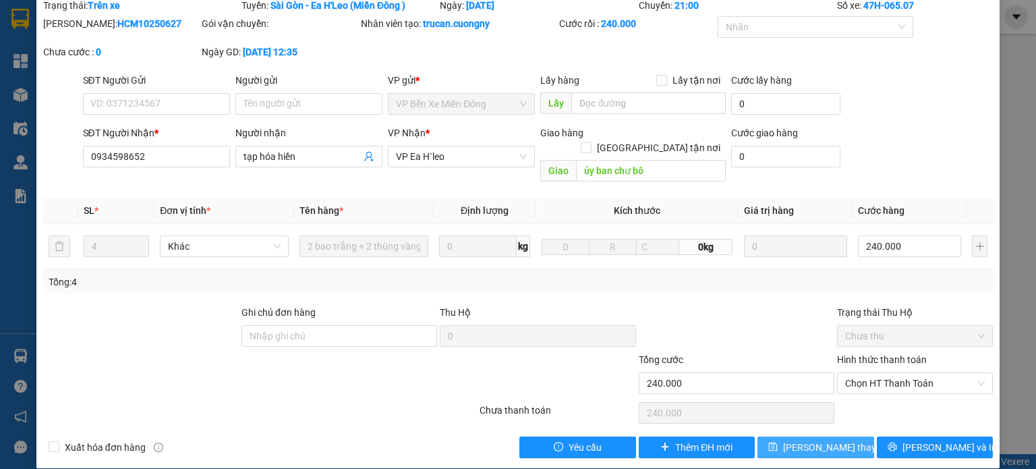
click at [822, 440] on span "[PERSON_NAME] thay đổi" at bounding box center [837, 447] width 108 height 15
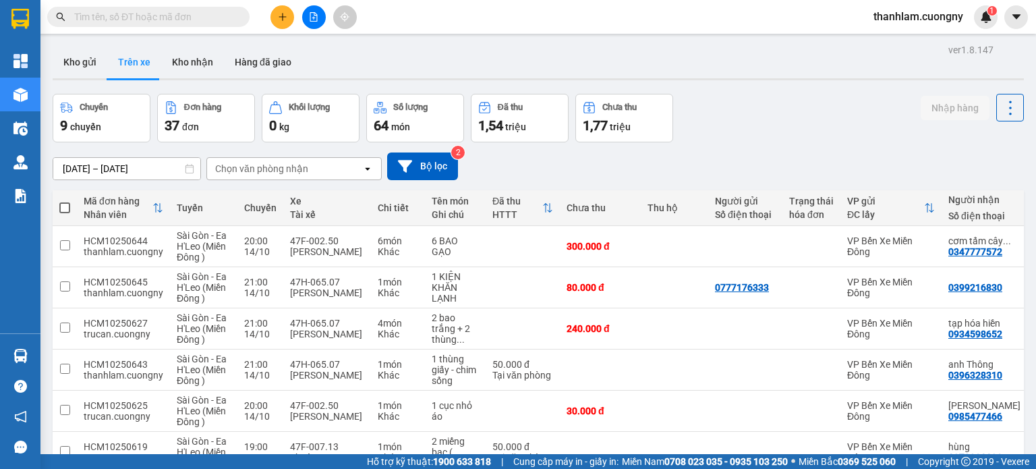
click at [232, 19] on input "text" at bounding box center [153, 16] width 159 height 15
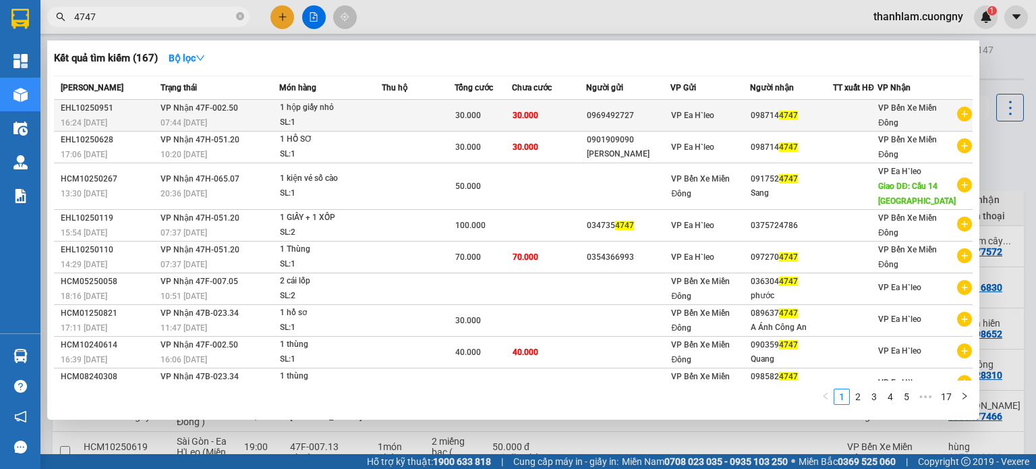
type input "4747"
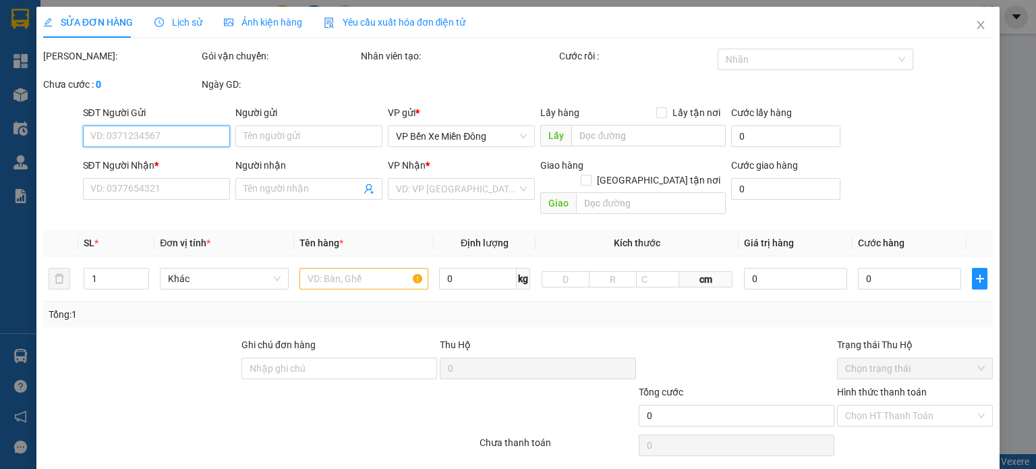
type input "0969492727"
type input "0987144747"
type input "30.000"
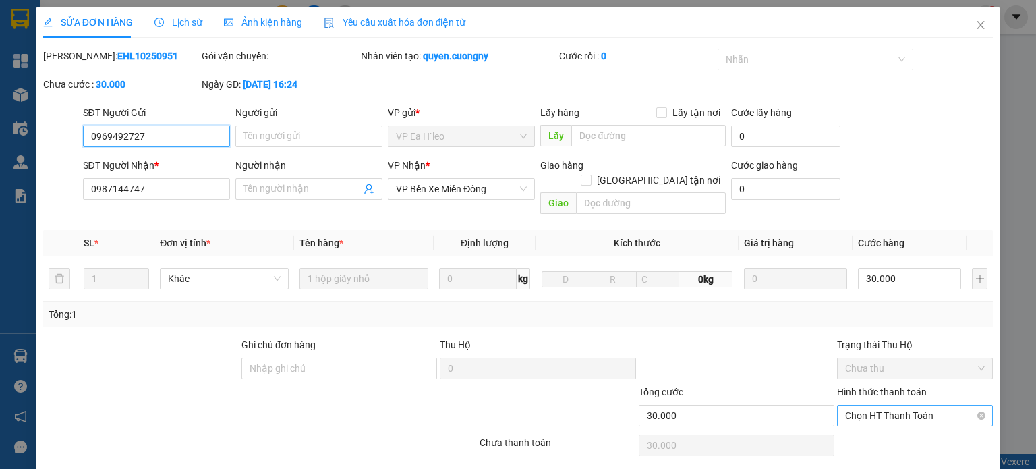
click at [873, 405] on span "Chọn HT Thanh Toán" at bounding box center [915, 415] width 140 height 20
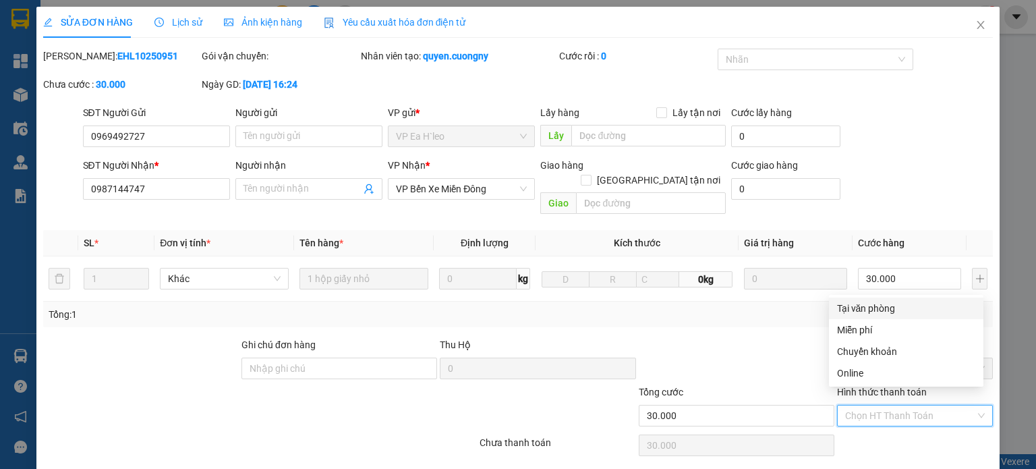
click at [869, 313] on div "Tại văn phòng" at bounding box center [906, 308] width 138 height 15
type input "0"
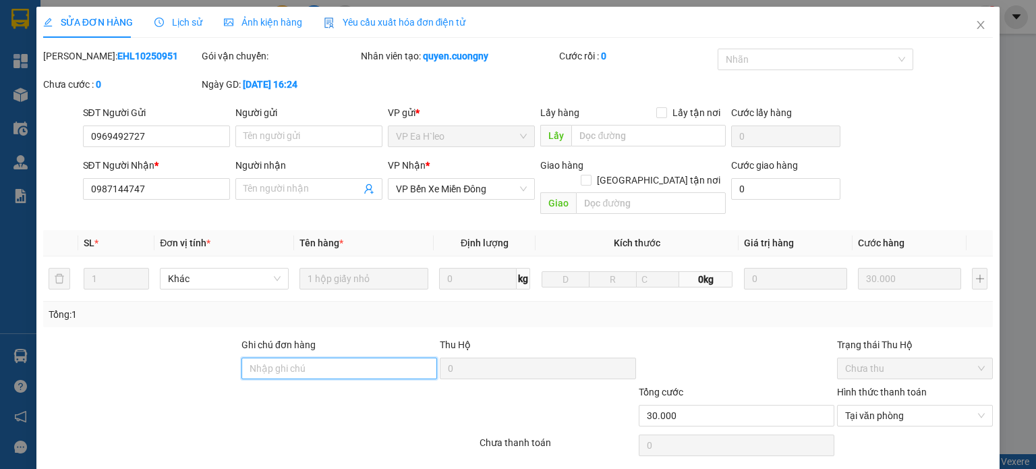
click at [396, 357] on input "Ghi chú đơn hàng" at bounding box center [339, 368] width 196 height 22
type input "ck cho đạt"
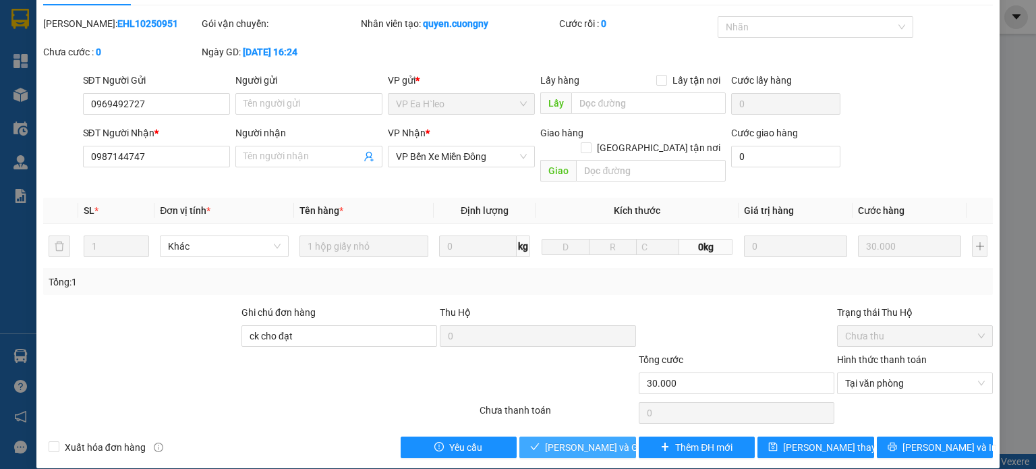
click at [583, 440] on span "[PERSON_NAME] và Giao hàng" at bounding box center [610, 447] width 130 height 15
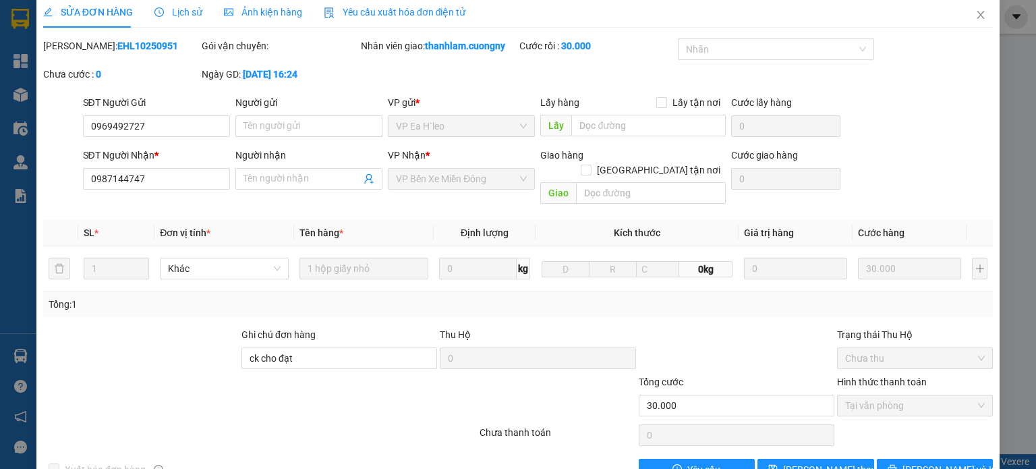
scroll to position [0, 0]
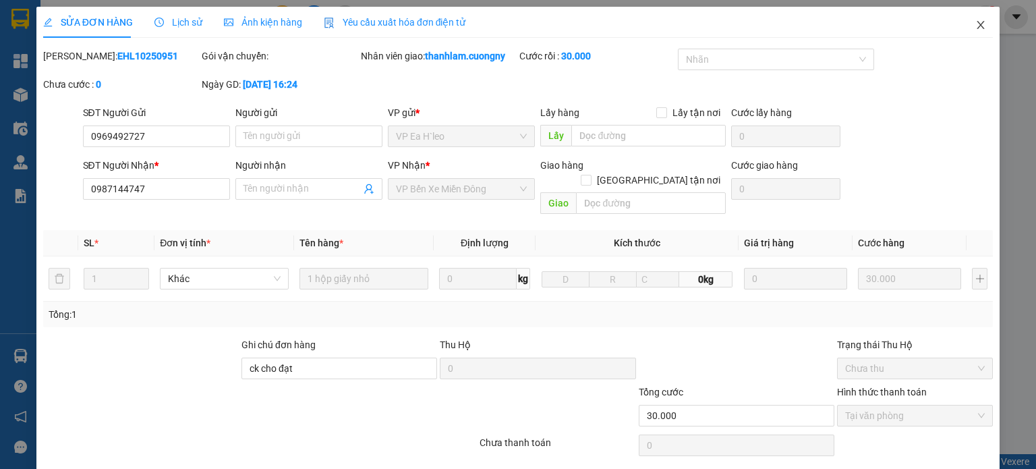
click at [975, 24] on icon "close" at bounding box center [980, 25] width 11 height 11
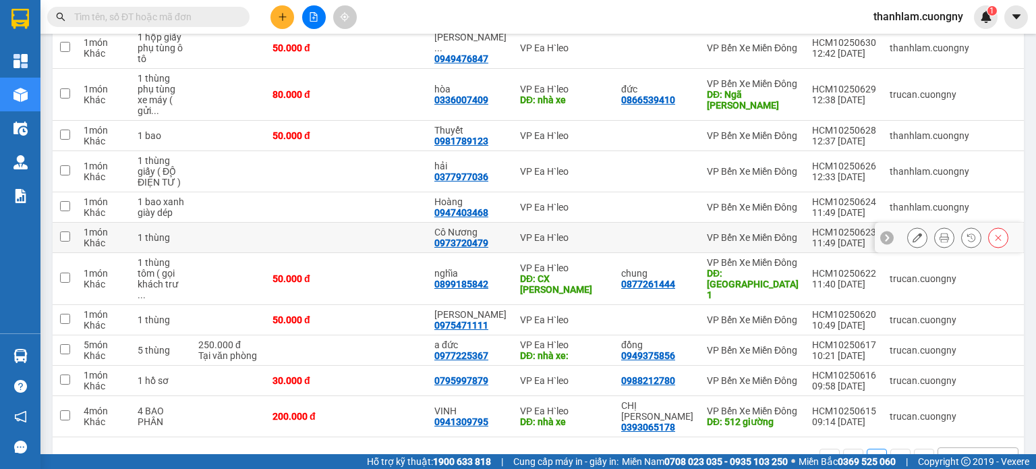
scroll to position [565, 0]
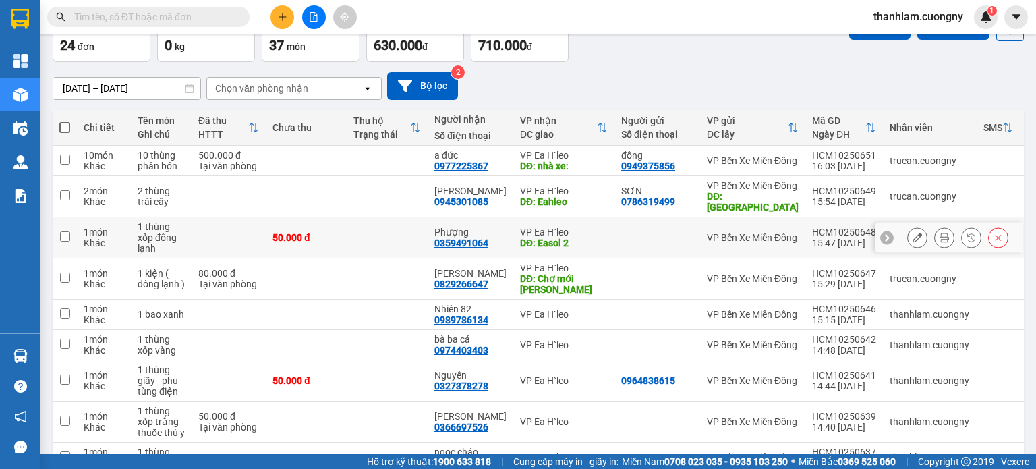
scroll to position [44, 0]
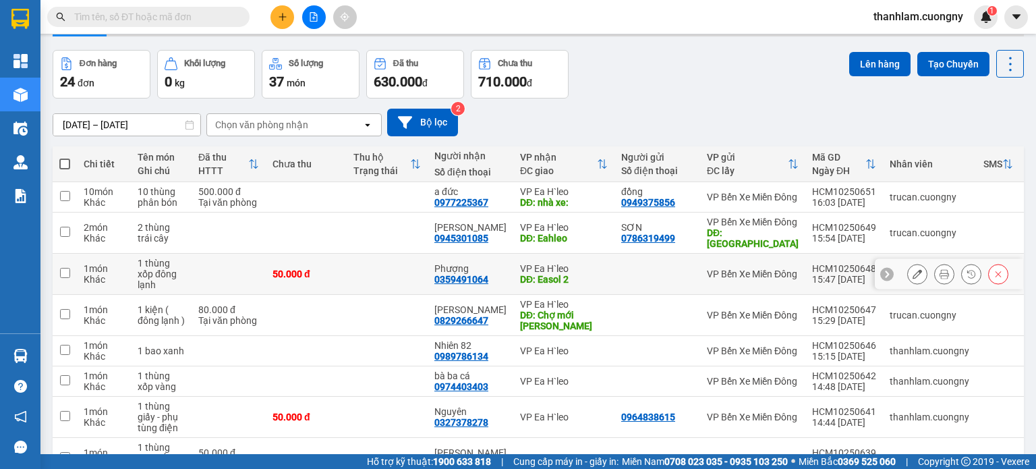
click at [335, 274] on div "50.000 đ" at bounding box center [305, 273] width 67 height 11
checkbox input "true"
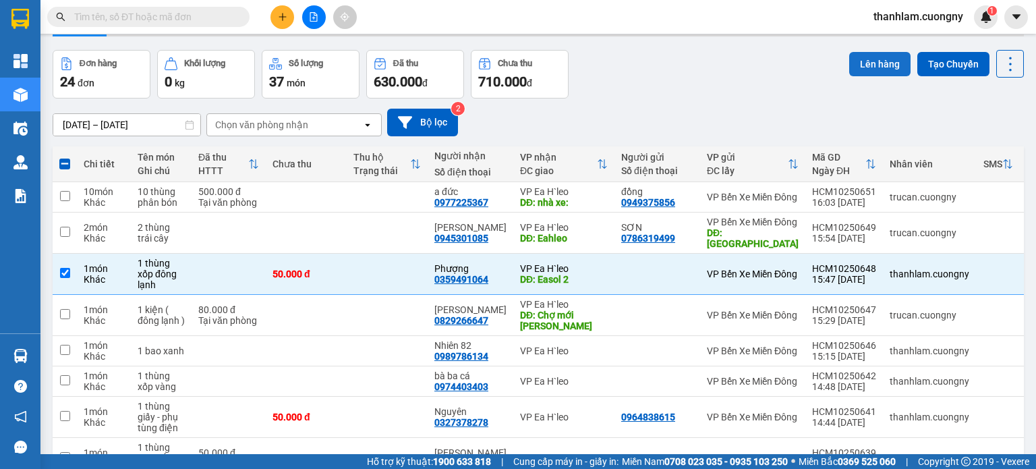
click at [859, 63] on button "Lên hàng" at bounding box center [879, 64] width 61 height 24
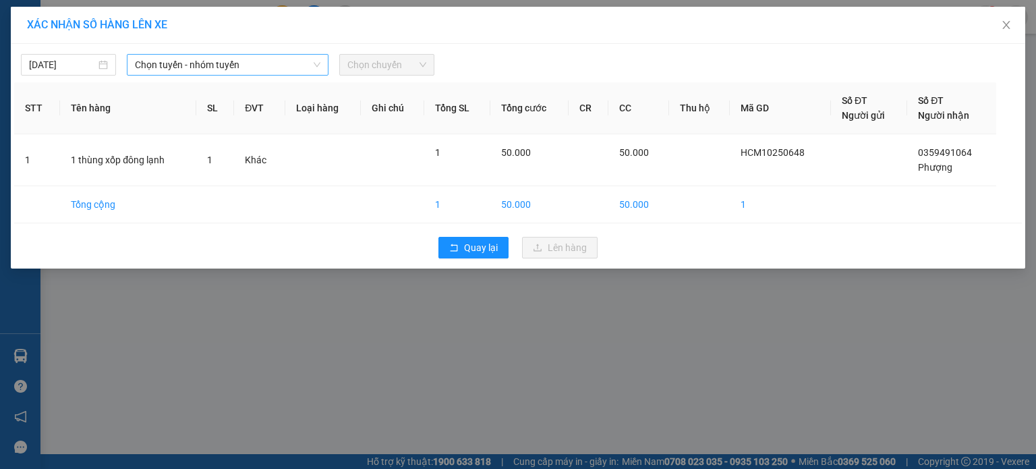
click at [318, 61] on icon "down" at bounding box center [317, 65] width 8 height 8
click at [293, 56] on span "Chọn tuyến - nhóm tuyến" at bounding box center [227, 65] width 185 height 20
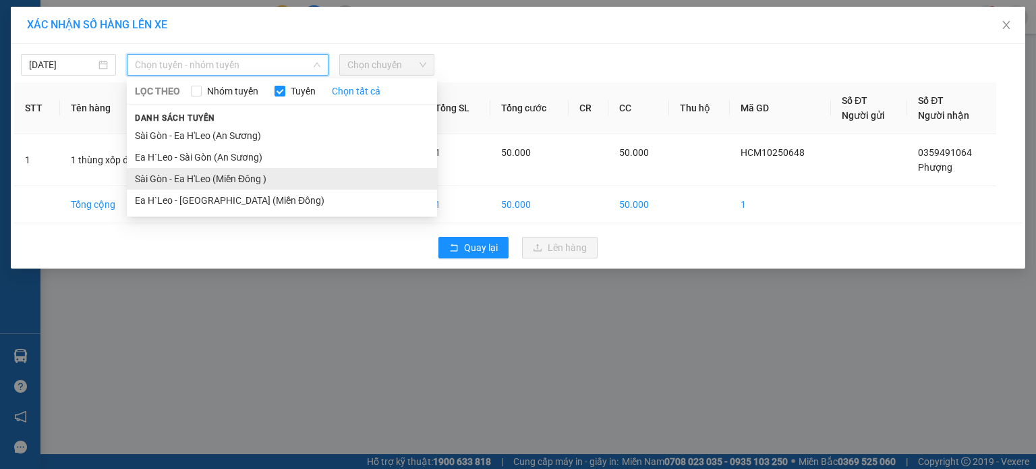
click at [278, 173] on li "Sài Gòn - Ea H'Leo (Miền Đông )" at bounding box center [282, 179] width 310 height 22
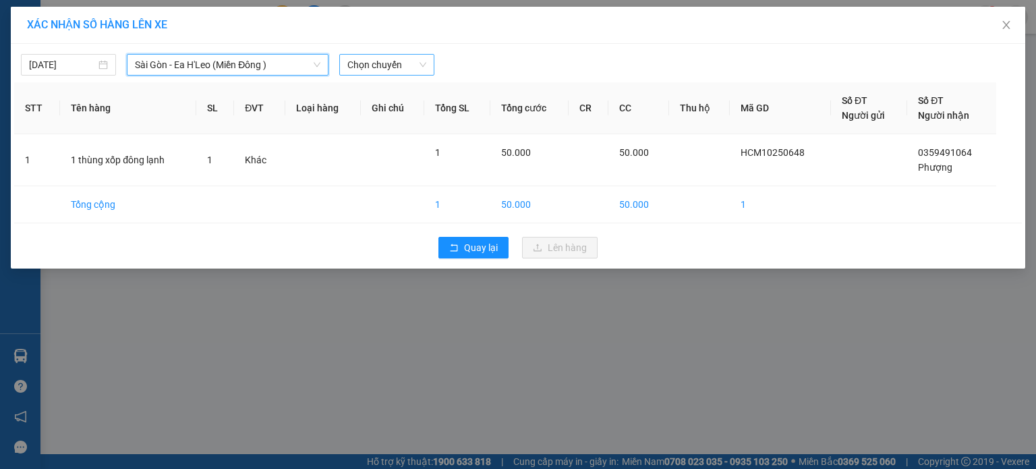
click at [396, 67] on span "Chọn chuyến" at bounding box center [386, 65] width 79 height 20
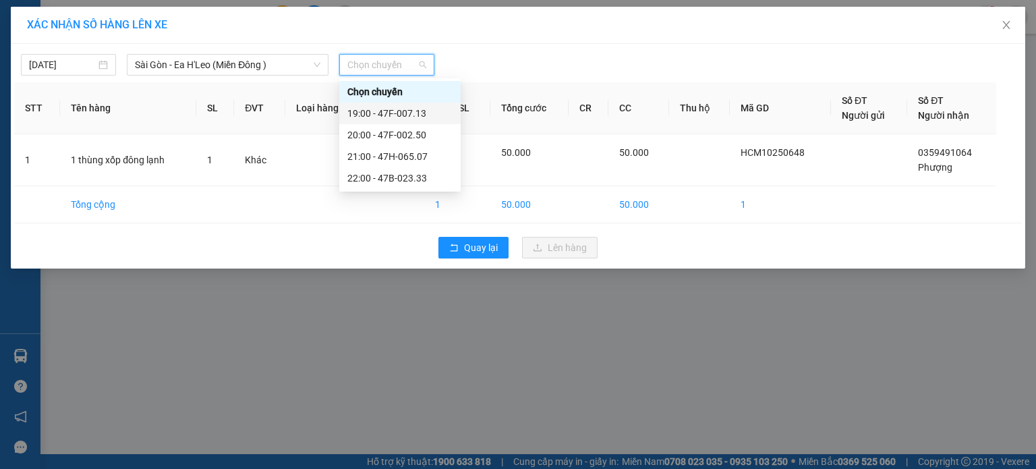
click at [399, 113] on div "19:00 - 47F-007.13" at bounding box center [399, 113] width 105 height 15
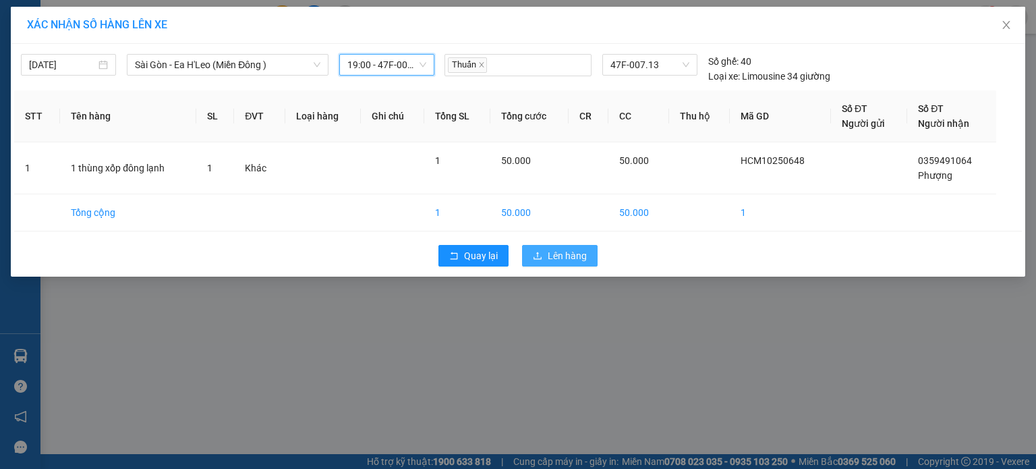
click at [569, 256] on span "Lên hàng" at bounding box center [567, 255] width 39 height 15
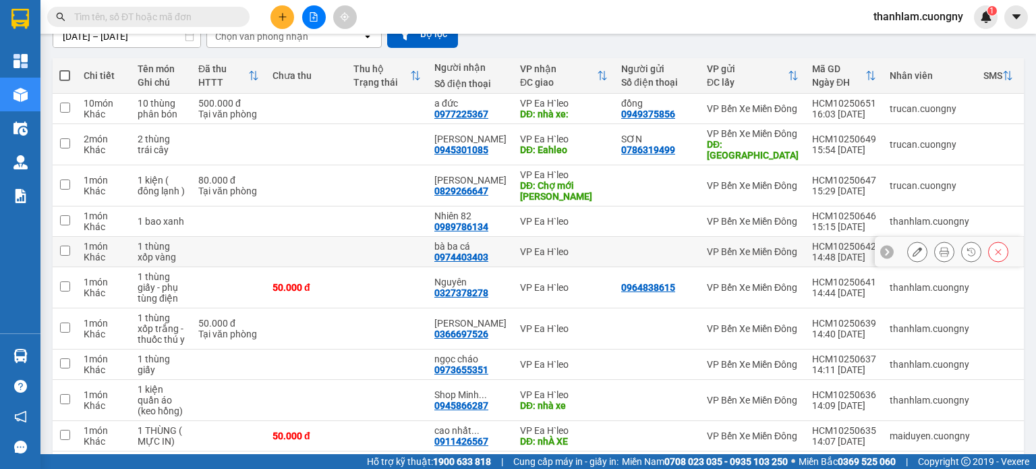
scroll to position [135, 0]
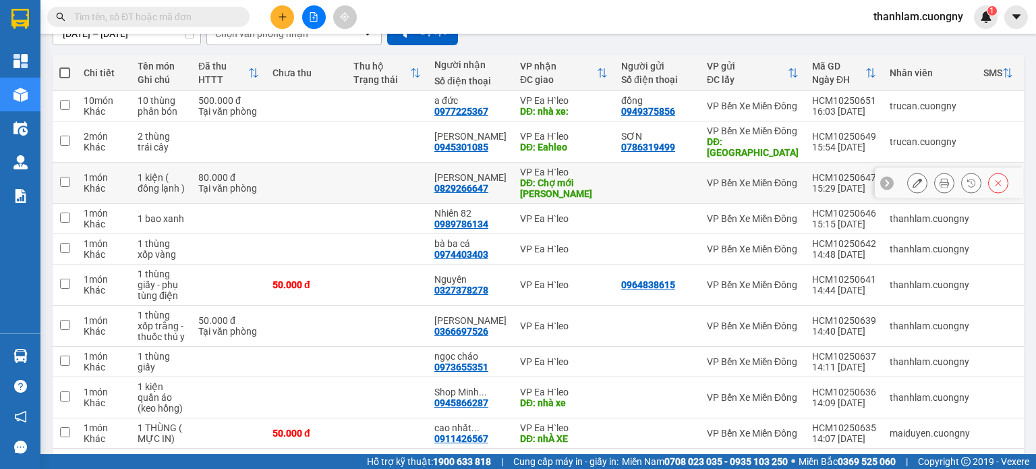
click at [316, 190] on td at bounding box center [306, 183] width 81 height 41
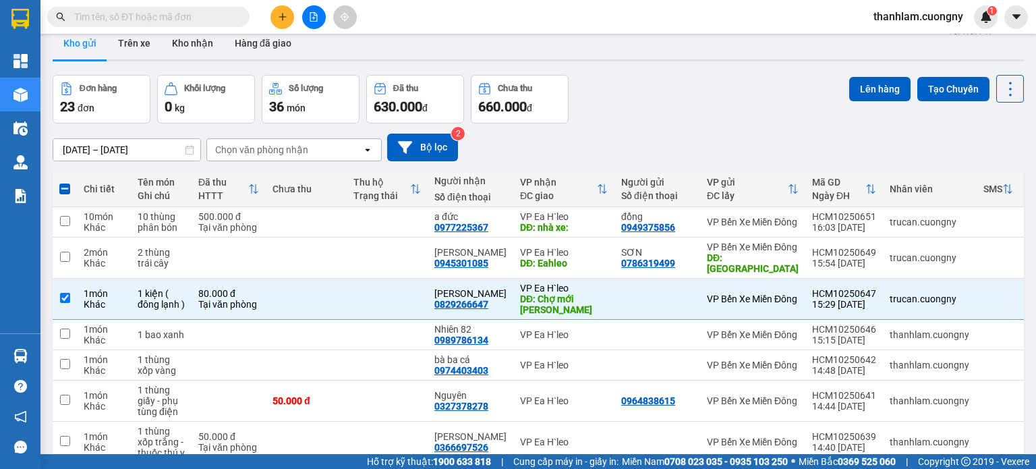
scroll to position [0, 0]
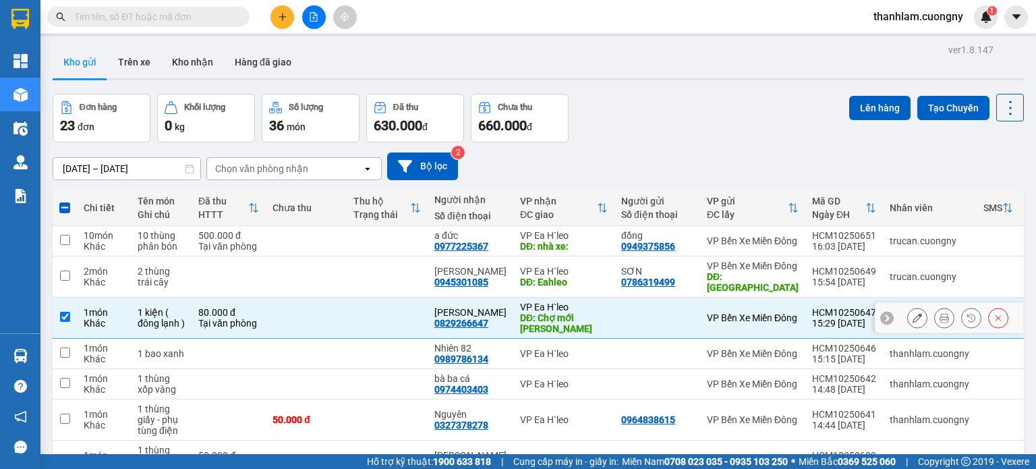
click at [349, 309] on td at bounding box center [387, 317] width 81 height 41
checkbox input "false"
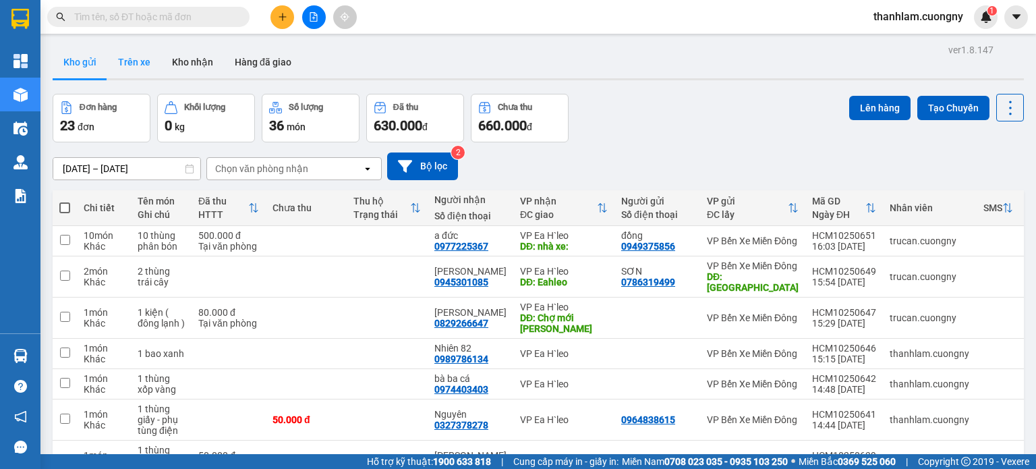
click at [138, 59] on button "Trên xe" at bounding box center [134, 62] width 54 height 32
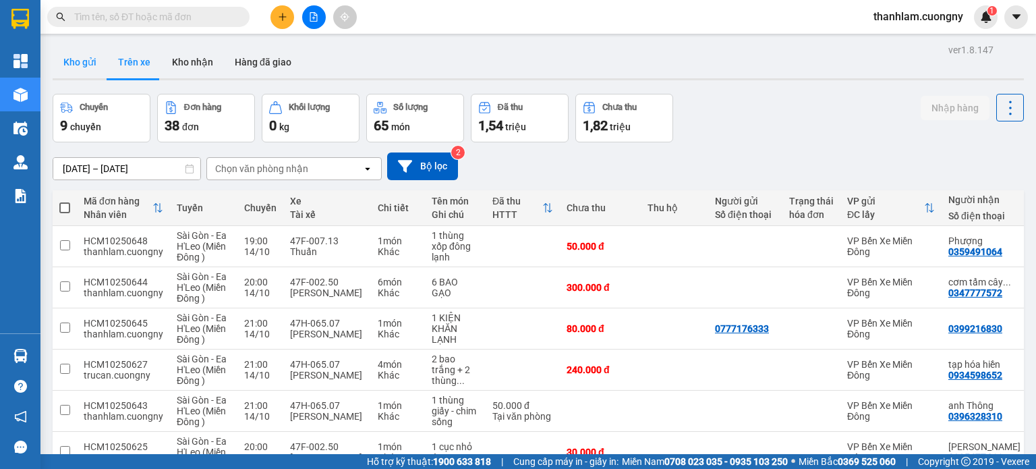
click at [65, 69] on button "Kho gửi" at bounding box center [80, 62] width 55 height 32
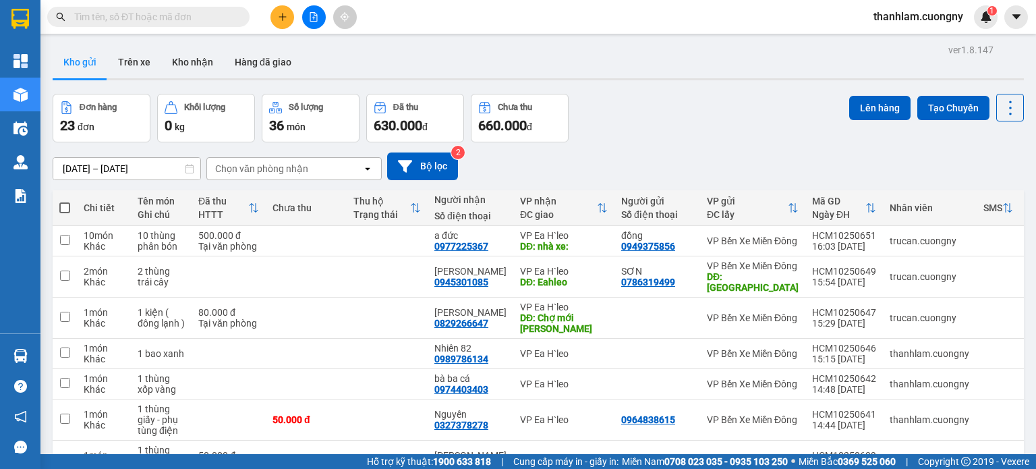
click at [281, 18] on icon "plus" at bounding box center [282, 16] width 9 height 9
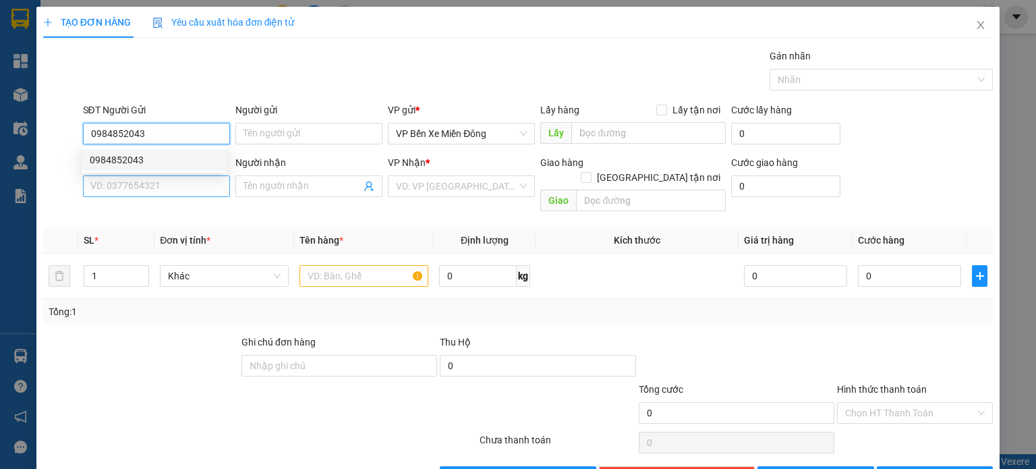
type input "0984852043"
click at [139, 190] on input "SĐT Người Nhận *" at bounding box center [156, 186] width 147 height 22
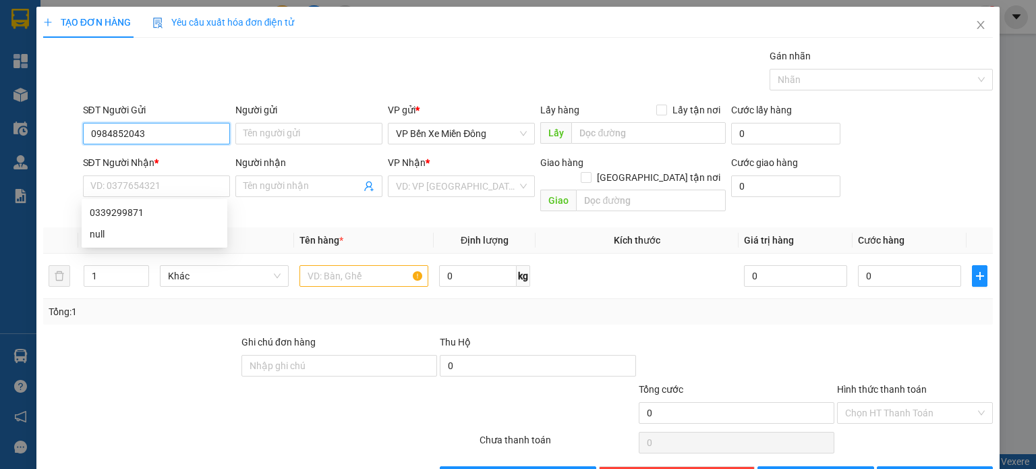
click at [166, 129] on input "0984852043" at bounding box center [156, 134] width 147 height 22
click at [141, 156] on div "0984852043" at bounding box center [155, 159] width 130 height 15
type input "Ngã tư Sở Sao"
type input "0339299871"
type input "EAH"
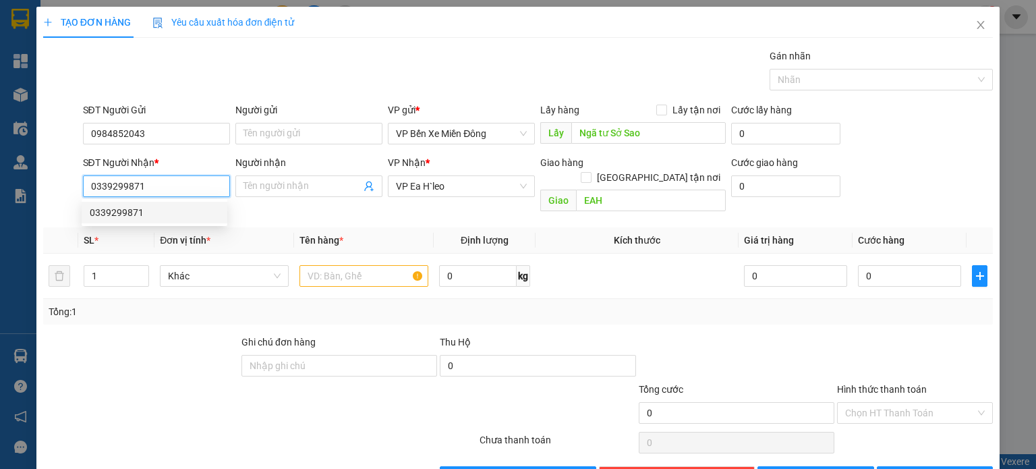
drag, startPoint x: 157, startPoint y: 181, endPoint x: 78, endPoint y: 169, distance: 80.5
click at [78, 169] on div "SĐT Người Nhận * 0339299871 Người nhận Tên người nhận VP Nhận * VP [PERSON_NAME…" at bounding box center [518, 186] width 952 height 62
type input "0941323200"
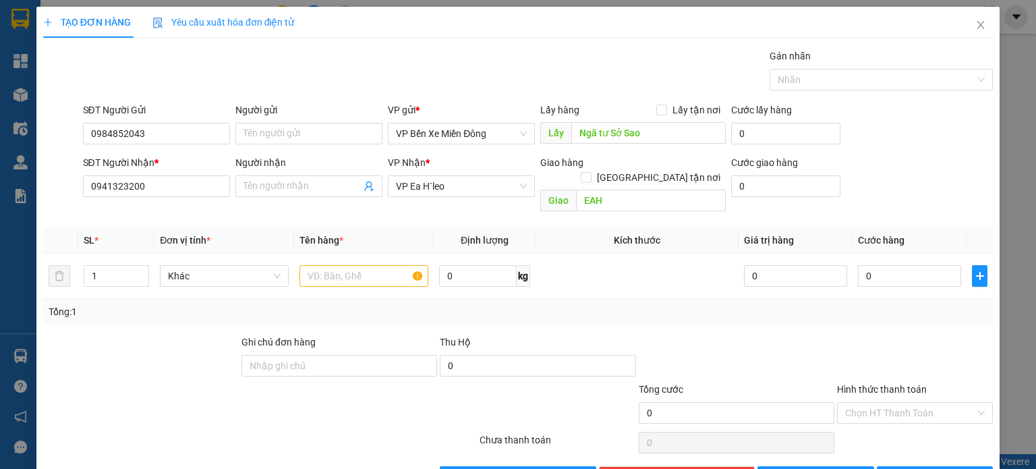
click at [558, 206] on div "Transit Pickup Surcharge Ids Transit Deliver Surcharge Ids Transit Deliver Surc…" at bounding box center [518, 268] width 950 height 439
click at [353, 265] on input "text" at bounding box center [363, 276] width 129 height 22
type input "1 thùng hàng"
click at [747, 304] on div "Tổng: 1" at bounding box center [518, 311] width 939 height 15
click at [825, 466] on button "[PERSON_NAME]" at bounding box center [815, 477] width 117 height 22
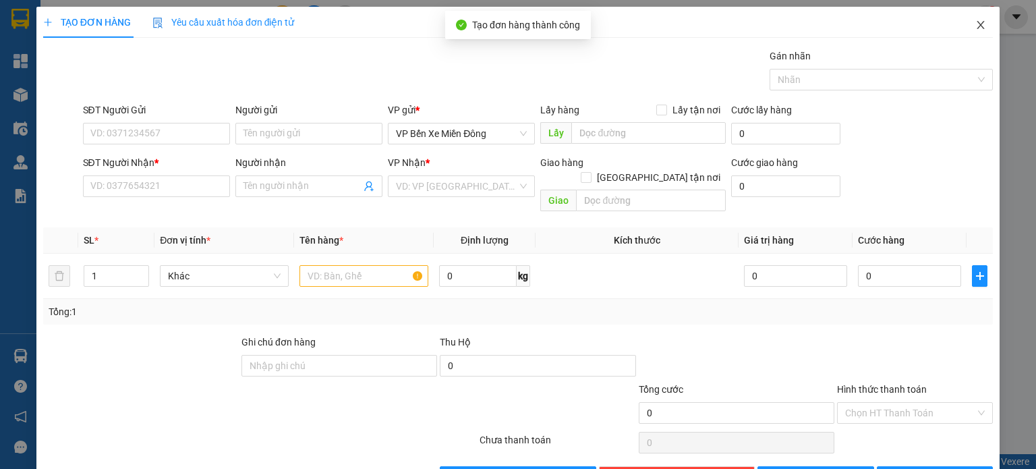
click at [969, 32] on span "Close" at bounding box center [981, 26] width 38 height 38
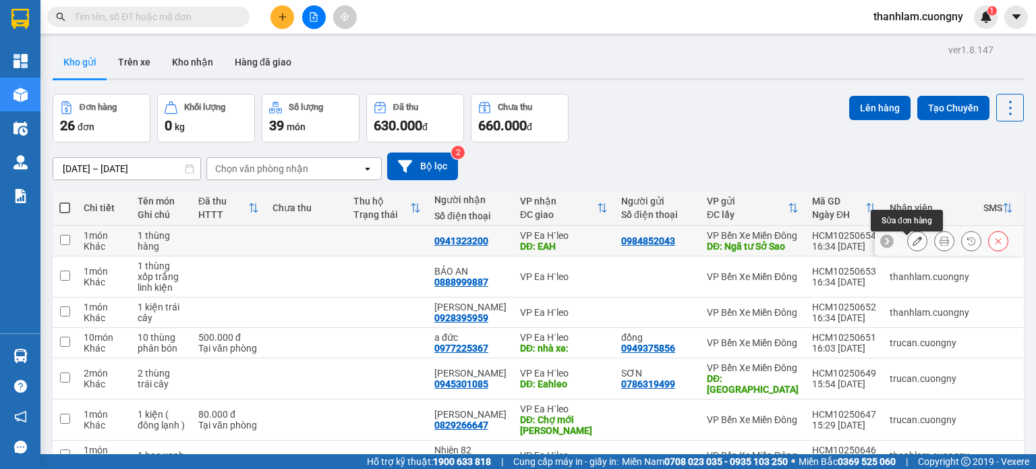
click at [913, 246] on icon at bounding box center [917, 240] width 9 height 9
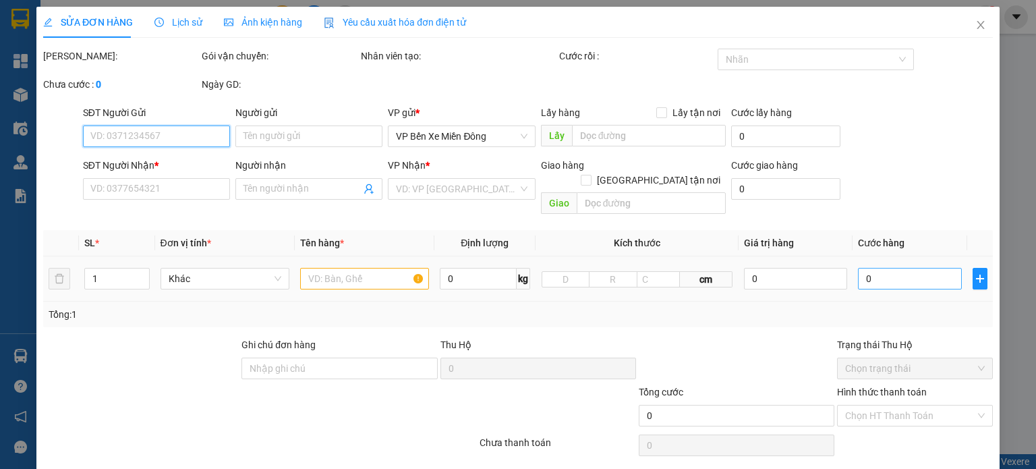
type input "0984852043"
type input "Ngã tư Sở Sao"
type input "0941323200"
type input "EAH"
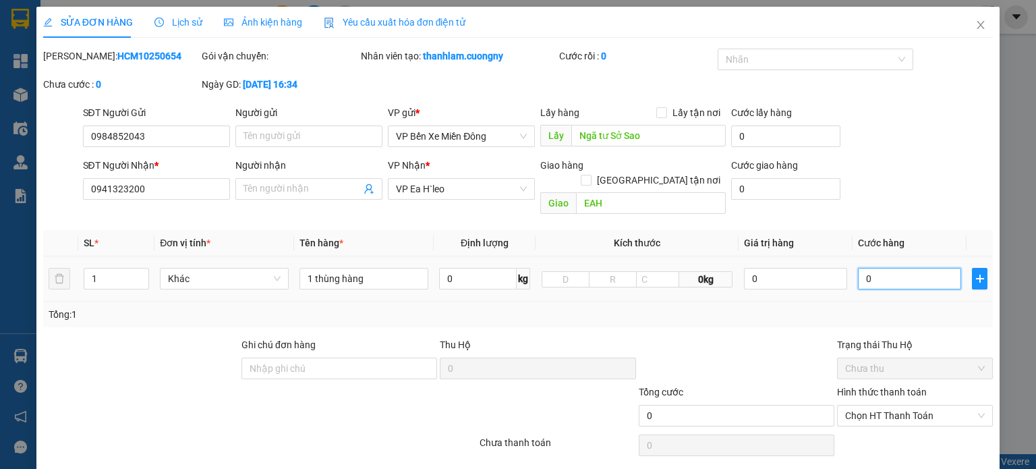
click at [880, 268] on input "0" at bounding box center [909, 279] width 103 height 22
type input "6"
type input "006"
type input "60"
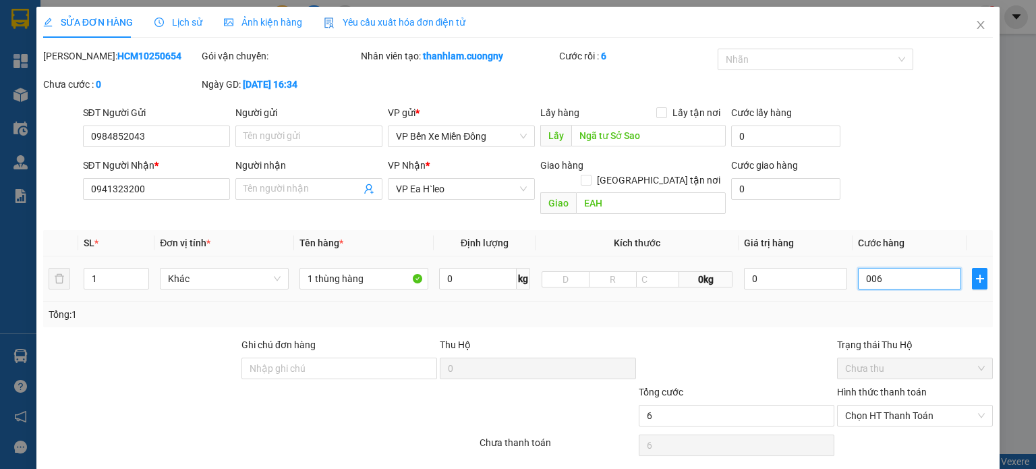
type input "60"
type input "0.060"
type input "600"
type input "00.600"
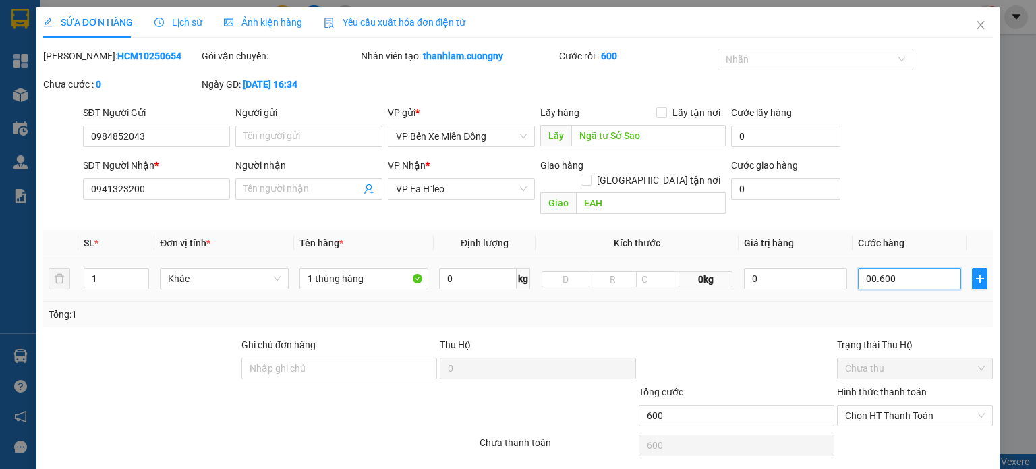
type input "6.000"
type input "0.006.000"
type input "60.000"
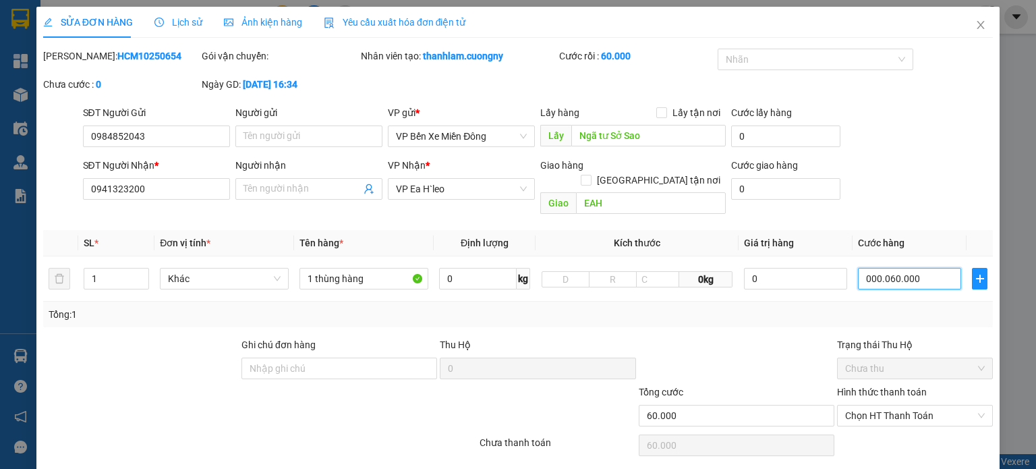
type input "0.060.000"
type input "60.000"
click at [882, 134] on div "SĐT Người Gửi 0984852043 Người gửi Tên người gửi VP gửi * VP Bến Xe Miền Đông L…" at bounding box center [538, 128] width 916 height 47
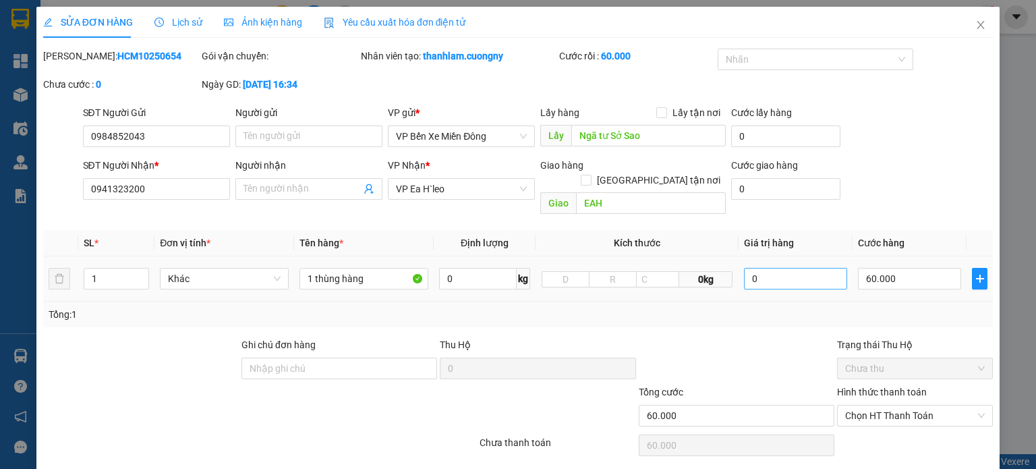
scroll to position [32, 0]
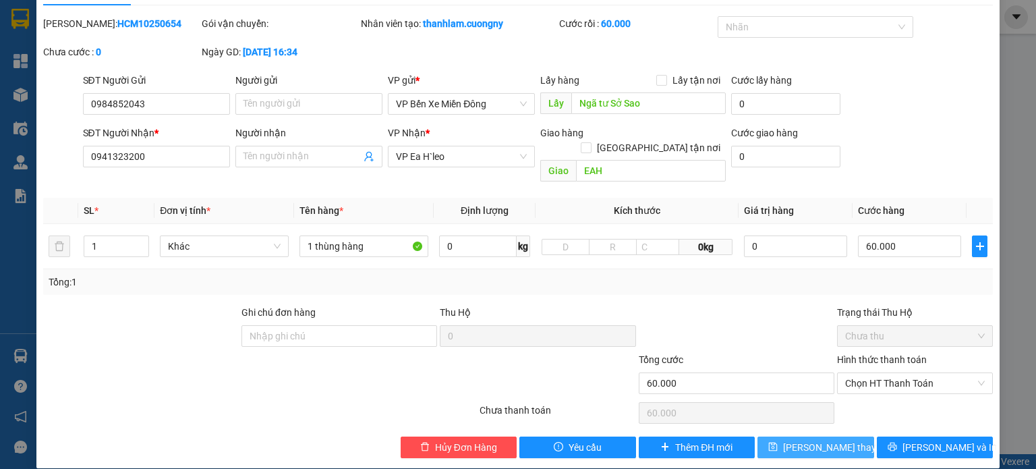
click at [774, 442] on icon "save" at bounding box center [772, 446] width 9 height 9
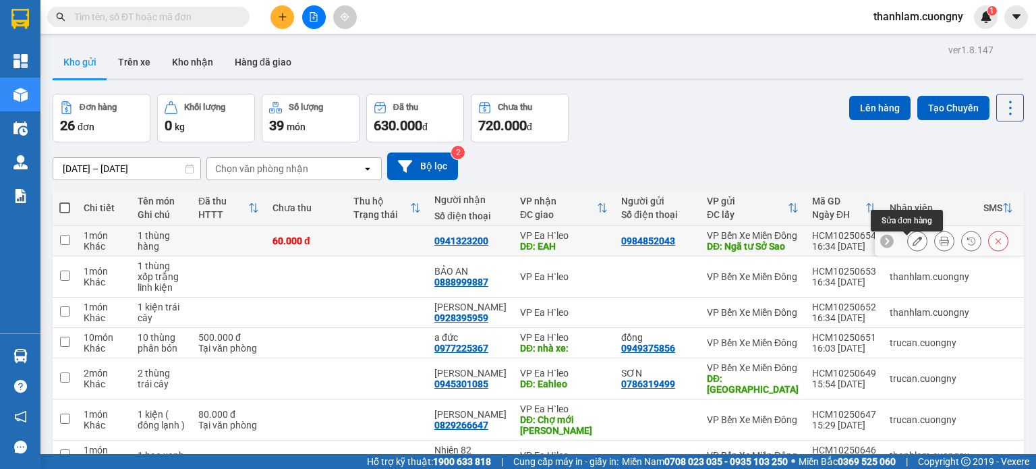
click at [908, 239] on button at bounding box center [917, 241] width 19 height 24
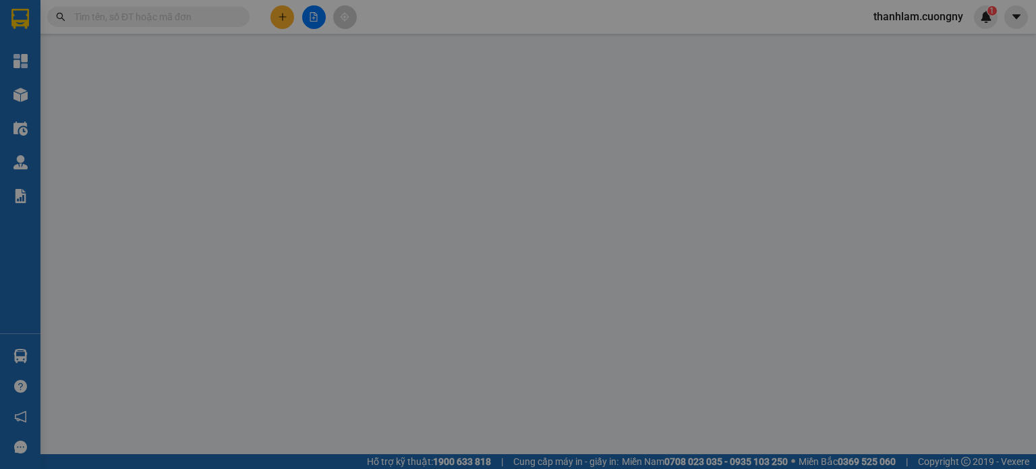
type input "0984852043"
type input "Ngã tư Sở Sao"
type input "0941323200"
type input "EAH"
type input "60.000"
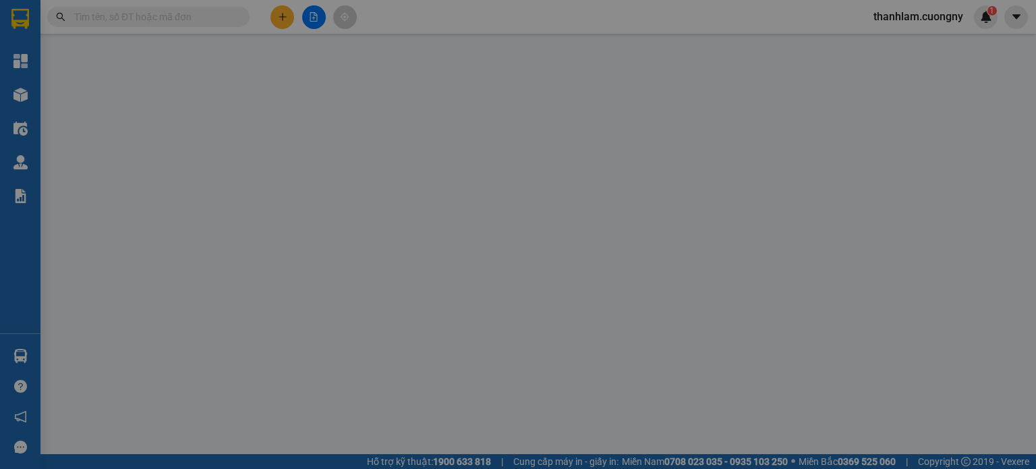
type input "60.000"
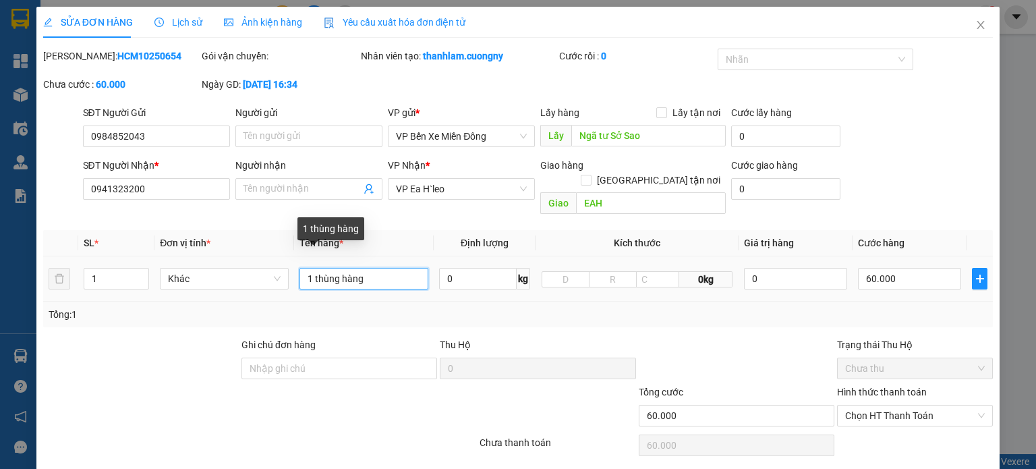
click at [363, 268] on input "1 thùng hàng" at bounding box center [363, 279] width 129 height 22
type input "1 thùng hàng - máy hâm sữa"
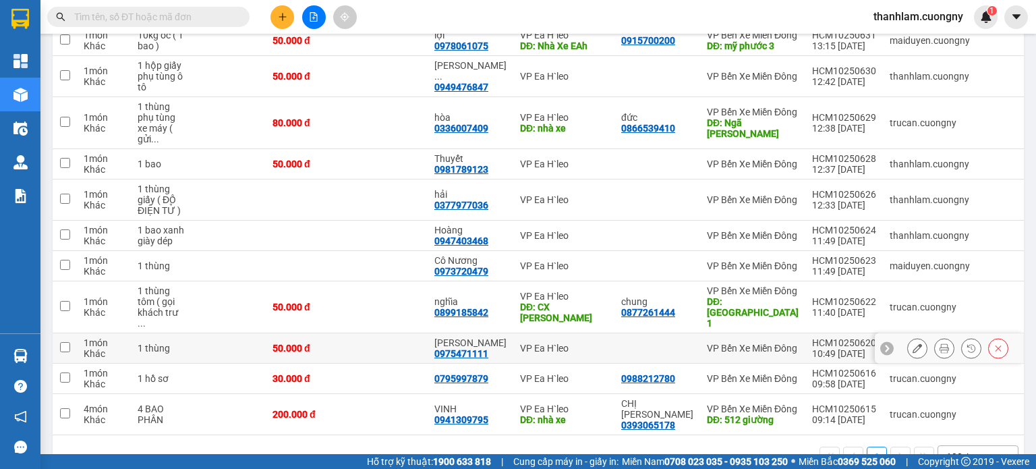
scroll to position [801, 0]
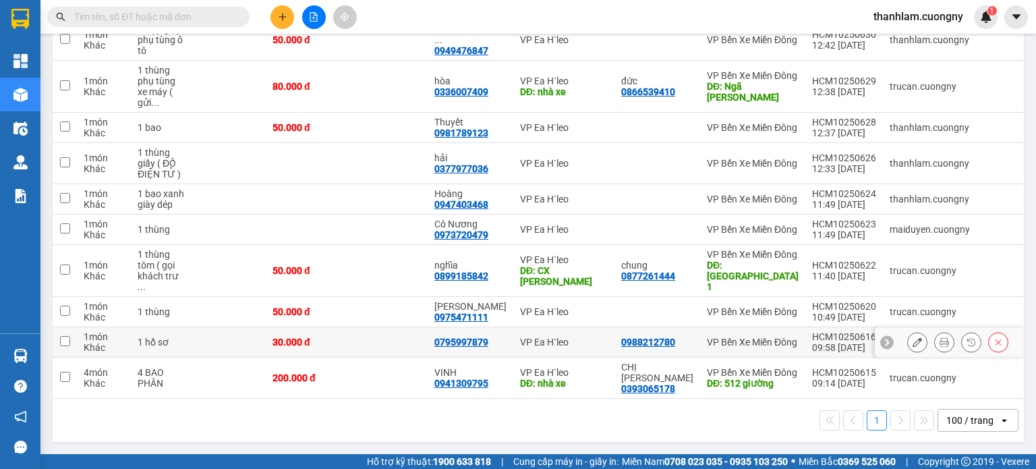
click at [194, 333] on td at bounding box center [229, 342] width 74 height 30
checkbox input "true"
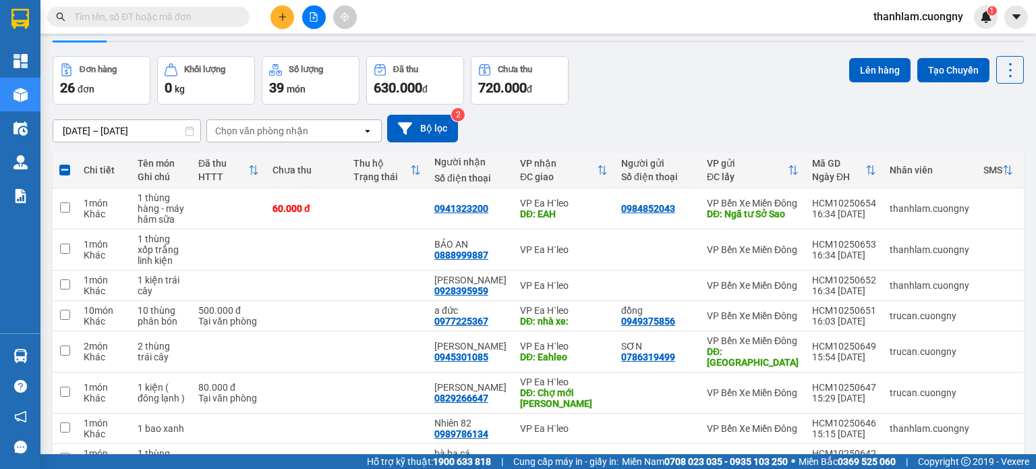
scroll to position [0, 0]
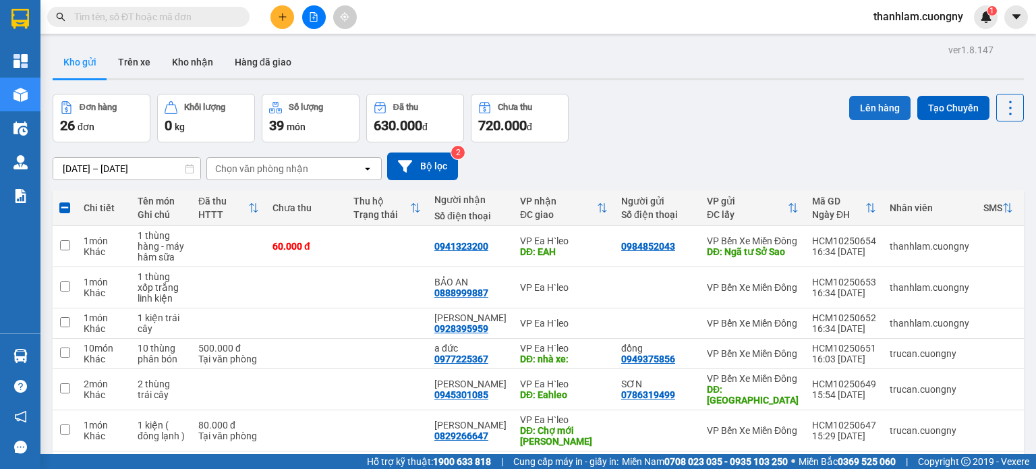
click at [858, 103] on button "Lên hàng" at bounding box center [879, 108] width 61 height 24
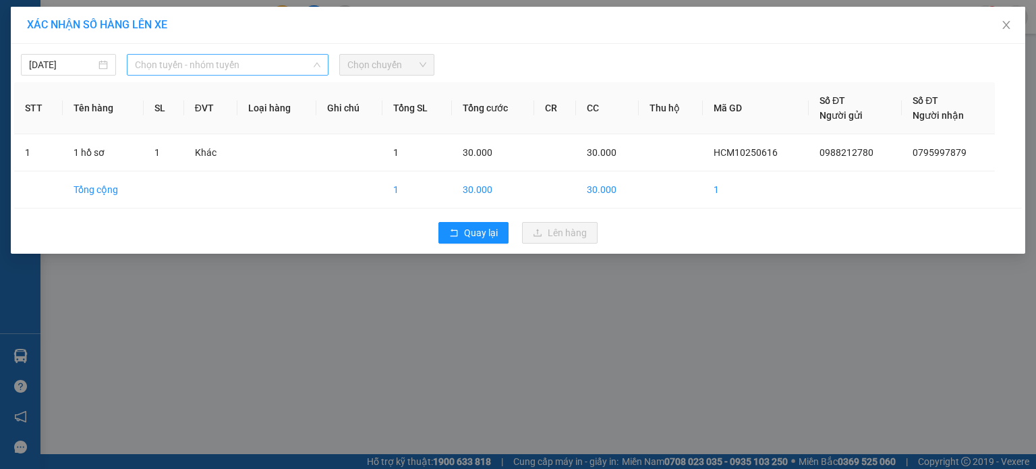
click at [183, 65] on span "Chọn tuyến - nhóm tuyến" at bounding box center [227, 65] width 185 height 20
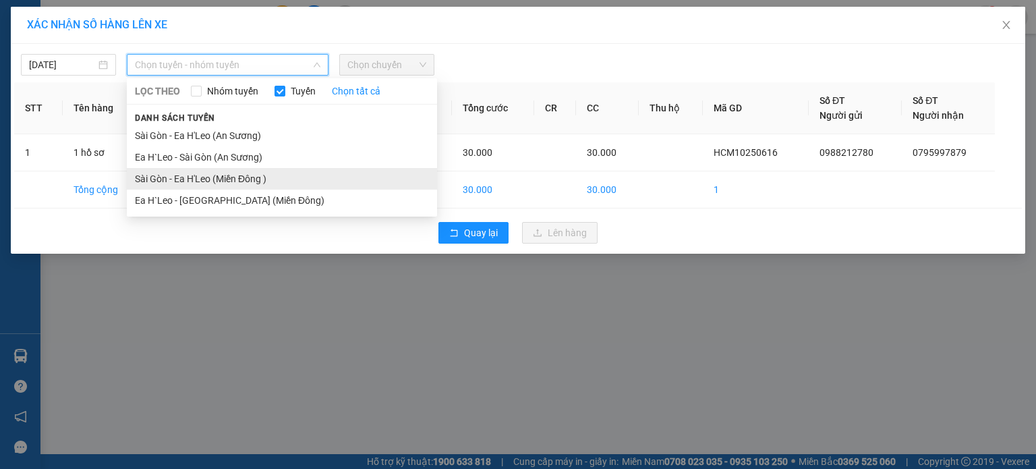
click at [214, 171] on li "Sài Gòn - Ea H'Leo (Miền Đông )" at bounding box center [282, 179] width 310 height 22
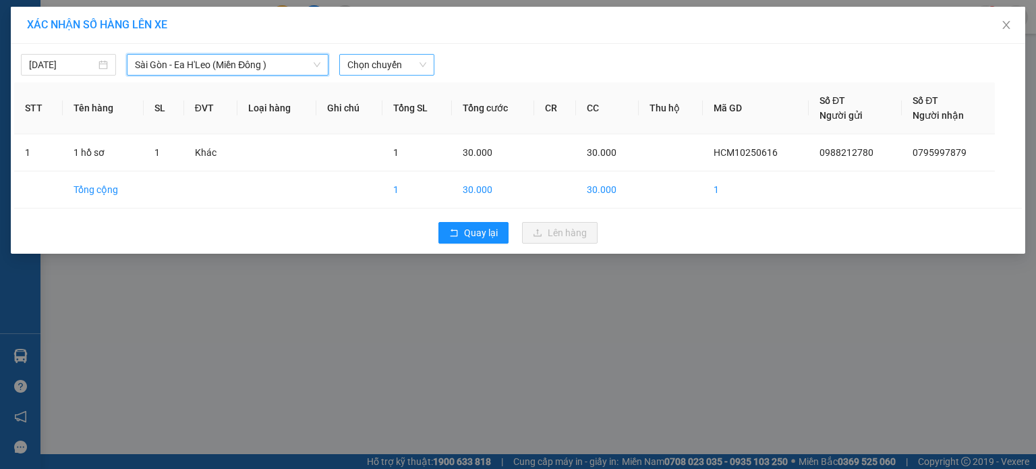
click at [349, 71] on span "Chọn chuyến" at bounding box center [386, 65] width 79 height 20
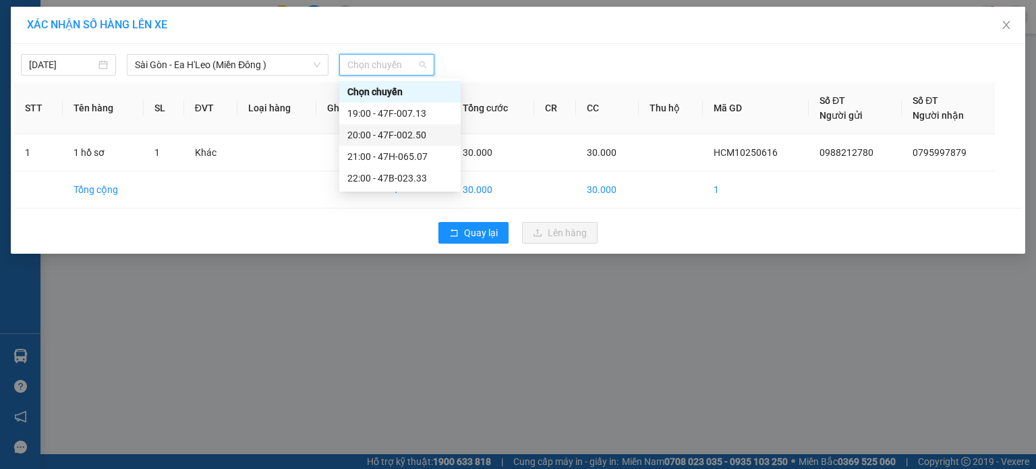
click at [362, 133] on div "20:00 - 47F-002.50" at bounding box center [399, 134] width 105 height 15
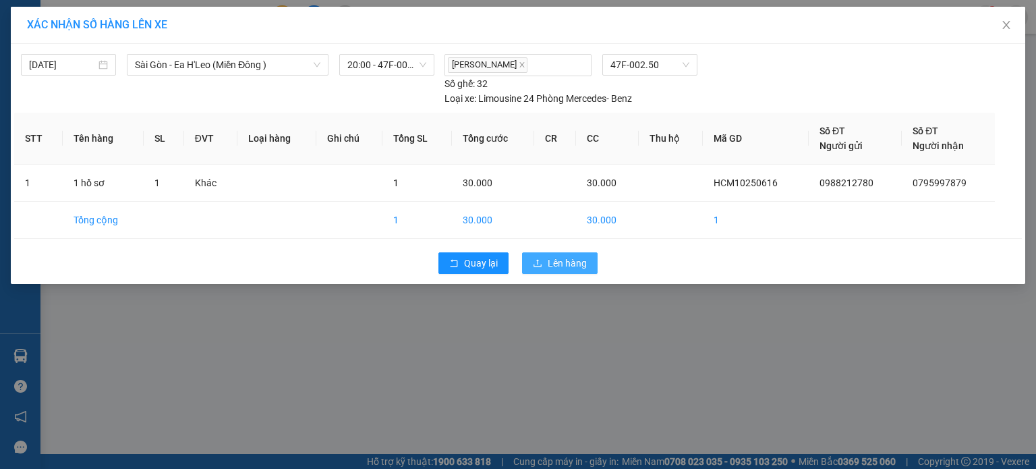
click at [552, 266] on span "Lên hàng" at bounding box center [567, 263] width 39 height 15
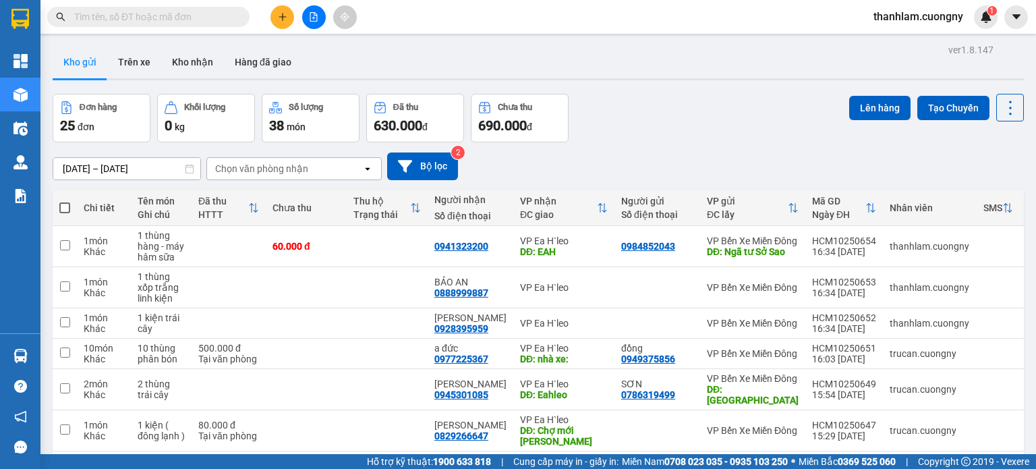
click at [641, 117] on div "Đơn hàng 25 đơn Khối lượng 0 kg Số lượng 38 món Đã thu 630.000 đ Chưa thu 690.0…" at bounding box center [538, 118] width 971 height 49
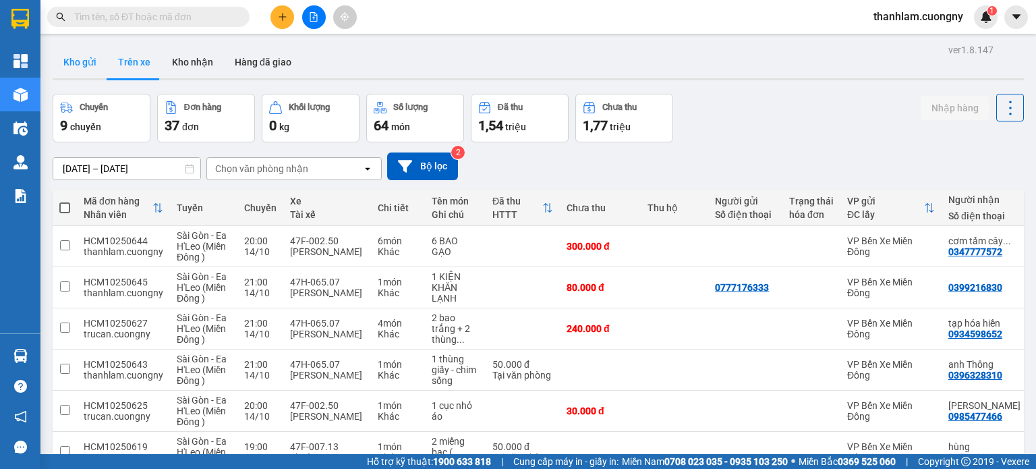
click at [98, 59] on button "Kho gửi" at bounding box center [80, 62] width 55 height 32
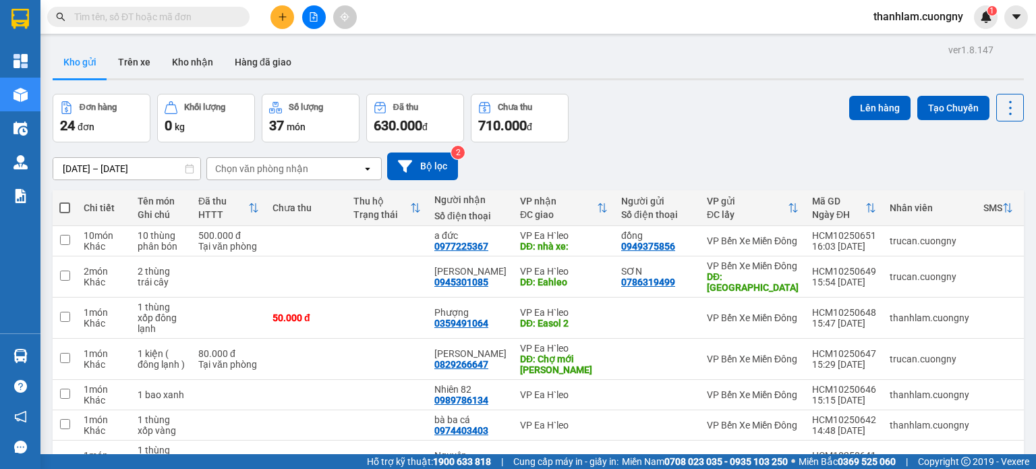
click at [279, 21] on icon "plus" at bounding box center [282, 16] width 9 height 9
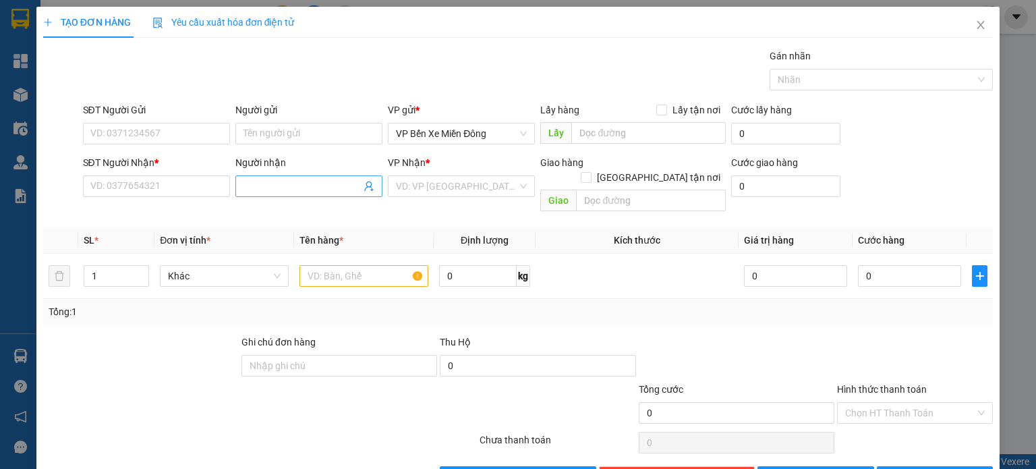
click at [267, 192] on input "Người nhận" at bounding box center [301, 186] width 117 height 15
type input "[PERSON_NAME]"
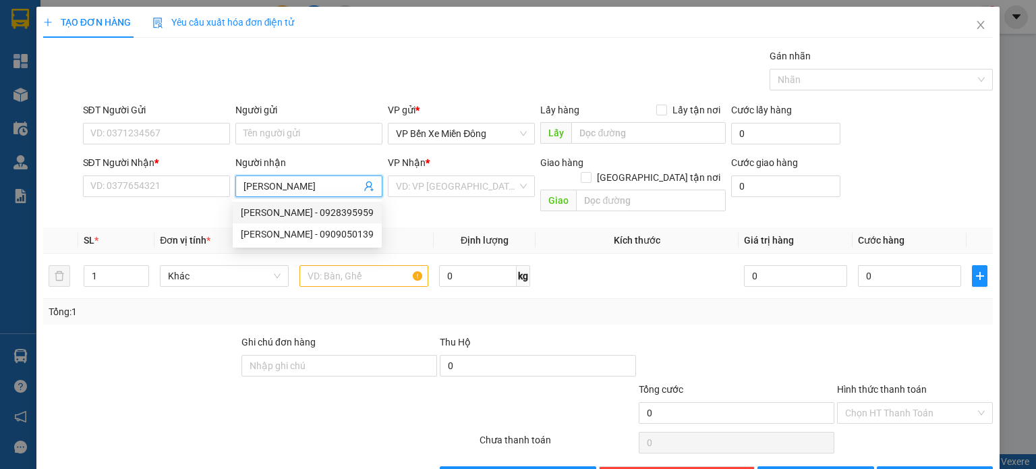
click at [288, 217] on div "[PERSON_NAME] - 0928395959" at bounding box center [307, 212] width 133 height 15
type input "0928395959"
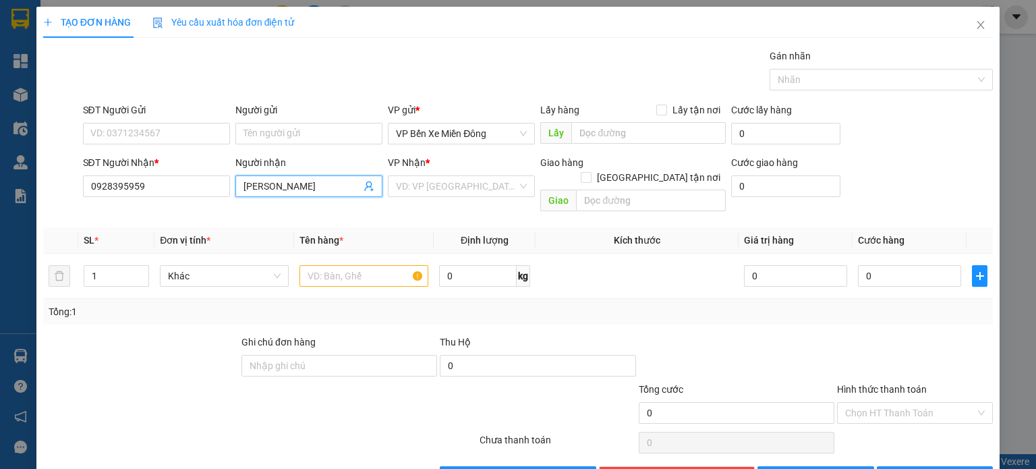
type input "[PERSON_NAME]"
click at [424, 172] on div "VP Nhận *" at bounding box center [461, 165] width 147 height 20
click at [427, 181] on input "search" at bounding box center [456, 186] width 121 height 20
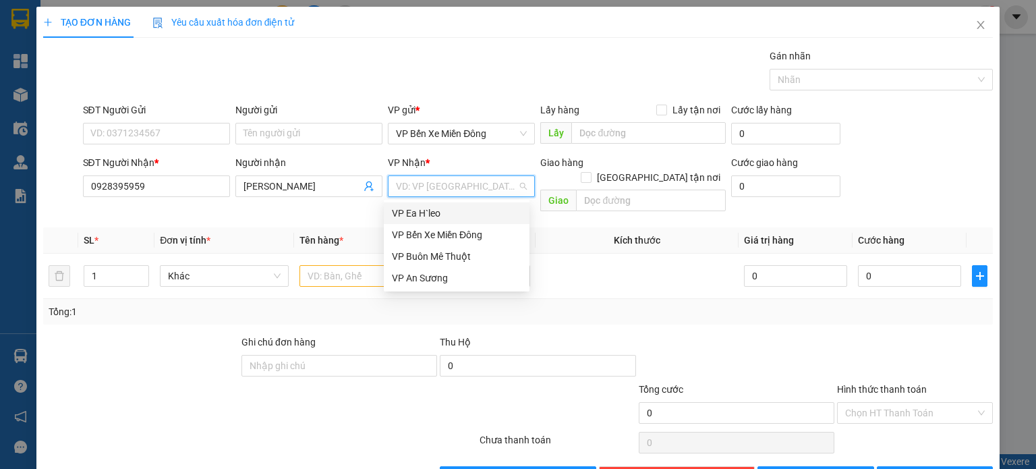
click at [424, 204] on div "VP Ea H`leo" at bounding box center [457, 213] width 146 height 22
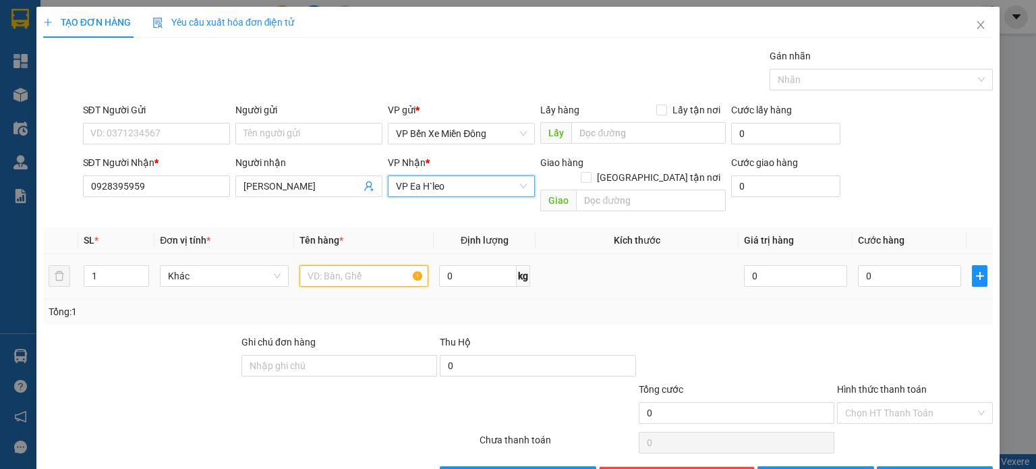
click at [365, 265] on input "text" at bounding box center [363, 276] width 129 height 22
type input "1 kiện trái cây"
click at [797, 467] on button "[PERSON_NAME]" at bounding box center [815, 477] width 117 height 22
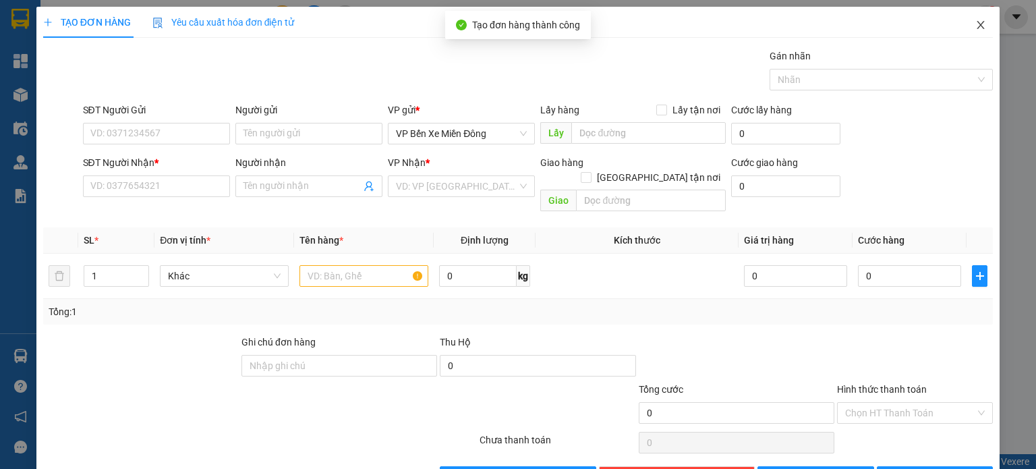
click at [977, 26] on span "Close" at bounding box center [981, 26] width 38 height 38
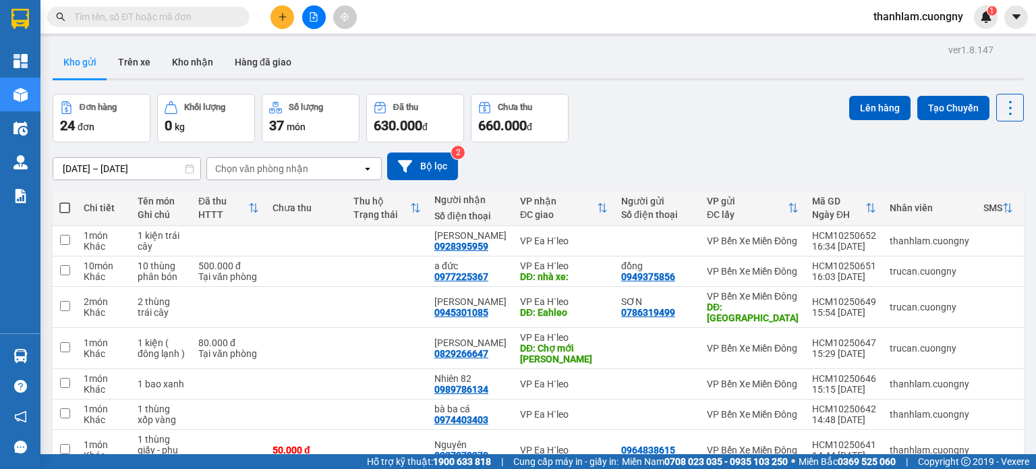
click at [291, 16] on button at bounding box center [282, 17] width 24 height 24
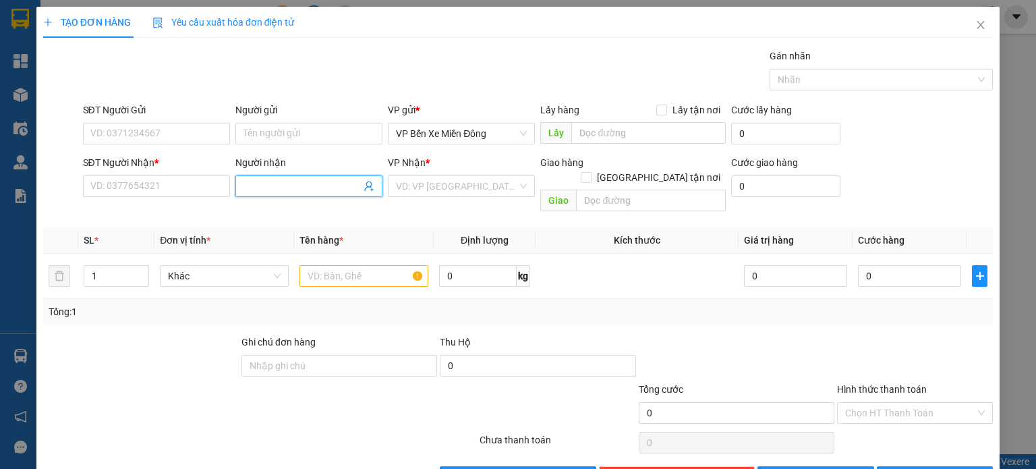
click at [306, 184] on input "Người nhận" at bounding box center [301, 186] width 117 height 15
type input "bảo an"
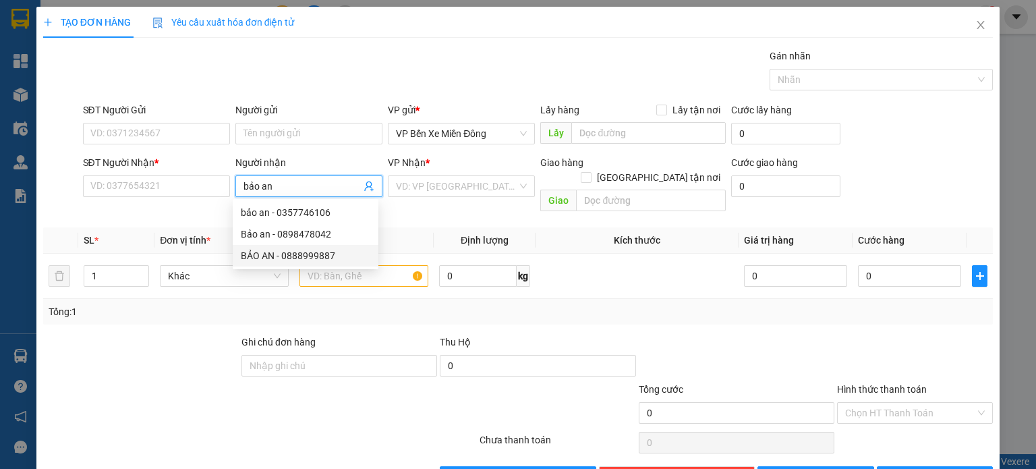
click at [308, 259] on div "BẢO AN - 0888999887" at bounding box center [306, 255] width 130 height 15
type input "0888999887"
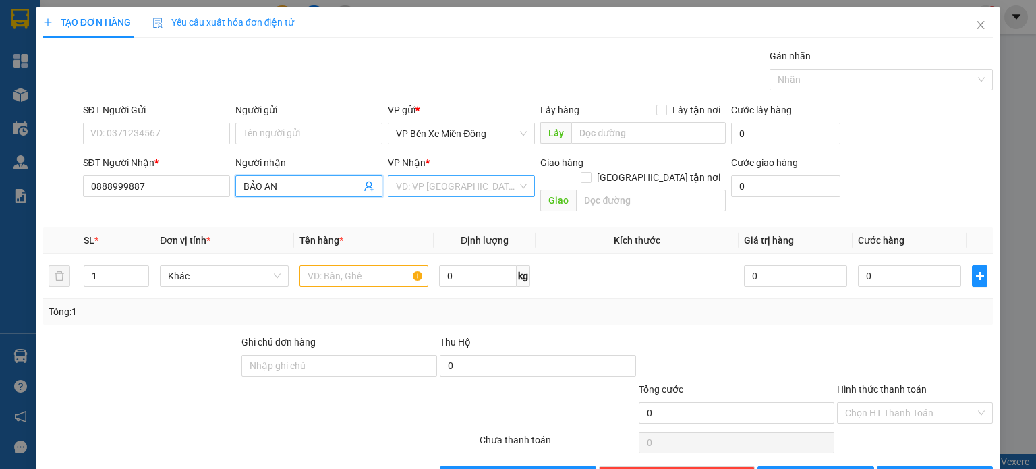
type input "BẢO AN"
click at [441, 194] on input "search" at bounding box center [456, 186] width 121 height 20
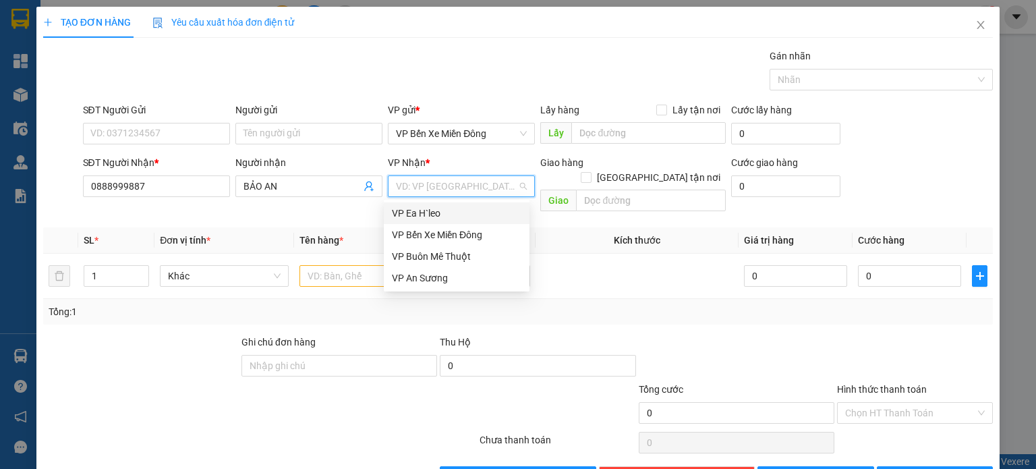
click at [440, 212] on div "VP Ea H`leo" at bounding box center [457, 213] width 130 height 15
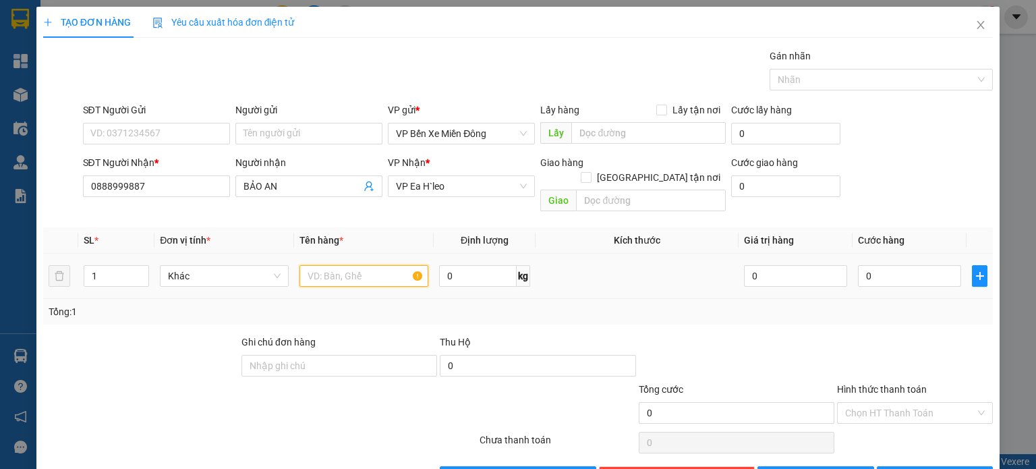
click at [375, 265] on input "text" at bounding box center [363, 276] width 129 height 22
type input "1 thùng xốp trắng linh kiện"
click at [793, 466] on button "[PERSON_NAME]" at bounding box center [815, 477] width 117 height 22
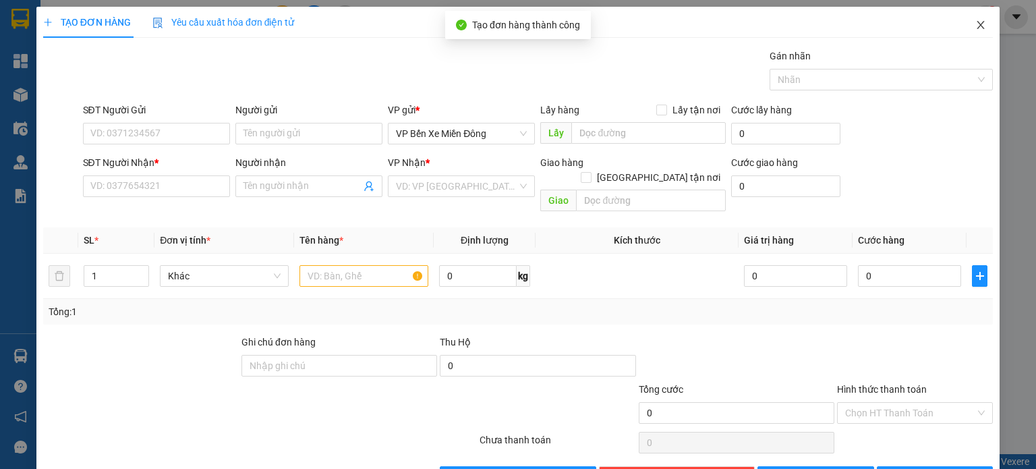
click at [975, 26] on icon "close" at bounding box center [980, 25] width 11 height 11
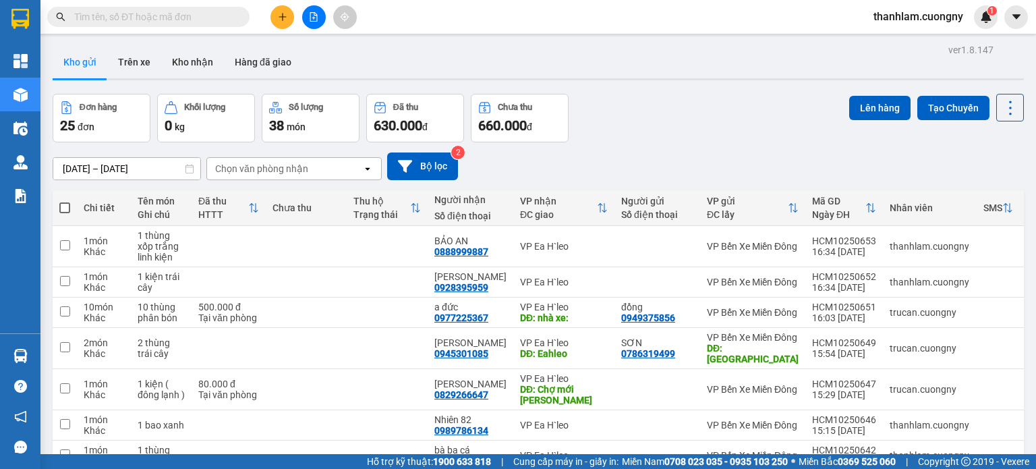
click at [200, 21] on input "text" at bounding box center [153, 16] width 159 height 15
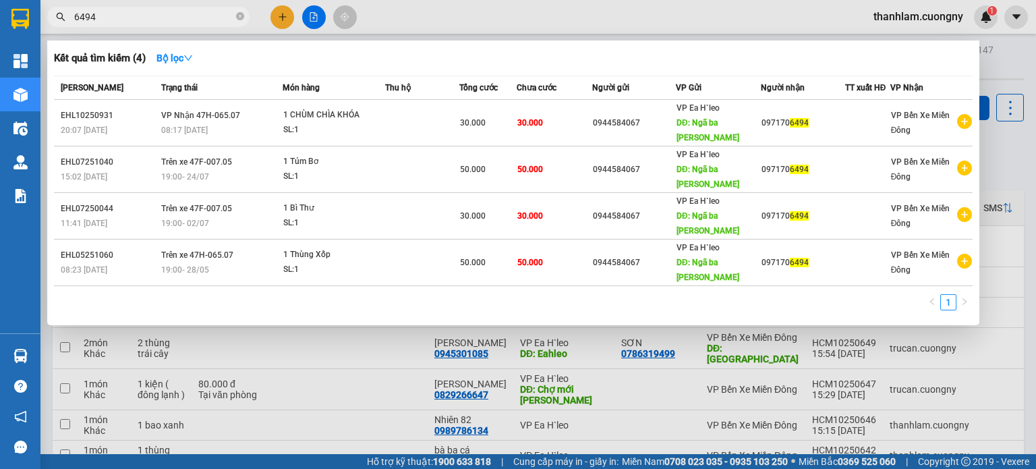
type input "6494"
click at [459, 42] on div "Kết quả tìm kiếm ( 4 ) Bộ lọc Mã ĐH Trạng thái Món hàng Thu hộ Tổng cước Chưa c…" at bounding box center [513, 182] width 932 height 285
click at [463, 28] on div at bounding box center [518, 234] width 1036 height 469
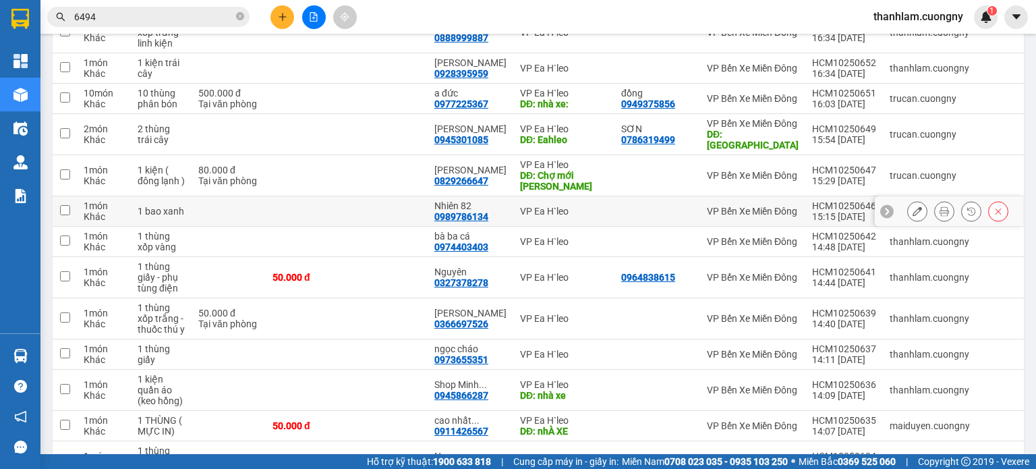
scroll to position [135, 0]
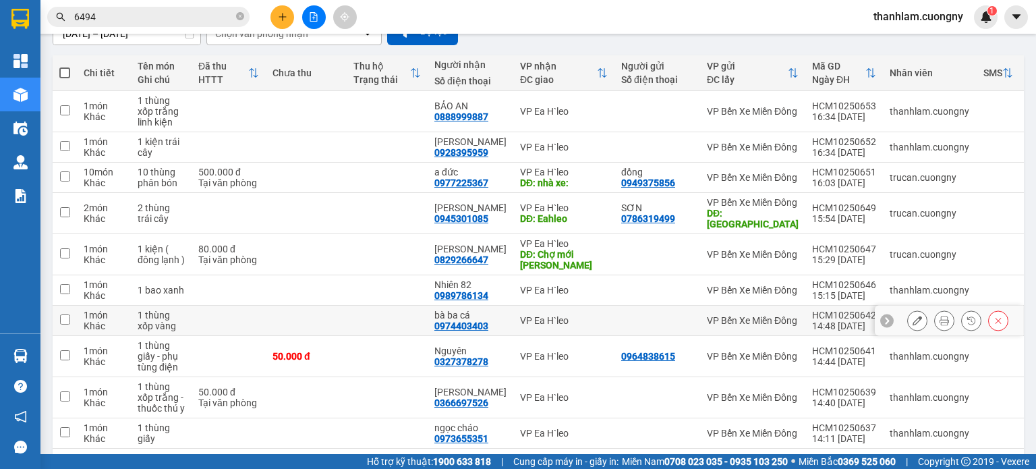
click at [364, 308] on td at bounding box center [387, 321] width 81 height 30
checkbox input "true"
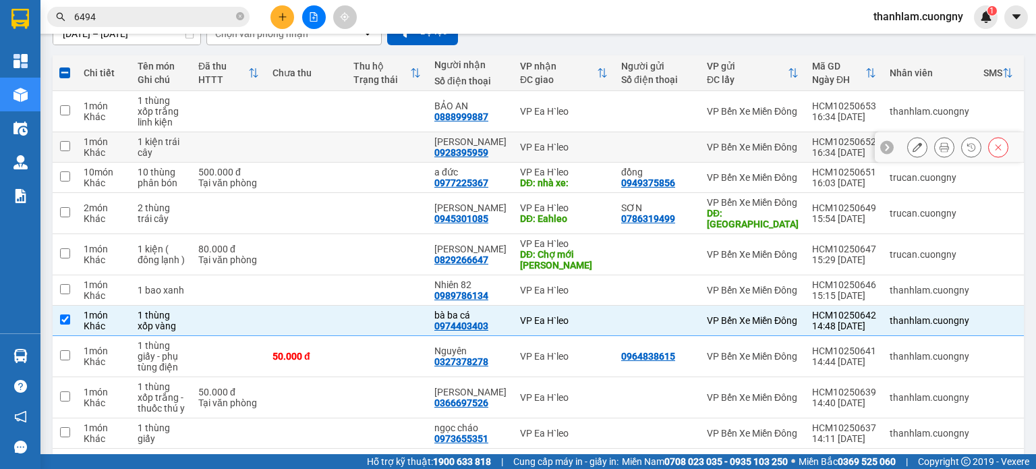
scroll to position [0, 0]
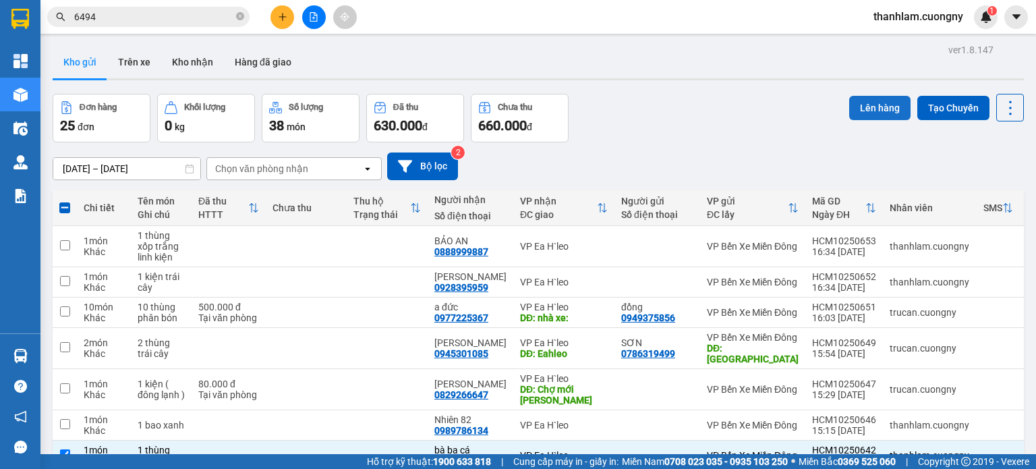
click at [855, 111] on button "Lên hàng" at bounding box center [879, 108] width 61 height 24
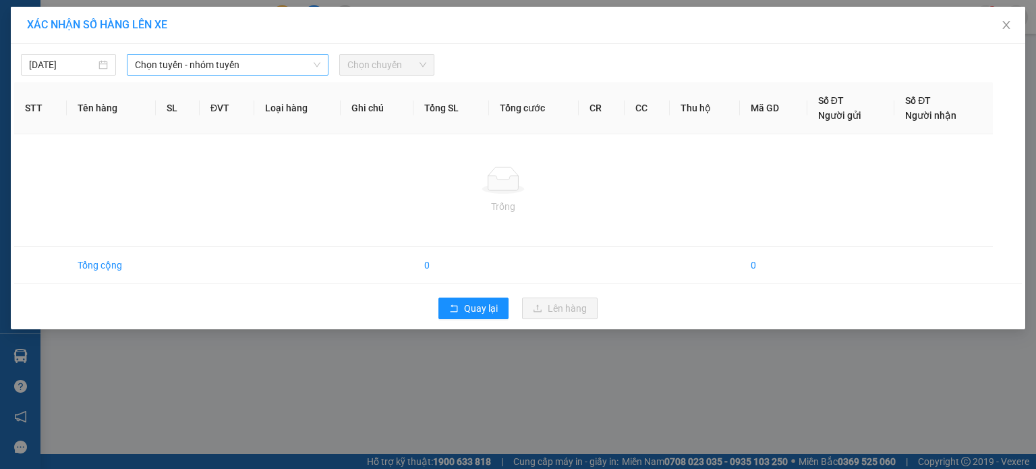
click at [289, 68] on span "Chọn tuyến - nhóm tuyến" at bounding box center [227, 65] width 185 height 20
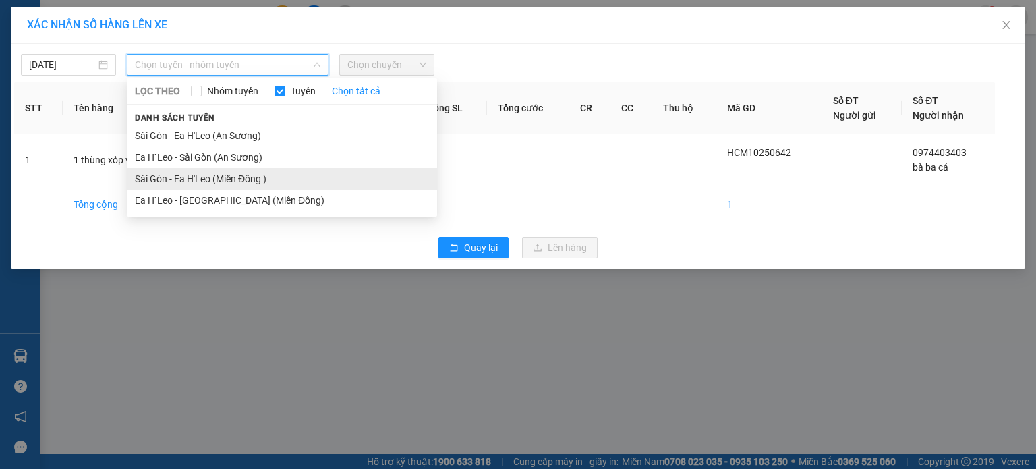
click at [264, 177] on li "Sài Gòn - Ea H'Leo (Miền Đông )" at bounding box center [282, 179] width 310 height 22
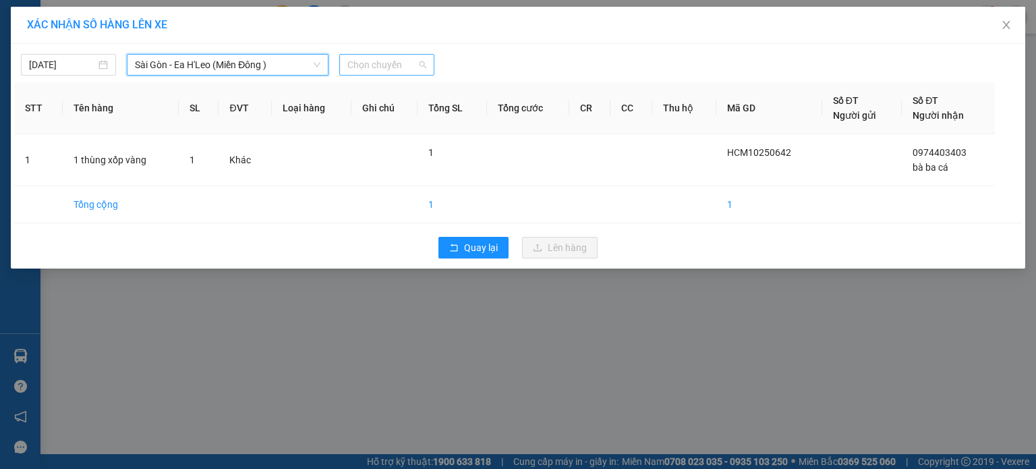
click at [386, 72] on span "Chọn chuyến" at bounding box center [386, 65] width 79 height 20
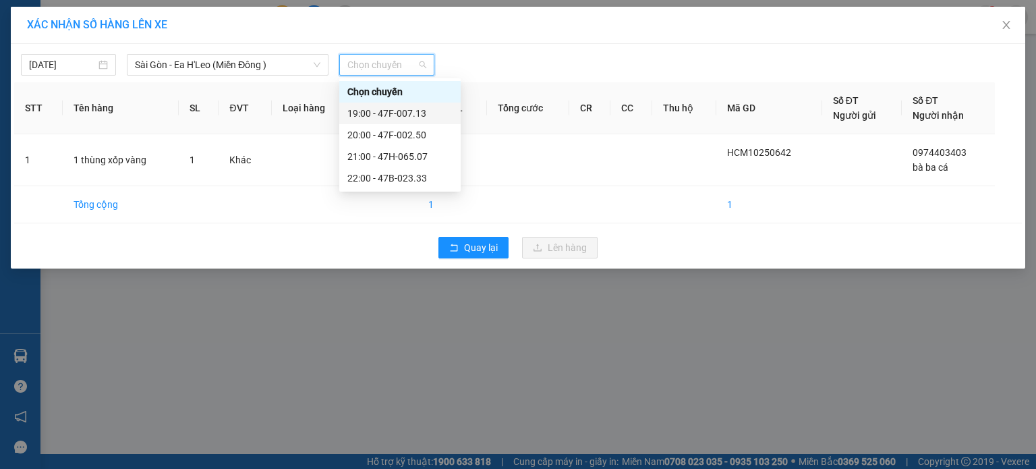
click at [378, 110] on div "19:00 - 47F-007.13" at bounding box center [399, 113] width 105 height 15
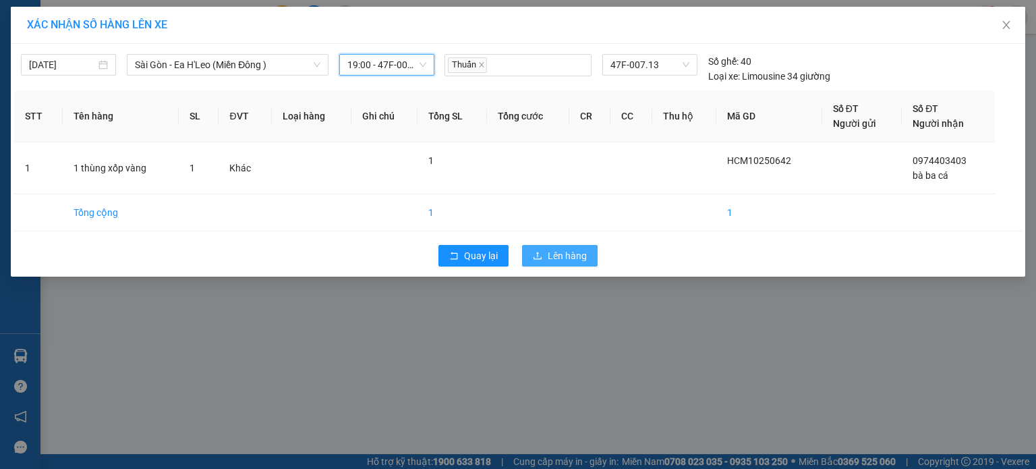
click at [535, 252] on icon "upload" at bounding box center [537, 255] width 9 height 9
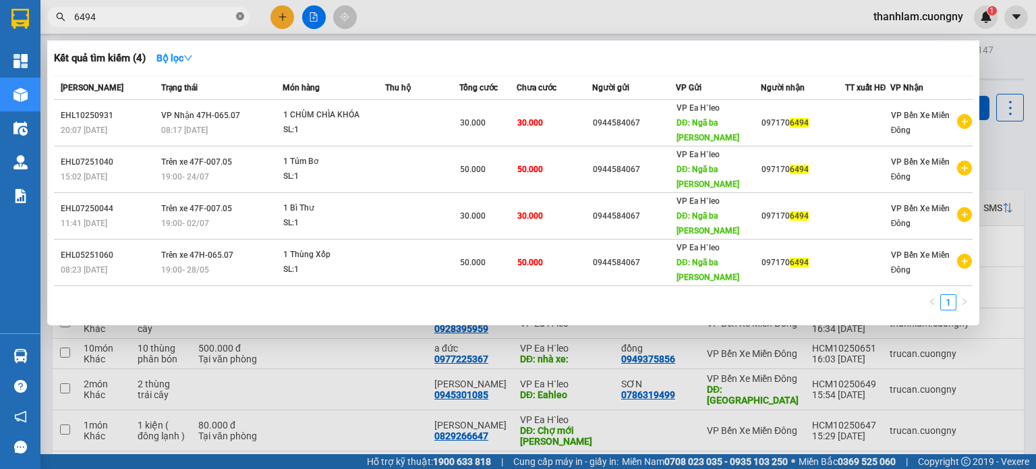
click at [241, 23] on span at bounding box center [240, 17] width 8 height 13
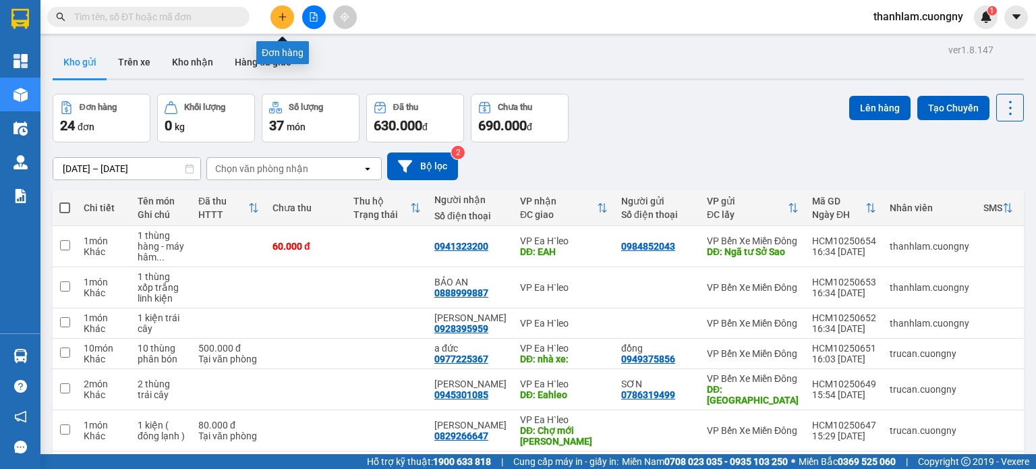
click at [281, 16] on icon "plus" at bounding box center [282, 16] width 9 height 9
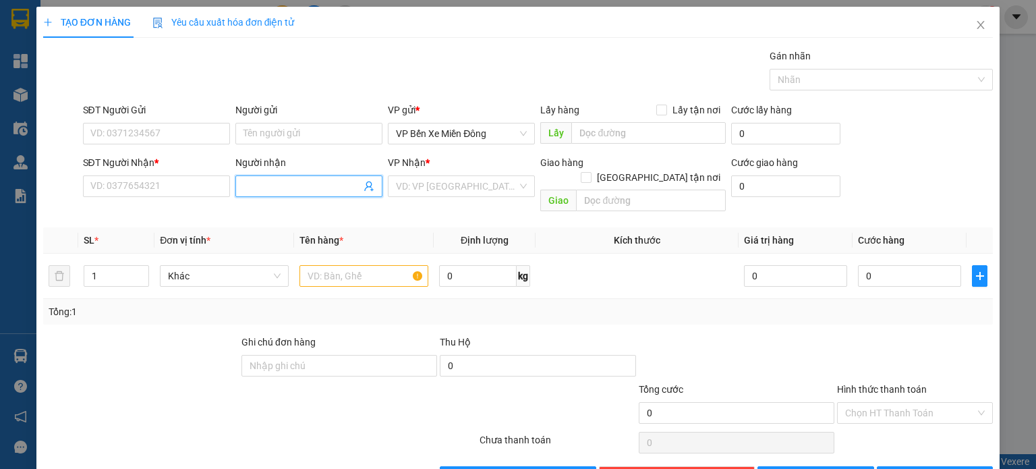
click at [354, 185] on input "Người nhận" at bounding box center [301, 186] width 117 height 15
type input "[PERSON_NAME]"
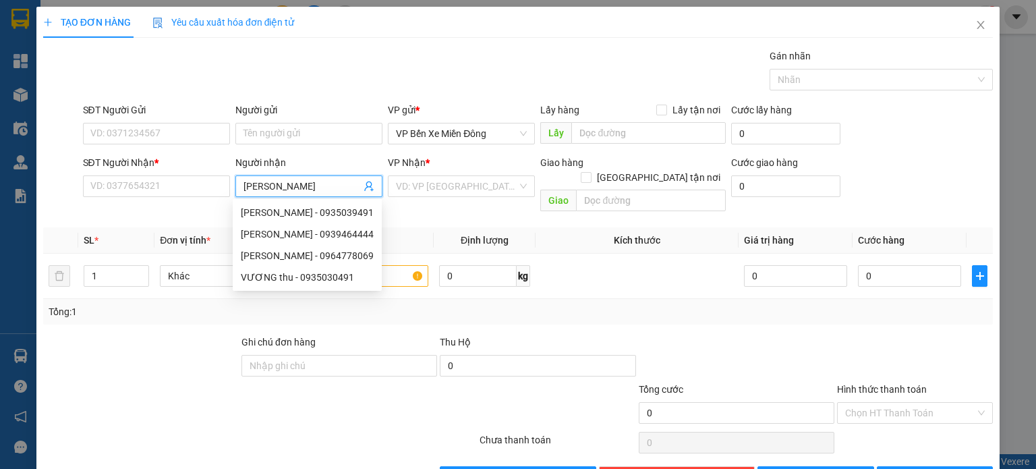
click at [336, 214] on div "[PERSON_NAME] - 0935039491" at bounding box center [307, 212] width 133 height 15
type input "0935039491"
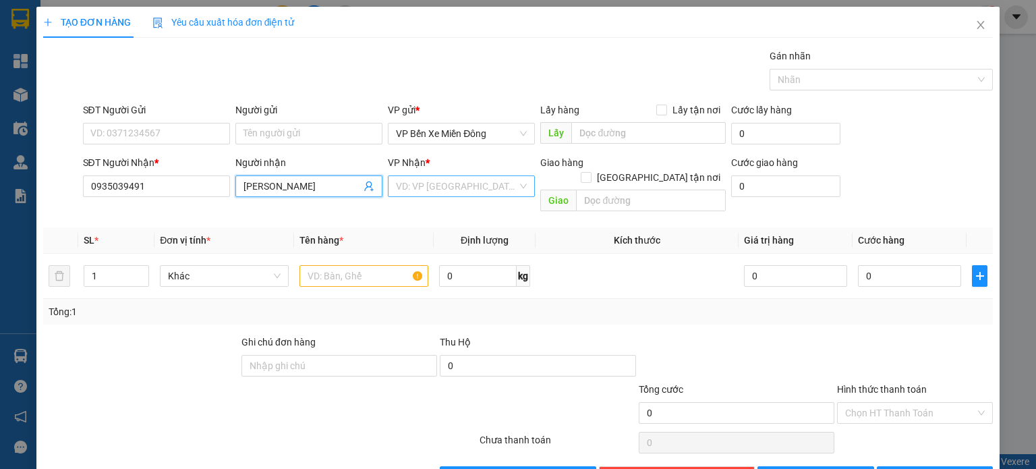
type input "[PERSON_NAME]"
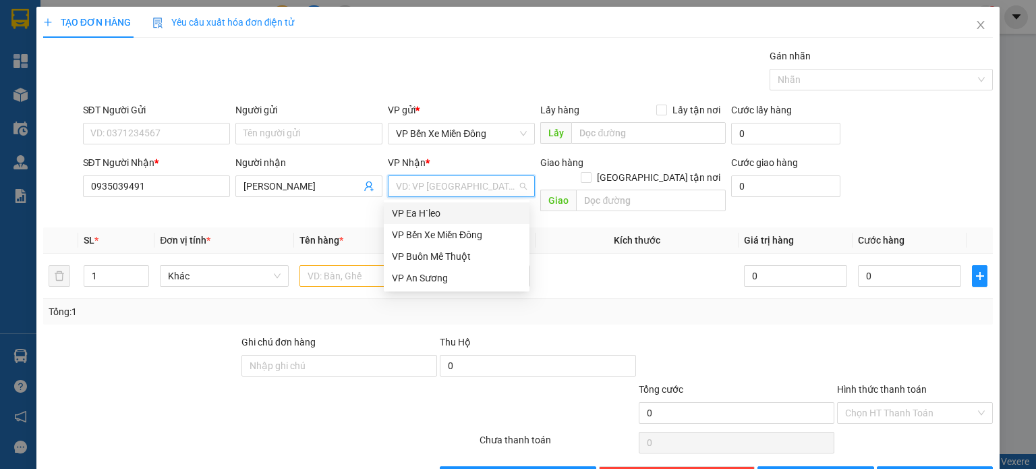
click at [432, 194] on input "search" at bounding box center [456, 186] width 121 height 20
click at [430, 208] on div "VP Ea H`leo" at bounding box center [457, 213] width 130 height 15
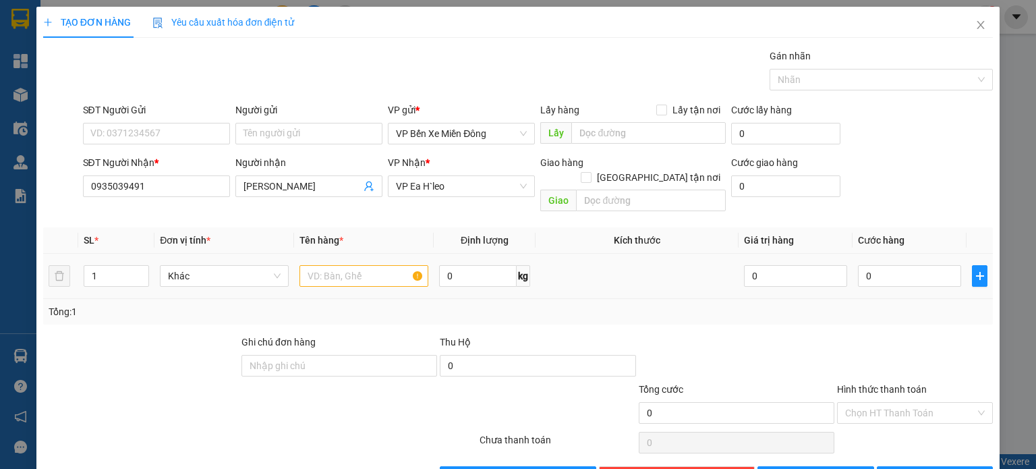
click at [336, 272] on div at bounding box center [363, 275] width 129 height 27
click at [339, 265] on input "text" at bounding box center [363, 276] width 129 height 22
type input "2 xốp trắng + 1 kiện"
drag, startPoint x: 101, startPoint y: 264, endPoint x: 89, endPoint y: 261, distance: 12.6
click at [89, 266] on input "1" at bounding box center [116, 276] width 64 height 20
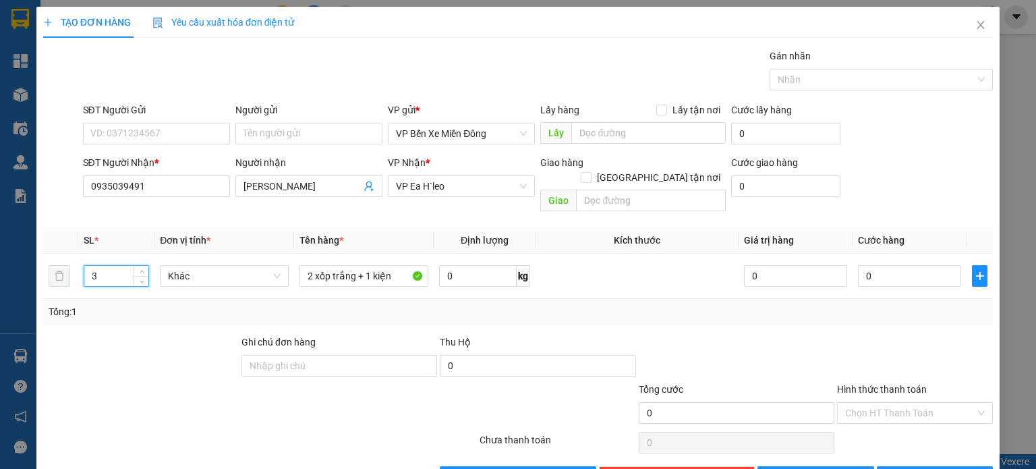
type input "3"
click at [637, 309] on div "Transit Pickup Surcharge Ids Transit Deliver Surcharge Ids Transit Deliver Surc…" at bounding box center [518, 268] width 950 height 439
click at [807, 468] on span "[PERSON_NAME]" at bounding box center [823, 476] width 72 height 15
type input "1"
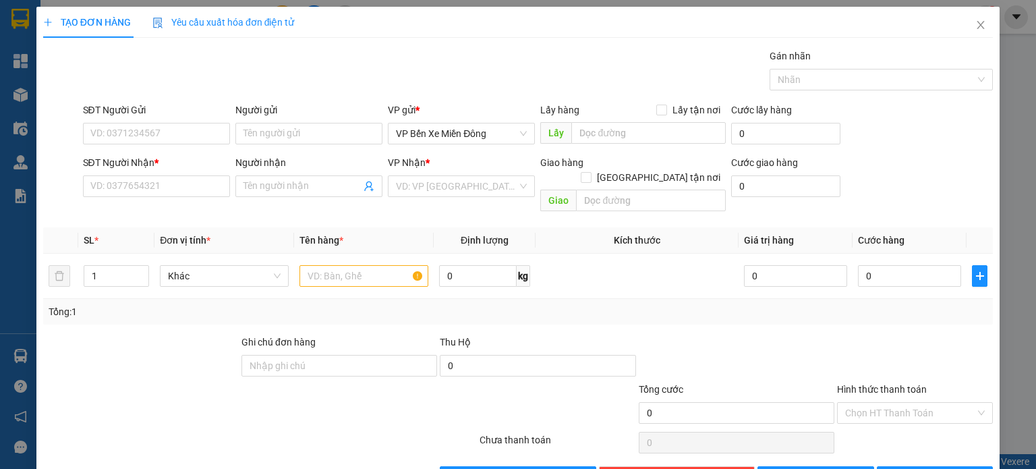
click at [322, 202] on div "Transit Pickup Surcharge Ids Transit Deliver Surcharge Ids Transit Deliver Surc…" at bounding box center [518, 268] width 950 height 439
click at [328, 196] on span at bounding box center [308, 186] width 147 height 22
type input "vương thu"
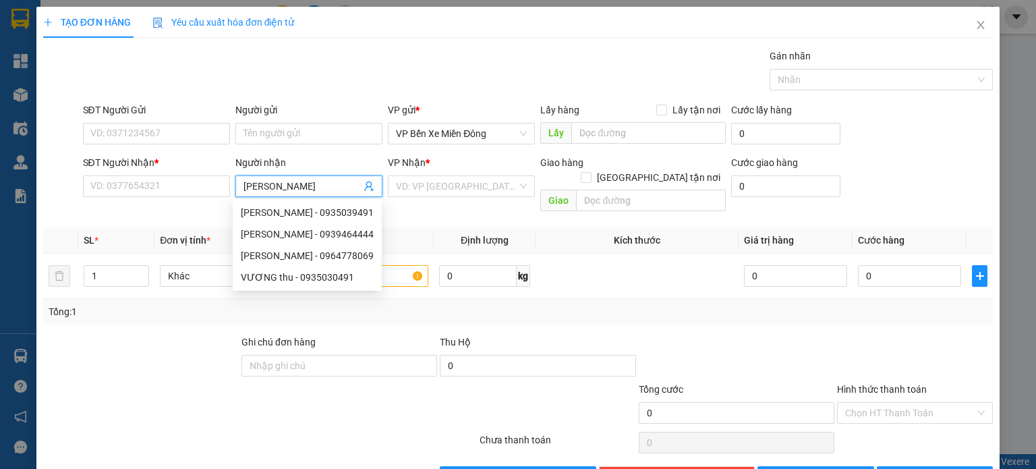
click at [329, 206] on div "VƯƠNG THU - 0935039491" at bounding box center [307, 212] width 133 height 15
type input "0935039491"
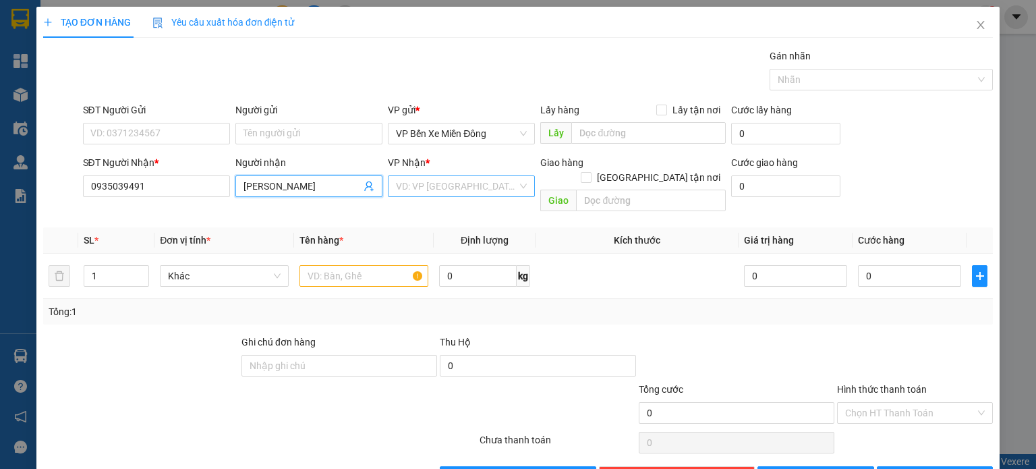
type input "[PERSON_NAME]"
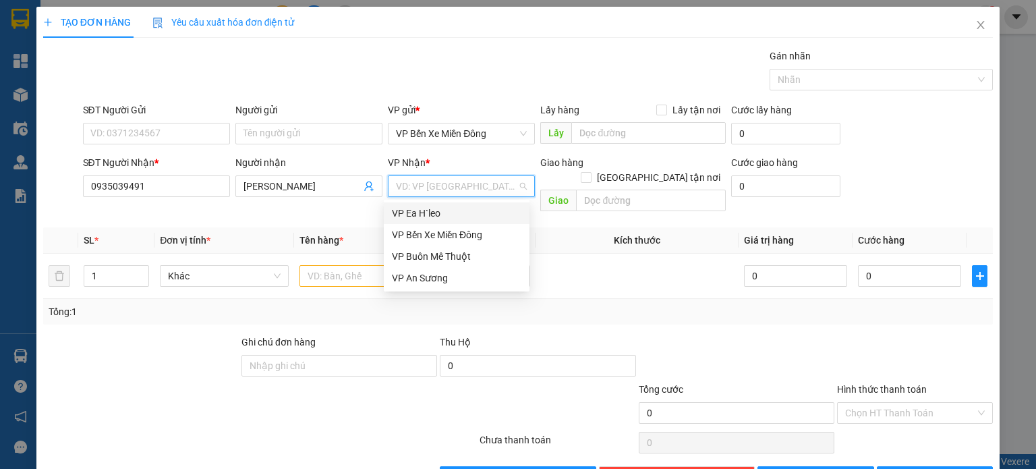
click at [430, 183] on input "search" at bounding box center [456, 186] width 121 height 20
click at [430, 210] on div "VP Ea H`leo" at bounding box center [457, 213] width 130 height 15
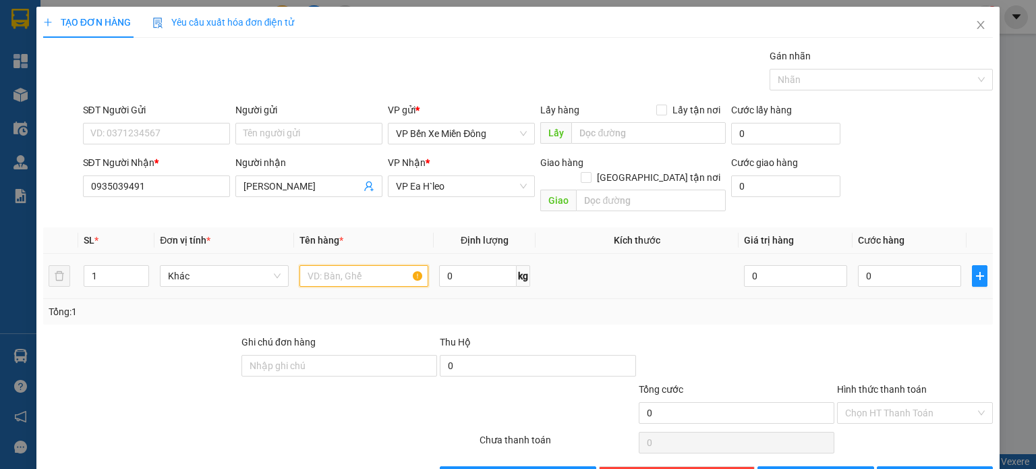
click at [394, 265] on input "text" at bounding box center [363, 276] width 129 height 22
type input "2 kiện"
click at [836, 466] on button "[PERSON_NAME]" at bounding box center [815, 477] width 117 height 22
click at [971, 34] on span "Close" at bounding box center [981, 26] width 38 height 38
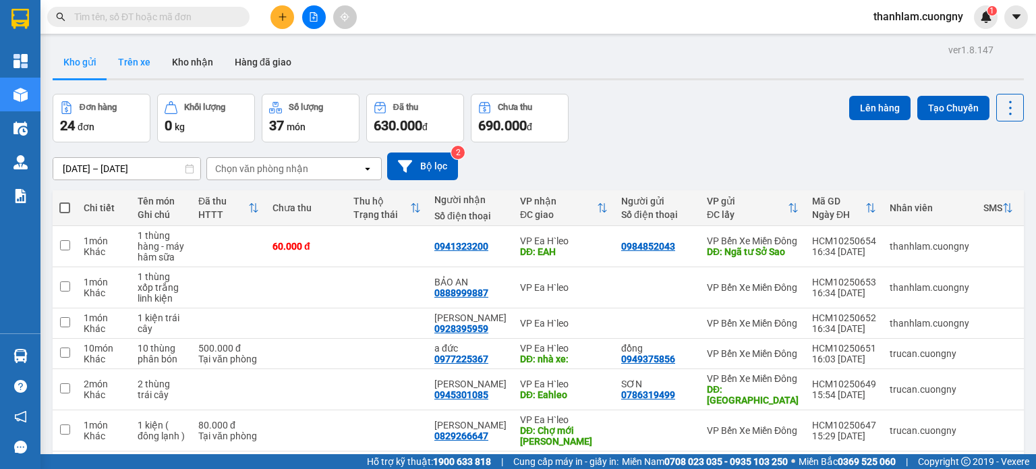
click at [154, 68] on button "Trên xe" at bounding box center [134, 62] width 54 height 32
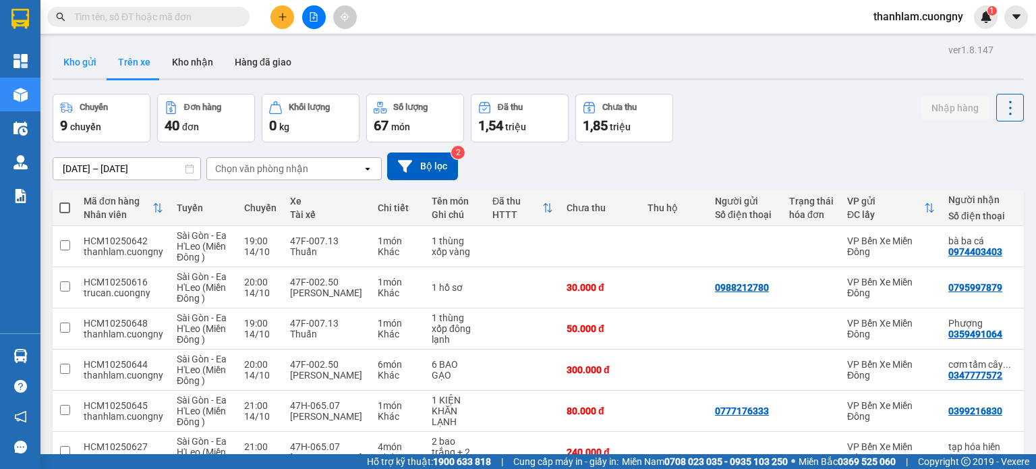
click at [92, 63] on button "Kho gửi" at bounding box center [80, 62] width 55 height 32
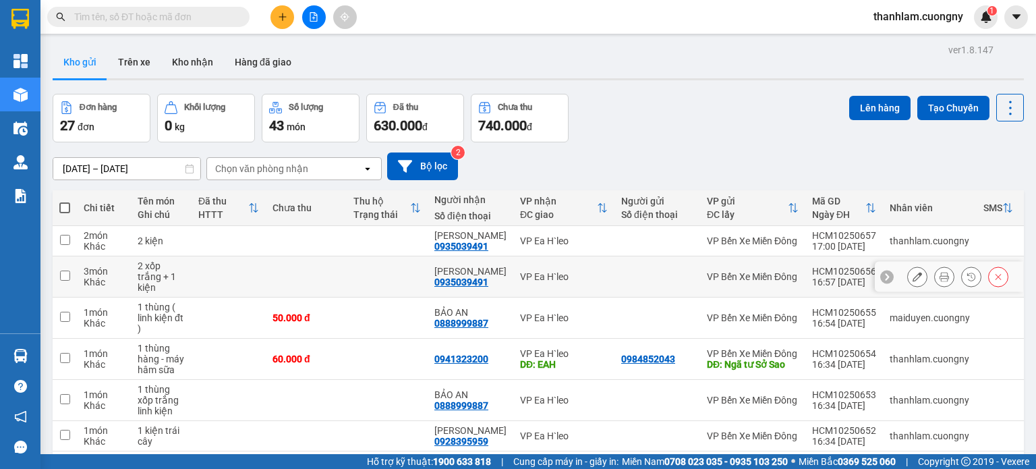
click at [294, 284] on td at bounding box center [306, 276] width 81 height 41
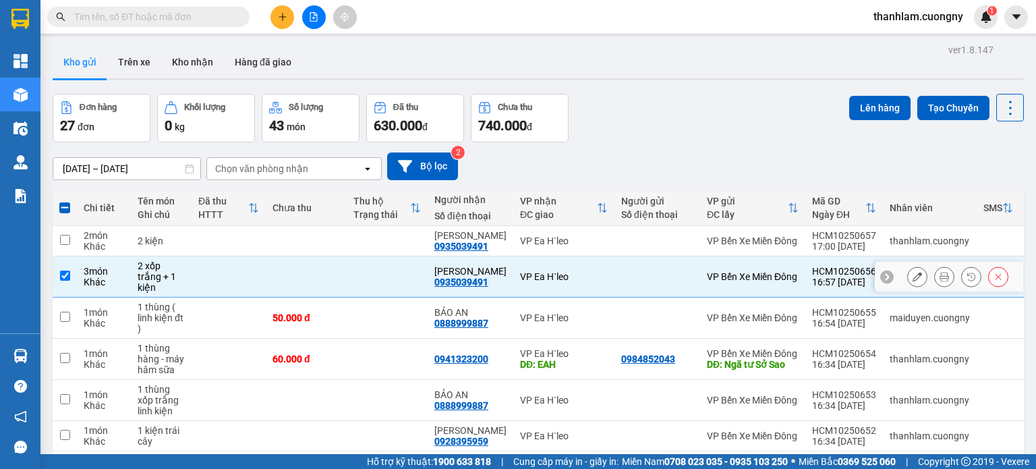
click at [174, 275] on div "2 xốp trắng + 1 kiện" at bounding box center [161, 276] width 47 height 32
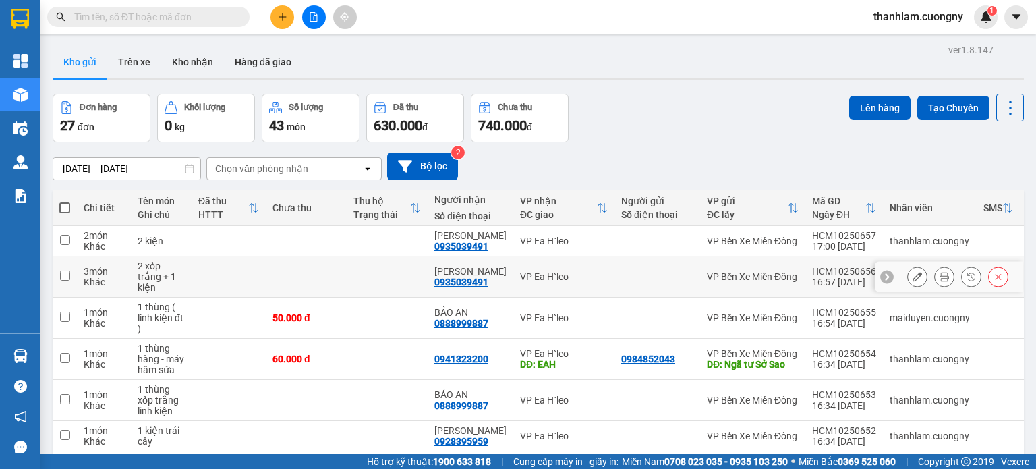
click at [174, 275] on div "2 xốp trắng + 1 kiện" at bounding box center [161, 276] width 47 height 32
checkbox input "true"
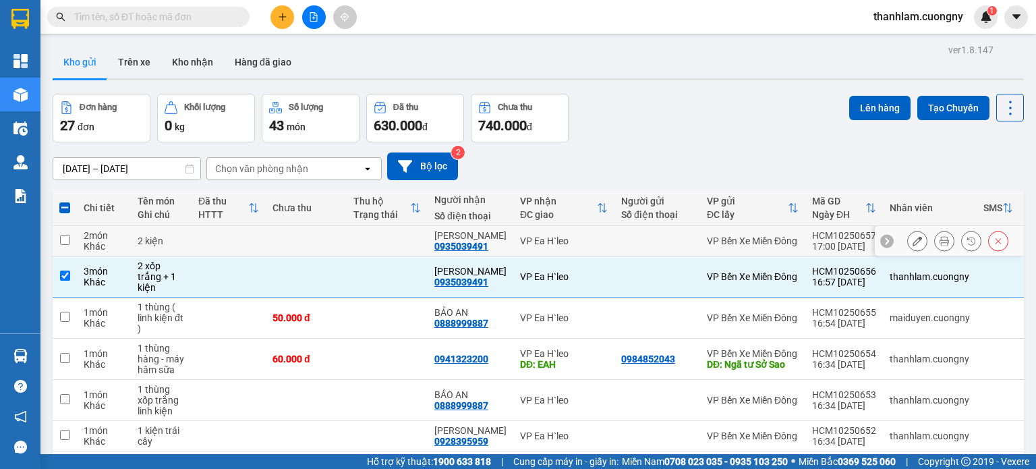
click at [181, 249] on td "2 kiện" at bounding box center [161, 241] width 61 height 30
checkbox input "true"
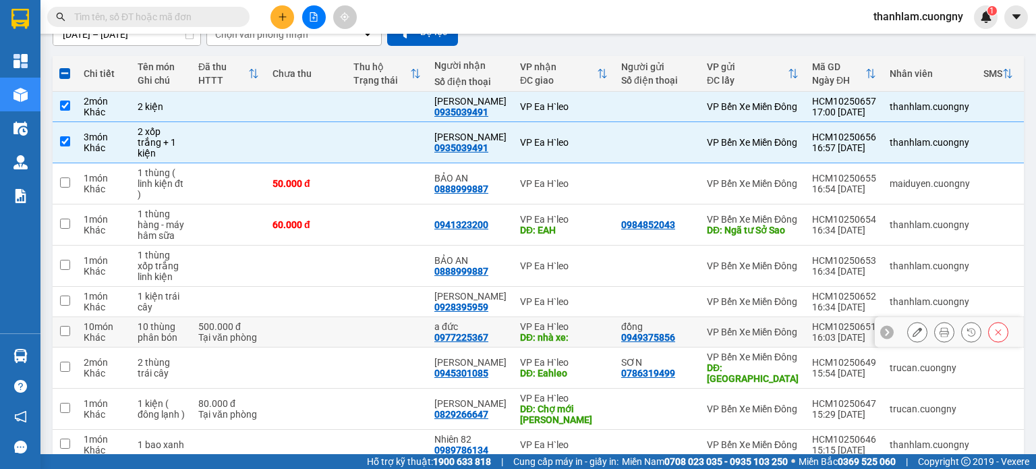
scroll to position [135, 0]
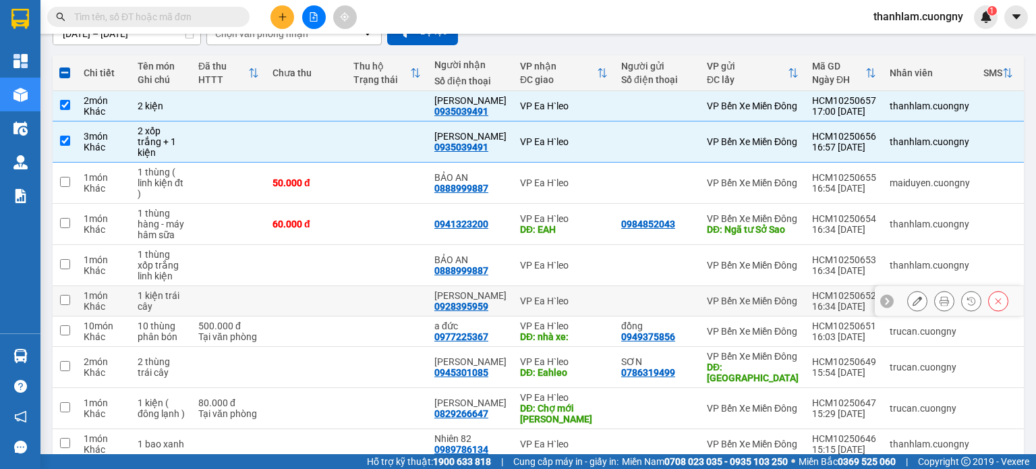
click at [340, 310] on td at bounding box center [306, 301] width 81 height 30
checkbox input "true"
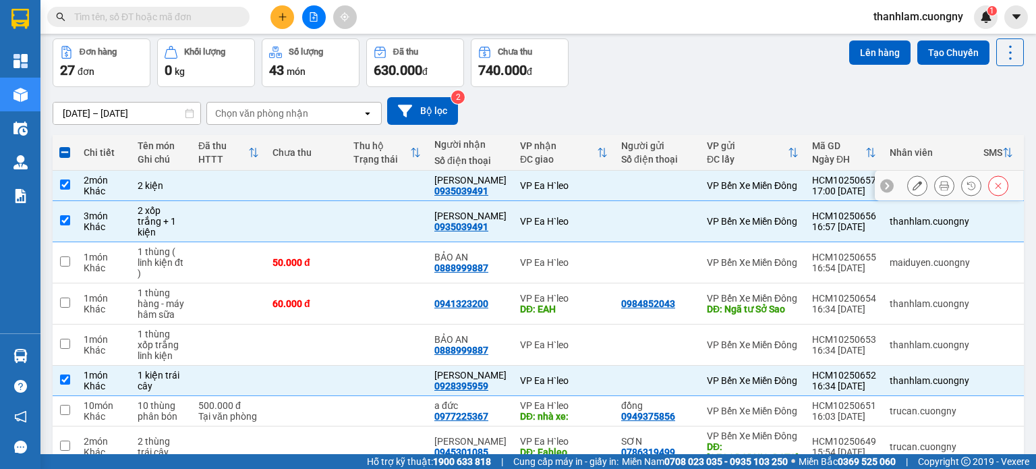
scroll to position [0, 0]
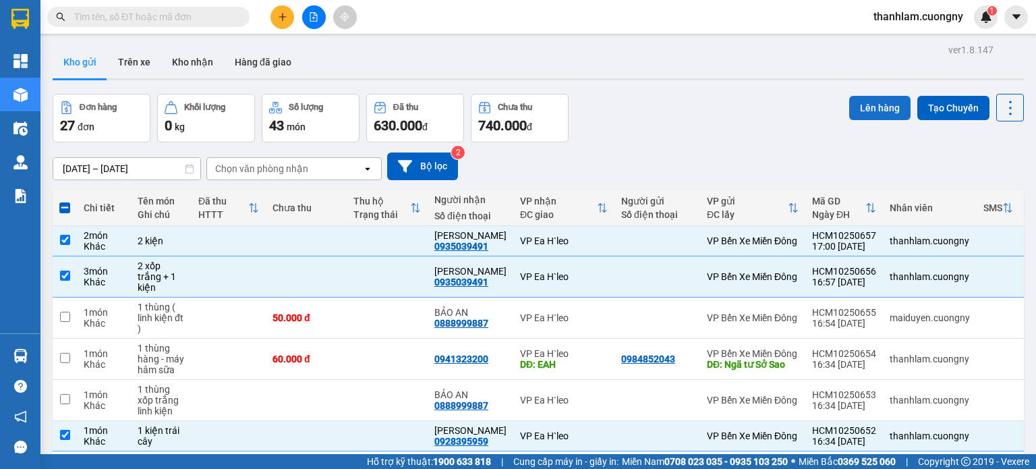
click at [886, 115] on button "Lên hàng" at bounding box center [879, 108] width 61 height 24
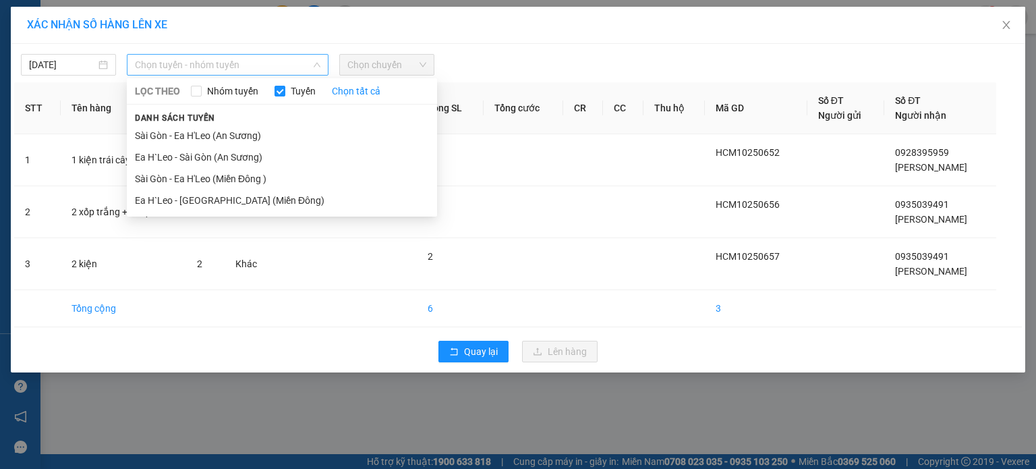
click at [307, 74] on span "Chọn tuyến - nhóm tuyến" at bounding box center [227, 65] width 185 height 20
click at [291, 181] on li "Sài Gòn - Ea H'Leo (Miền Đông )" at bounding box center [282, 179] width 310 height 22
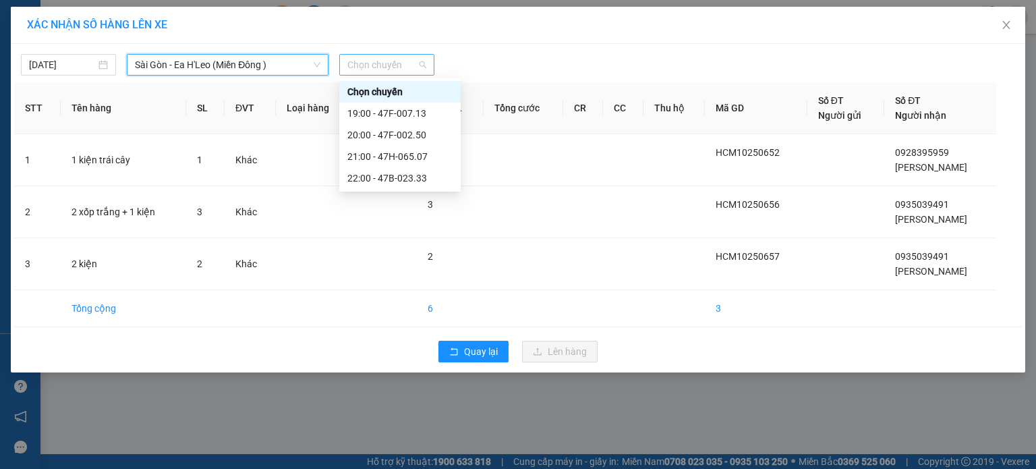
click at [366, 73] on span "Chọn chuyến" at bounding box center [386, 65] width 79 height 20
click at [426, 131] on div "20:00 - 47F-002.50" at bounding box center [399, 134] width 105 height 15
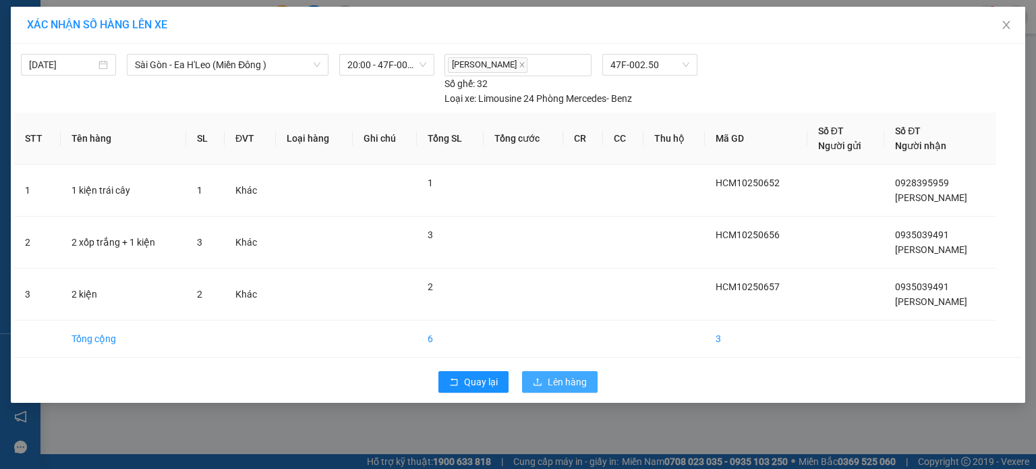
click at [569, 382] on span "Lên hàng" at bounding box center [567, 381] width 39 height 15
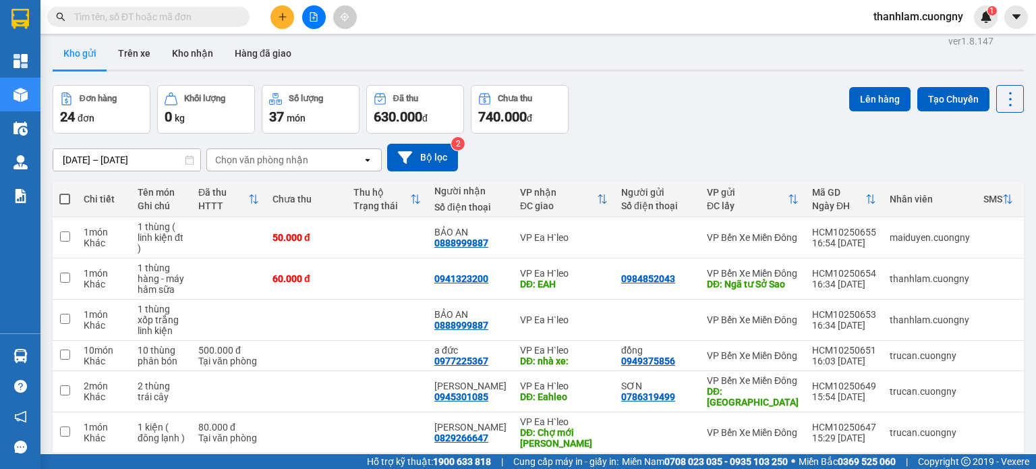
scroll to position [144, 0]
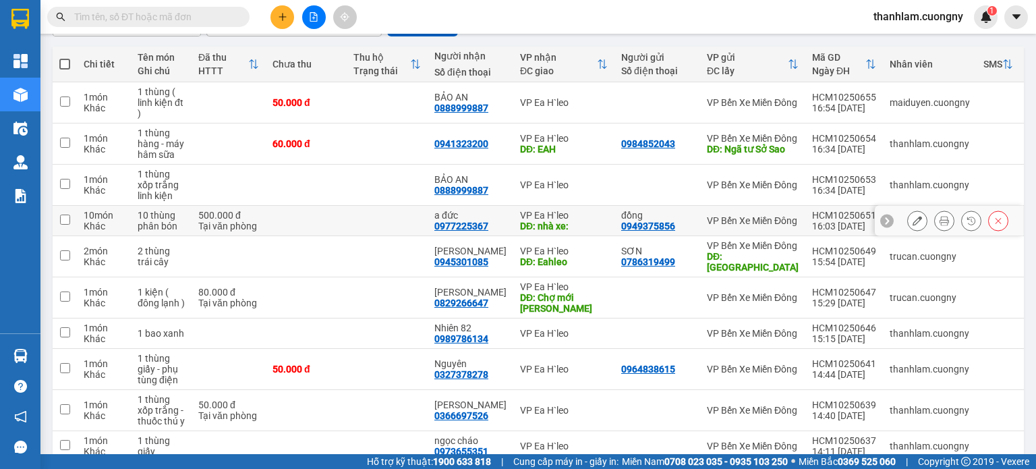
click at [220, 231] on div "Tại văn phòng" at bounding box center [228, 226] width 61 height 11
checkbox input "true"
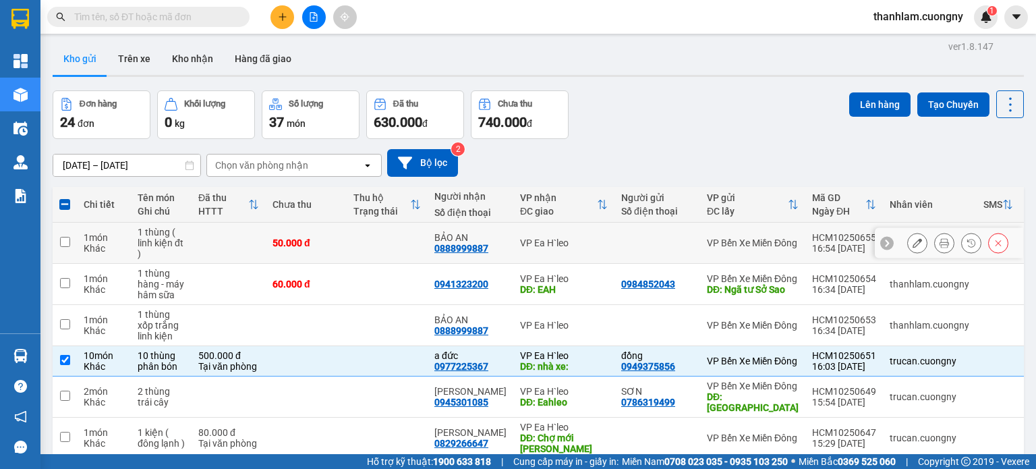
scroll to position [0, 0]
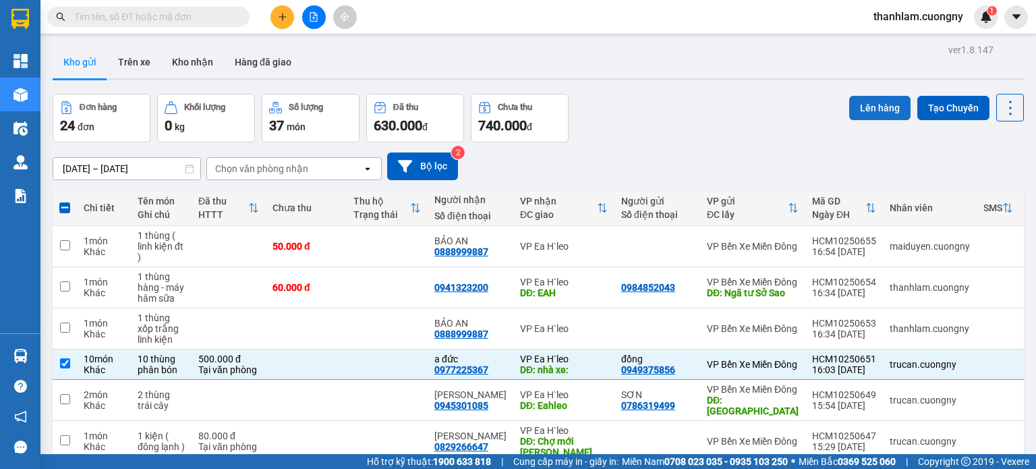
click at [853, 111] on button "Lên hàng" at bounding box center [879, 108] width 61 height 24
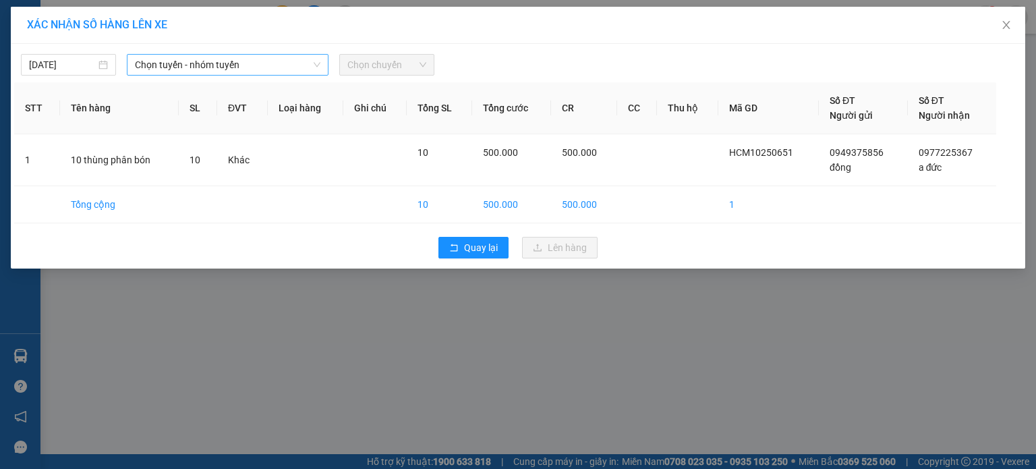
click at [291, 72] on span "Chọn tuyến - nhóm tuyến" at bounding box center [227, 65] width 185 height 20
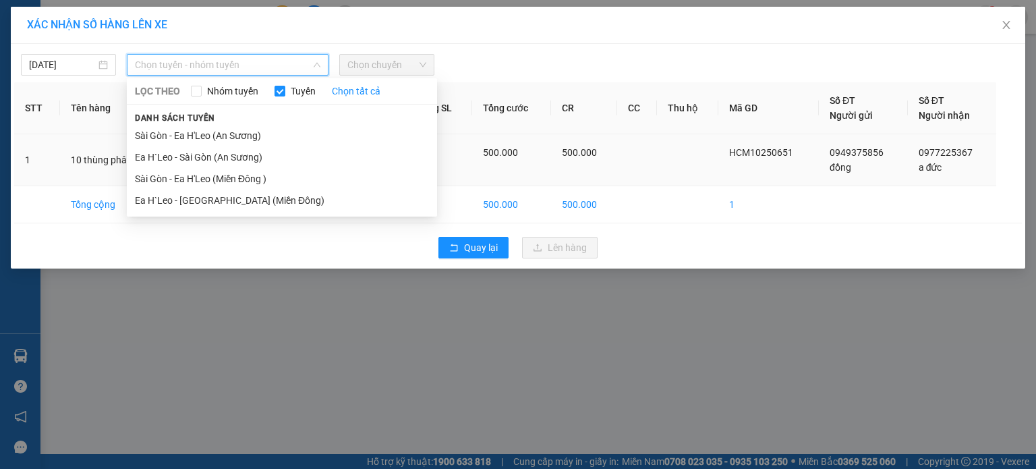
click at [272, 173] on li "Sài Gòn - Ea H'Leo (Miền Đông )" at bounding box center [282, 179] width 310 height 22
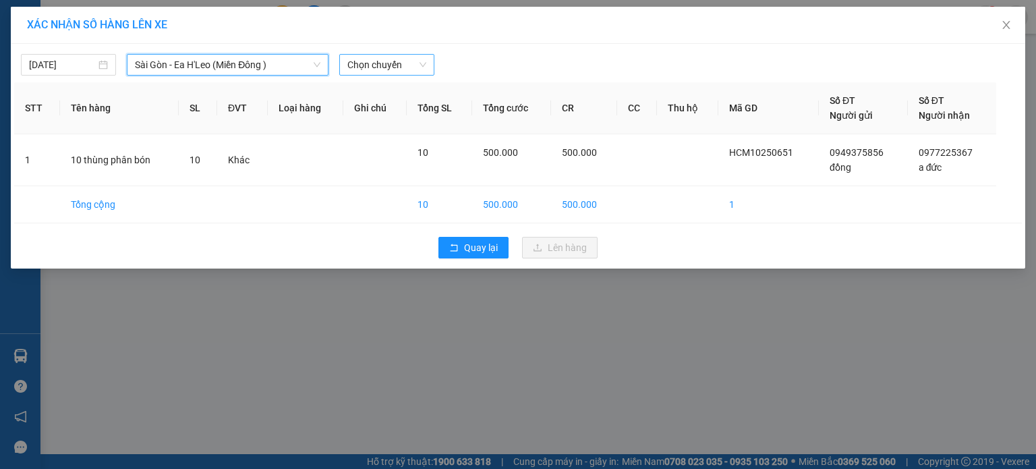
click at [394, 69] on span "Chọn chuyến" at bounding box center [386, 65] width 79 height 20
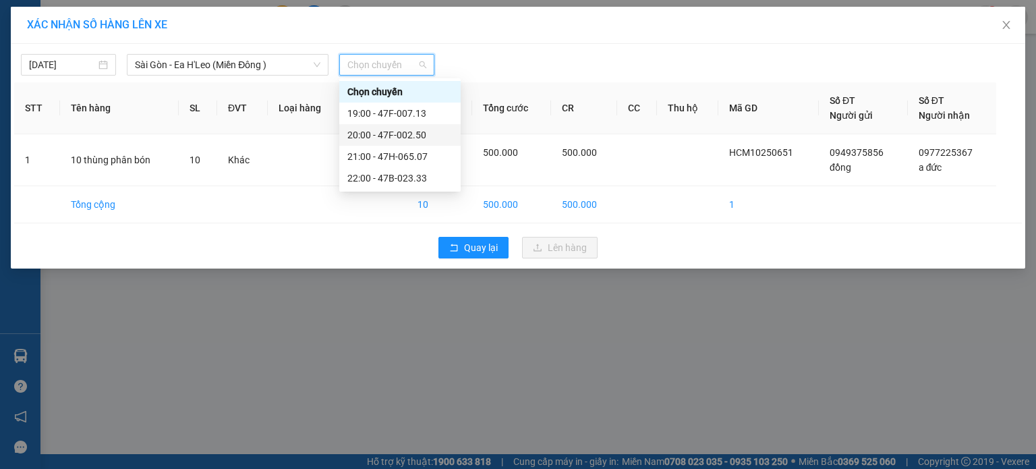
click at [401, 137] on div "20:00 - 47F-002.50" at bounding box center [399, 134] width 105 height 15
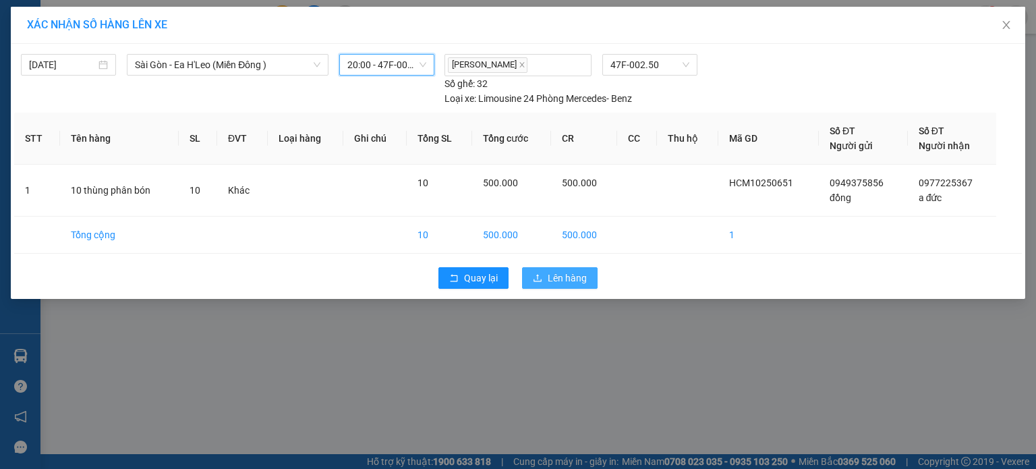
click at [537, 273] on icon "upload" at bounding box center [537, 277] width 9 height 9
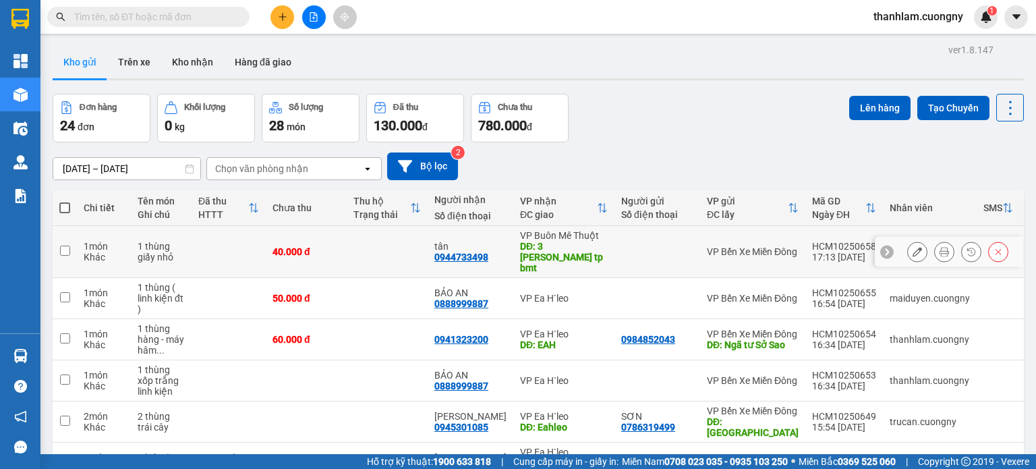
click at [313, 237] on td "40.000 đ" at bounding box center [306, 252] width 81 height 52
checkbox input "true"
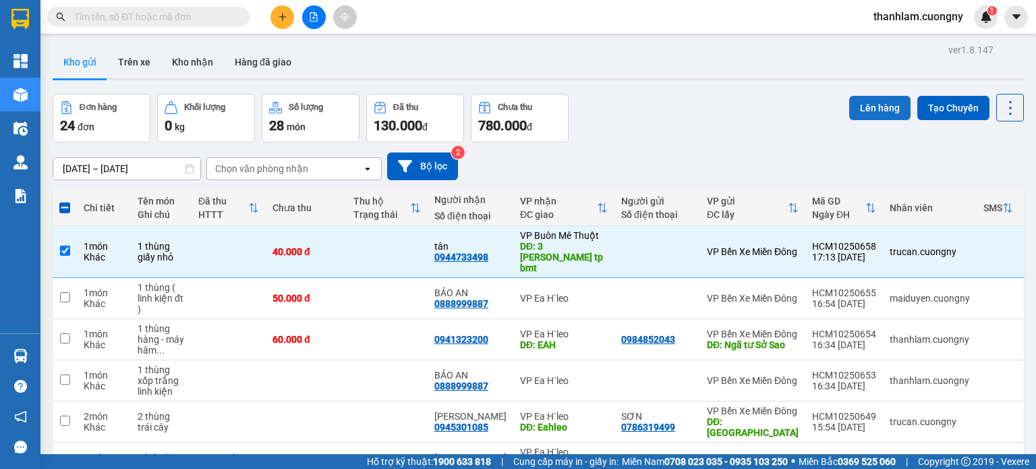
click at [861, 107] on button "Lên hàng" at bounding box center [879, 108] width 61 height 24
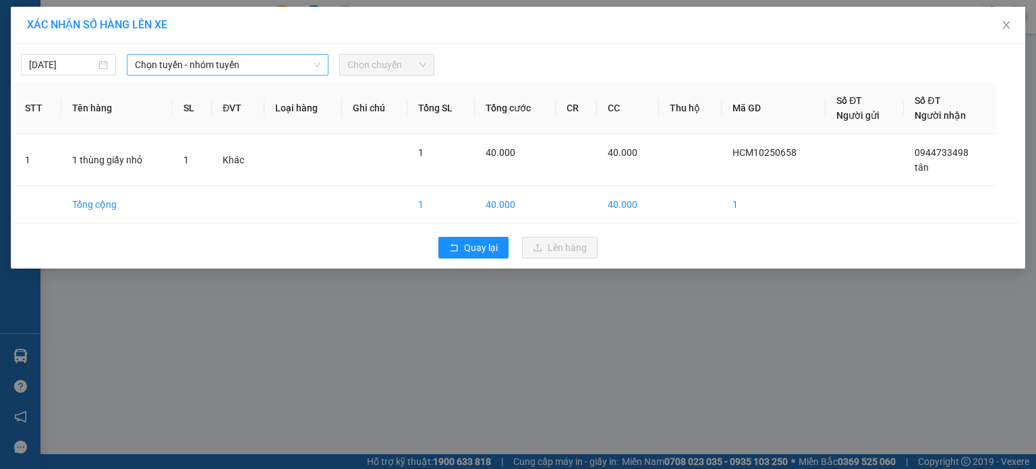
click at [314, 67] on icon "down" at bounding box center [317, 65] width 8 height 8
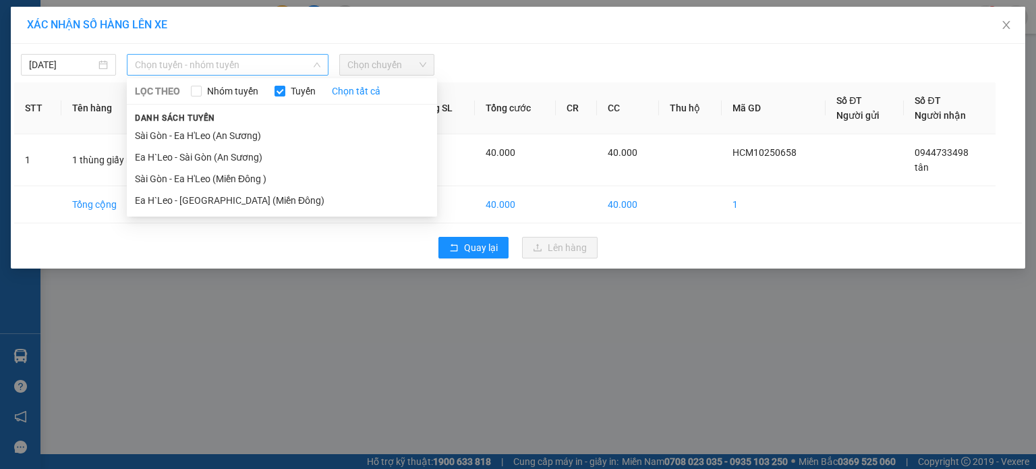
click at [291, 71] on span "Chọn tuyến - nhóm tuyến" at bounding box center [227, 65] width 185 height 20
click at [1002, 25] on icon "close" at bounding box center [1006, 25] width 11 height 11
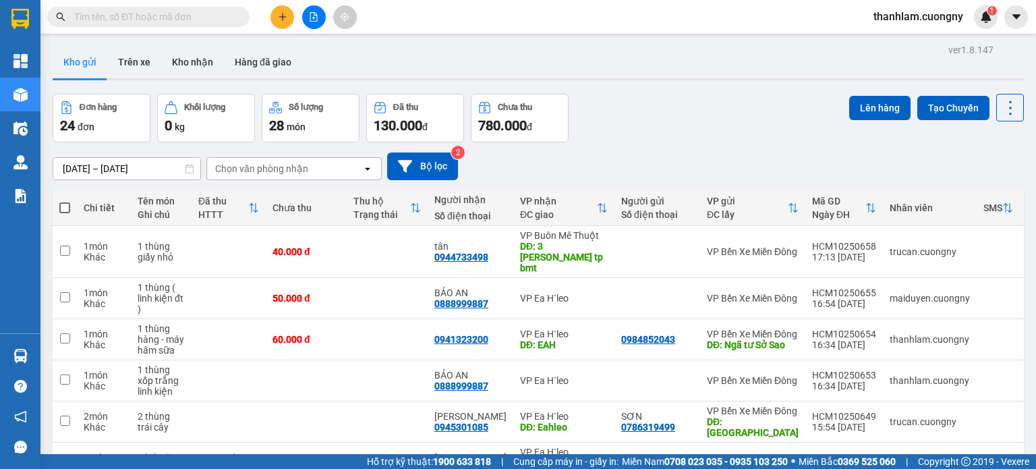
click at [284, 11] on button at bounding box center [282, 17] width 24 height 24
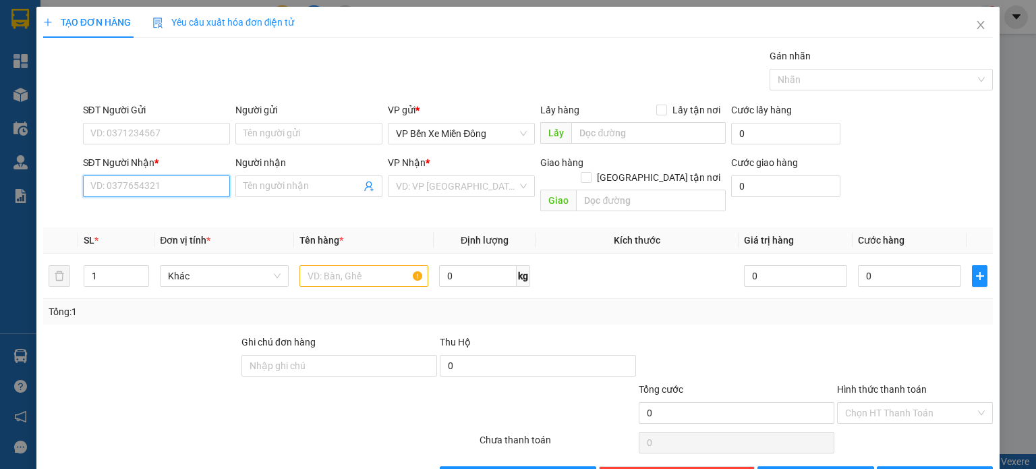
click at [169, 181] on input "SĐT Người Nhận *" at bounding box center [156, 186] width 147 height 22
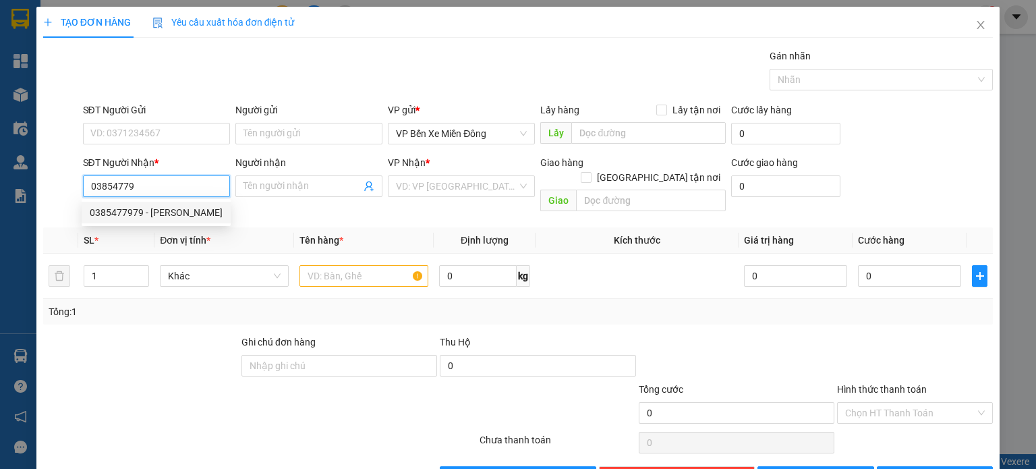
click at [194, 220] on div "0385477979 - mộc lan" at bounding box center [156, 213] width 149 height 22
type input "0385477979"
type input "mộc lan"
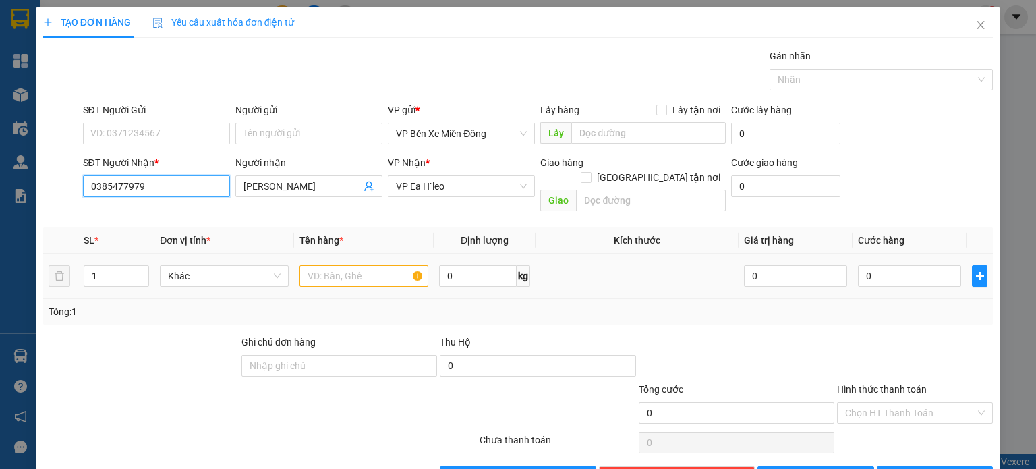
type input "0385477979"
click at [351, 265] on input "text" at bounding box center [363, 276] width 129 height 22
type input "2"
click at [143, 268] on span "up" at bounding box center [142, 272] width 8 height 8
click at [359, 265] on input "text" at bounding box center [363, 276] width 129 height 22
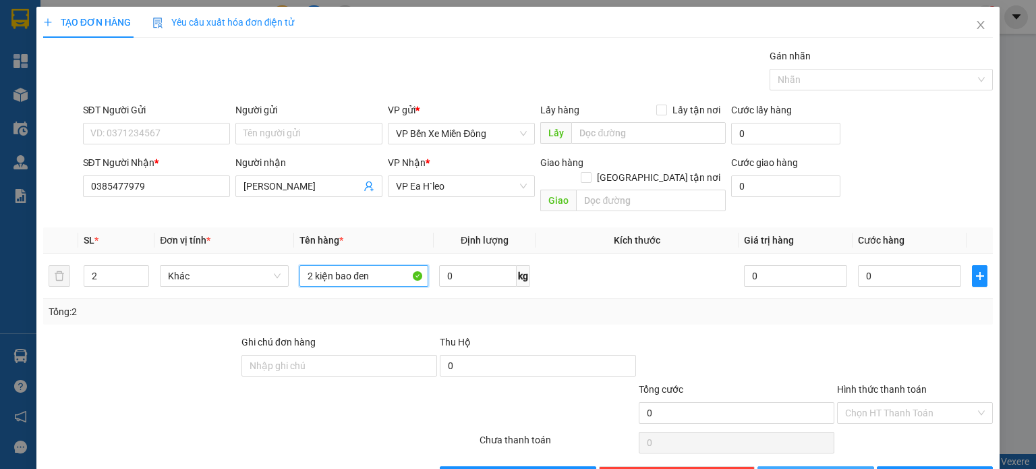
type input "2 kiện bao đen"
click at [773, 466] on button "Lưu" at bounding box center [815, 477] width 117 height 22
type input "1"
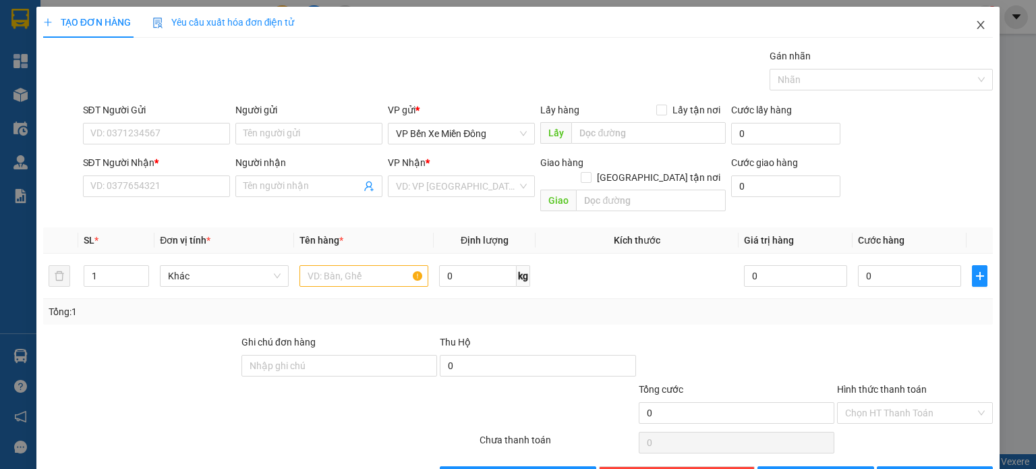
click at [975, 30] on icon "close" at bounding box center [980, 25] width 11 height 11
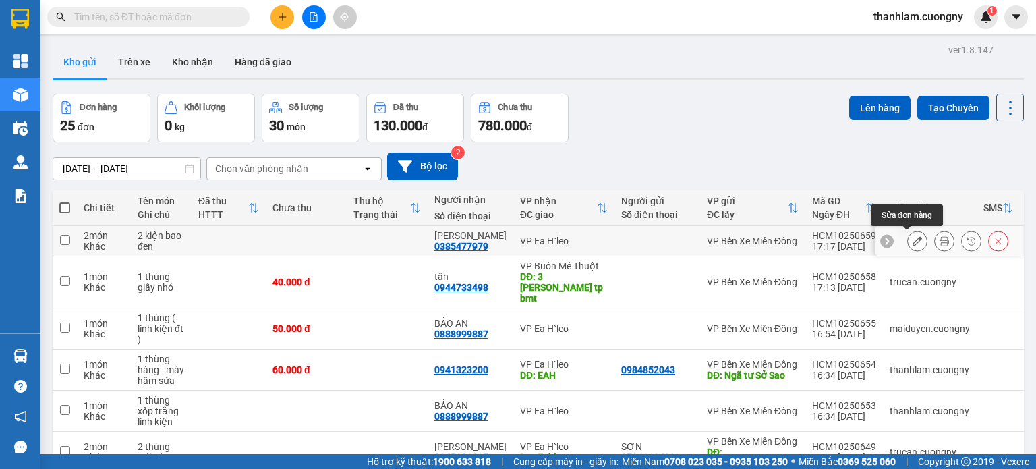
click at [913, 237] on icon at bounding box center [917, 240] width 9 height 9
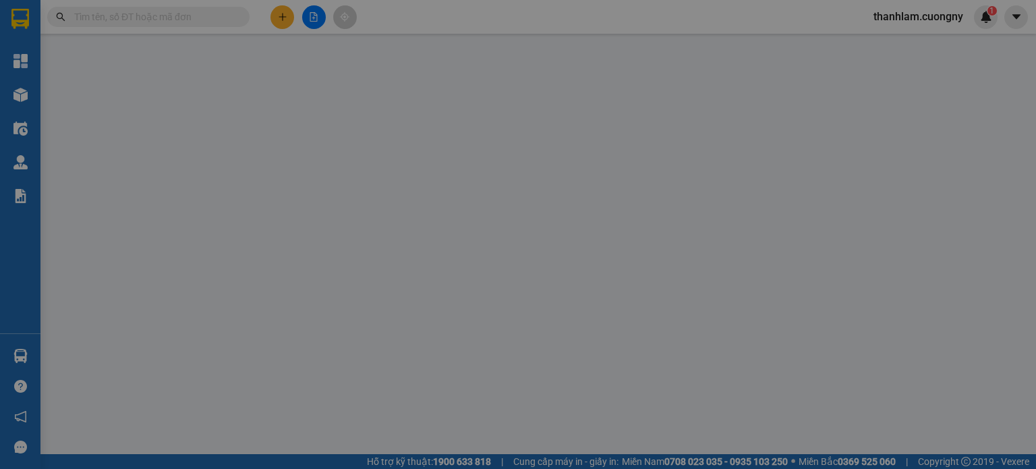
type input "0385477979"
type input "mộc lan"
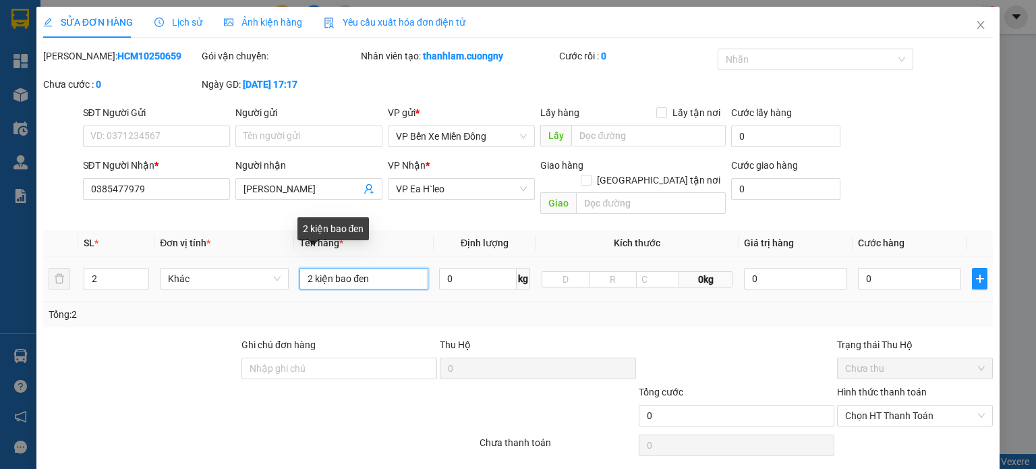
drag, startPoint x: 376, startPoint y: 264, endPoint x: 333, endPoint y: 266, distance: 43.2
click at [333, 268] on input "2 kiện bao đen" at bounding box center [363, 279] width 129 height 22
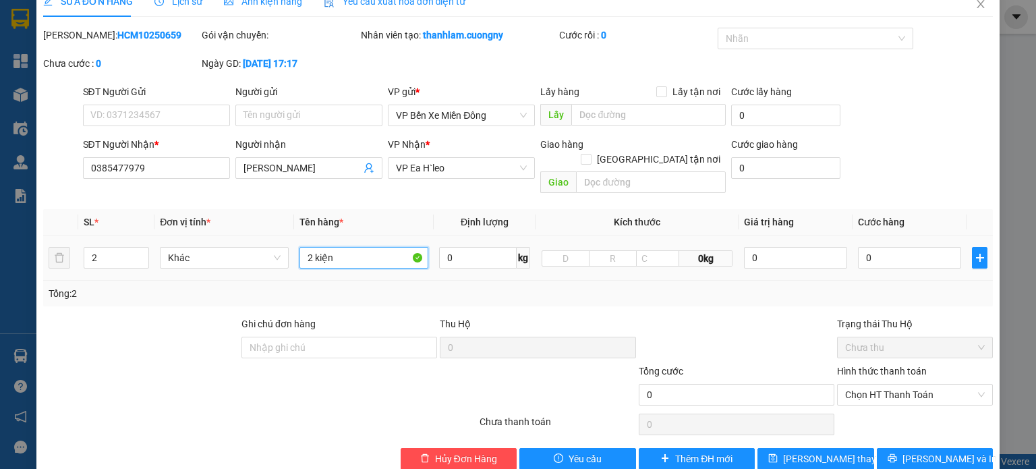
scroll to position [32, 0]
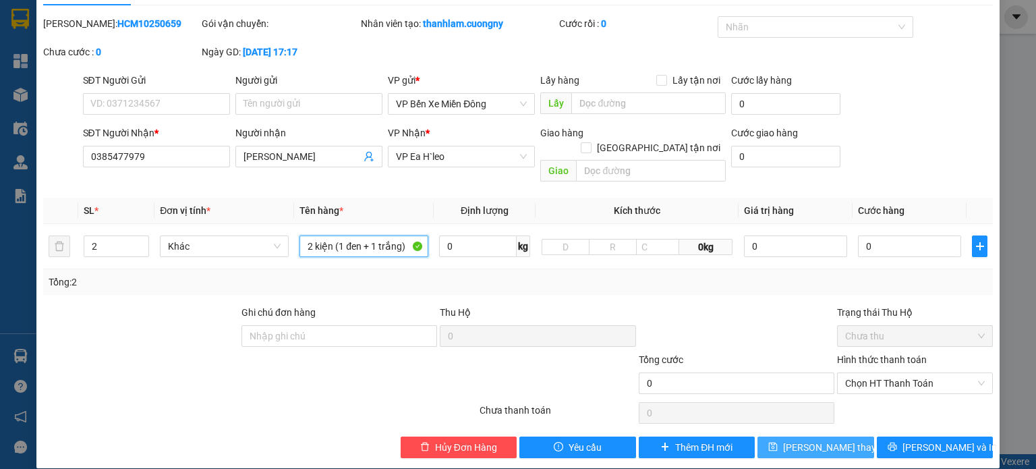
type input "2 kiện (1 đen + 1 trắng)"
click at [790, 440] on span "Lưu thay đổi" at bounding box center [837, 447] width 108 height 15
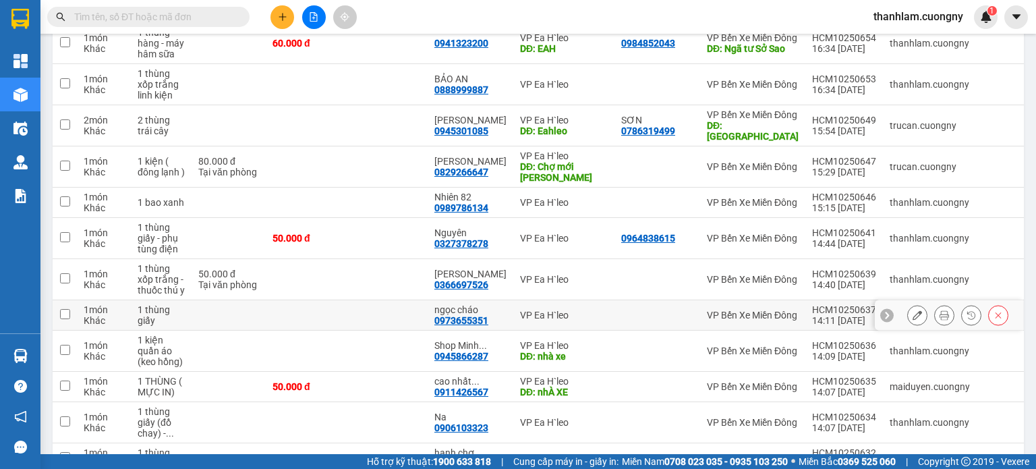
scroll to position [472, 0]
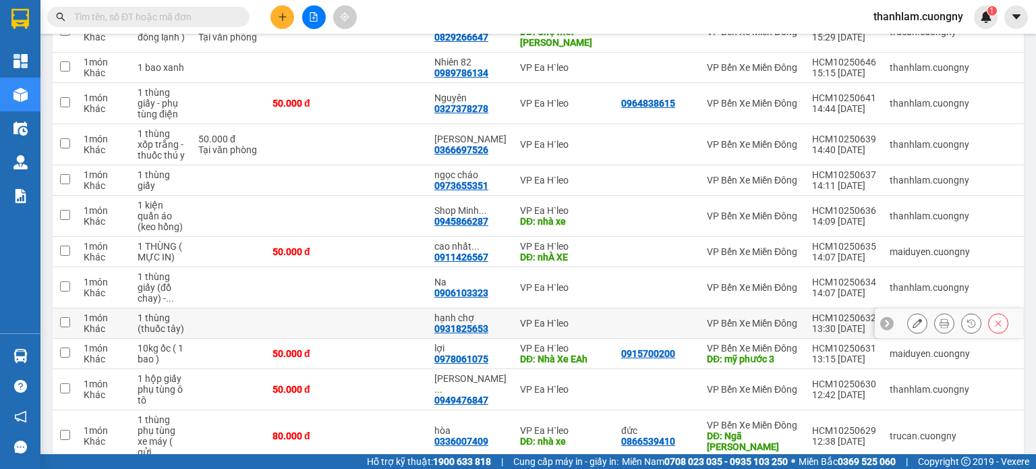
click at [378, 328] on td at bounding box center [387, 323] width 81 height 30
checkbox input "true"
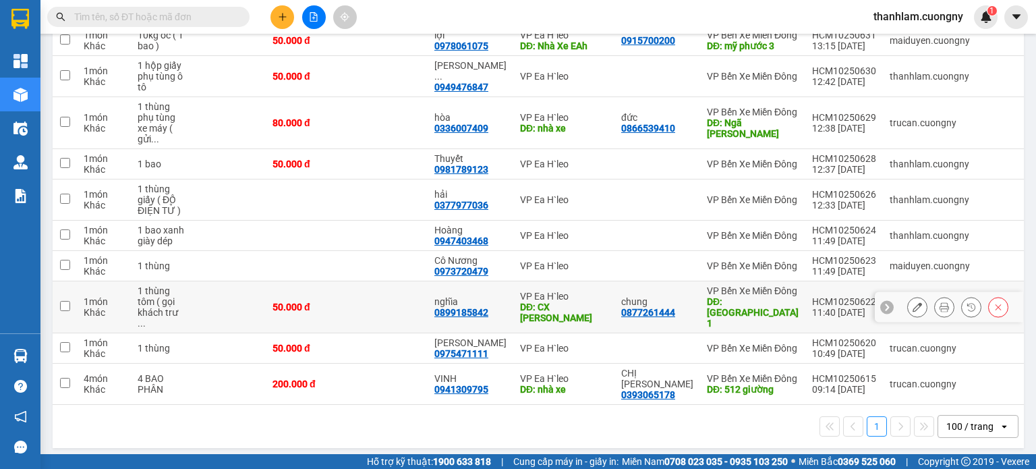
scroll to position [803, 0]
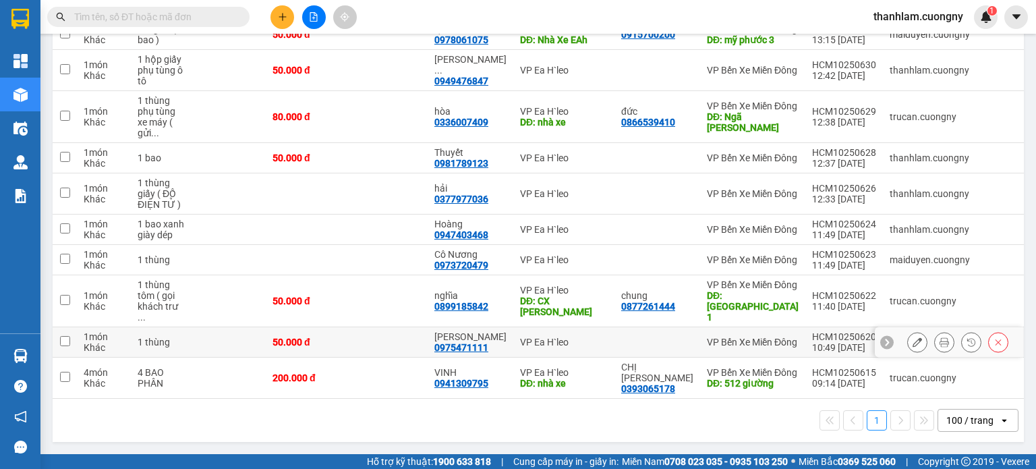
click at [378, 327] on td at bounding box center [387, 342] width 81 height 30
checkbox input "true"
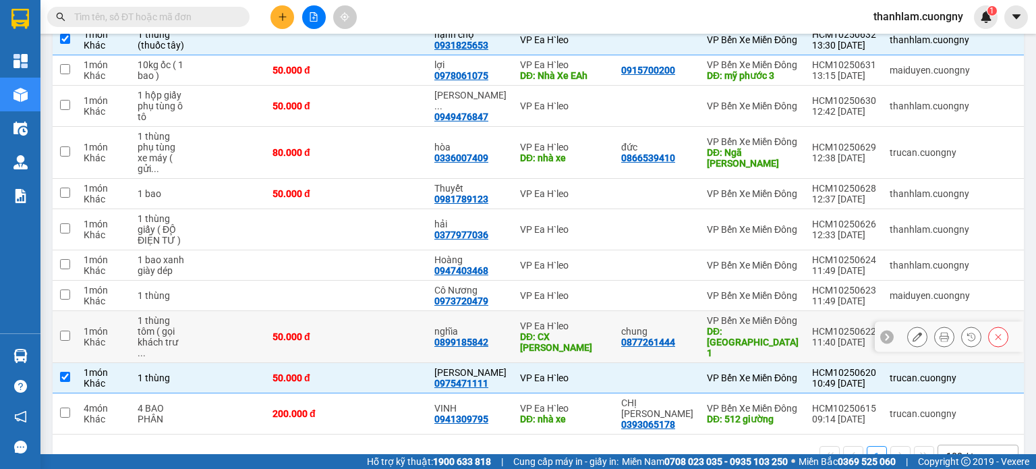
scroll to position [735, 0]
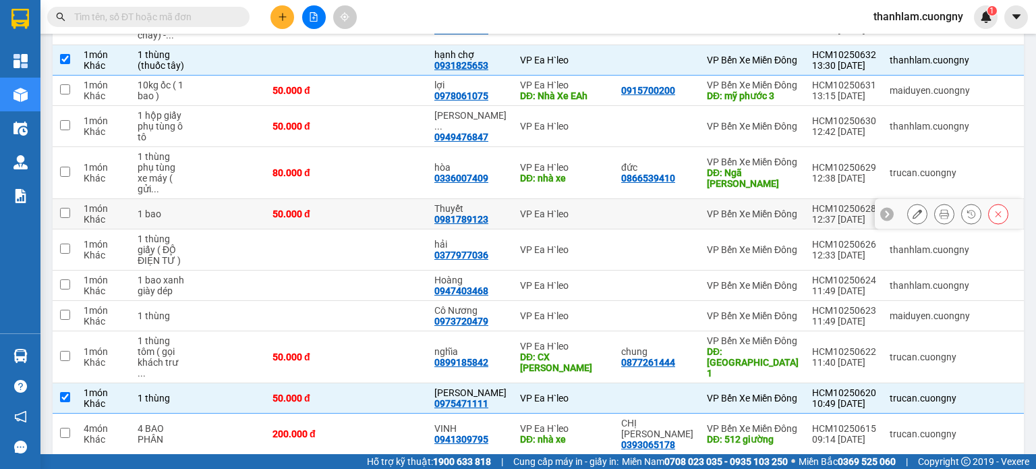
drag, startPoint x: 210, startPoint y: 233, endPoint x: 219, endPoint y: 237, distance: 10.6
click at [213, 229] on td at bounding box center [229, 214] width 74 height 30
checkbox input "true"
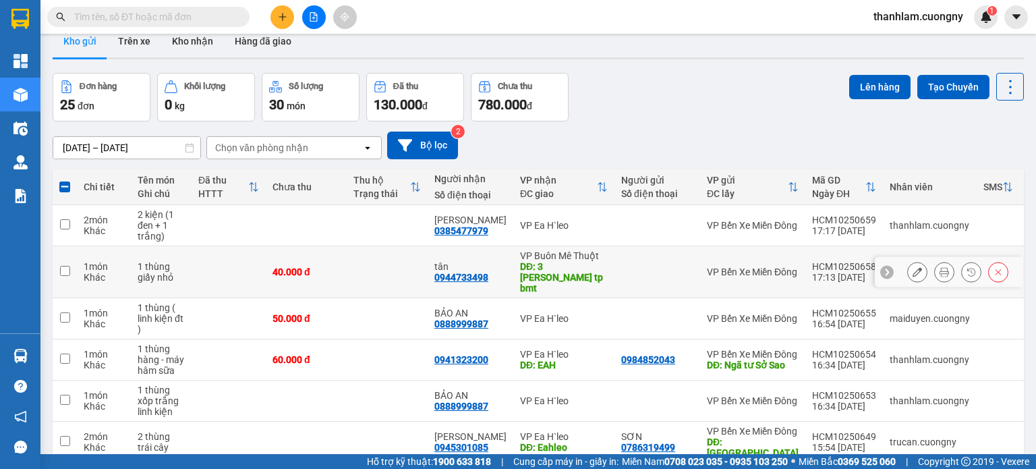
scroll to position [0, 0]
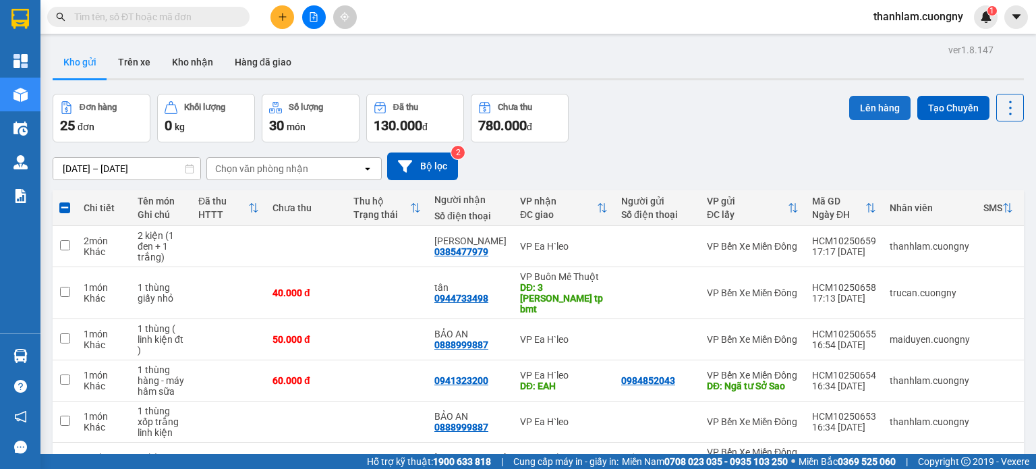
click at [874, 115] on button "Lên hàng" at bounding box center [879, 108] width 61 height 24
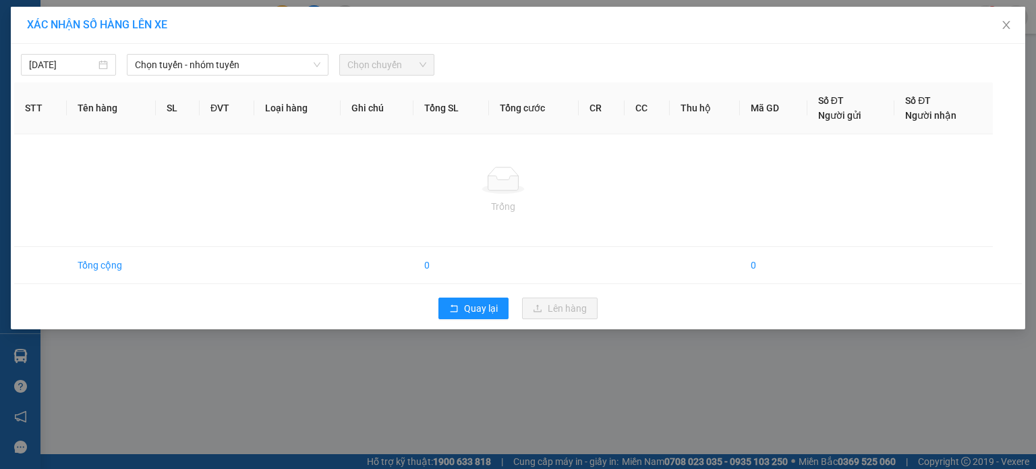
click at [280, 51] on div "[DATE] Chọn tuyến - nhóm tuyến Chọn chuyến" at bounding box center [518, 61] width 1008 height 28
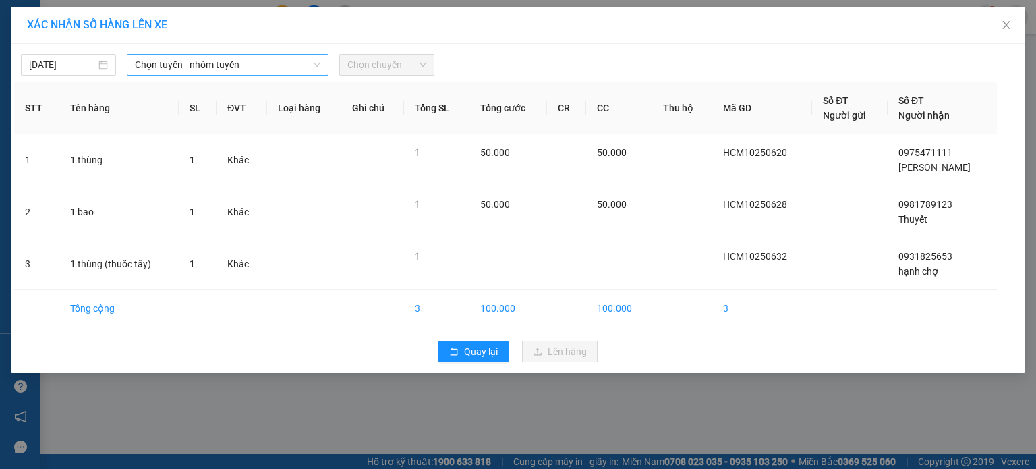
click at [291, 61] on span "Chọn tuyến - nhóm tuyến" at bounding box center [227, 65] width 185 height 20
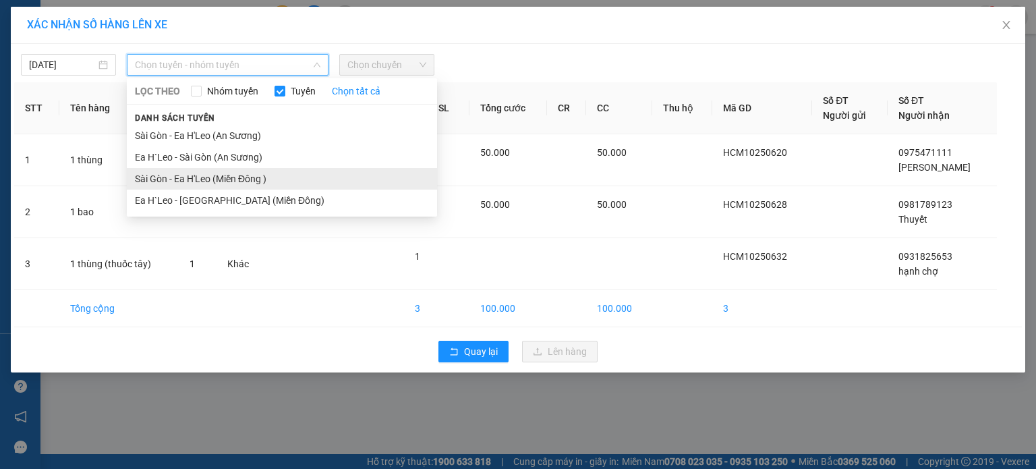
click at [254, 181] on li "Sài Gòn - Ea H'Leo (Miền Đông )" at bounding box center [282, 179] width 310 height 22
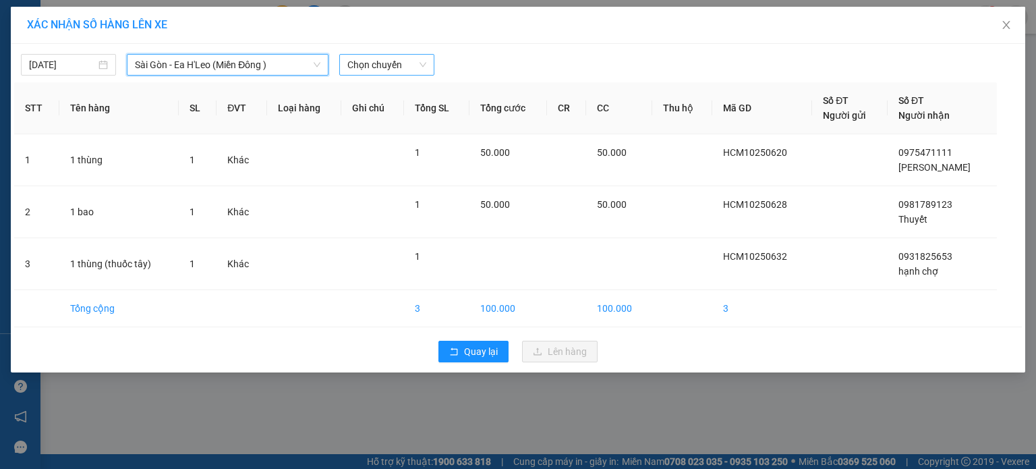
click at [391, 70] on span "Chọn chuyến" at bounding box center [386, 65] width 79 height 20
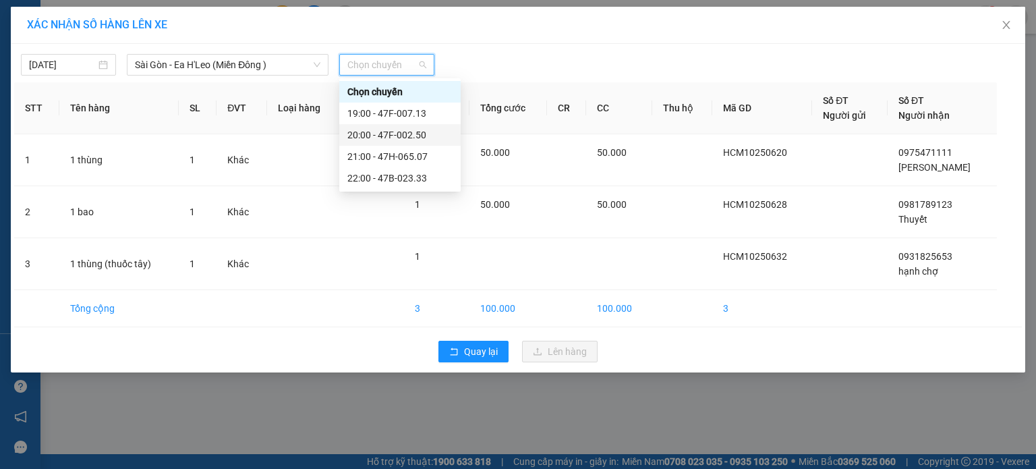
click at [391, 138] on div "20:00 - 47F-002.50" at bounding box center [399, 134] width 105 height 15
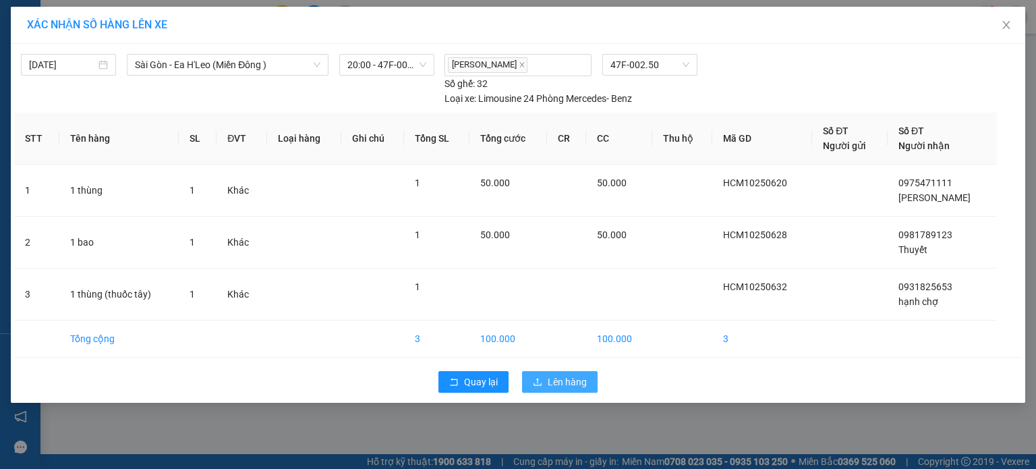
click at [560, 386] on span "Lên hàng" at bounding box center [567, 381] width 39 height 15
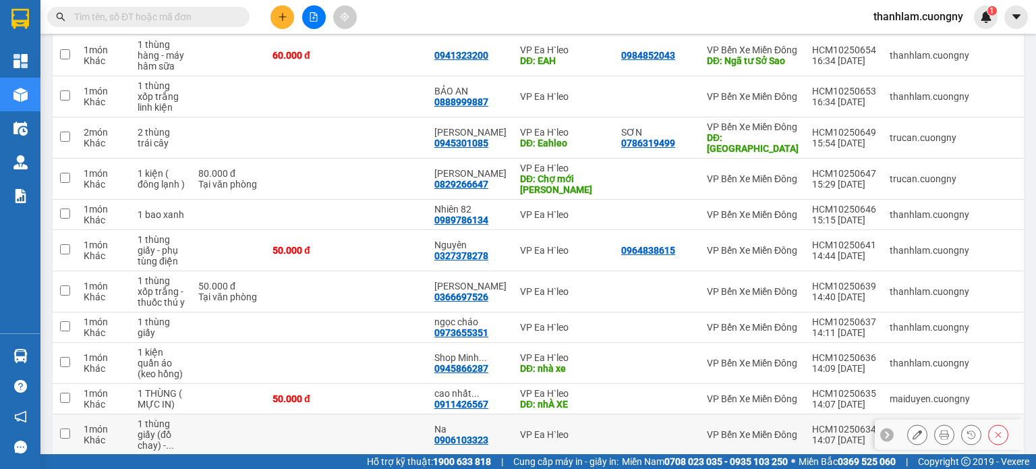
scroll to position [405, 0]
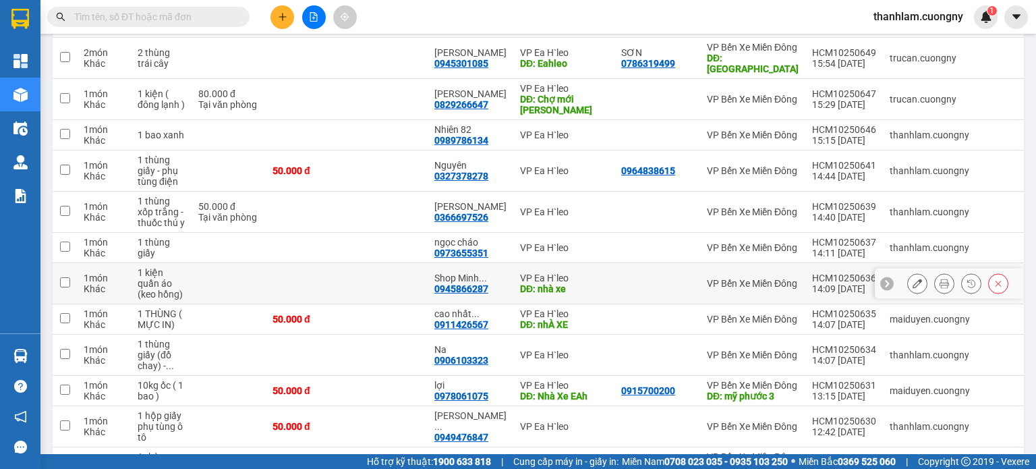
click at [327, 295] on td at bounding box center [306, 283] width 81 height 41
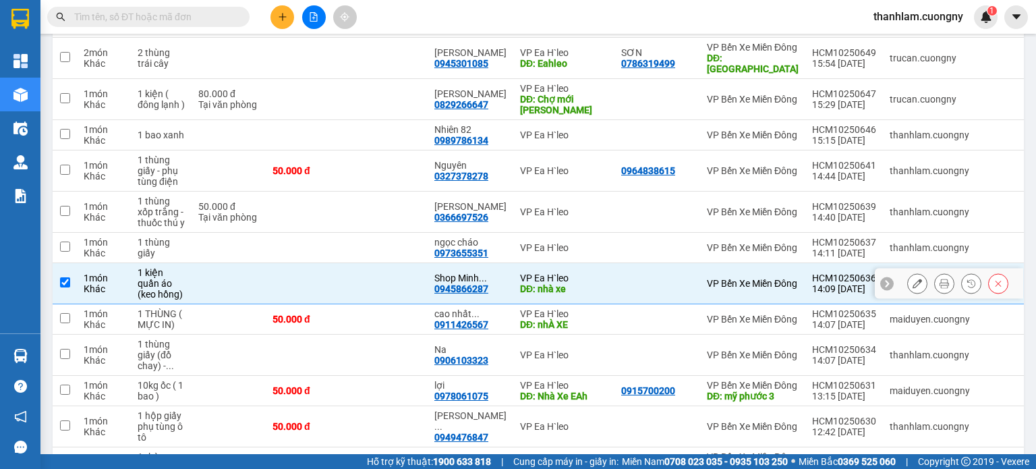
click at [350, 291] on td at bounding box center [387, 283] width 81 height 41
checkbox input "false"
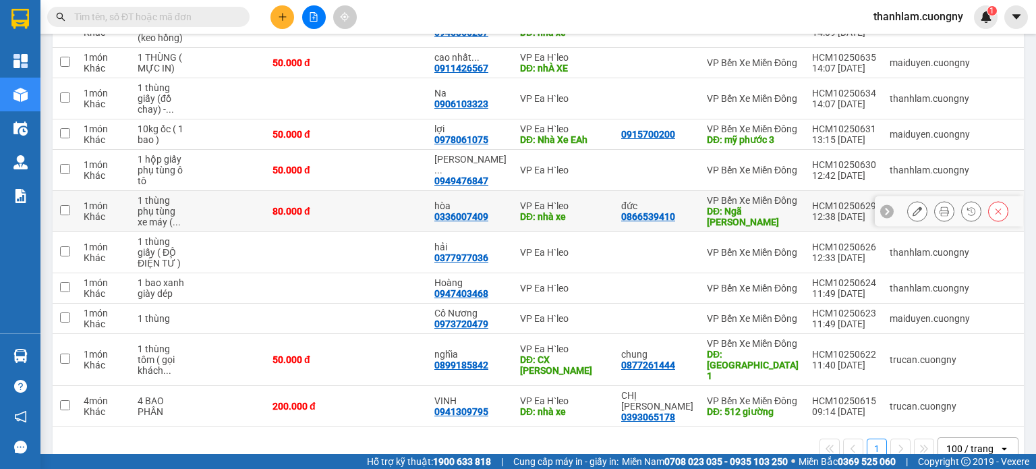
scroll to position [674, 0]
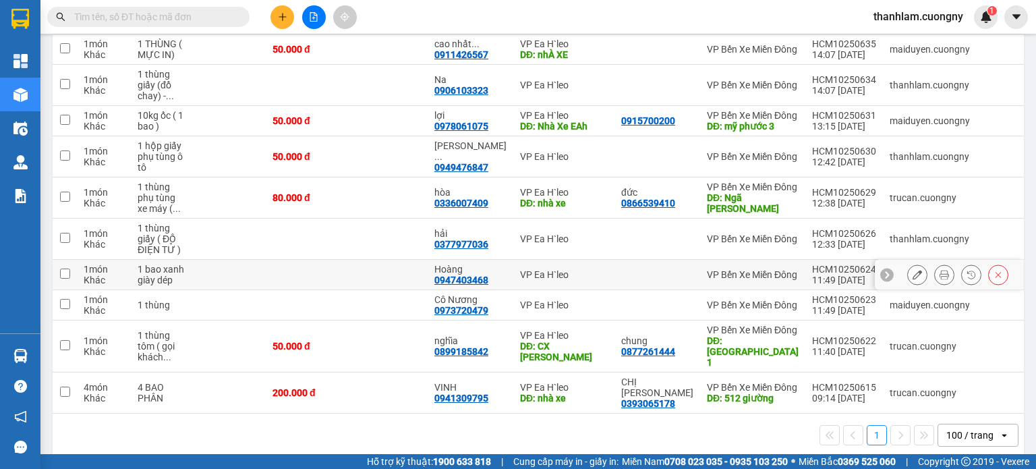
click at [328, 290] on td at bounding box center [306, 275] width 81 height 30
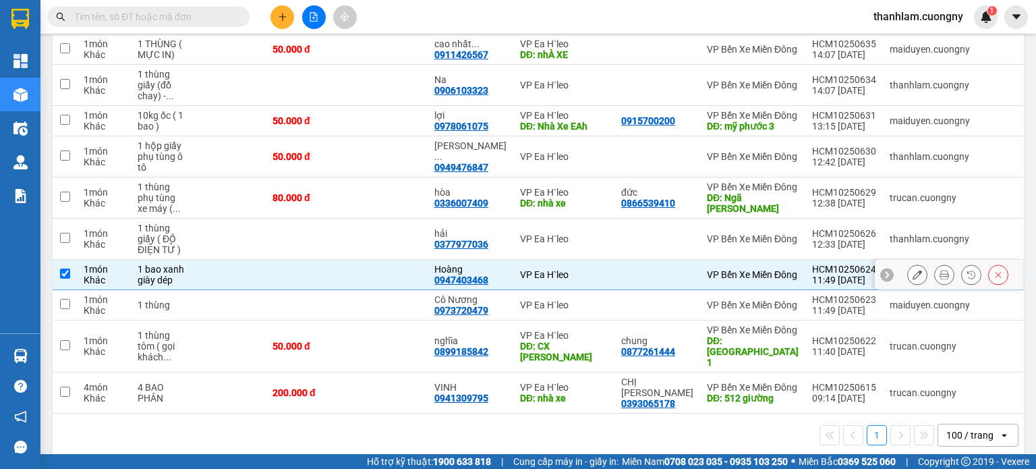
checkbox input "true"
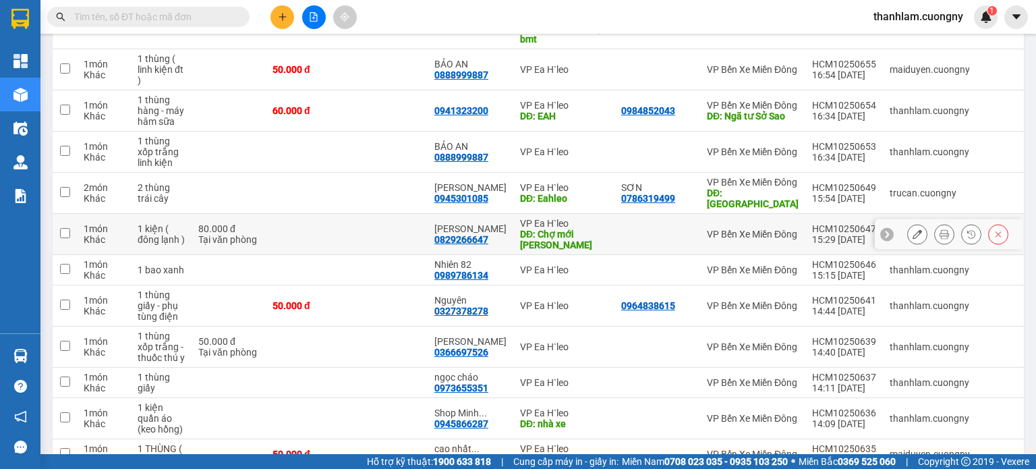
scroll to position [0, 0]
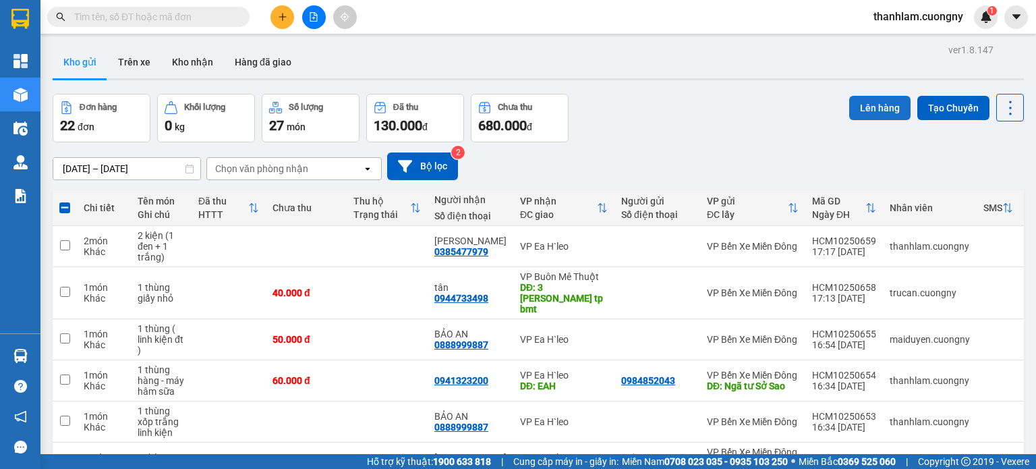
click at [857, 105] on button "Lên hàng" at bounding box center [879, 108] width 61 height 24
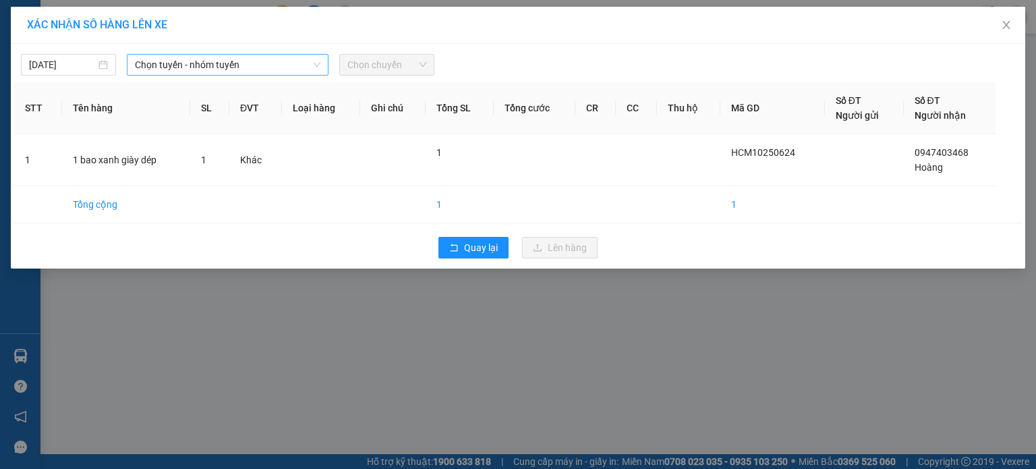
click at [261, 69] on span "Chọn tuyến - nhóm tuyến" at bounding box center [227, 65] width 185 height 20
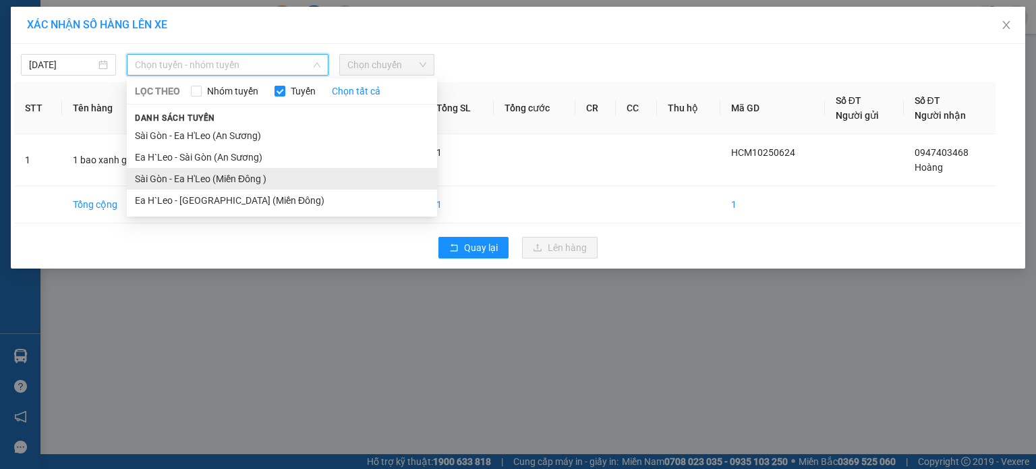
click at [262, 175] on li "Sài Gòn - Ea H'Leo (Miền Đông )" at bounding box center [282, 179] width 310 height 22
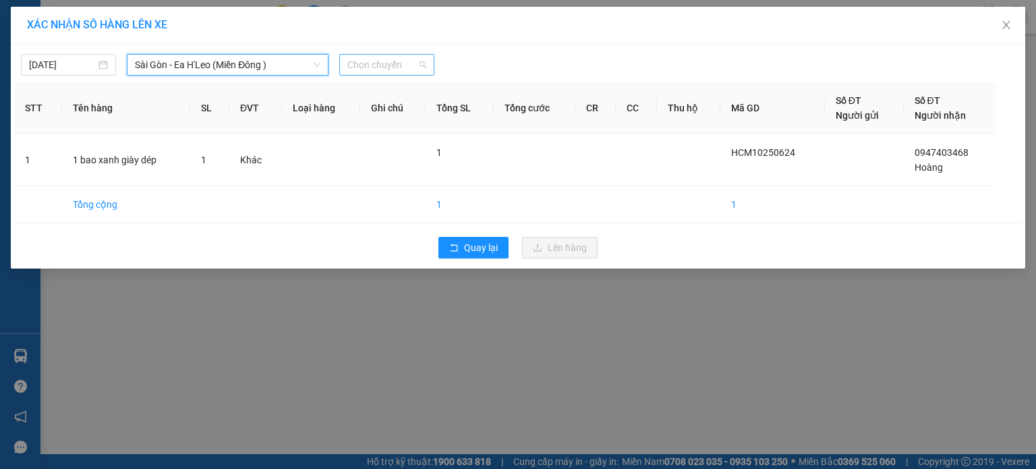
click at [364, 57] on span "Chọn chuyến" at bounding box center [386, 65] width 79 height 20
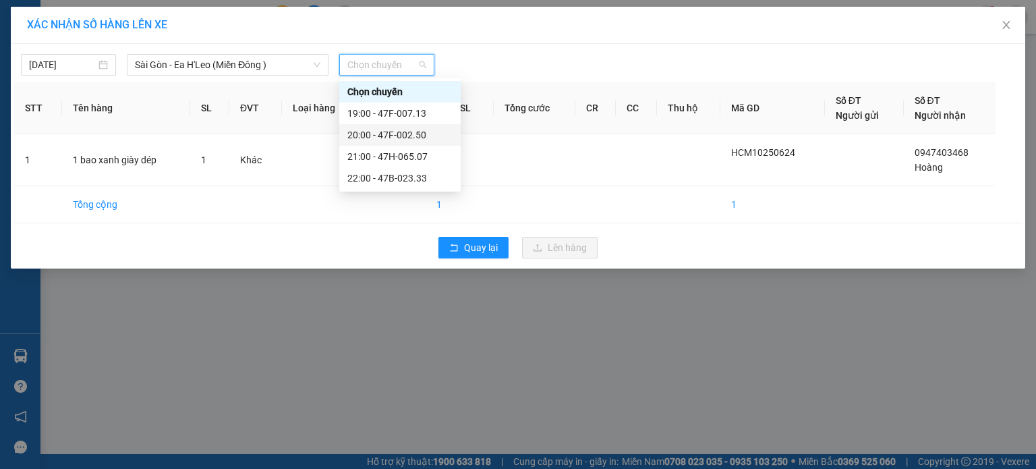
click at [382, 134] on div "20:00 - 47F-002.50" at bounding box center [399, 134] width 105 height 15
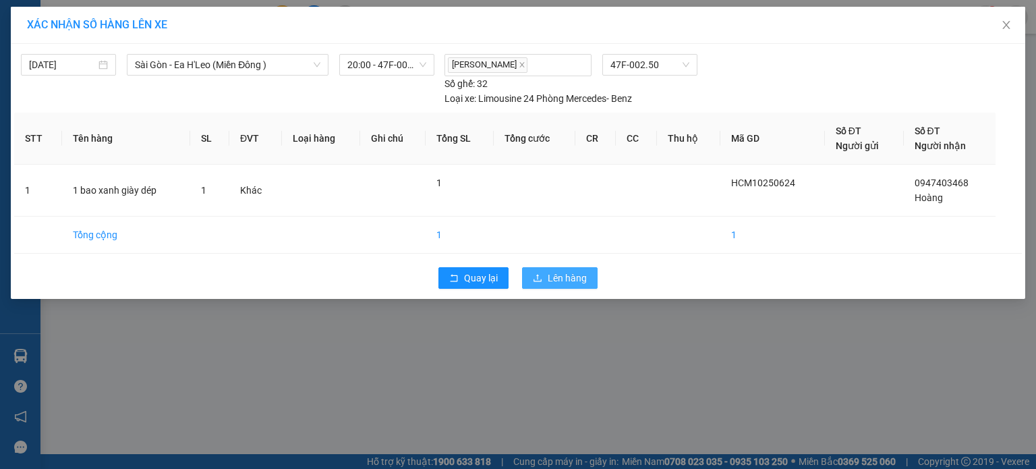
click at [529, 269] on button "Lên hàng" at bounding box center [560, 278] width 76 height 22
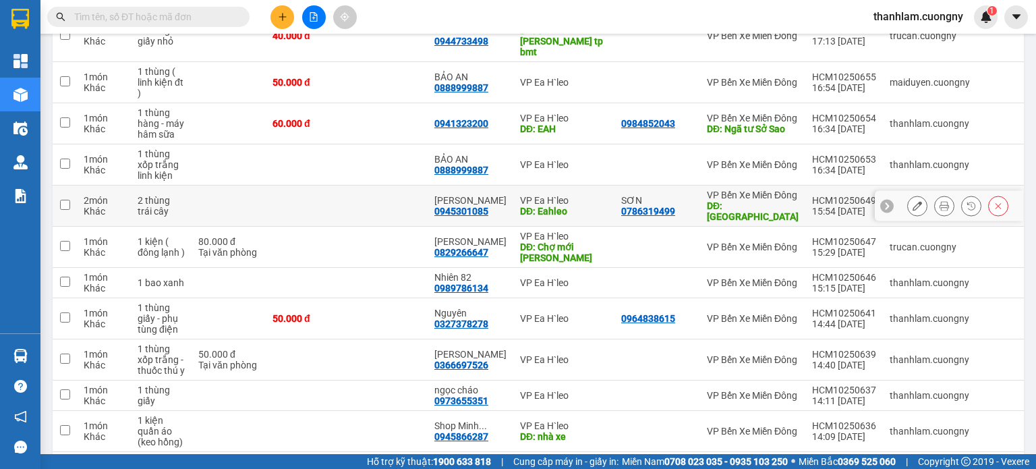
scroll to position [337, 0]
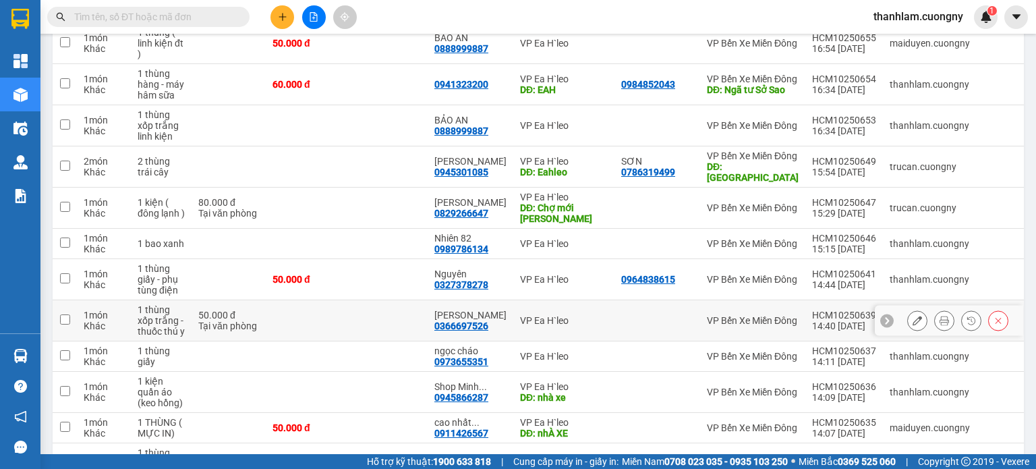
click at [355, 318] on td at bounding box center [387, 320] width 81 height 41
checkbox input "true"
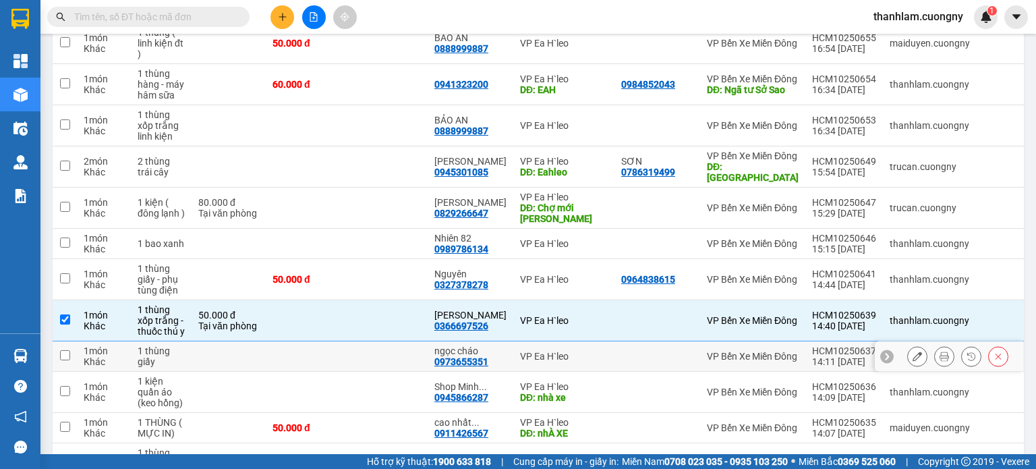
click at [337, 360] on td at bounding box center [306, 356] width 81 height 30
checkbox input "true"
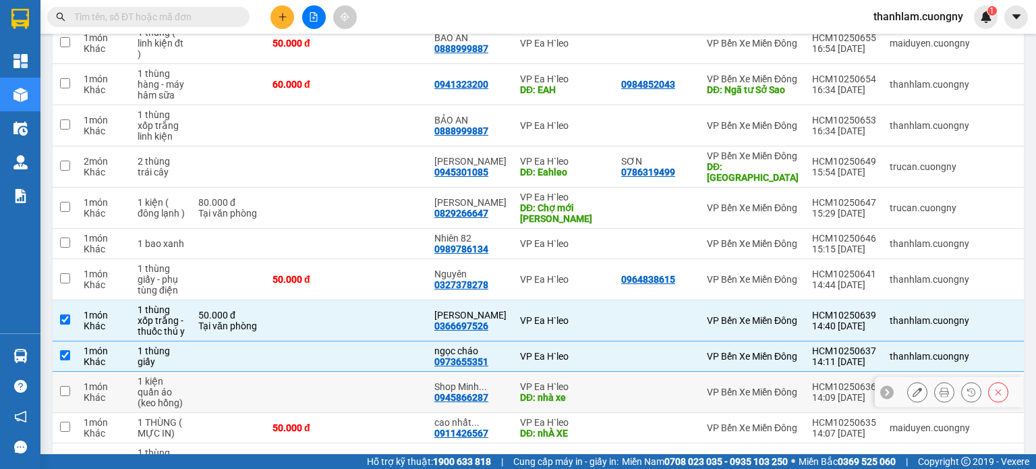
click at [318, 401] on td at bounding box center [306, 392] width 81 height 41
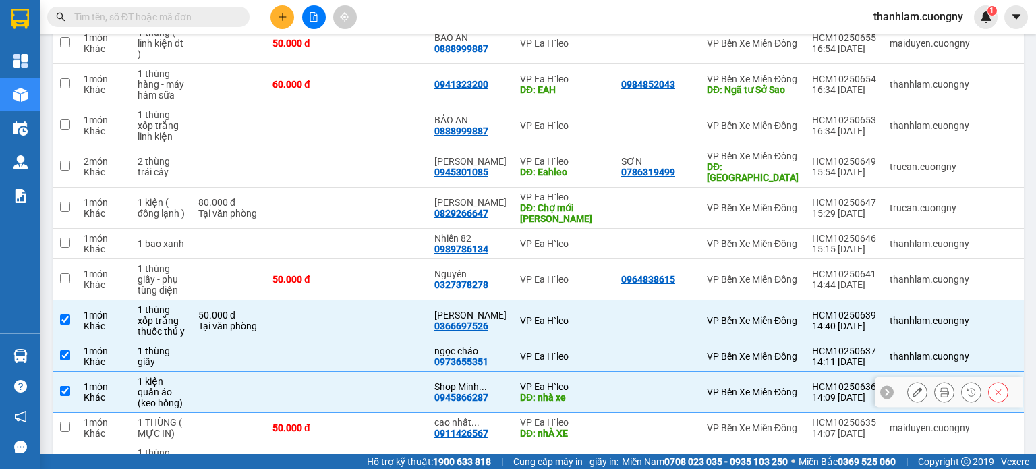
click at [318, 401] on td at bounding box center [306, 392] width 81 height 41
checkbox input "false"
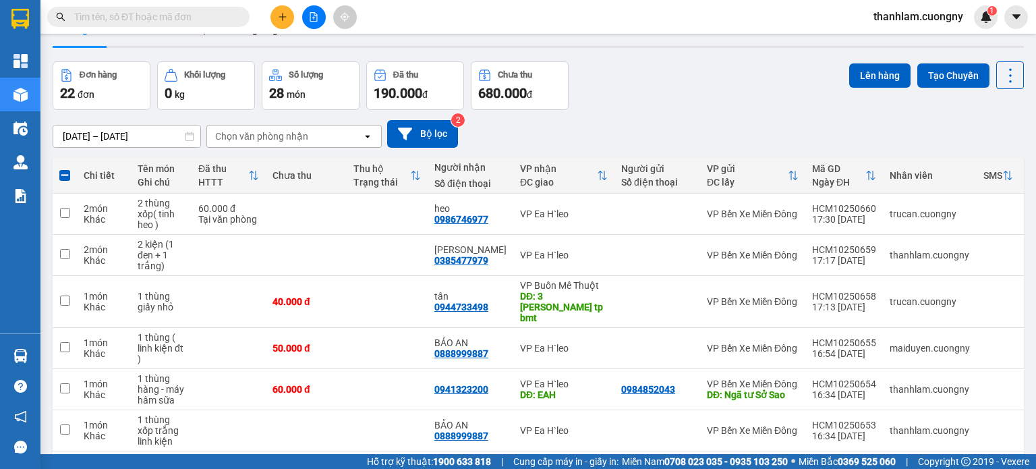
scroll to position [0, 0]
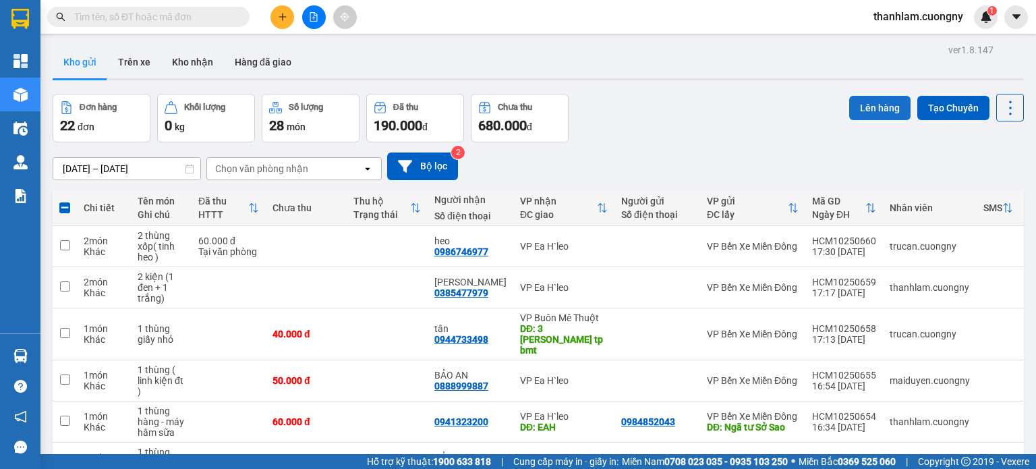
click at [854, 96] on button "Lên hàng" at bounding box center [879, 108] width 61 height 24
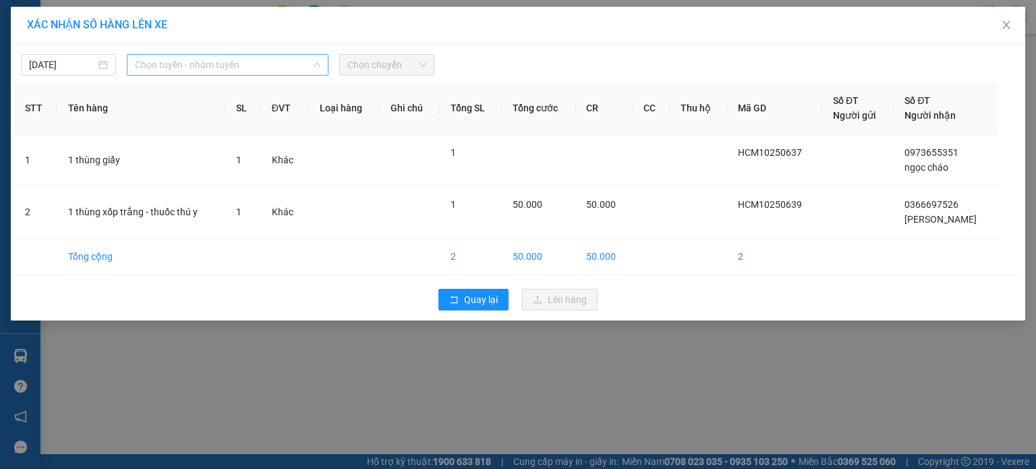
click at [291, 71] on span "Chọn tuyến - nhóm tuyến" at bounding box center [227, 65] width 185 height 20
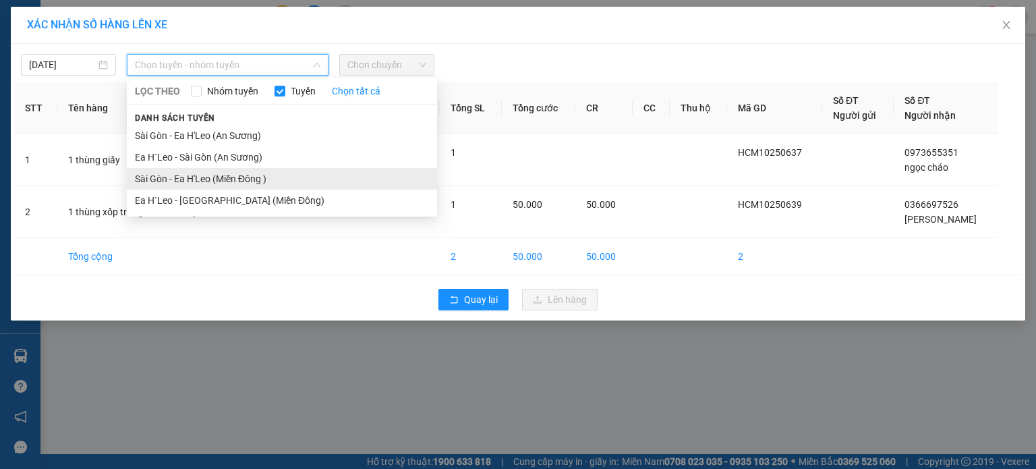
click at [272, 177] on li "Sài Gòn - Ea H'Leo (Miền Đông )" at bounding box center [282, 179] width 310 height 22
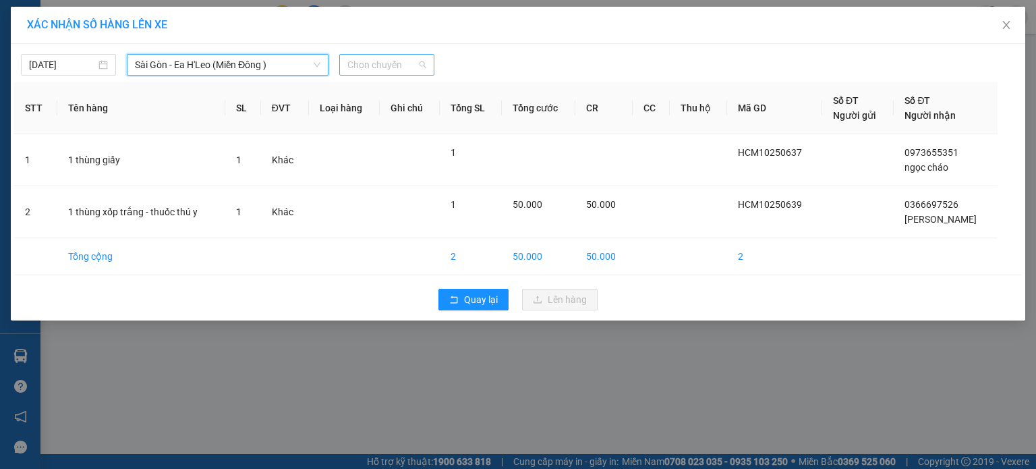
click at [399, 69] on span "Chọn chuyến" at bounding box center [386, 65] width 79 height 20
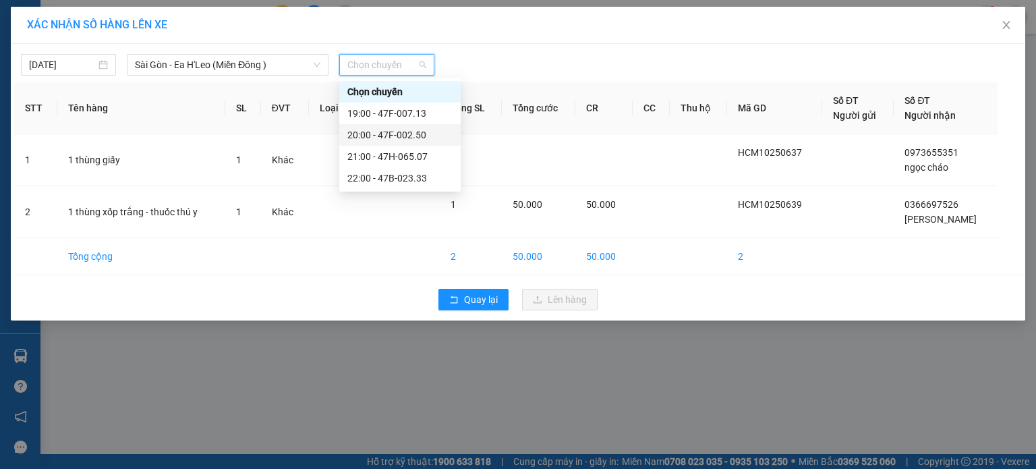
click at [410, 135] on div "20:00 - 47F-002.50" at bounding box center [399, 134] width 105 height 15
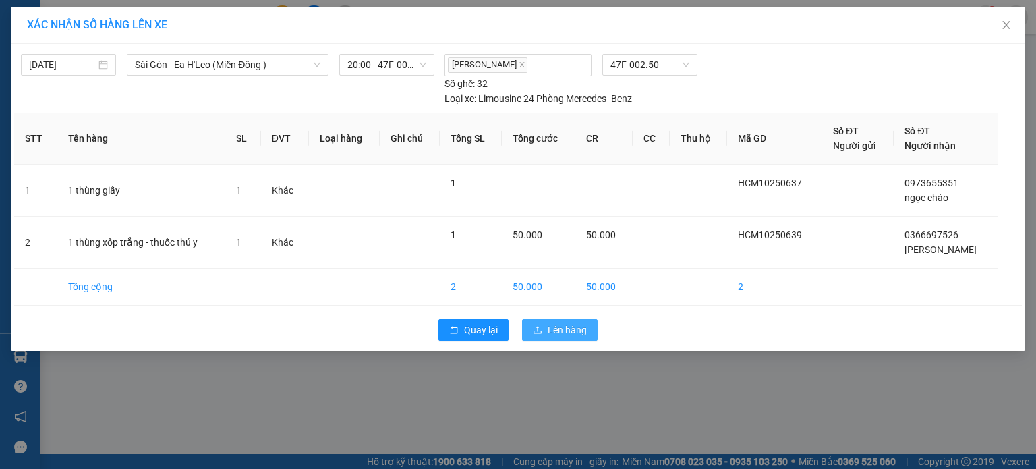
click at [544, 323] on button "Lên hàng" at bounding box center [560, 330] width 76 height 22
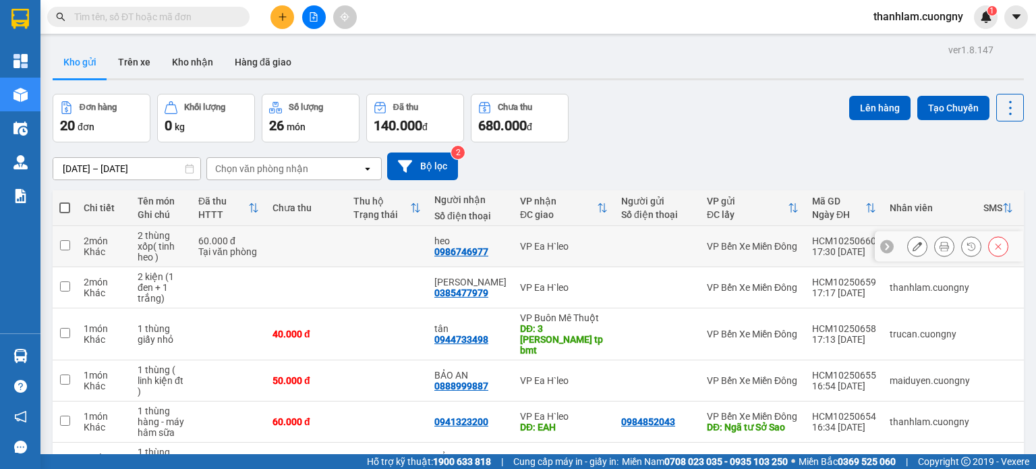
click at [272, 245] on td at bounding box center [306, 246] width 81 height 41
checkbox input "true"
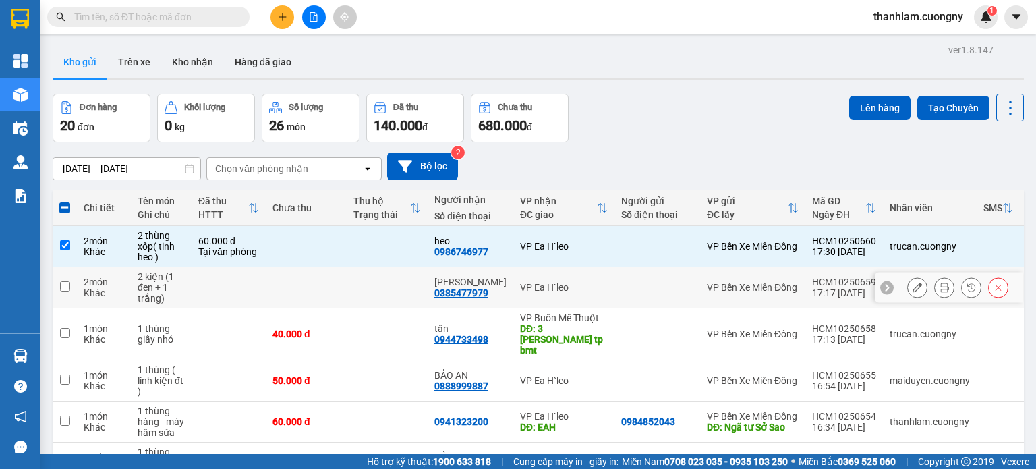
click at [277, 283] on td at bounding box center [306, 287] width 81 height 41
checkbox input "true"
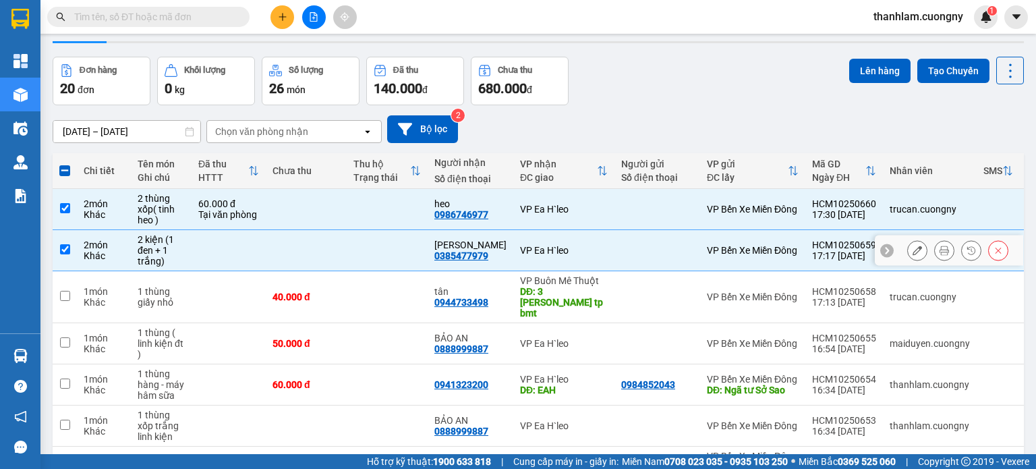
scroll to position [67, 0]
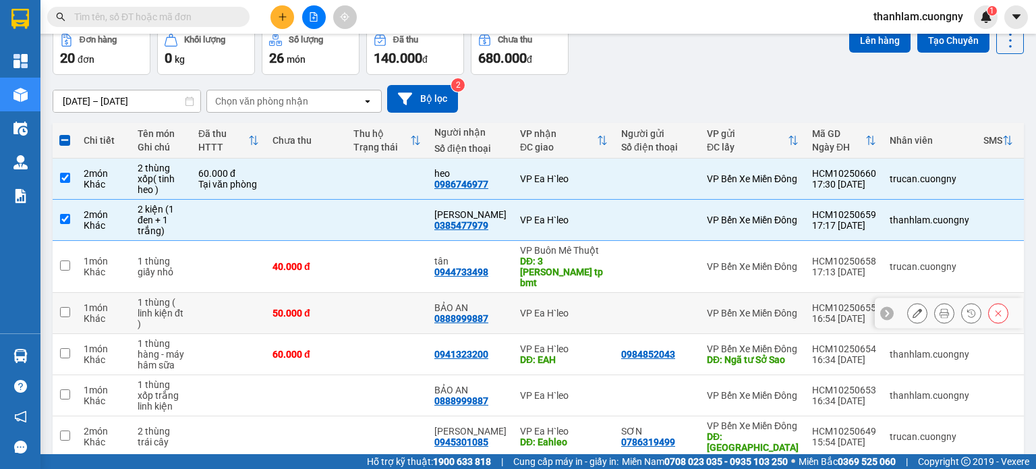
click at [381, 293] on td at bounding box center [387, 313] width 81 height 41
checkbox input "true"
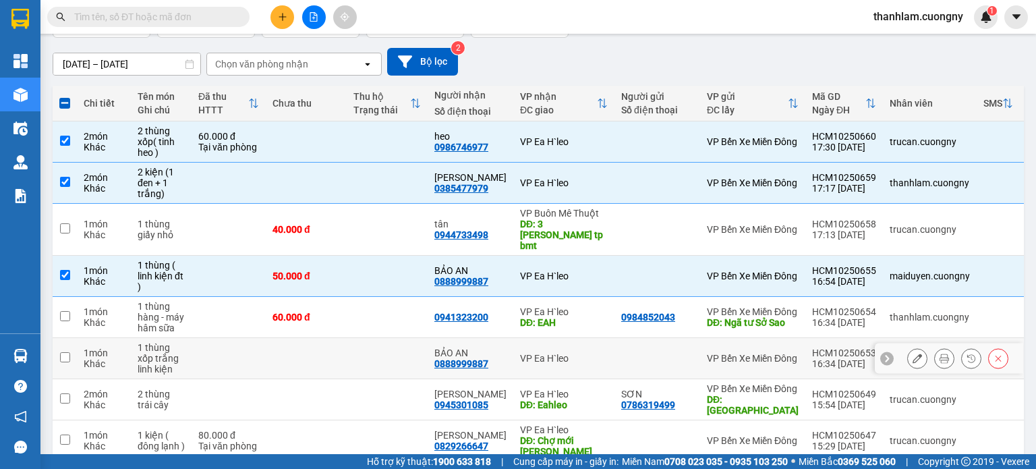
scroll to position [135, 0]
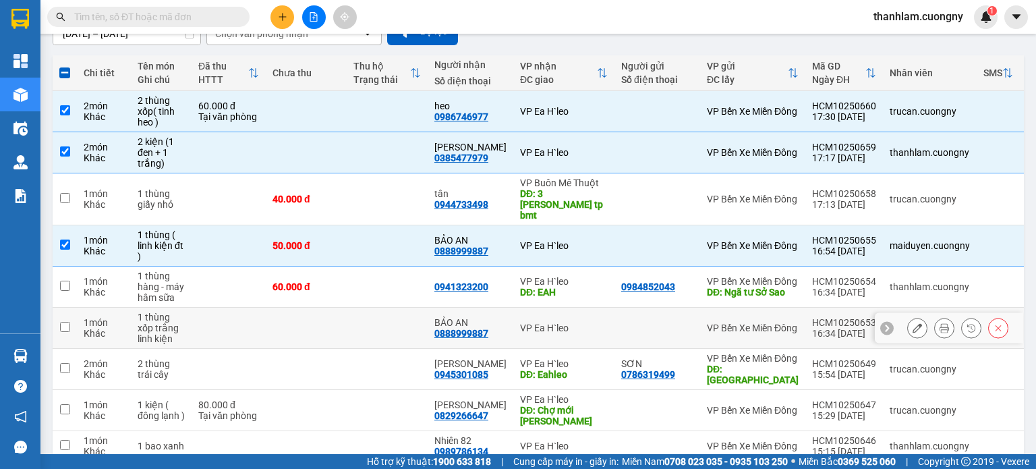
click at [370, 328] on td at bounding box center [387, 328] width 81 height 41
checkbox input "true"
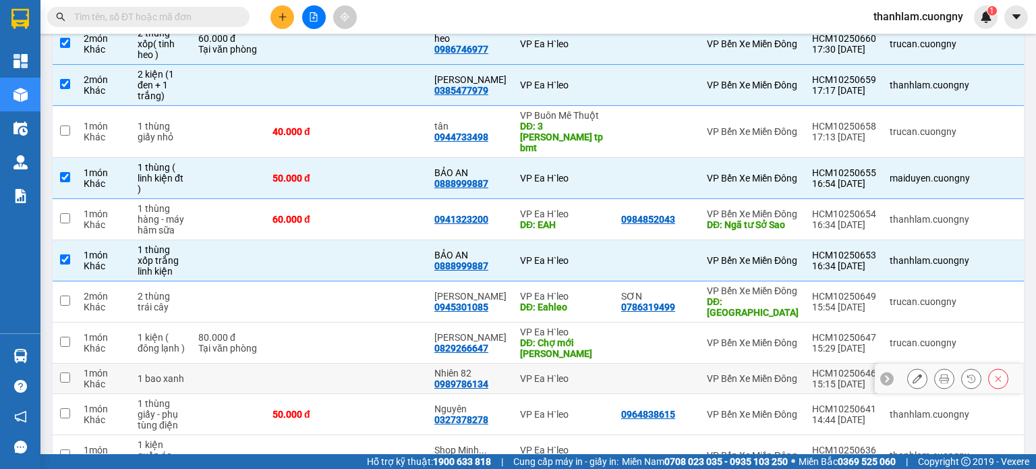
scroll to position [270, 0]
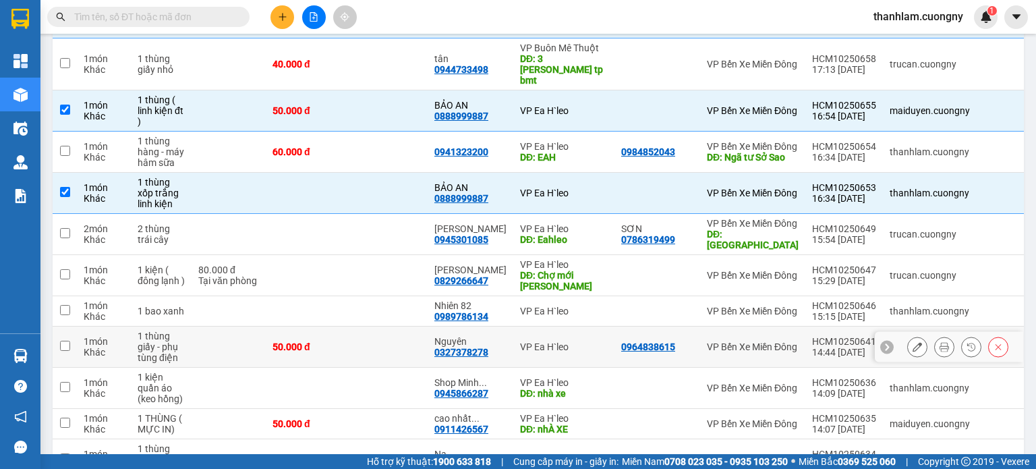
click at [378, 355] on td at bounding box center [387, 346] width 81 height 41
checkbox input "true"
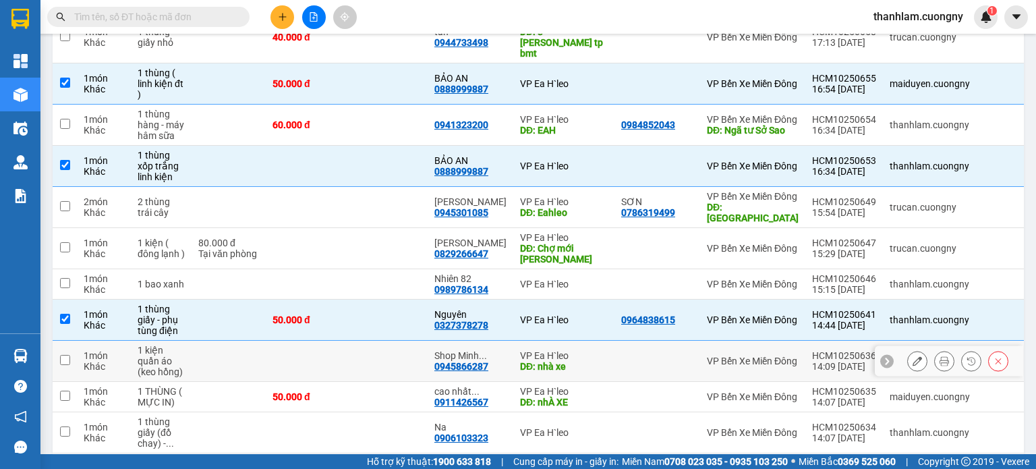
scroll to position [337, 0]
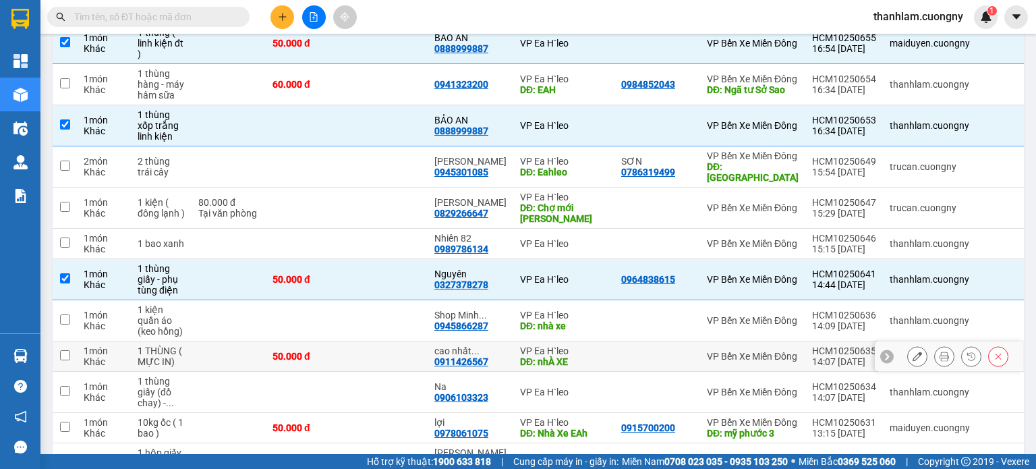
click at [380, 361] on td at bounding box center [387, 356] width 81 height 30
checkbox input "true"
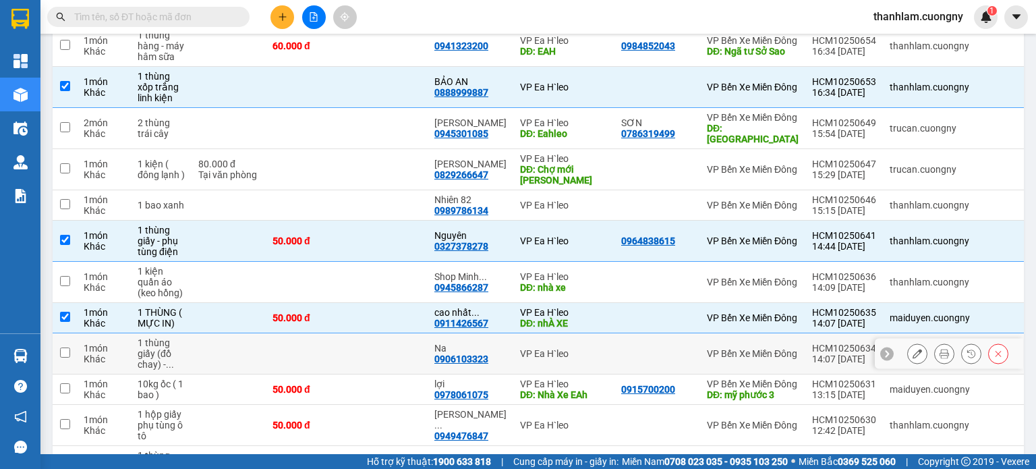
scroll to position [472, 0]
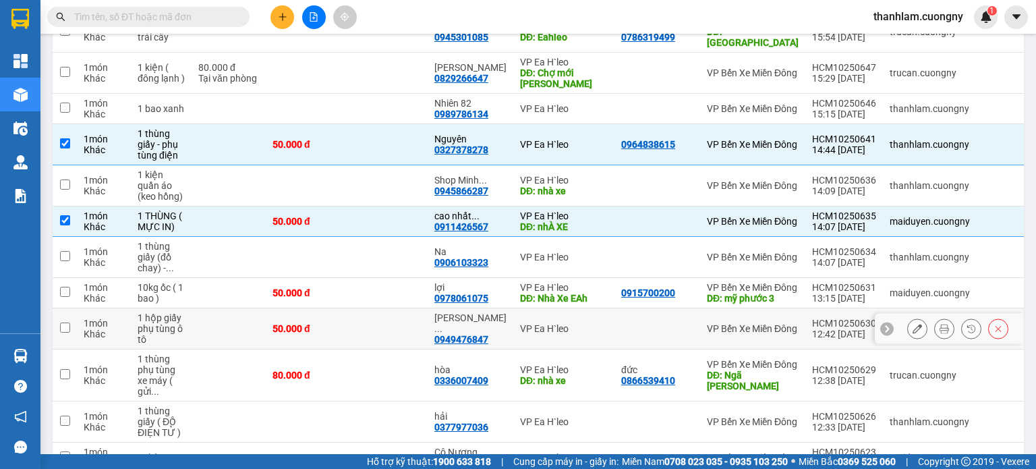
click at [374, 337] on td at bounding box center [387, 328] width 81 height 41
checkbox input "true"
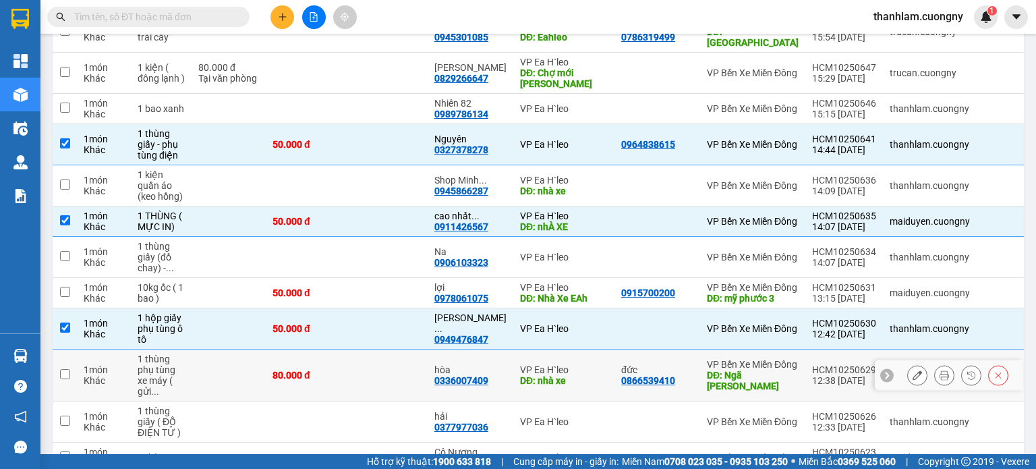
scroll to position [540, 0]
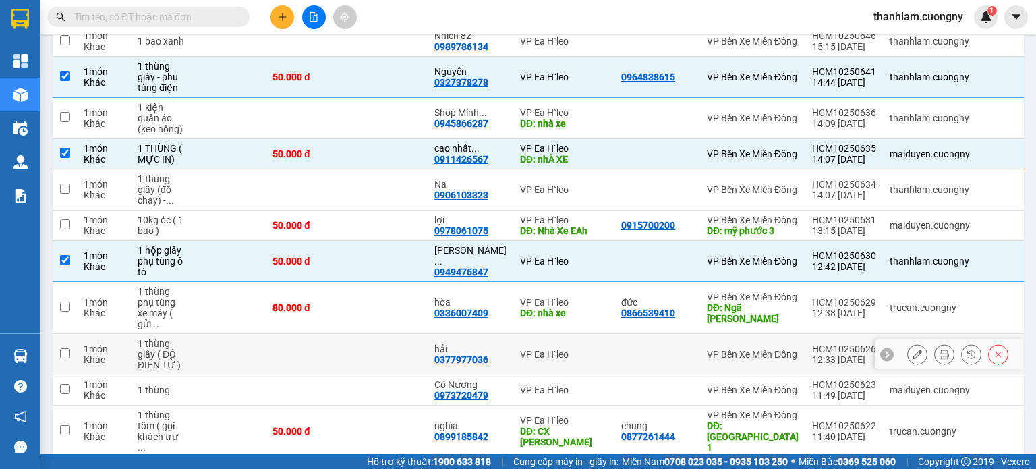
click at [367, 362] on td at bounding box center [387, 354] width 81 height 41
checkbox input "true"
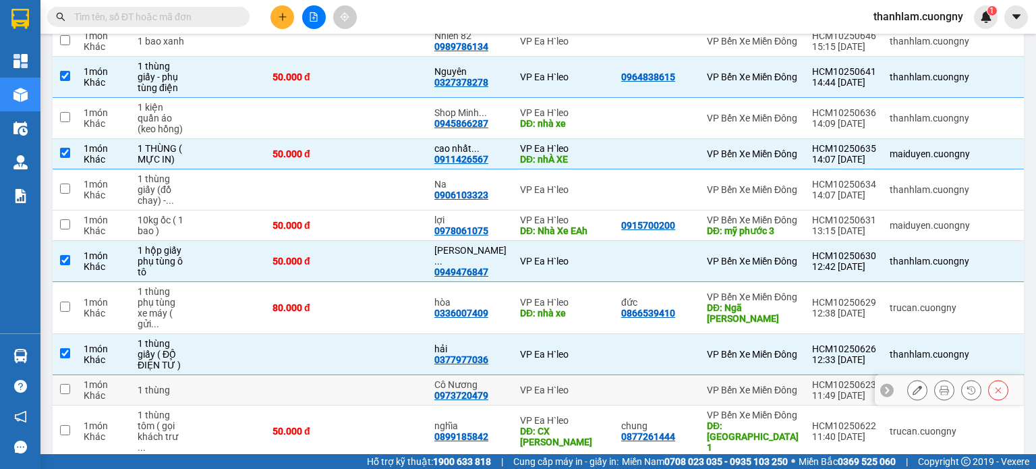
click at [380, 395] on td at bounding box center [387, 390] width 81 height 30
checkbox input "true"
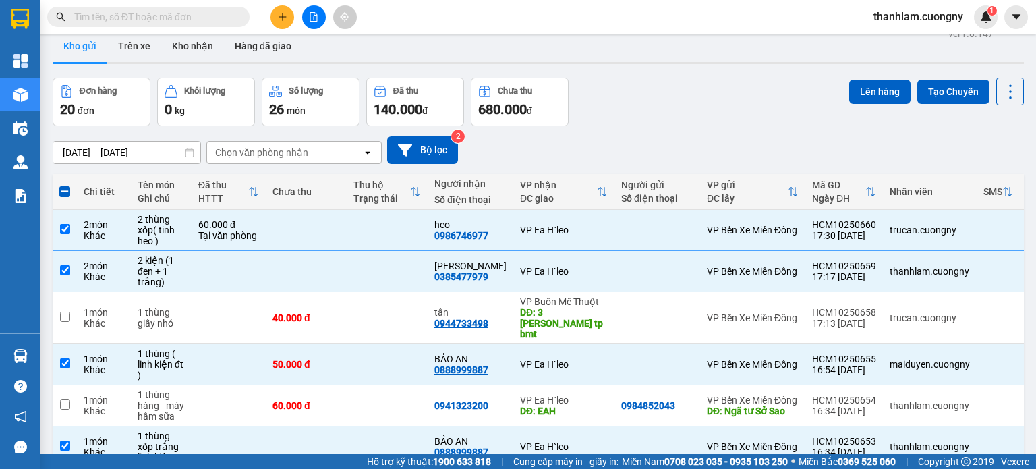
scroll to position [0, 0]
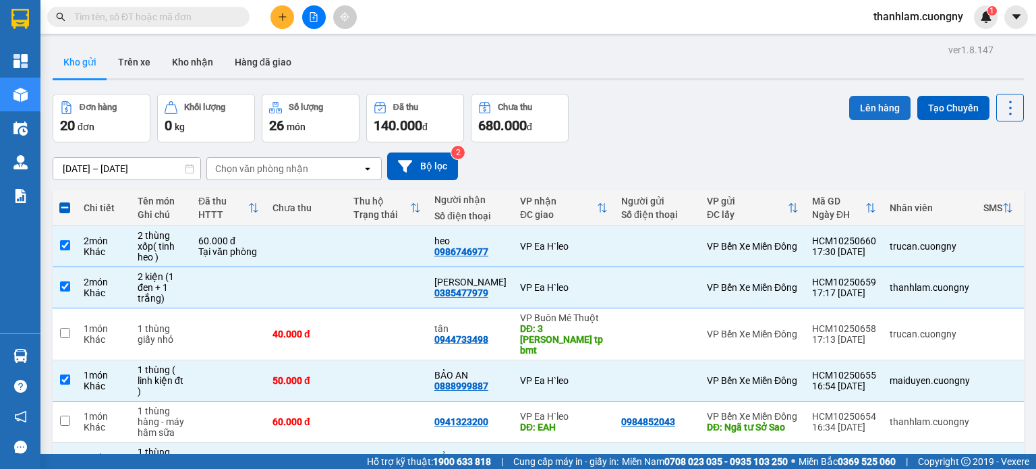
click at [884, 100] on button "Lên hàng" at bounding box center [879, 108] width 61 height 24
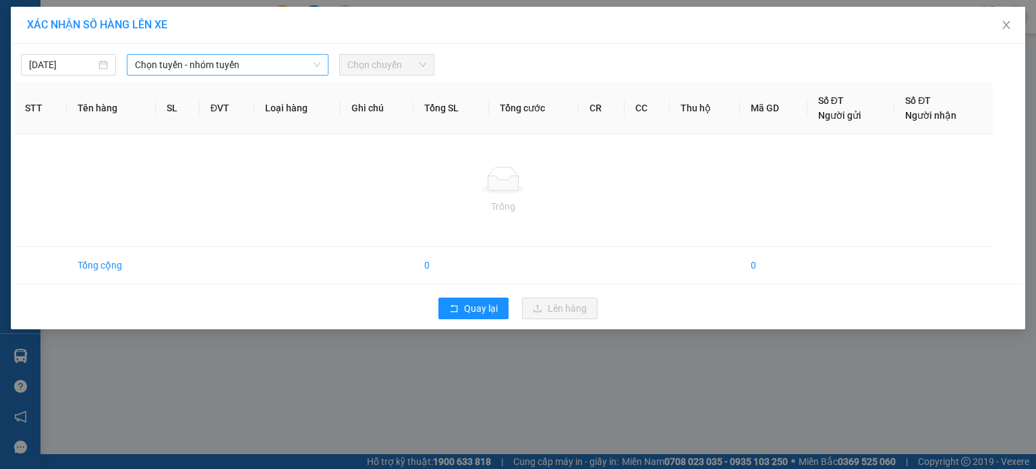
click at [246, 59] on span "Chọn tuyến - nhóm tuyến" at bounding box center [227, 65] width 185 height 20
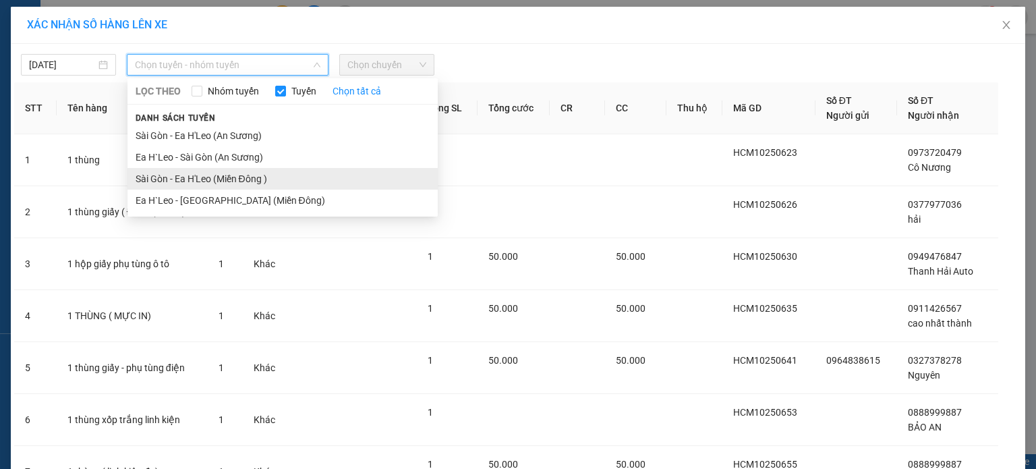
click at [262, 177] on li "Sài Gòn - Ea H'Leo (Miền Đông )" at bounding box center [282, 179] width 310 height 22
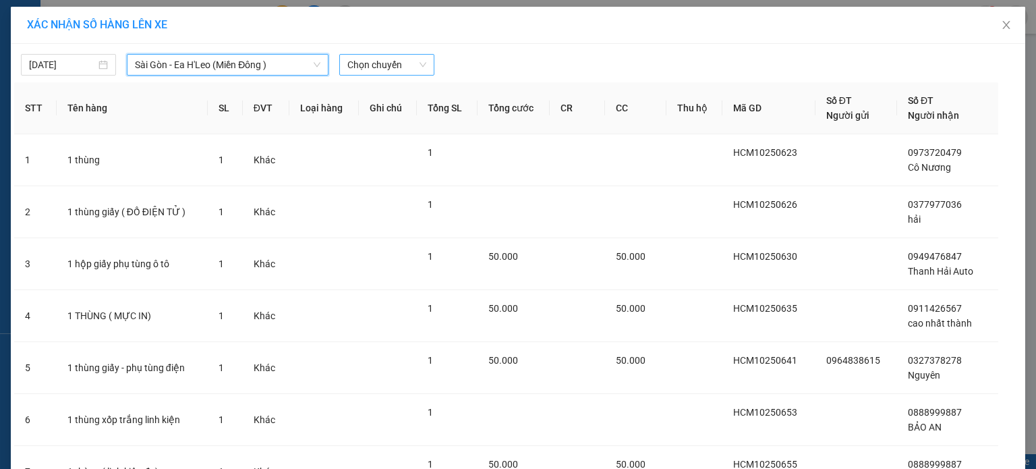
click at [367, 59] on span "Chọn chuyến" at bounding box center [386, 65] width 79 height 20
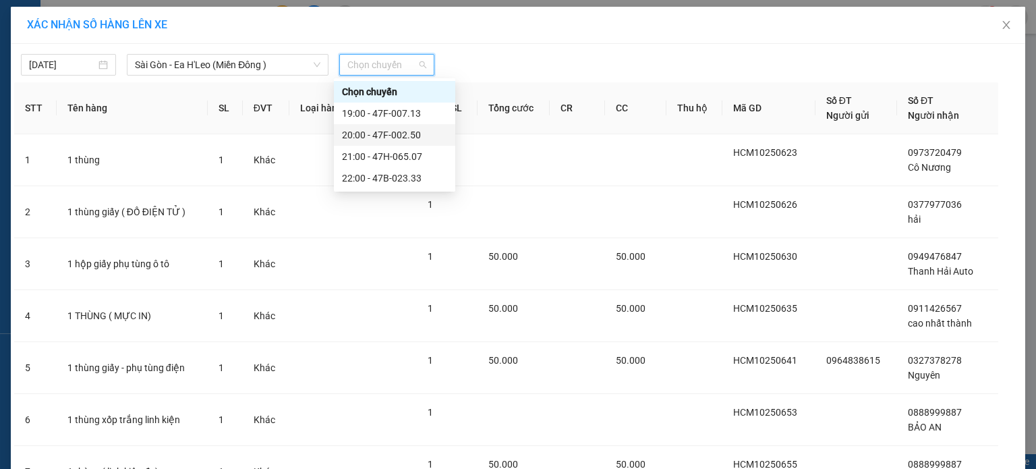
click at [395, 140] on div "20:00 - 47F-002.50" at bounding box center [394, 134] width 105 height 15
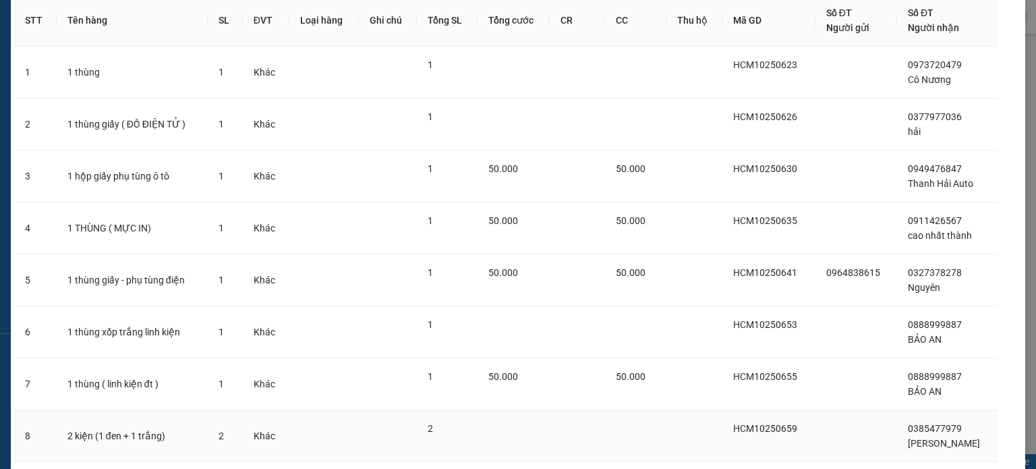
scroll to position [259, 0]
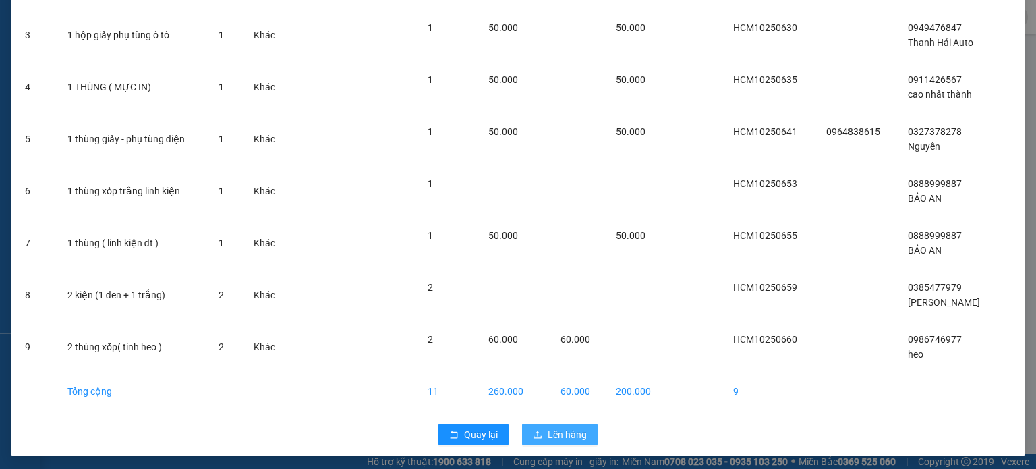
click at [550, 430] on span "Lên hàng" at bounding box center [567, 434] width 39 height 15
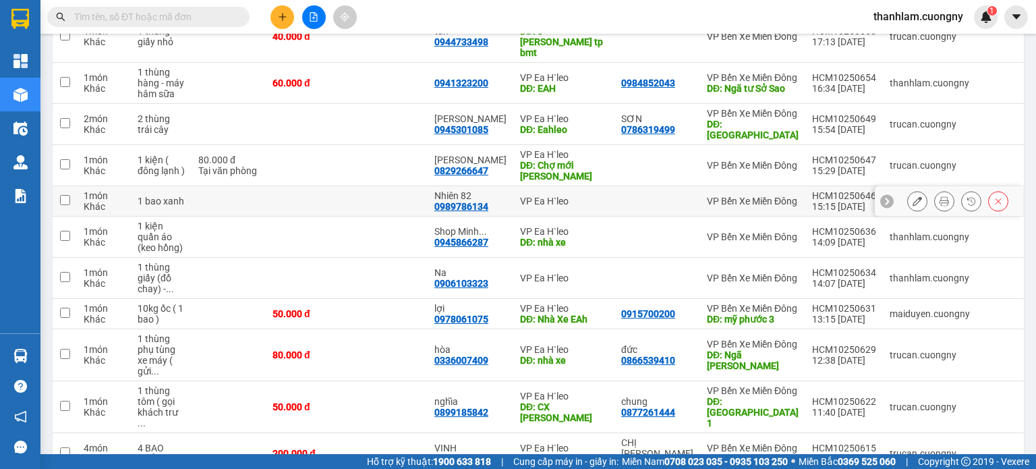
scroll to position [159, 0]
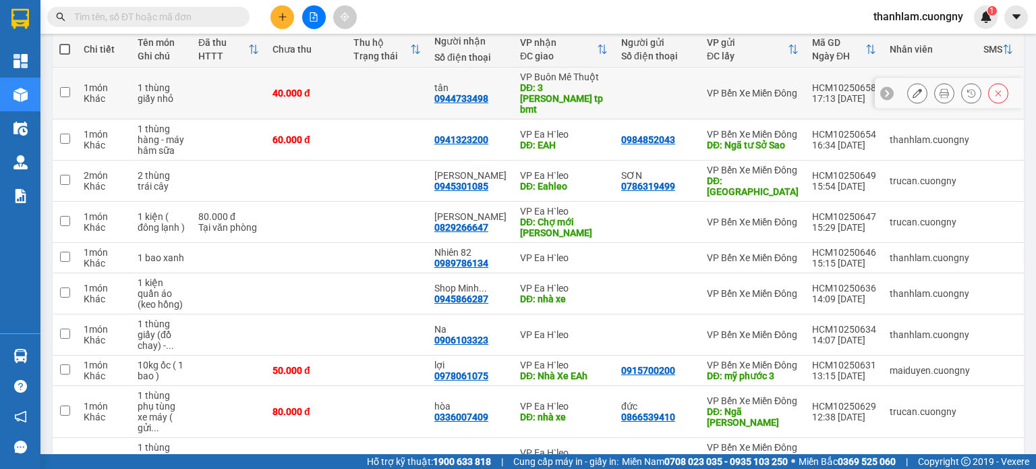
click at [390, 96] on td at bounding box center [387, 93] width 81 height 52
checkbox input "true"
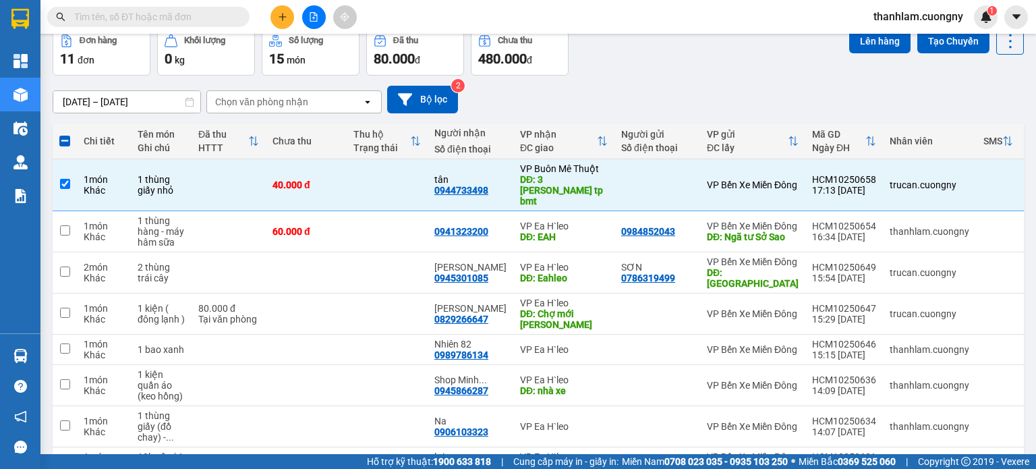
scroll to position [0, 0]
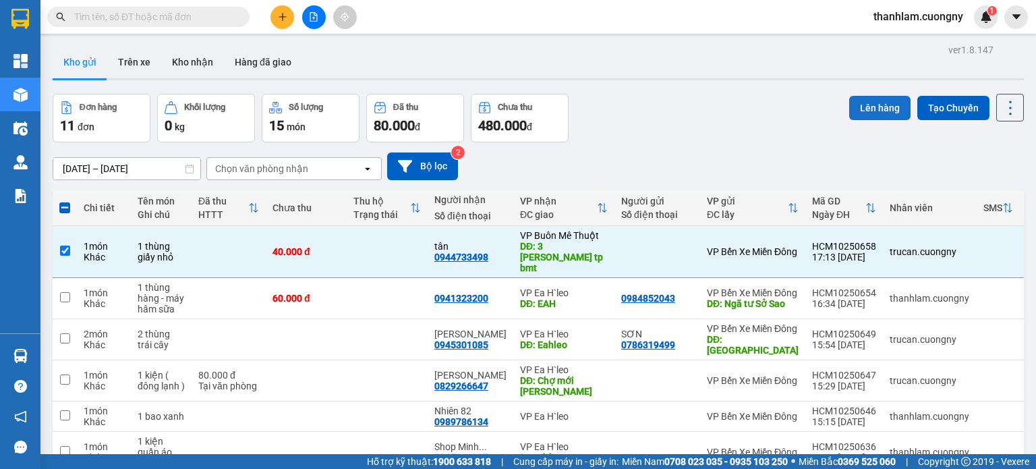
click at [869, 101] on button "Lên hàng" at bounding box center [879, 108] width 61 height 24
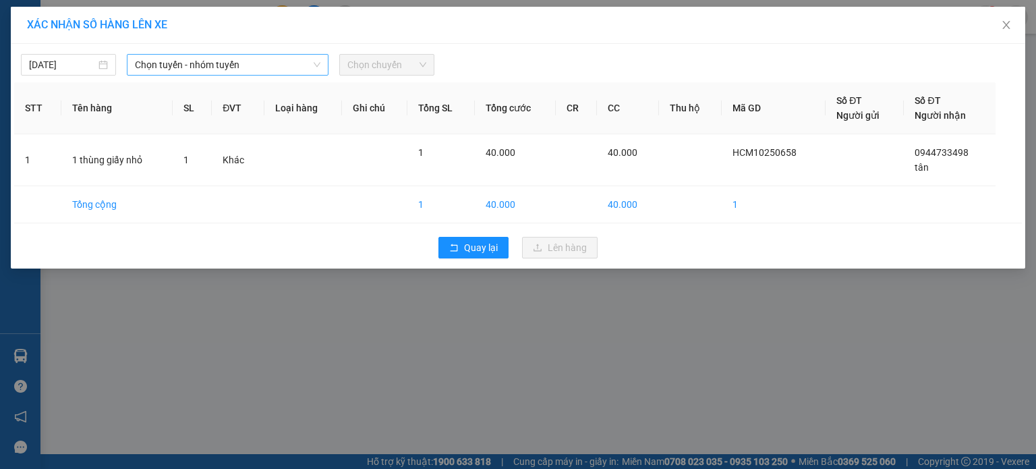
click at [229, 61] on span "Chọn tuyến - nhóm tuyến" at bounding box center [227, 65] width 185 height 20
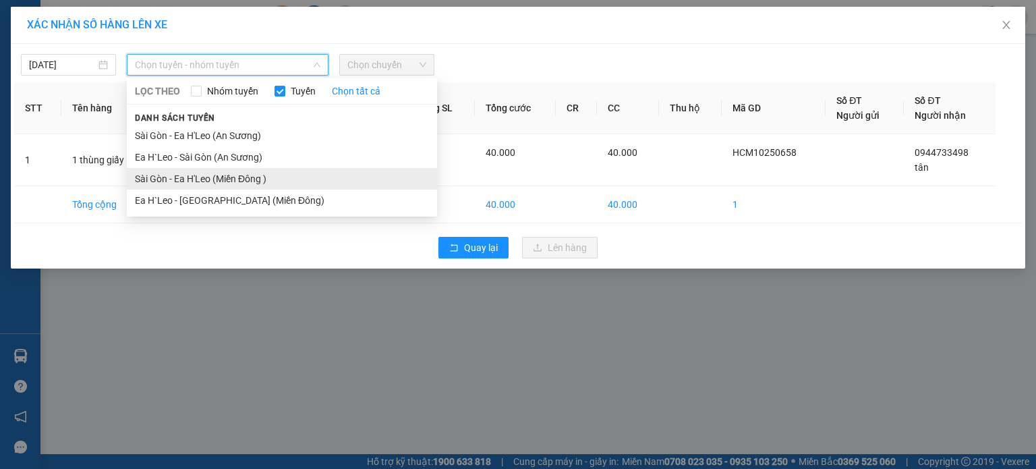
click at [243, 180] on li "Sài Gòn - Ea H'Leo (Miền Đông )" at bounding box center [282, 179] width 310 height 22
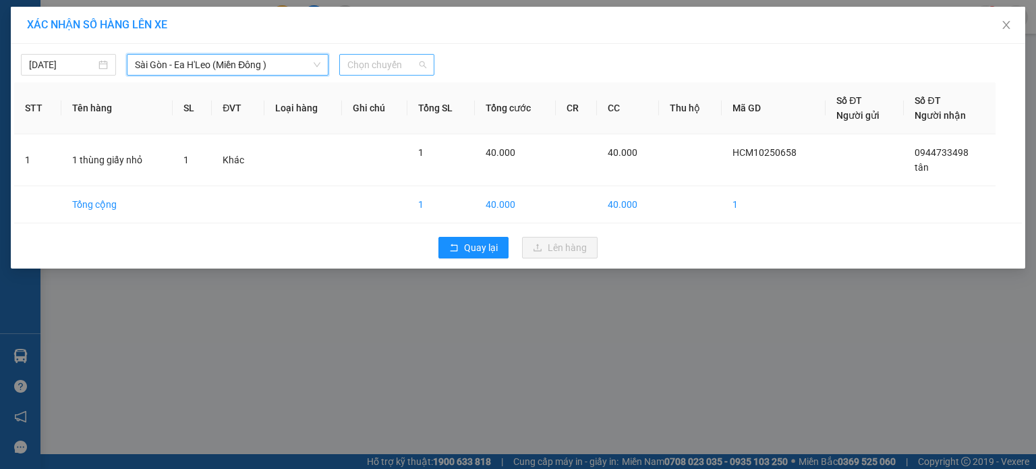
click at [361, 68] on span "Chọn chuyến" at bounding box center [386, 65] width 79 height 20
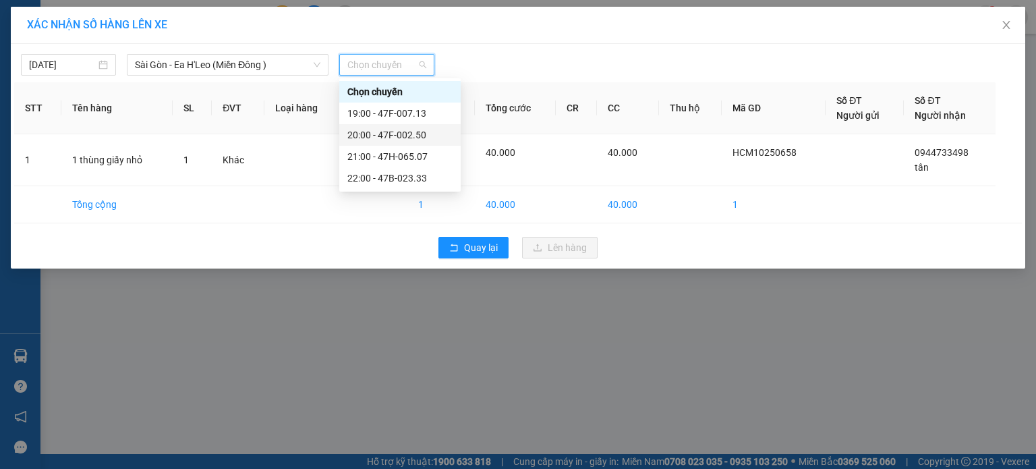
click at [382, 137] on div "20:00 - 47F-002.50" at bounding box center [399, 134] width 105 height 15
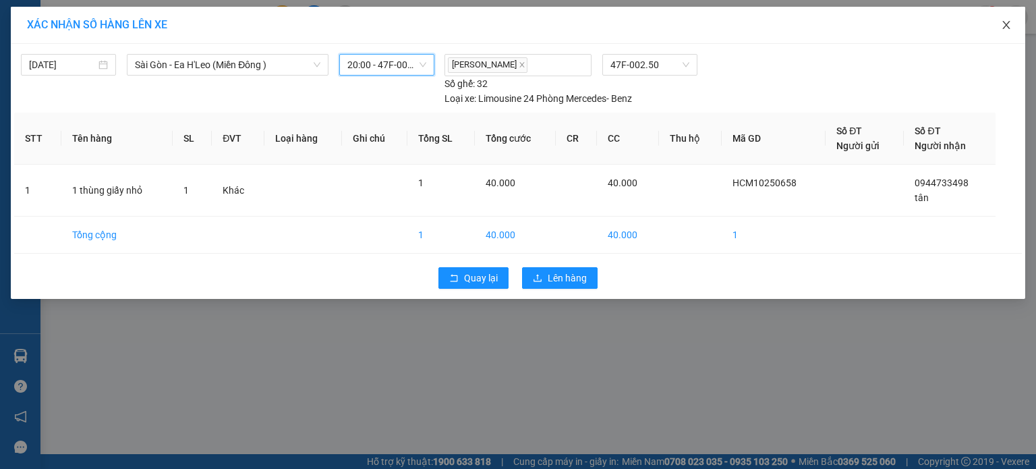
click at [1001, 30] on icon "close" at bounding box center [1006, 25] width 11 height 11
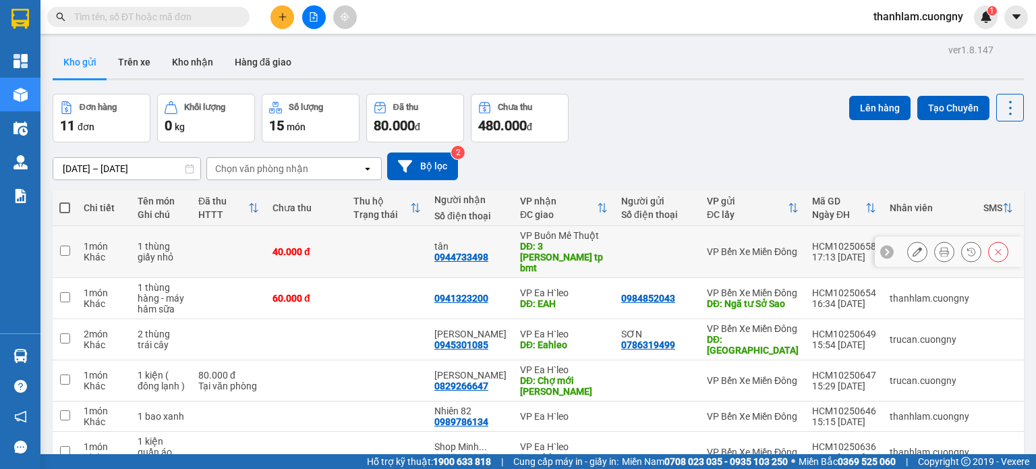
click at [621, 246] on div at bounding box center [657, 251] width 72 height 11
checkbox input "true"
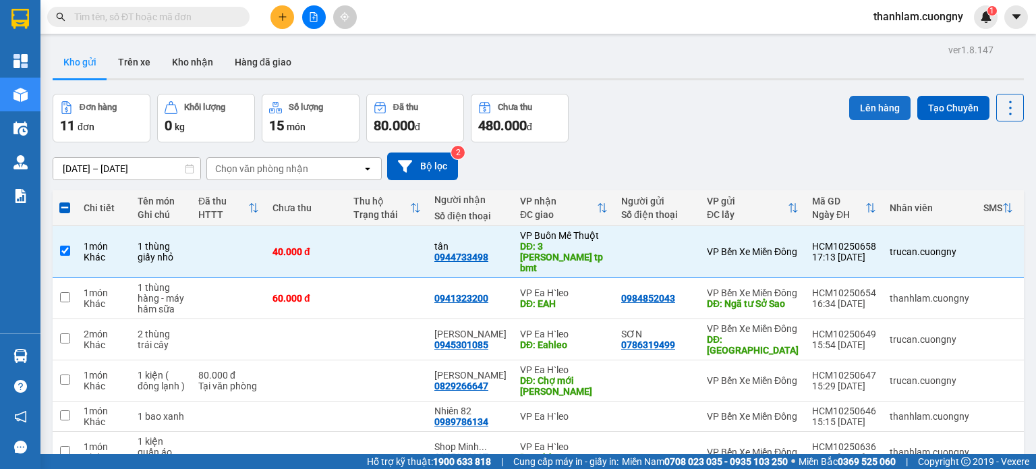
click at [870, 108] on button "Lên hàng" at bounding box center [879, 108] width 61 height 24
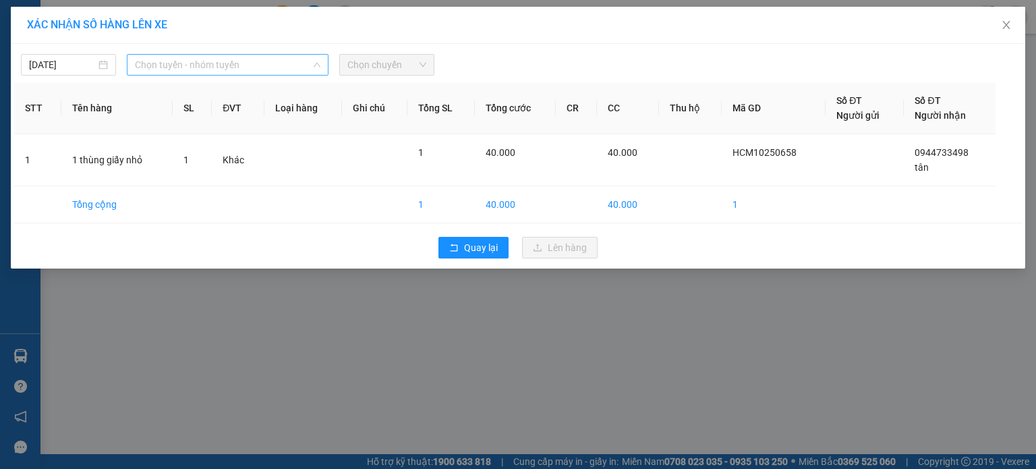
click at [298, 69] on span "Chọn tuyến - nhóm tuyến" at bounding box center [227, 65] width 185 height 20
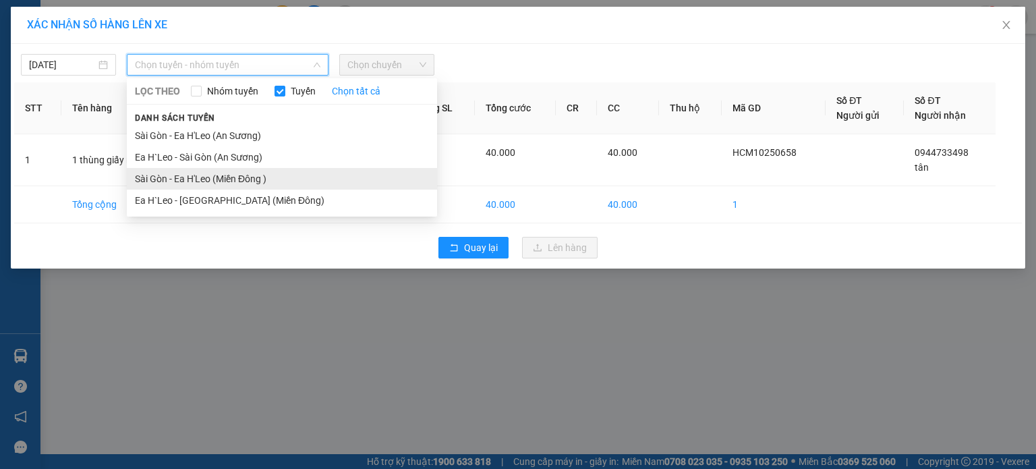
click at [285, 168] on li "Sài Gòn - Ea H'Leo (Miền Đông )" at bounding box center [282, 179] width 310 height 22
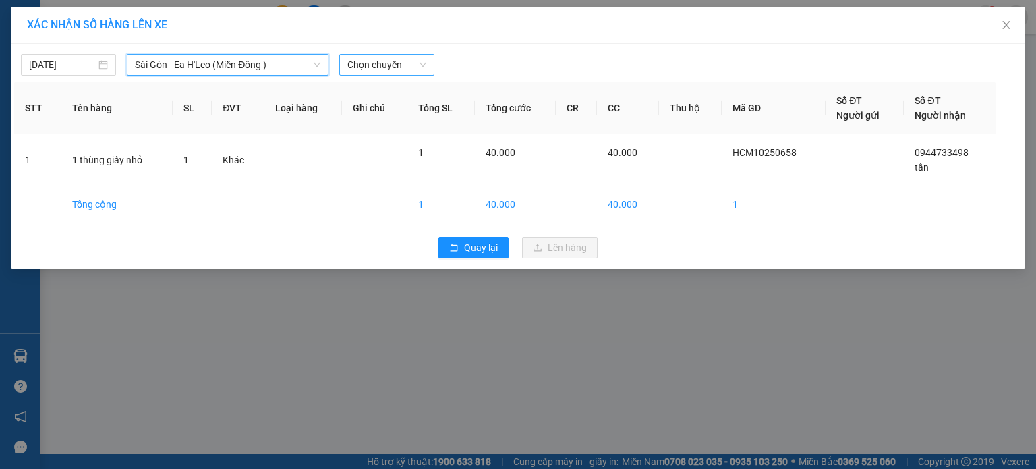
click at [353, 67] on span "Chọn chuyến" at bounding box center [386, 65] width 79 height 20
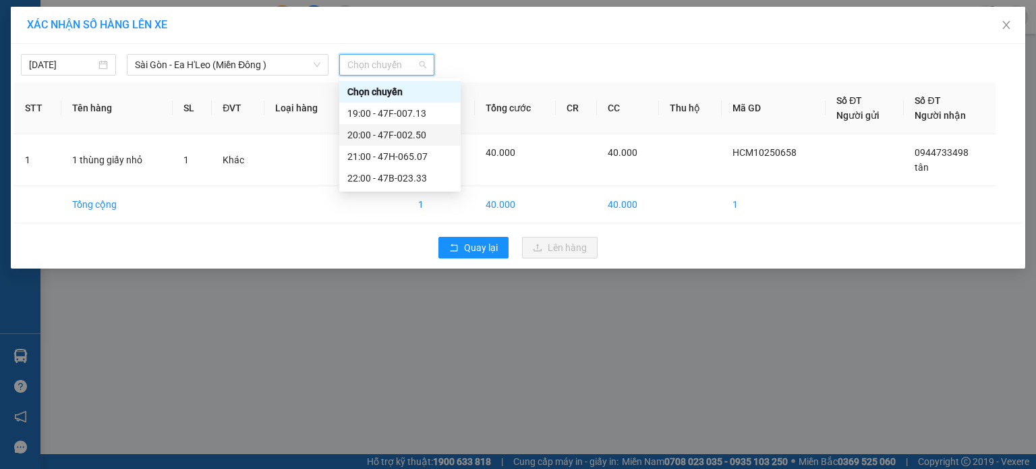
click at [370, 132] on div "20:00 - 47F-002.50" at bounding box center [399, 134] width 105 height 15
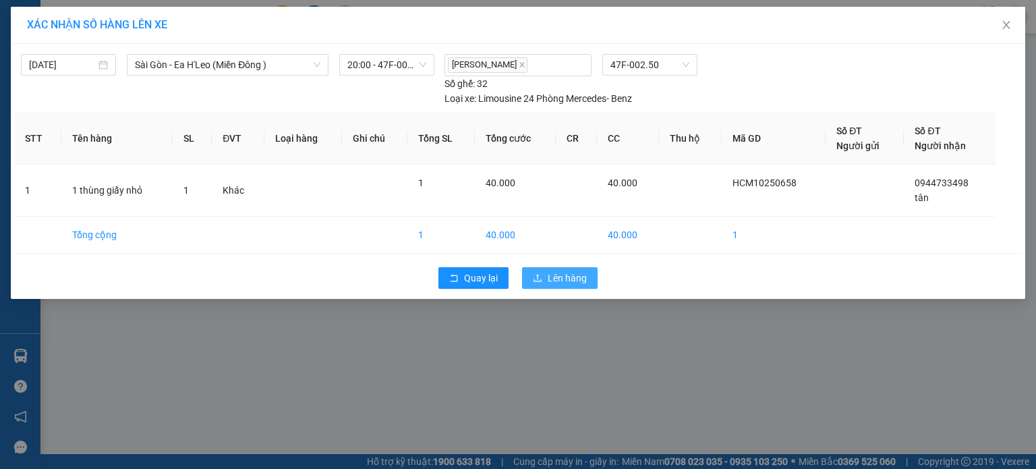
click at [570, 278] on span "Lên hàng" at bounding box center [567, 277] width 39 height 15
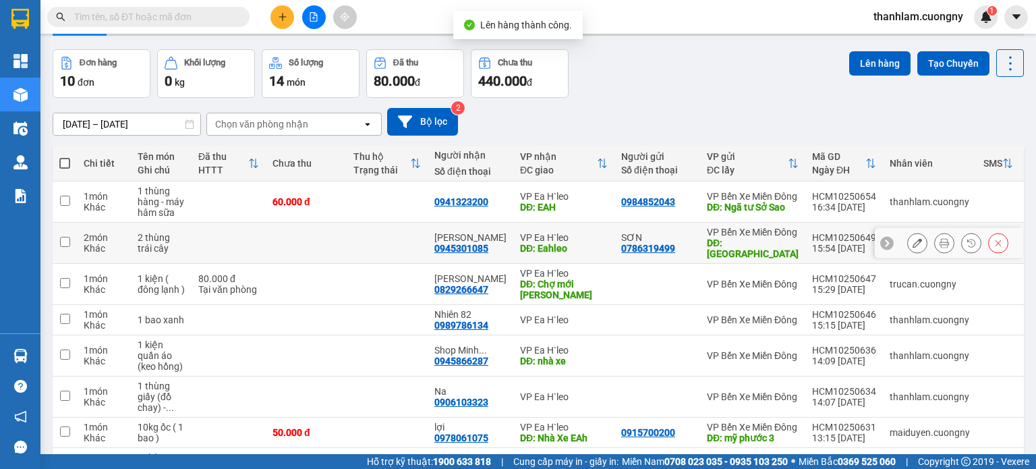
scroll to position [67, 0]
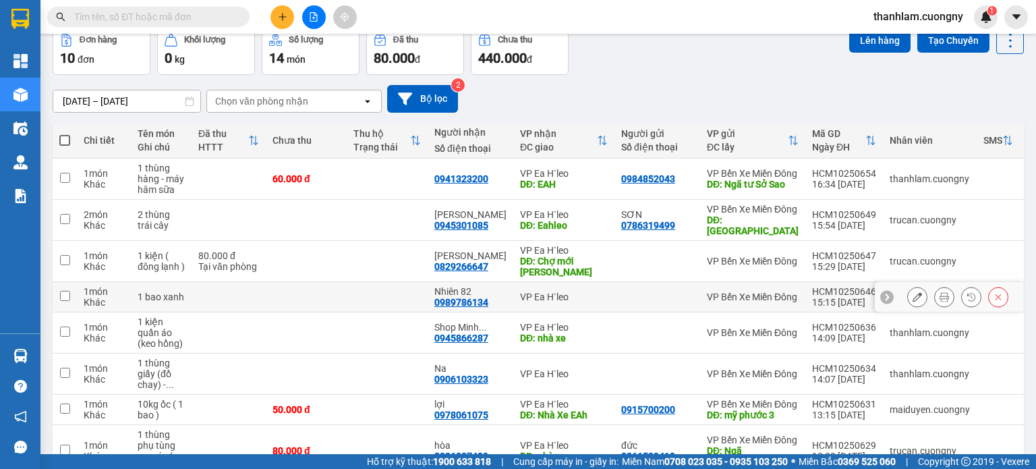
click at [233, 312] on td at bounding box center [229, 297] width 74 height 30
checkbox input "true"
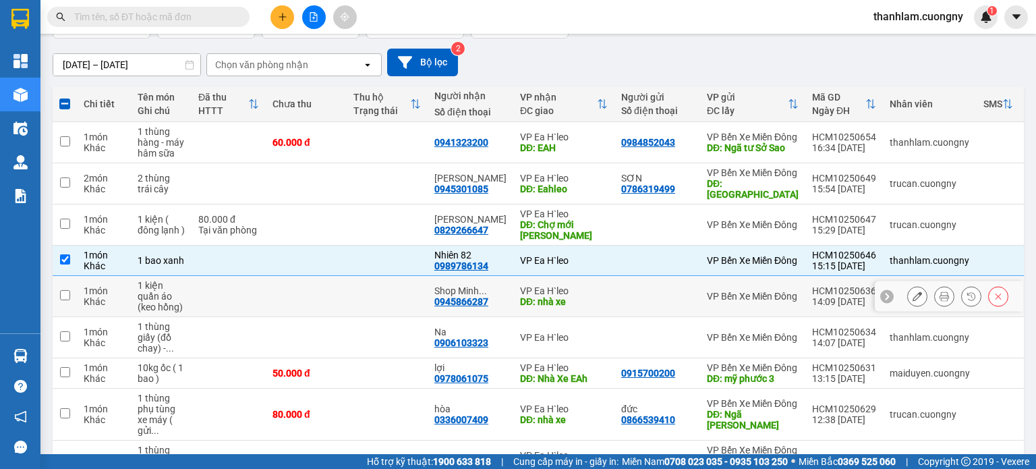
scroll to position [135, 0]
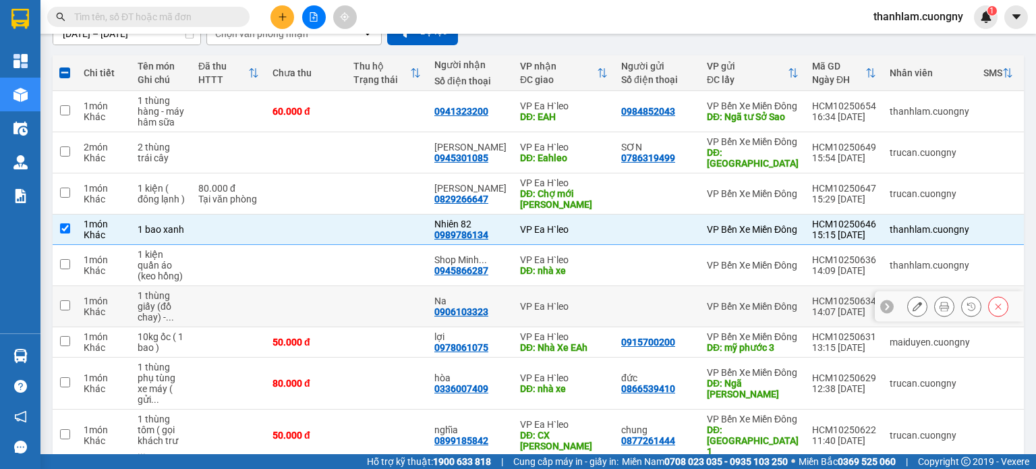
click at [237, 316] on td at bounding box center [229, 306] width 74 height 41
checkbox input "true"
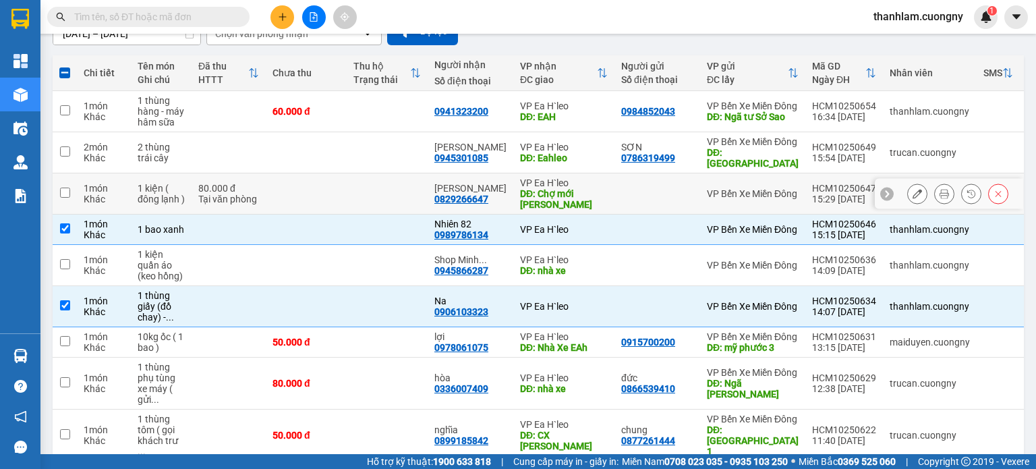
scroll to position [0, 0]
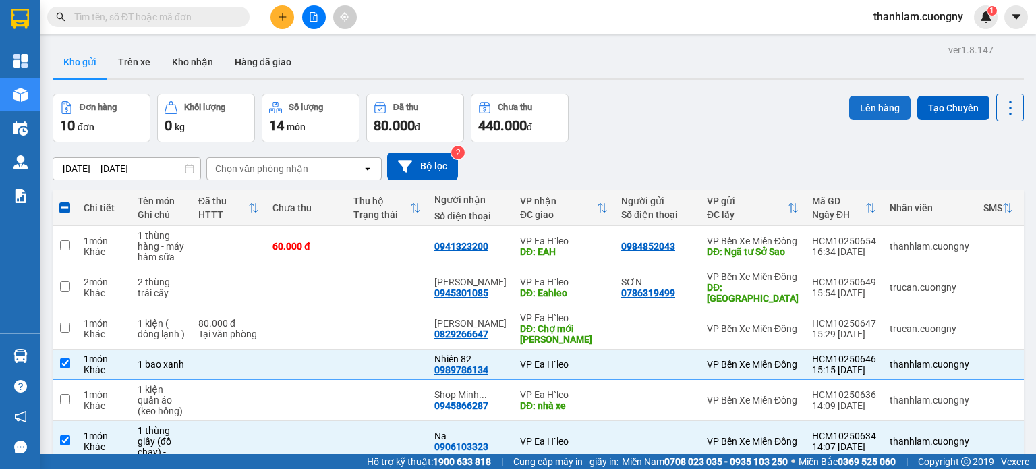
click at [849, 115] on button "Lên hàng" at bounding box center [879, 108] width 61 height 24
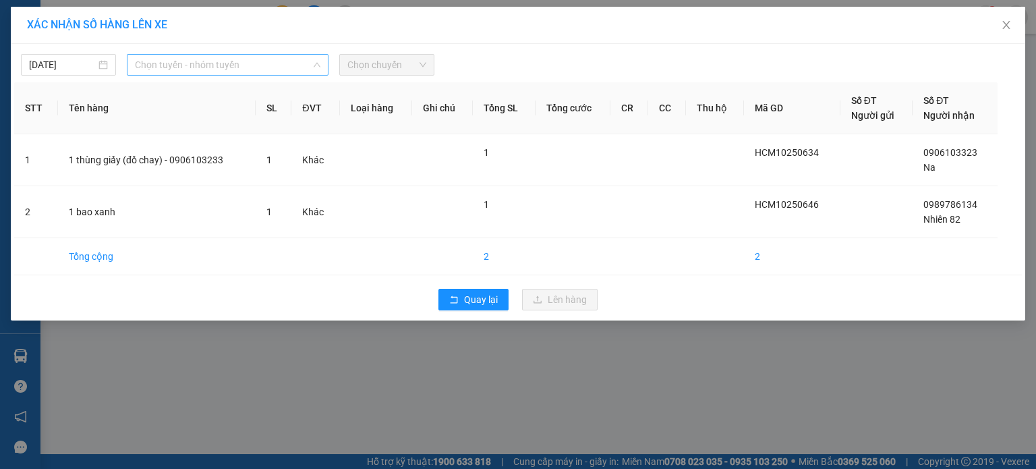
drag, startPoint x: 251, startPoint y: 72, endPoint x: 266, endPoint y: 84, distance: 19.2
click at [251, 71] on span "Chọn tuyến - nhóm tuyến" at bounding box center [227, 65] width 185 height 20
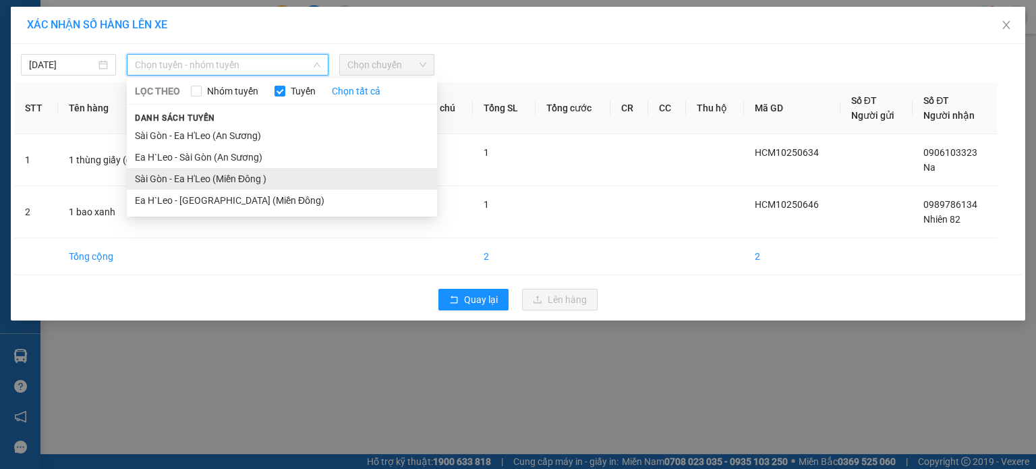
click at [274, 176] on li "Sài Gòn - Ea H'Leo (Miền Đông )" at bounding box center [282, 179] width 310 height 22
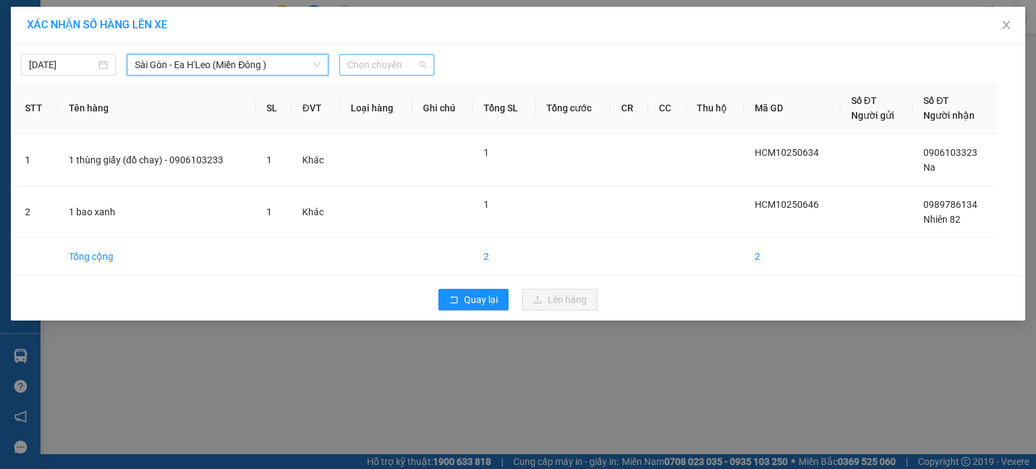
click at [407, 69] on span "Chọn chuyến" at bounding box center [386, 65] width 79 height 20
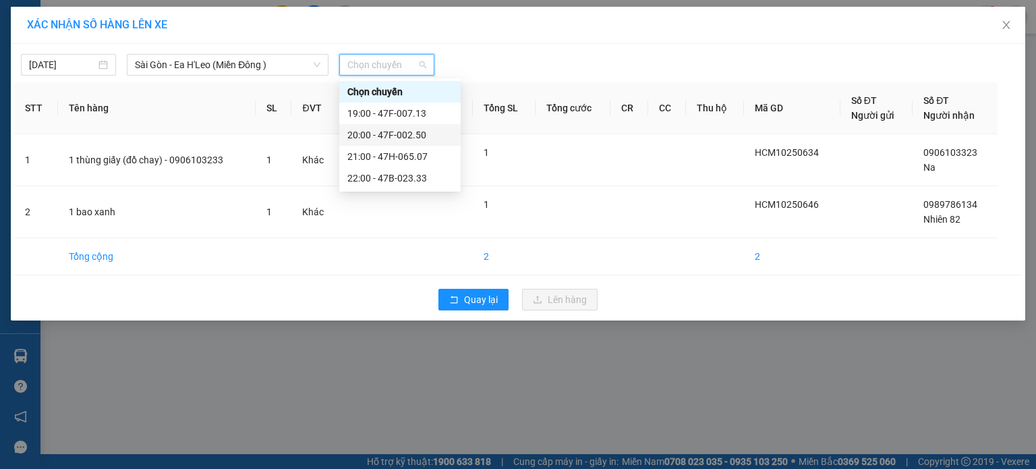
click at [409, 133] on div "20:00 - 47F-002.50" at bounding box center [399, 134] width 105 height 15
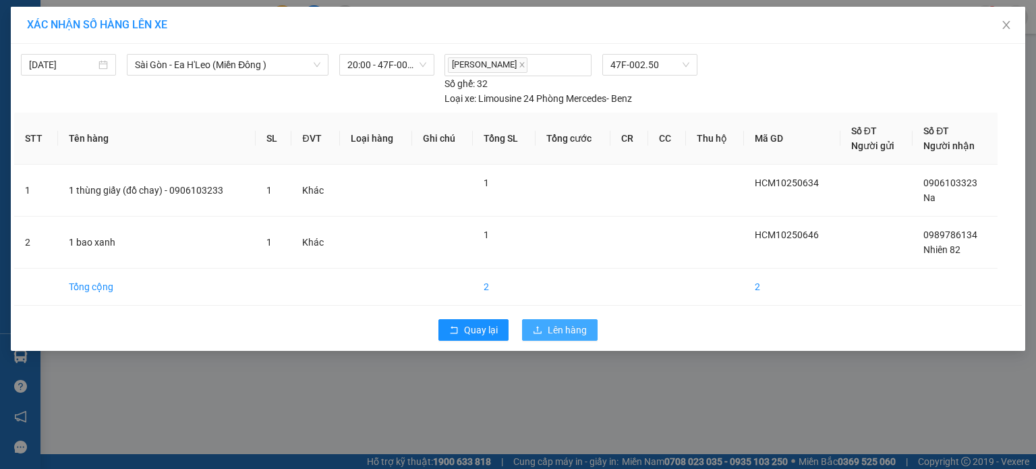
click at [554, 326] on span "Lên hàng" at bounding box center [567, 329] width 39 height 15
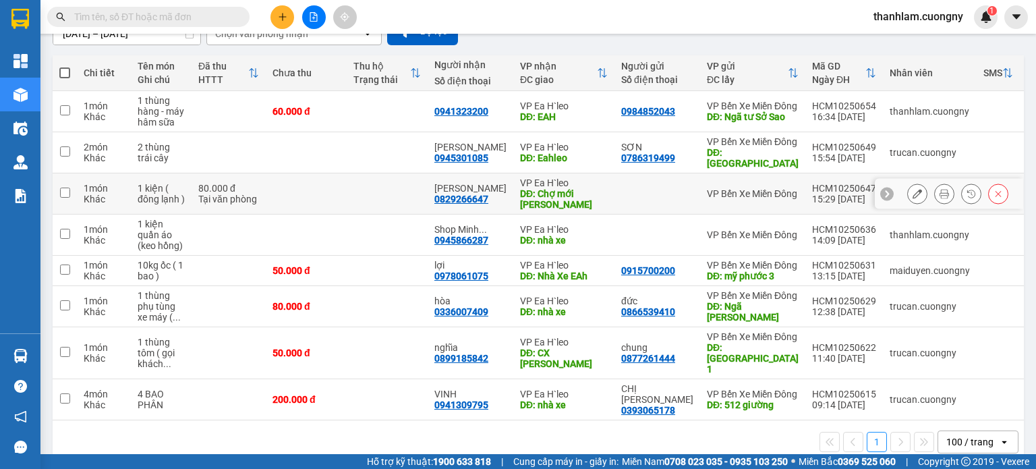
scroll to position [113, 0]
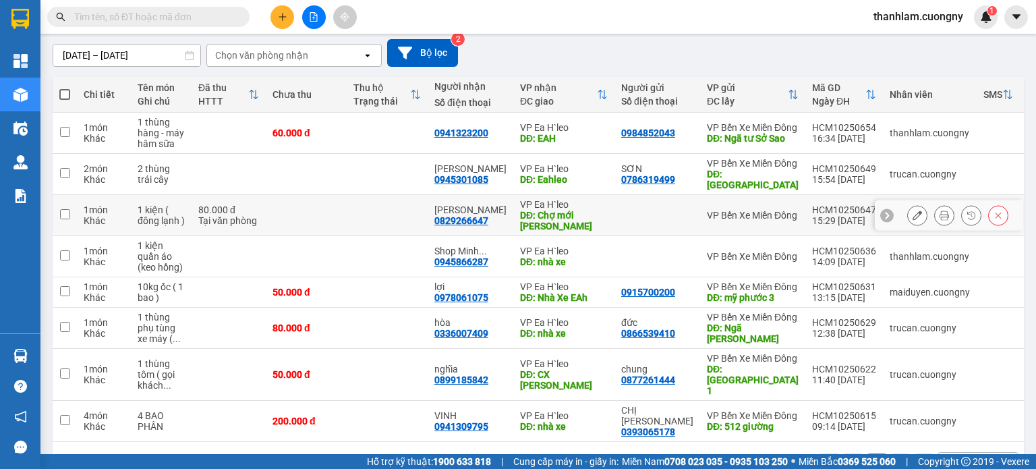
click at [355, 225] on td at bounding box center [387, 215] width 81 height 41
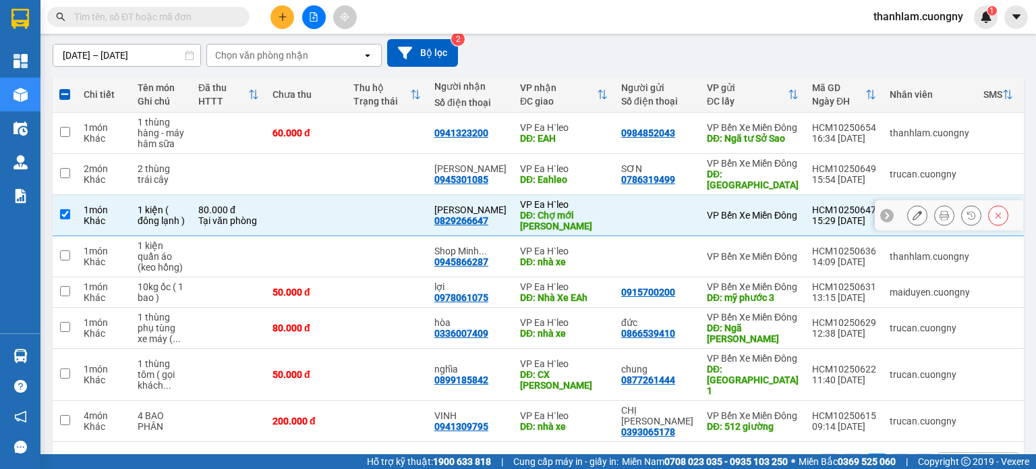
click at [614, 225] on td at bounding box center [657, 215] width 86 height 41
checkbox input "false"
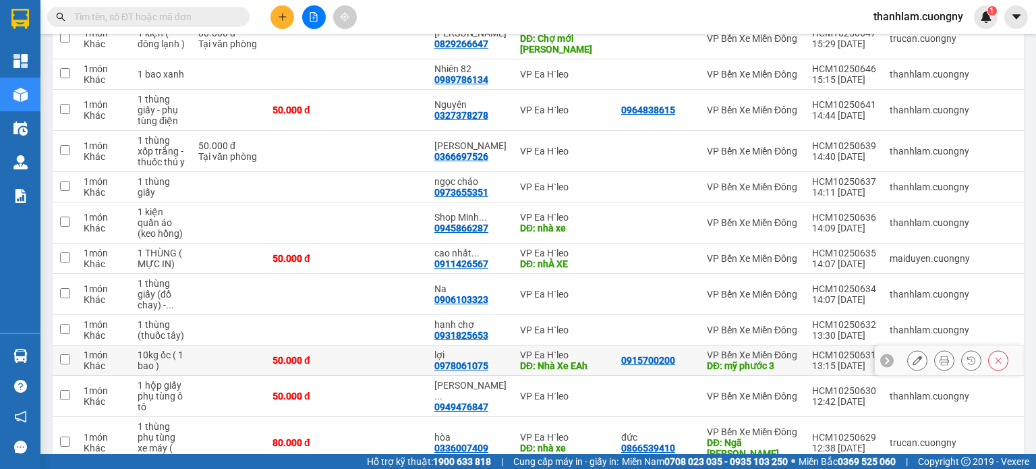
scroll to position [600, 0]
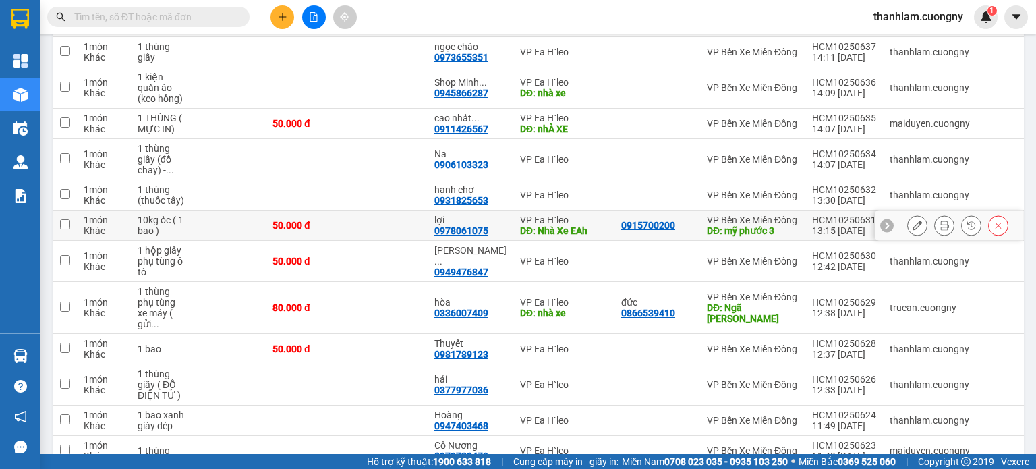
click at [600, 241] on td "VP Ea H`leo DĐ: Nhà Xe EAh" at bounding box center [563, 225] width 101 height 30
checkbox input "true"
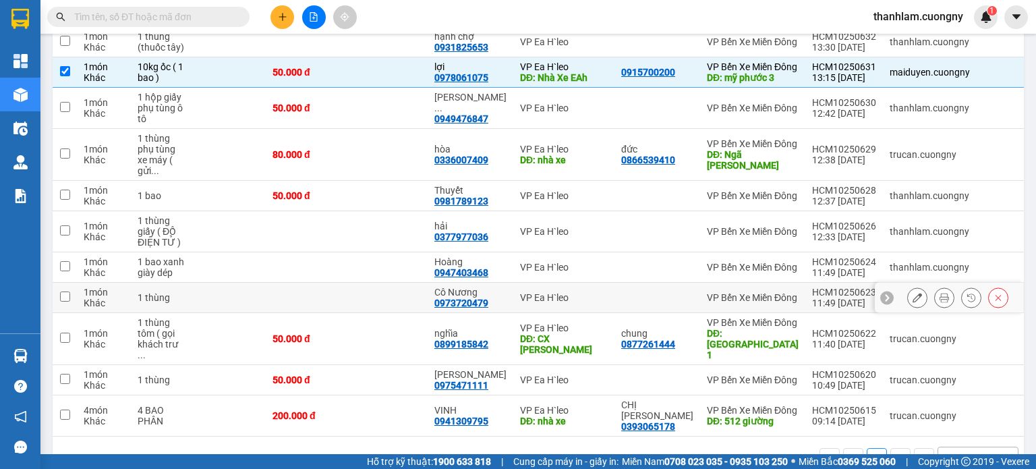
scroll to position [803, 0]
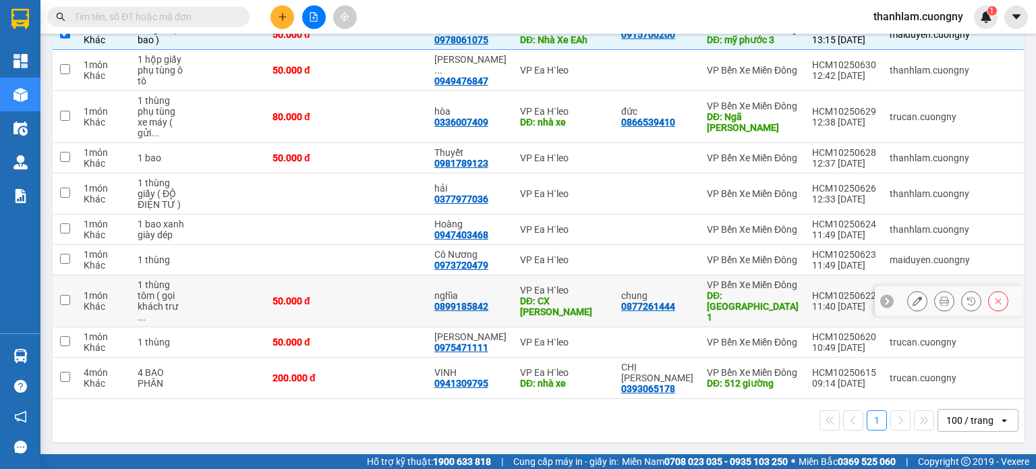
click at [596, 301] on td "VP Ea H`leo DĐ: CX [PERSON_NAME]" at bounding box center [563, 301] width 101 height 52
checkbox input "true"
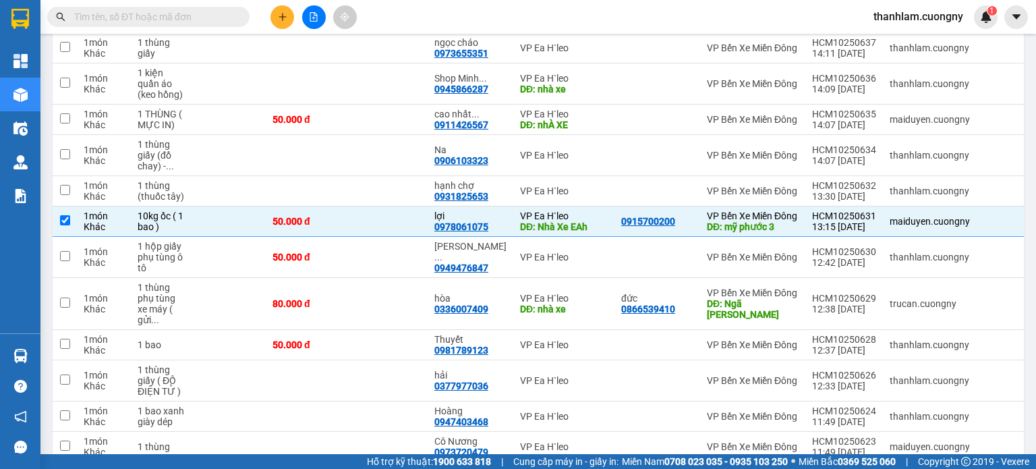
scroll to position [600, 0]
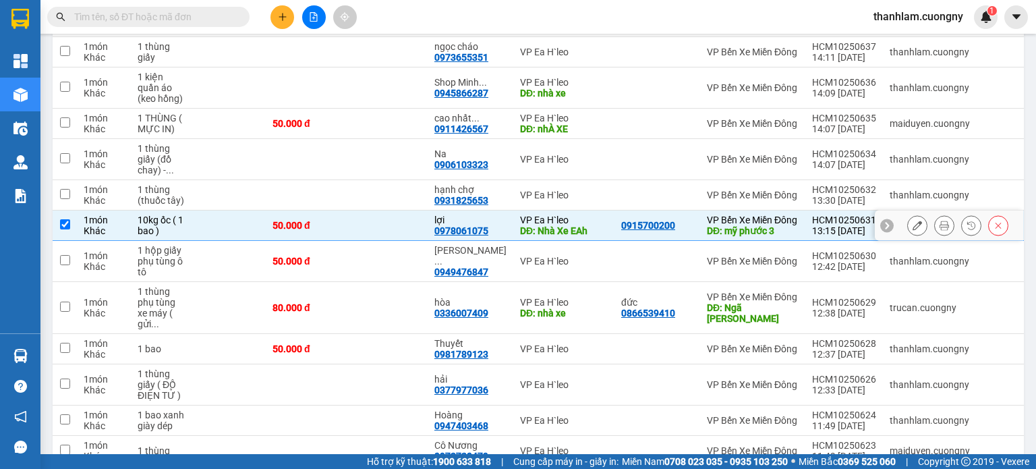
click at [561, 236] on div "DĐ: Nhà Xe EAh" at bounding box center [564, 230] width 88 height 11
checkbox input "false"
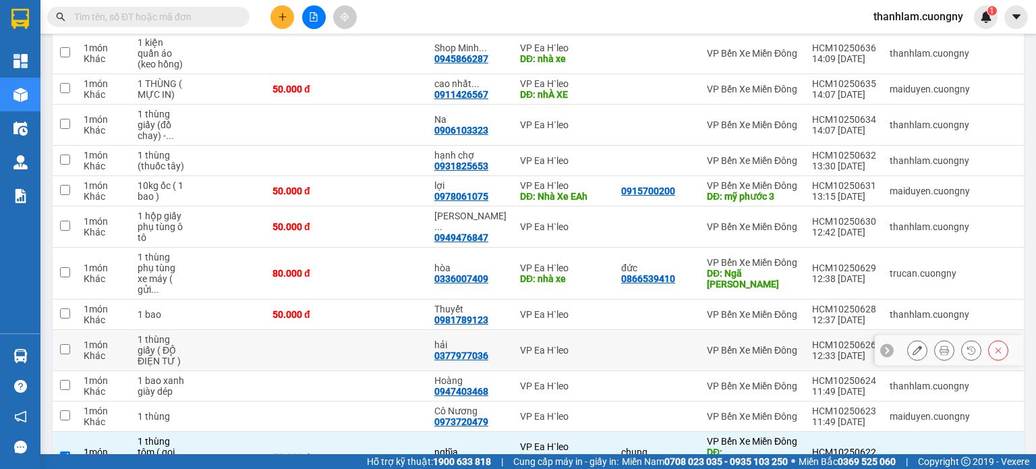
scroll to position [668, 0]
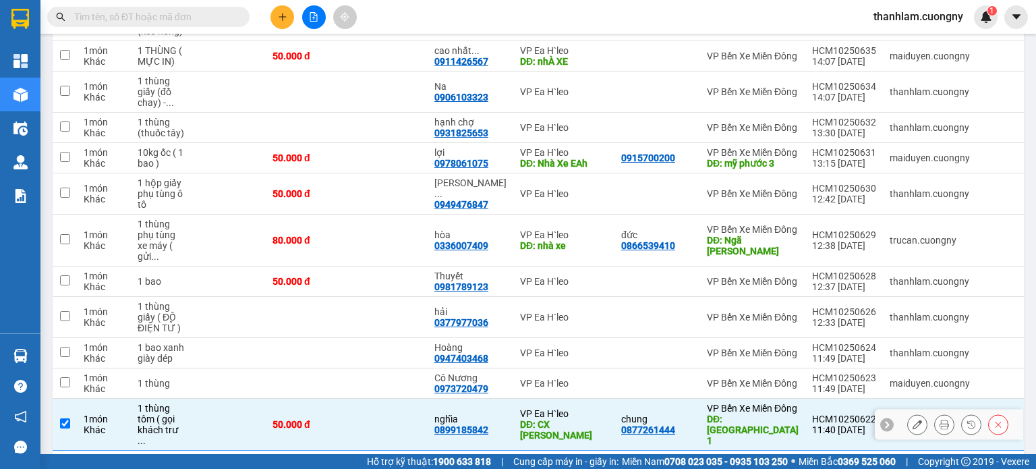
click at [583, 419] on div "VP Ea H`leo" at bounding box center [564, 413] width 88 height 11
checkbox input "false"
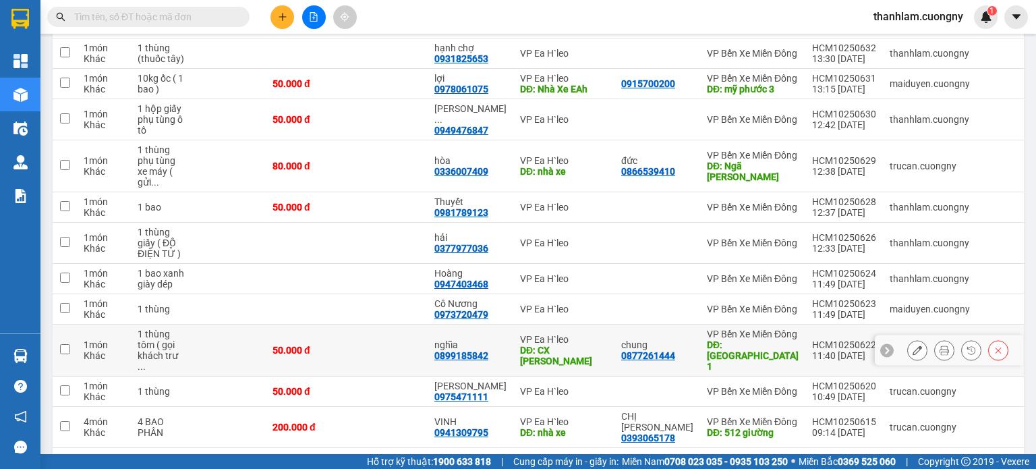
scroll to position [803, 0]
